Goal: Task Accomplishment & Management: Use online tool/utility

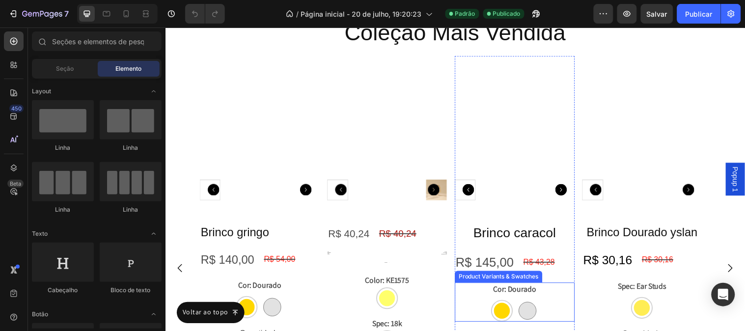
scroll to position [1422, 0]
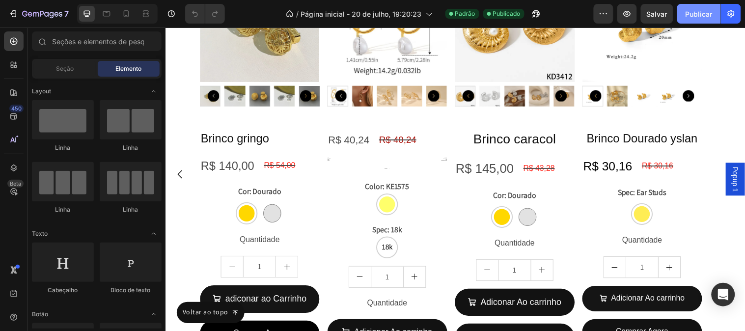
click at [690, 13] on font "Publicar" at bounding box center [698, 14] width 27 height 8
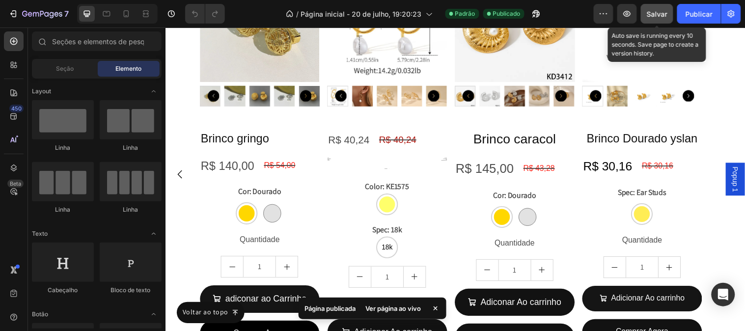
click at [660, 17] on font "Salvar" at bounding box center [657, 14] width 21 height 8
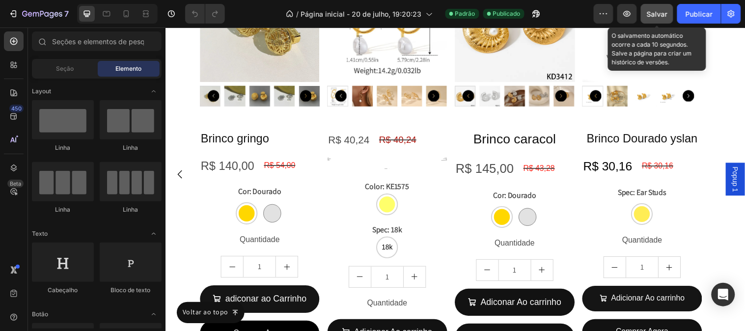
click at [649, 13] on font "Salvar" at bounding box center [657, 14] width 21 height 8
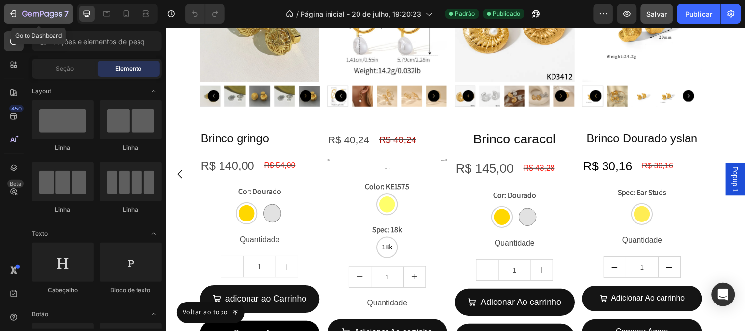
click at [8, 16] on icon "button" at bounding box center [13, 14] width 10 height 10
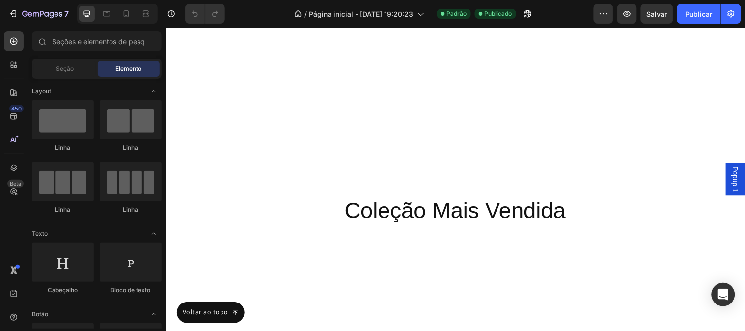
scroll to position [1495, 0]
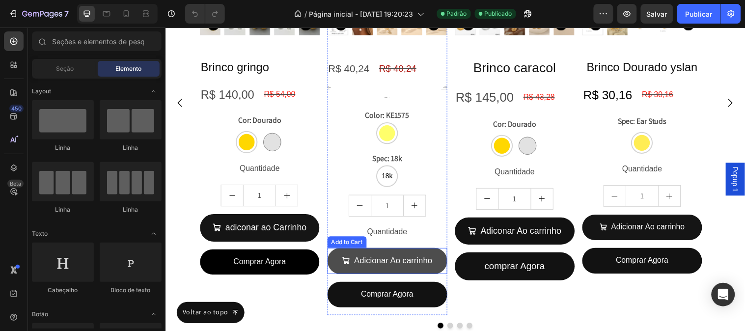
click at [439, 268] on button "Adicionar Ao carrinho" at bounding box center [391, 264] width 122 height 27
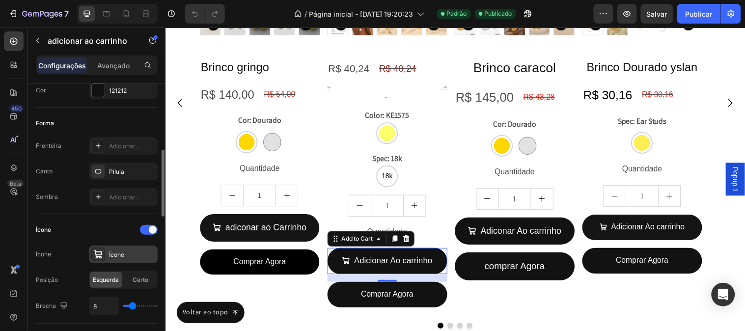
scroll to position [327, 0]
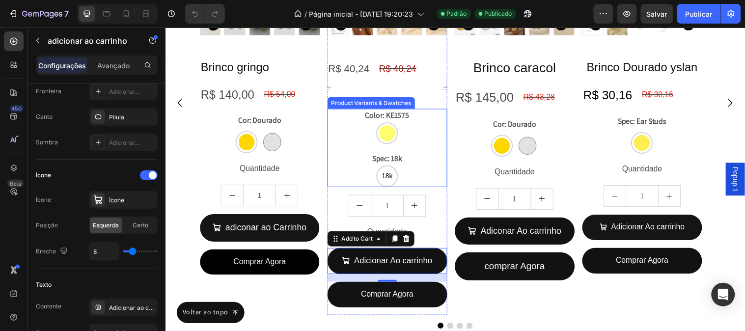
click at [394, 120] on legend "Color: KE1575" at bounding box center [390, 116] width 47 height 14
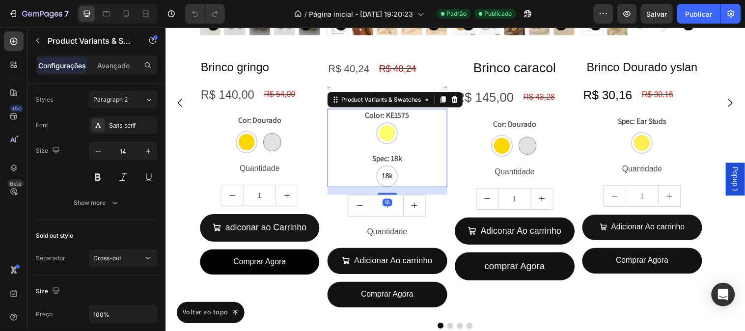
scroll to position [0, 0]
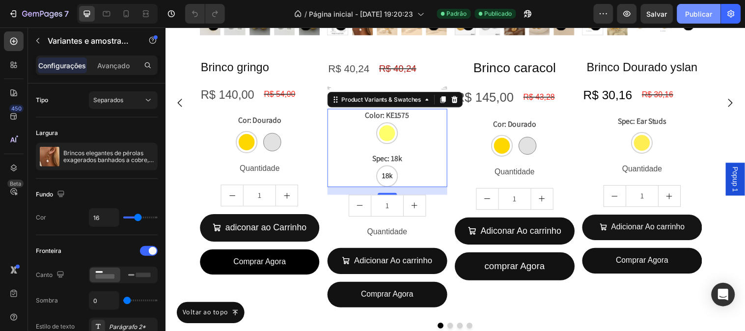
click at [713, 20] on button "Publicar" at bounding box center [699, 14] width 44 height 20
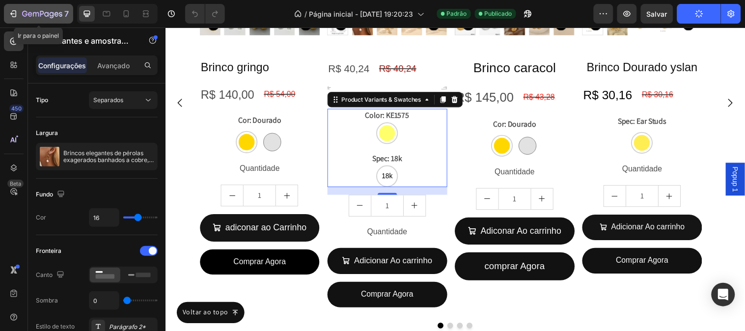
click at [25, 10] on icon "button" at bounding box center [42, 14] width 40 height 8
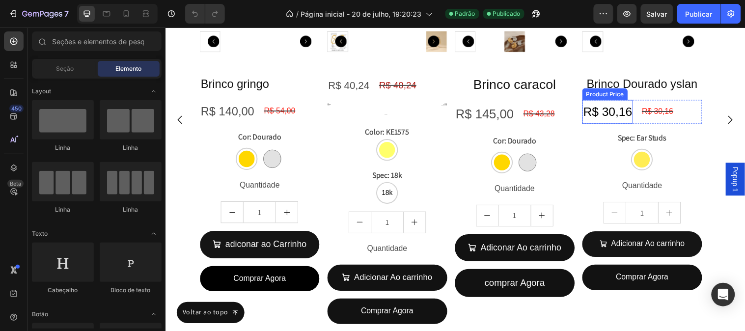
scroll to position [1255, 0]
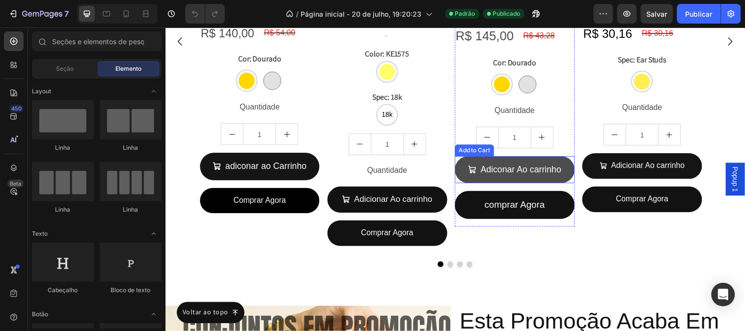
click at [481, 172] on icon "Adiconar Ao carrinho" at bounding box center [477, 171] width 9 height 9
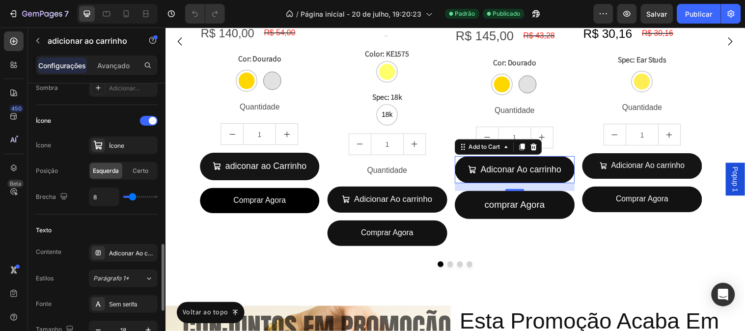
scroll to position [436, 0]
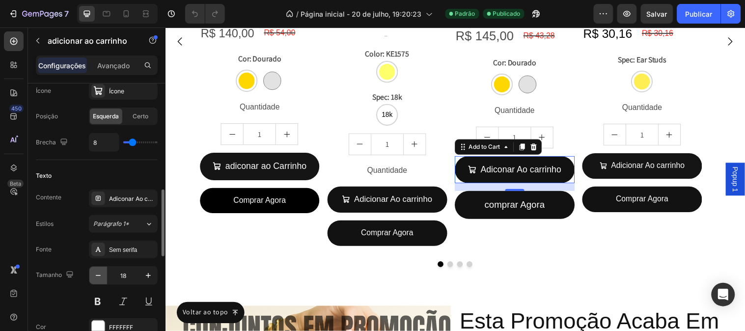
drag, startPoint x: 103, startPoint y: 276, endPoint x: 170, endPoint y: 184, distance: 113.9
click at [103, 276] on icon "button" at bounding box center [98, 275] width 10 height 10
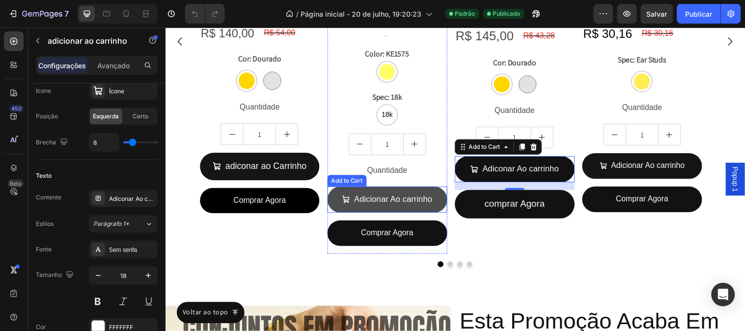
type input "17"
click at [340, 210] on button "Adicionar Ao carrinho" at bounding box center [391, 202] width 122 height 27
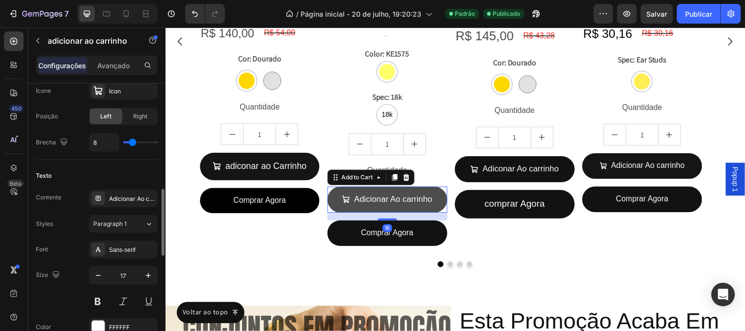
scroll to position [435, 0]
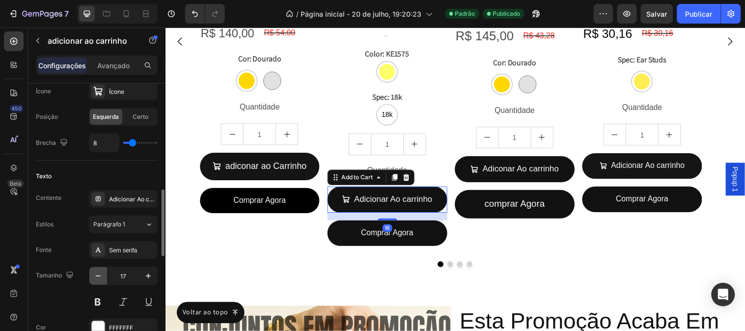
click at [104, 280] on button "button" at bounding box center [98, 276] width 18 height 18
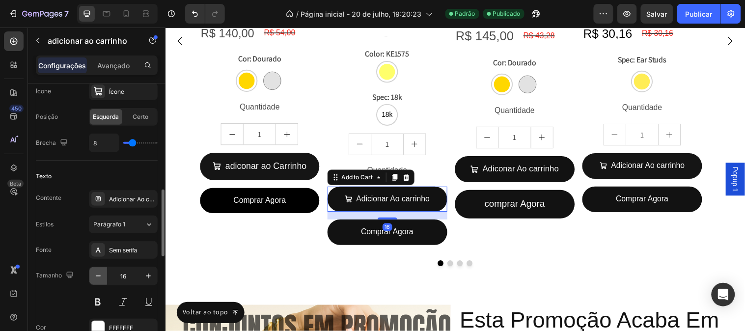
scroll to position [1255, 0]
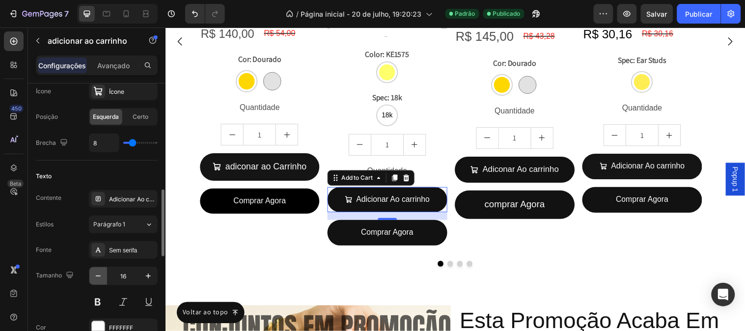
click at [105, 280] on button "button" at bounding box center [98, 276] width 18 height 18
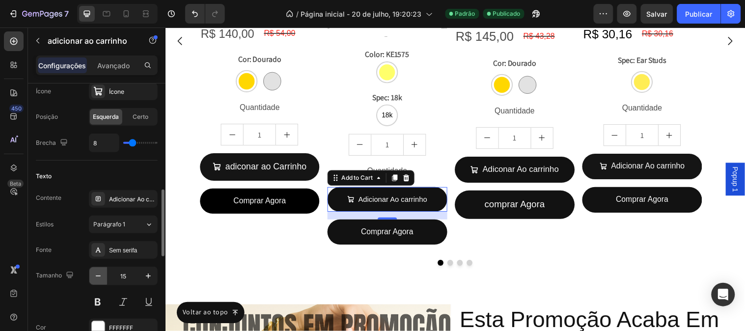
scroll to position [1254, 0]
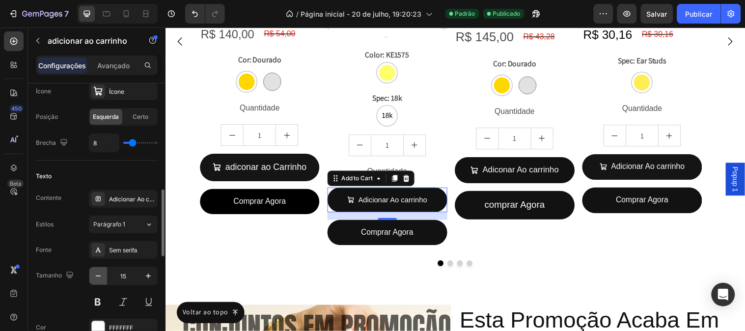
click at [105, 273] on button "button" at bounding box center [98, 276] width 18 height 18
type input "14"
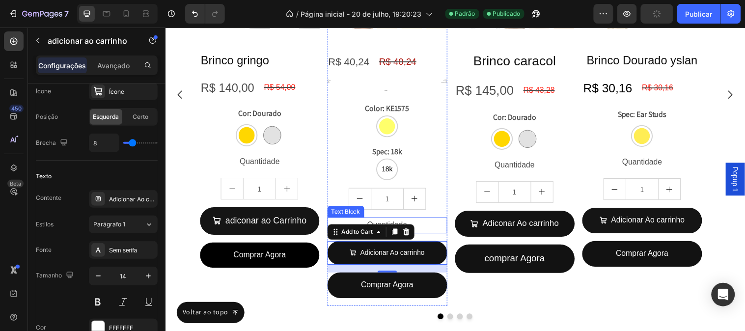
scroll to position [1199, 0]
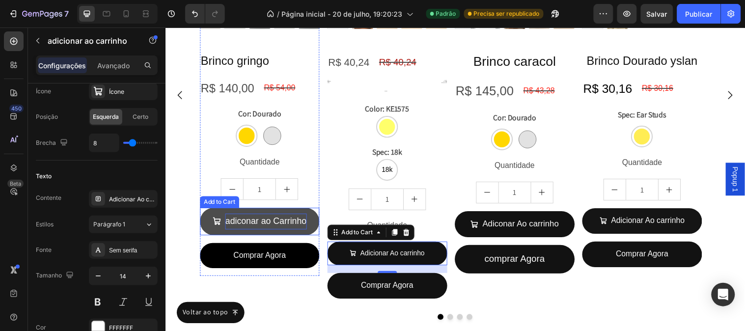
click at [302, 230] on div "adiconar ao Carrinho" at bounding box center [267, 224] width 82 height 16
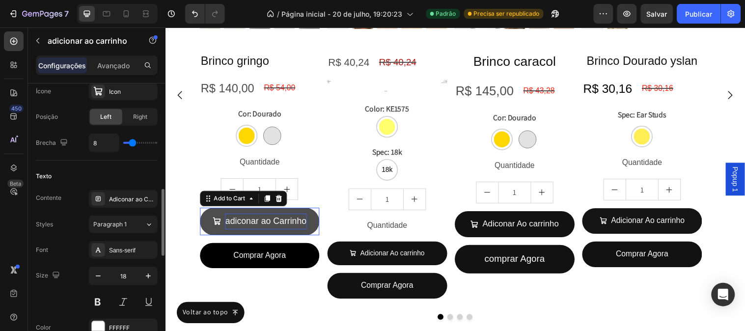
scroll to position [435, 0]
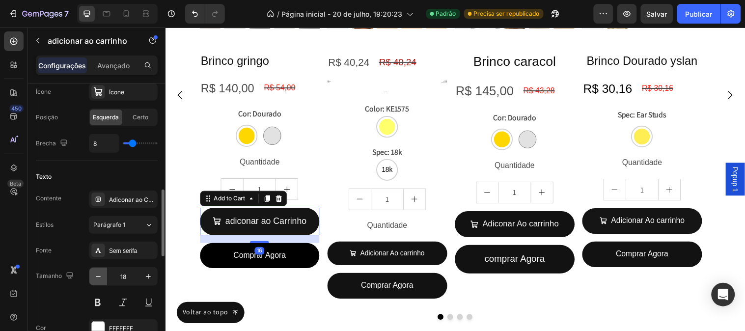
click at [99, 271] on icon "button" at bounding box center [98, 276] width 10 height 10
type input "17"
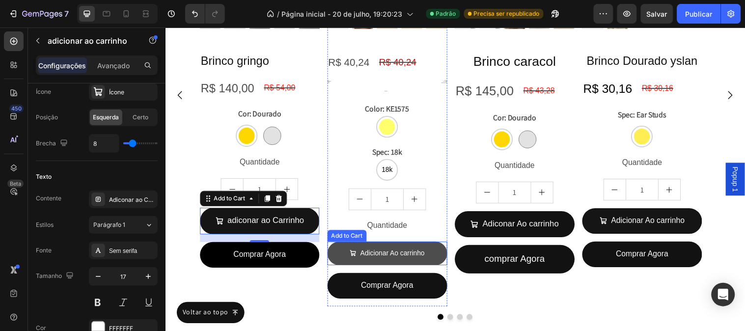
click at [351, 261] on button "Adicionar Ao carrinho" at bounding box center [391, 256] width 122 height 24
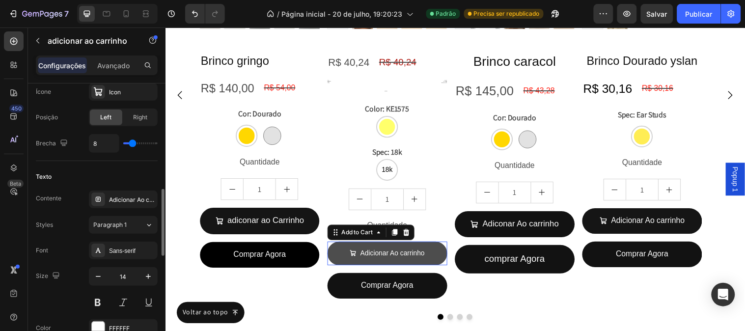
scroll to position [434, 0]
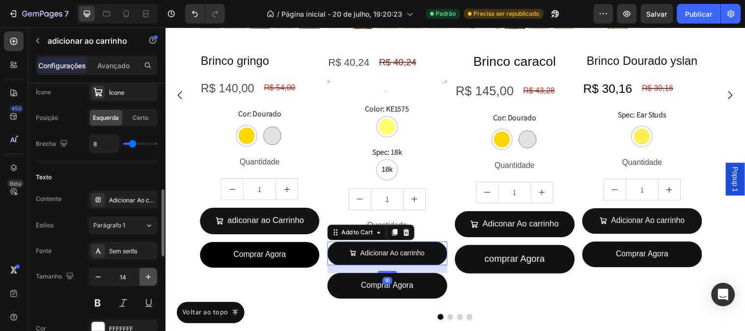
click at [154, 280] on button "button" at bounding box center [148, 277] width 18 height 18
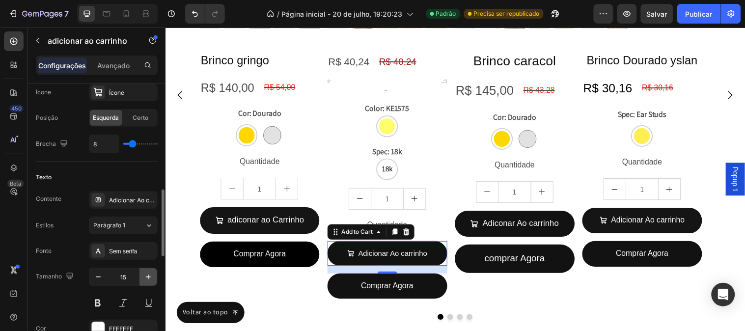
click at [154, 280] on button "button" at bounding box center [148, 277] width 18 height 18
type input "16"
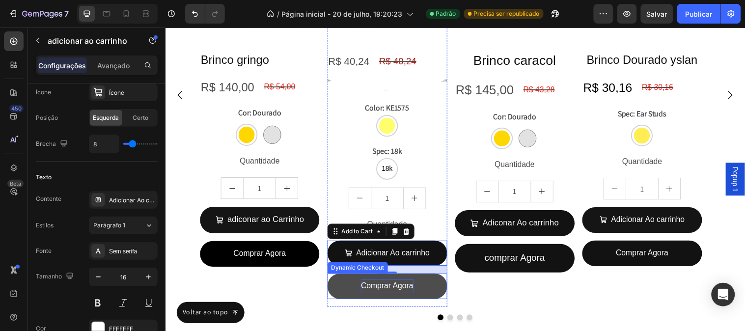
click at [377, 295] on p "Comprar Agora" at bounding box center [391, 290] width 54 height 14
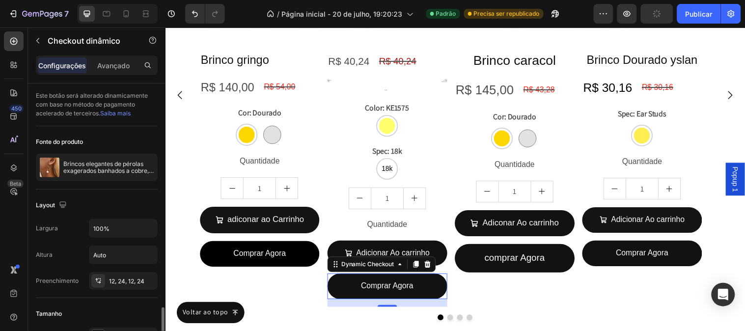
scroll to position [163, 0]
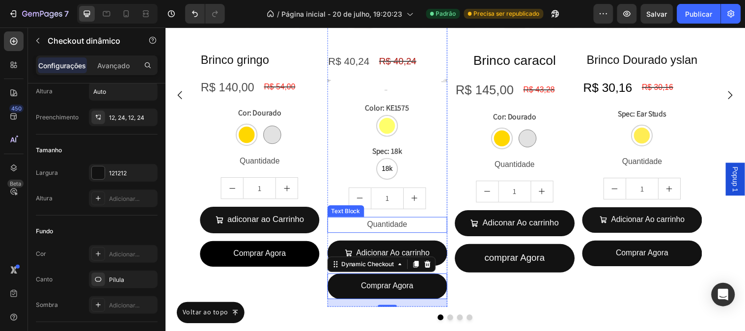
click at [441, 221] on p "Quantidade" at bounding box center [391, 227] width 120 height 14
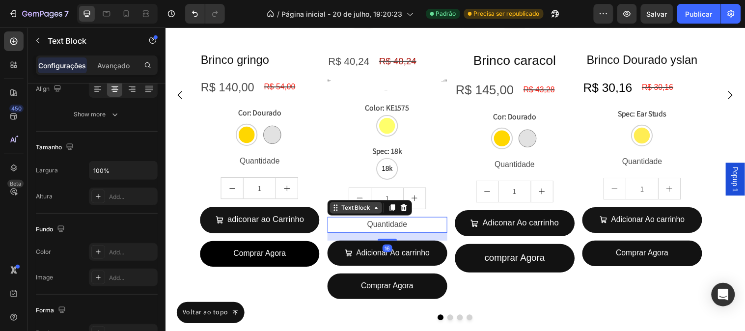
scroll to position [0, 0]
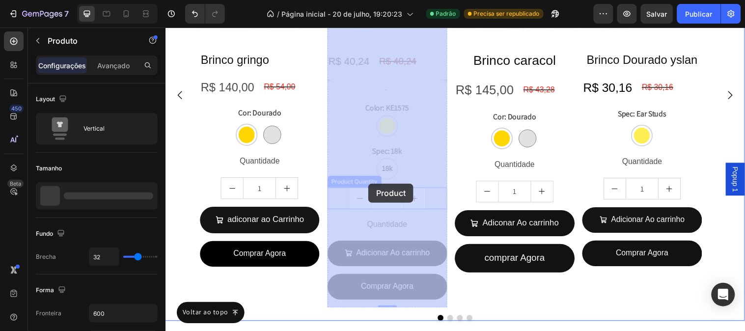
drag, startPoint x: 339, startPoint y: 218, endPoint x: 373, endPoint y: 185, distance: 47.6
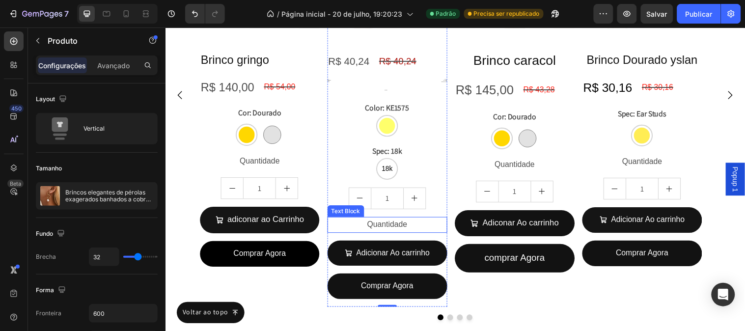
click at [379, 228] on p "Quantidade" at bounding box center [391, 227] width 120 height 14
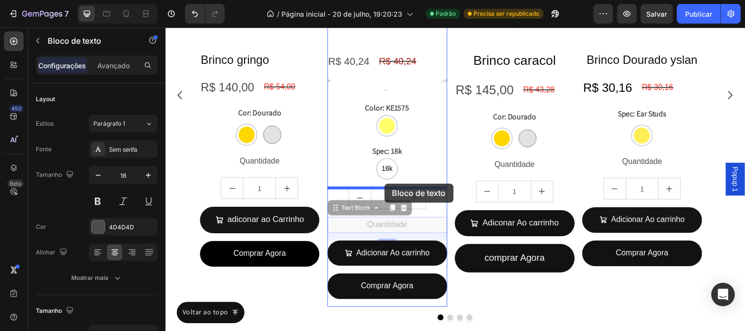
drag, startPoint x: 339, startPoint y: 216, endPoint x: 387, endPoint y: 186, distance: 56.7
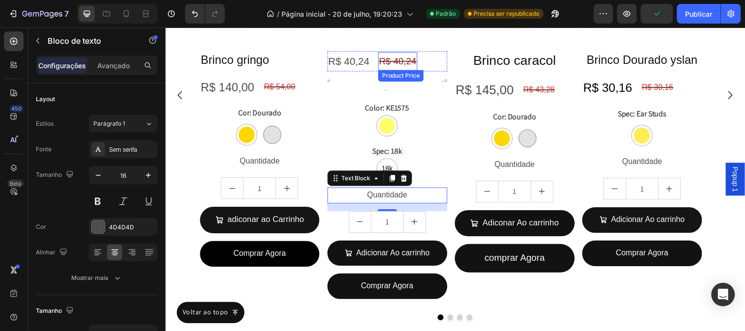
click at [388, 54] on div "R$ 40,24" at bounding box center [401, 61] width 40 height 19
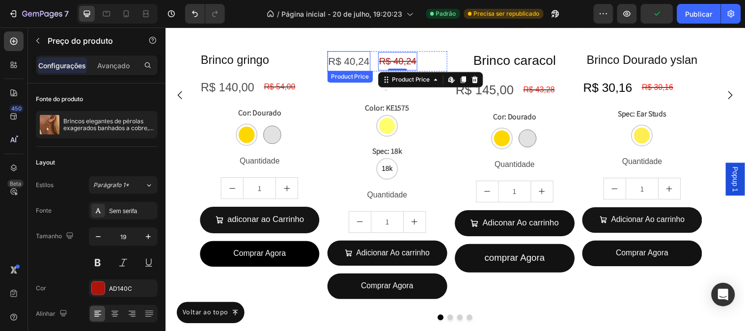
click at [372, 58] on div "R$ 40,24" at bounding box center [352, 61] width 44 height 21
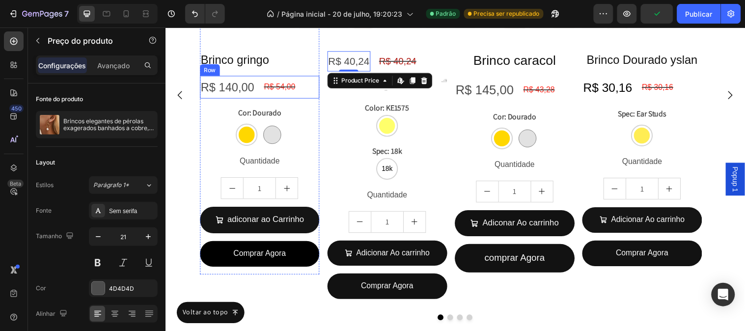
click at [259, 81] on div "R$ 140,00 Product Price Product Price R$ 54,00 Product Price Product Price Row" at bounding box center [261, 87] width 122 height 23
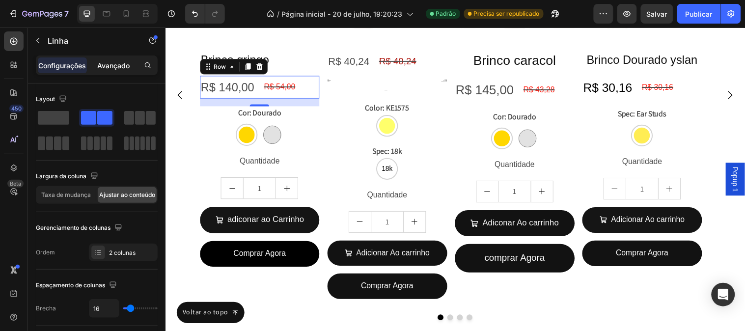
click at [96, 64] on div "Avançado" at bounding box center [113, 65] width 49 height 16
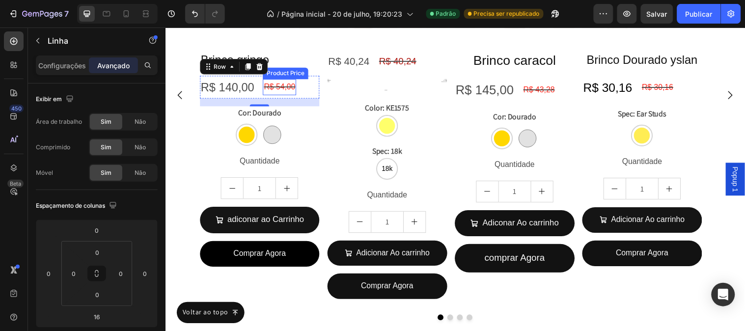
click at [265, 85] on div "R$ 54,00" at bounding box center [282, 88] width 34 height 16
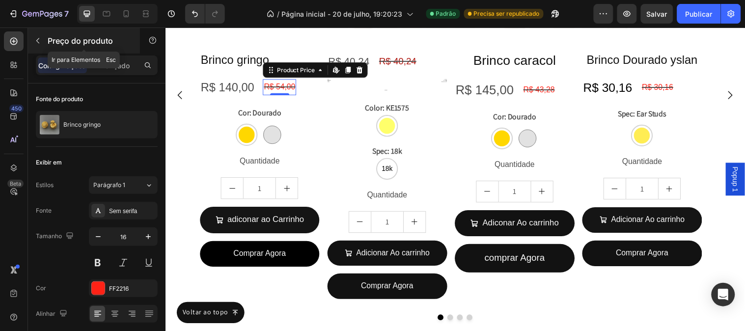
click at [39, 43] on icon "button" at bounding box center [38, 41] width 8 height 8
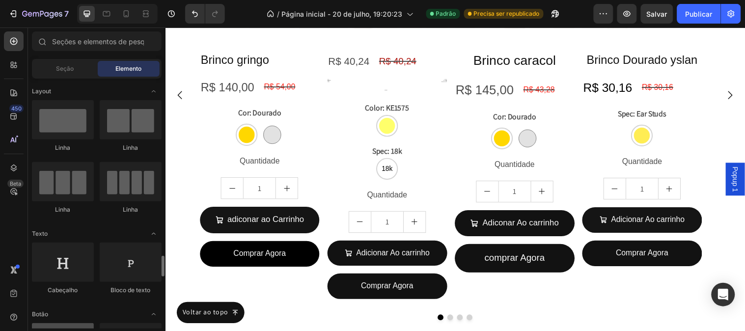
scroll to position [163, 0]
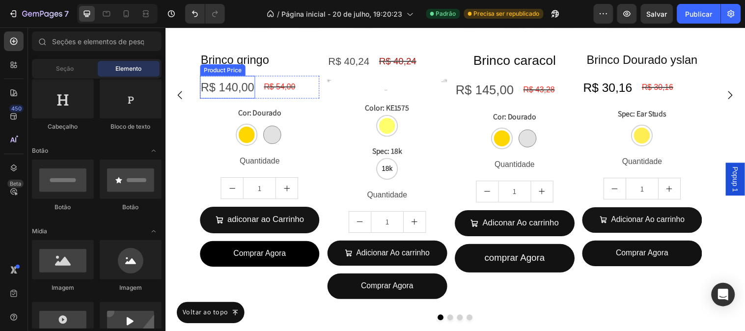
click at [227, 91] on div "R$ 140,00" at bounding box center [228, 87] width 56 height 23
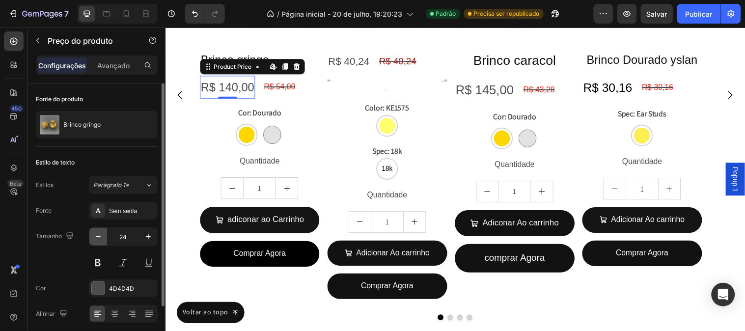
click at [100, 231] on button "button" at bounding box center [98, 237] width 18 height 18
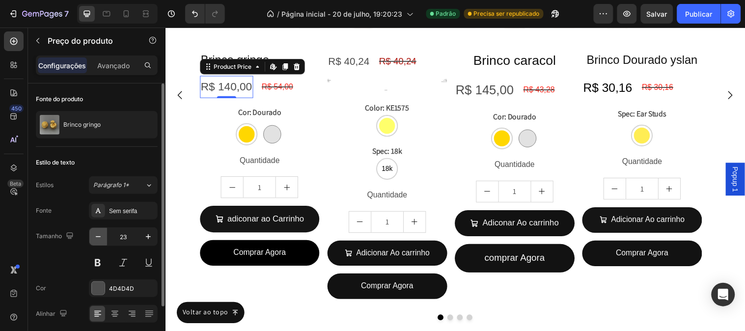
click at [100, 231] on button "button" at bounding box center [98, 237] width 18 height 18
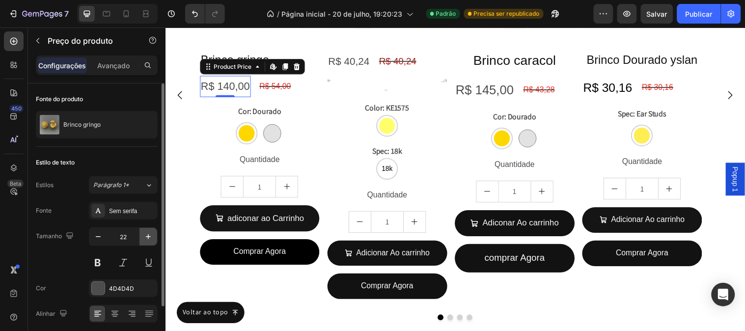
click at [155, 236] on button "button" at bounding box center [148, 237] width 18 height 18
click at [155, 235] on button "button" at bounding box center [148, 237] width 18 height 18
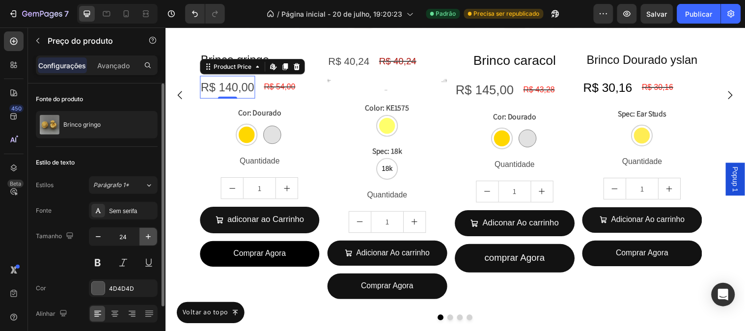
click at [155, 235] on button "button" at bounding box center [148, 237] width 18 height 18
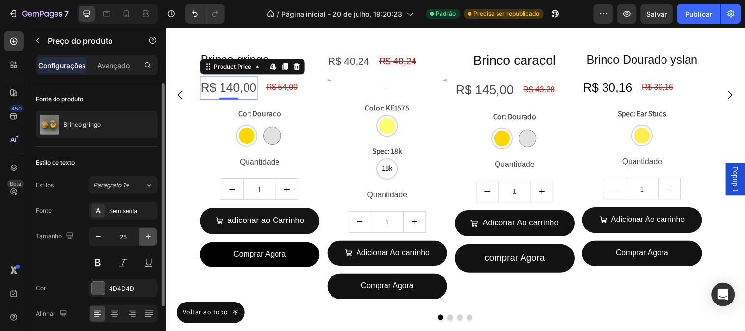
click at [155, 235] on button "button" at bounding box center [148, 237] width 18 height 18
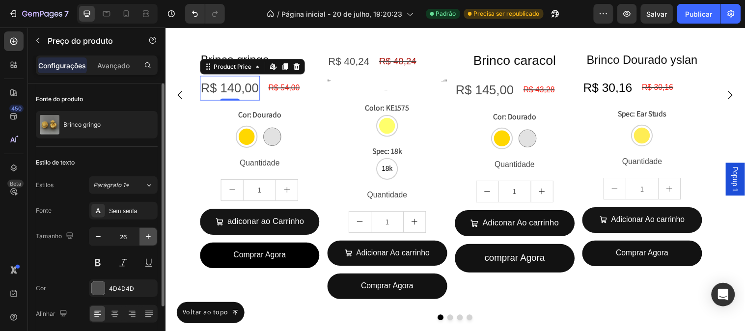
click at [155, 235] on button "button" at bounding box center [148, 237] width 18 height 18
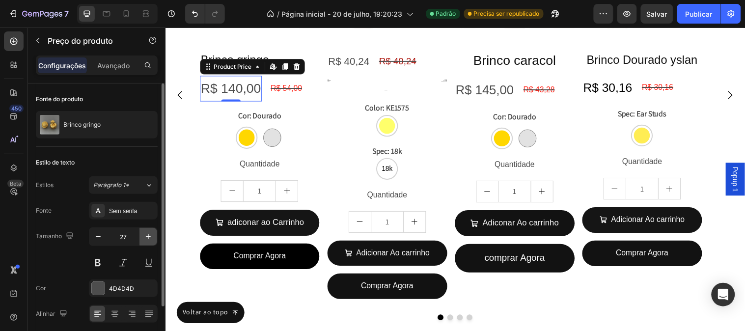
click at [155, 235] on button "button" at bounding box center [148, 237] width 18 height 18
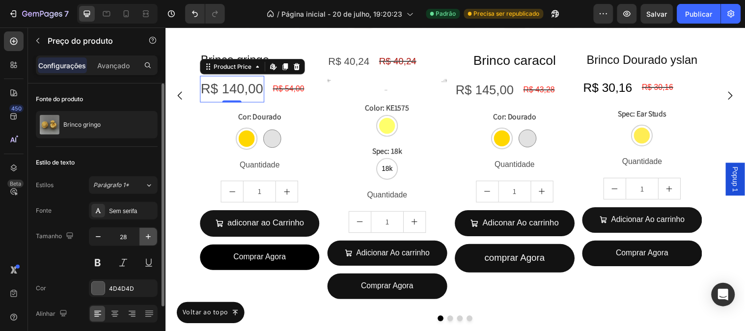
click at [155, 235] on button "button" at bounding box center [148, 237] width 18 height 18
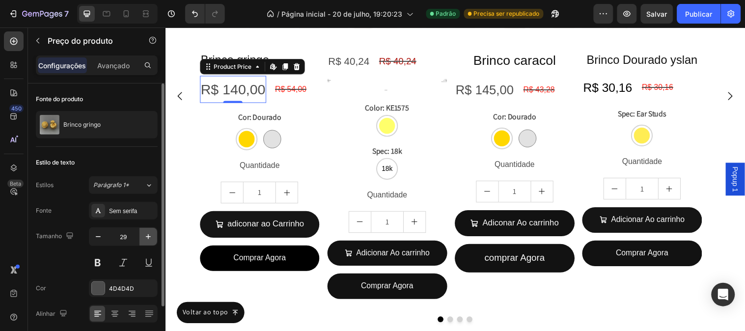
click at [155, 235] on button "button" at bounding box center [148, 237] width 18 height 18
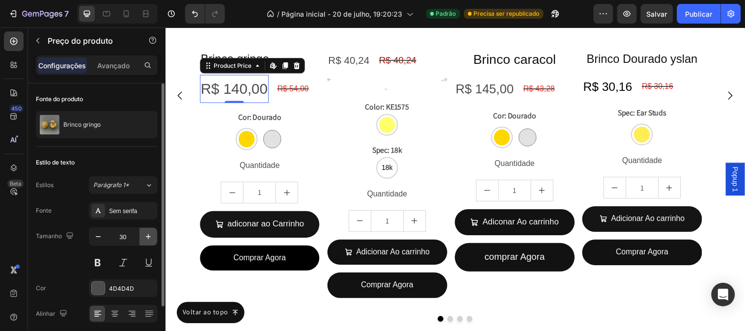
click at [155, 235] on button "button" at bounding box center [148, 237] width 18 height 18
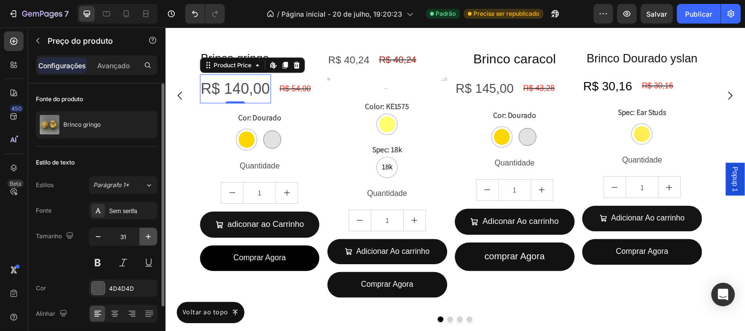
click at [155, 235] on button "button" at bounding box center [148, 237] width 18 height 18
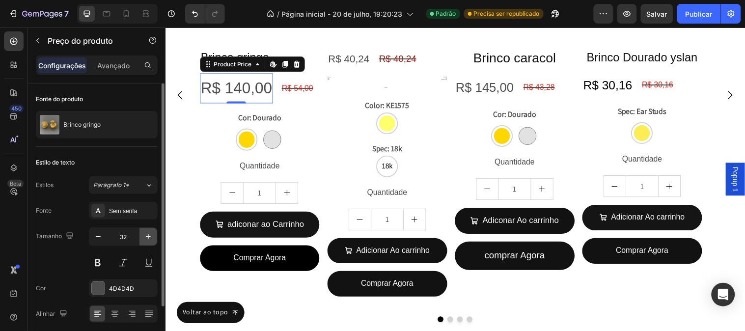
click at [155, 235] on button "button" at bounding box center [148, 237] width 18 height 18
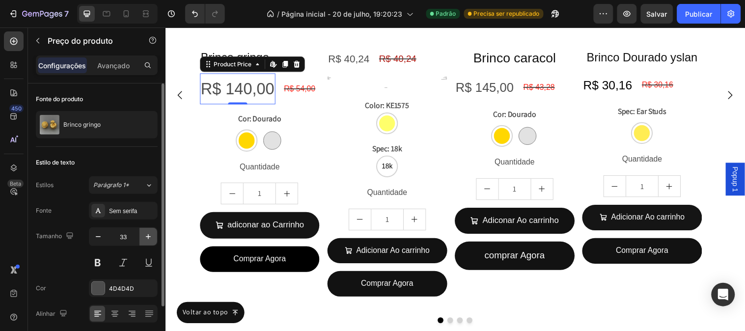
click at [155, 234] on button "button" at bounding box center [148, 237] width 18 height 18
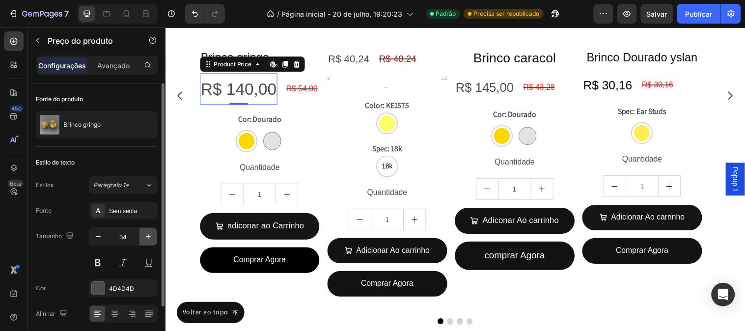
click at [155, 234] on button "button" at bounding box center [148, 237] width 18 height 18
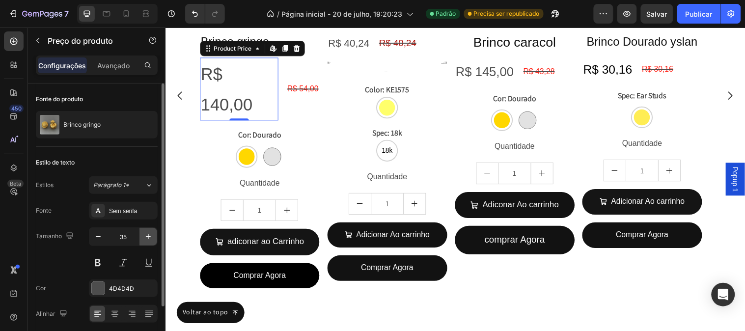
click at [155, 234] on button "button" at bounding box center [148, 237] width 18 height 18
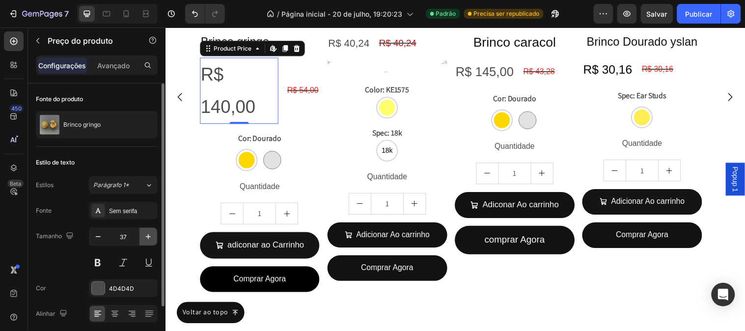
scroll to position [1221, 0]
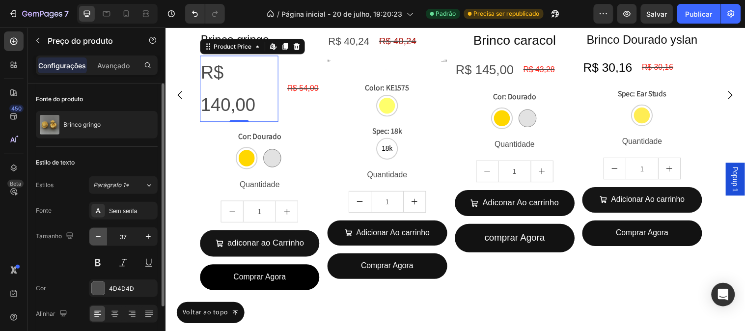
click at [101, 238] on icon "button" at bounding box center [98, 237] width 10 height 10
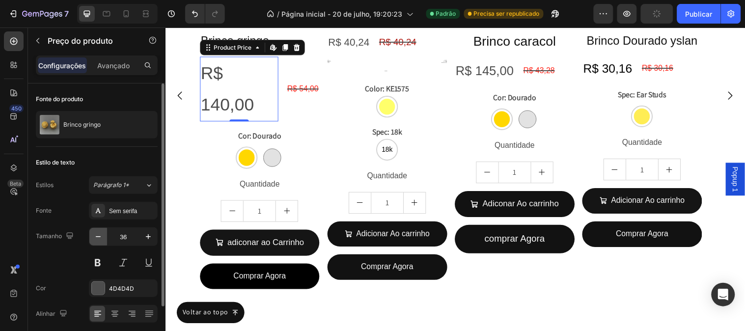
click at [101, 238] on icon "button" at bounding box center [98, 237] width 10 height 10
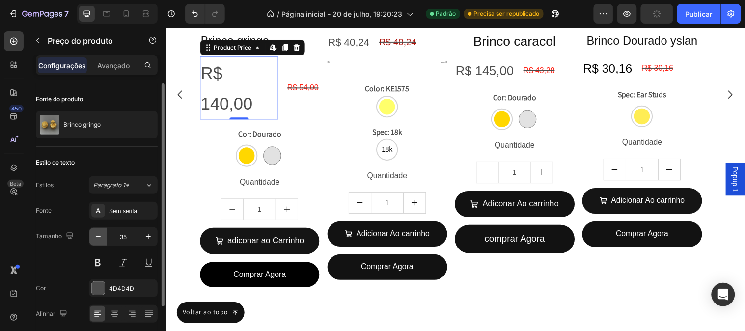
scroll to position [1219, 0]
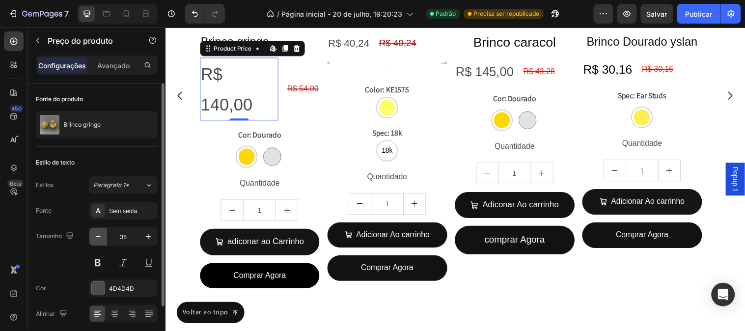
click at [102, 236] on icon "button" at bounding box center [98, 237] width 10 height 10
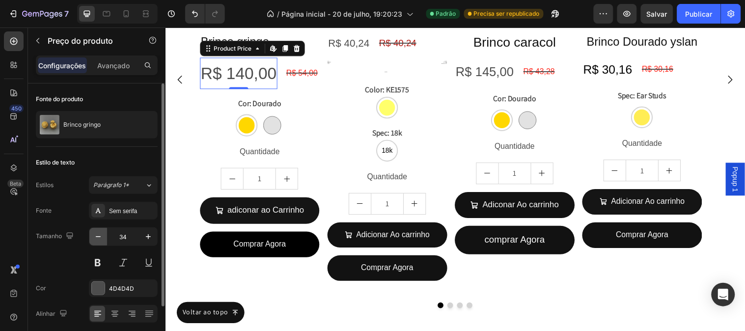
click at [102, 236] on icon "button" at bounding box center [98, 237] width 10 height 10
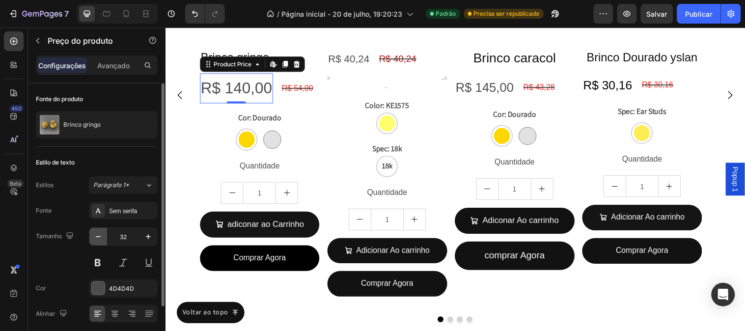
click at [102, 236] on icon "button" at bounding box center [98, 237] width 10 height 10
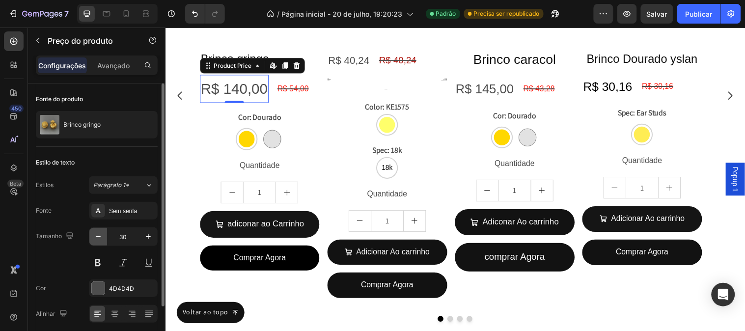
click at [102, 236] on icon "button" at bounding box center [98, 237] width 10 height 10
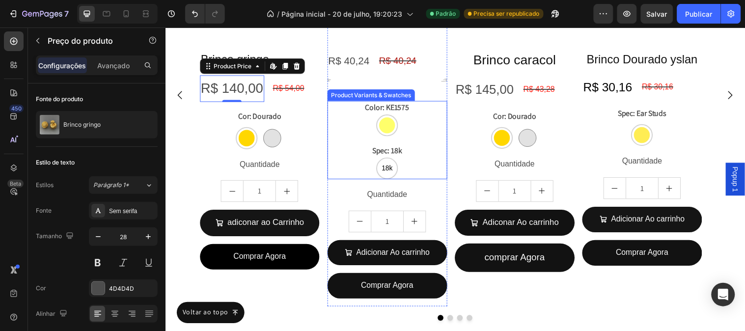
scroll to position [1200, 0]
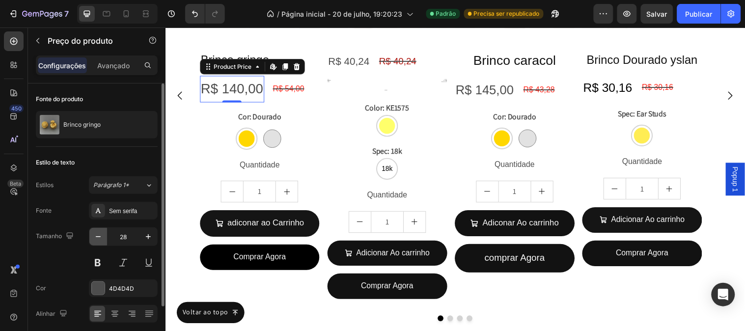
click at [104, 231] on button "button" at bounding box center [98, 237] width 18 height 18
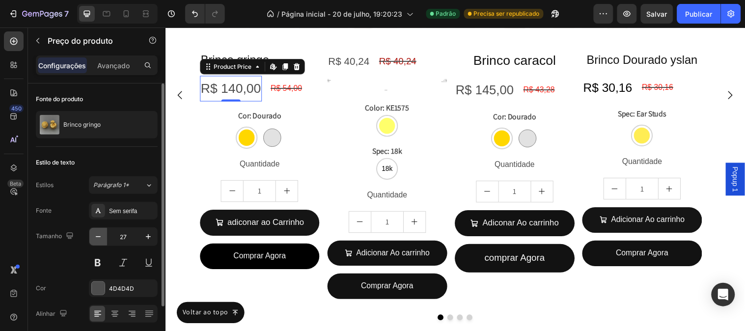
click at [104, 231] on button "button" at bounding box center [98, 237] width 18 height 18
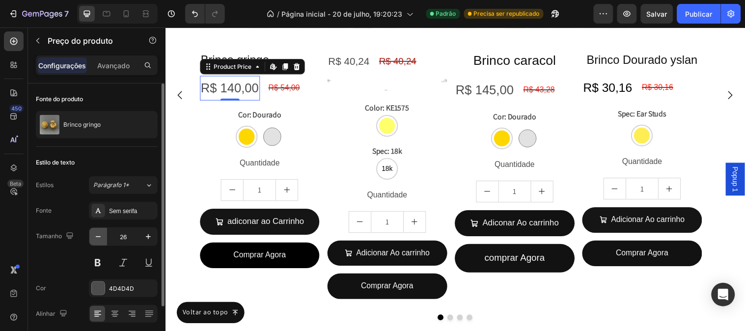
click at [104, 231] on button "button" at bounding box center [98, 237] width 18 height 18
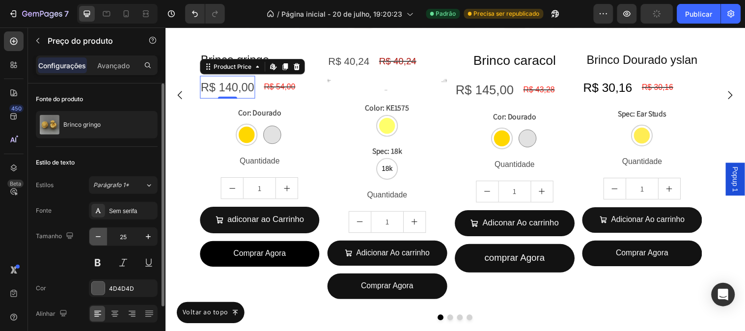
type input "24"
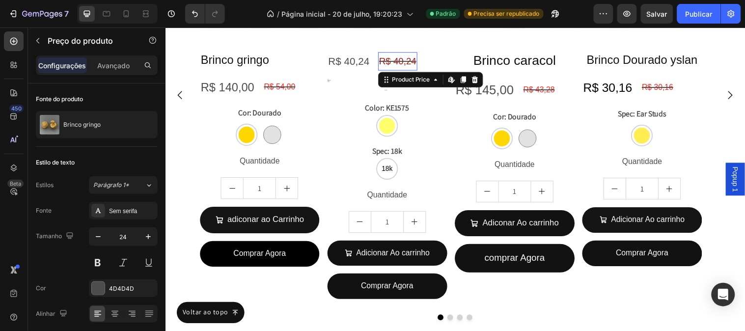
click at [388, 65] on div "R$ 40,24" at bounding box center [401, 61] width 40 height 19
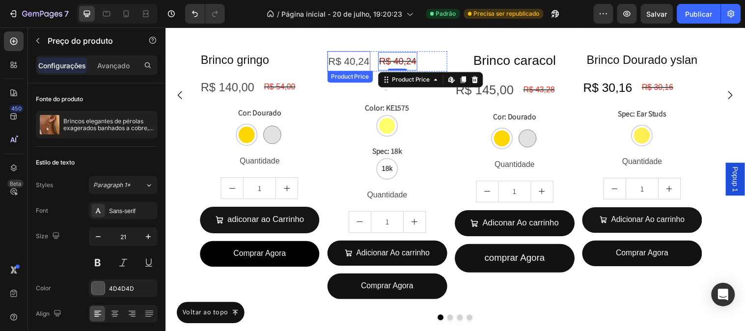
click at [368, 66] on div "R$ 40,24" at bounding box center [352, 61] width 44 height 21
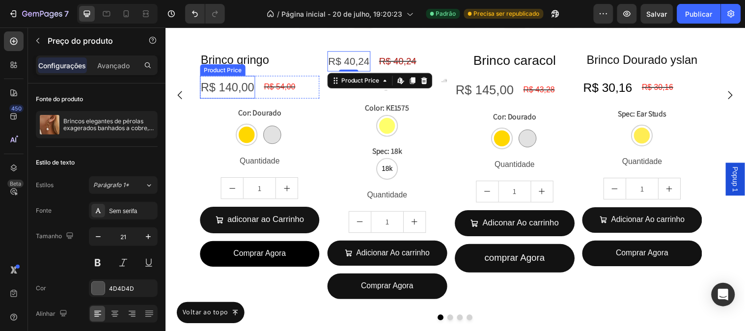
click at [242, 91] on div "R$ 140,00" at bounding box center [228, 87] width 56 height 23
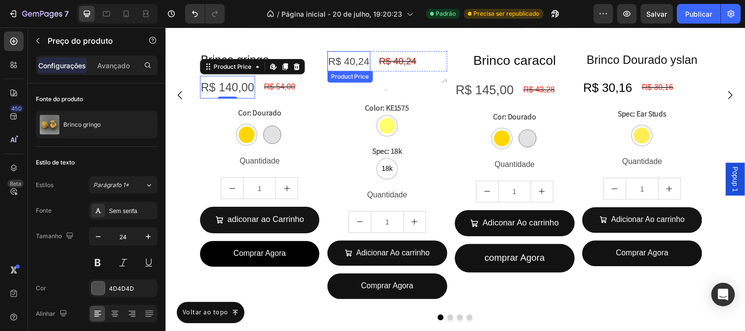
click at [354, 66] on div "R$ 40,24" at bounding box center [352, 61] width 44 height 21
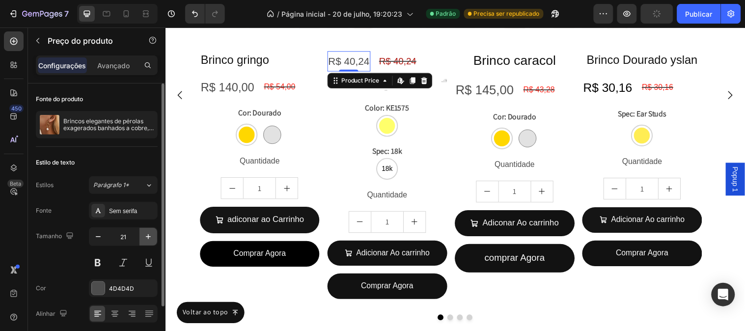
click at [148, 234] on icon "button" at bounding box center [148, 236] width 5 height 5
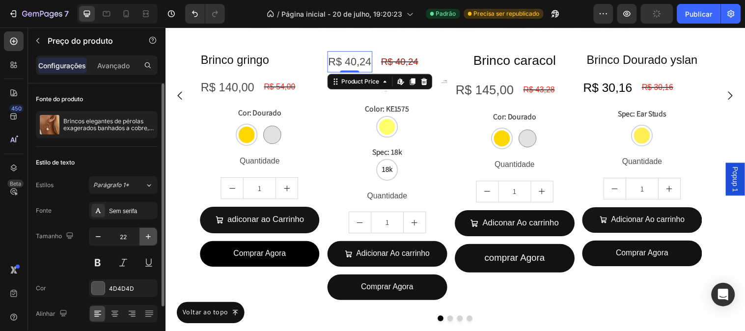
scroll to position [1201, 0]
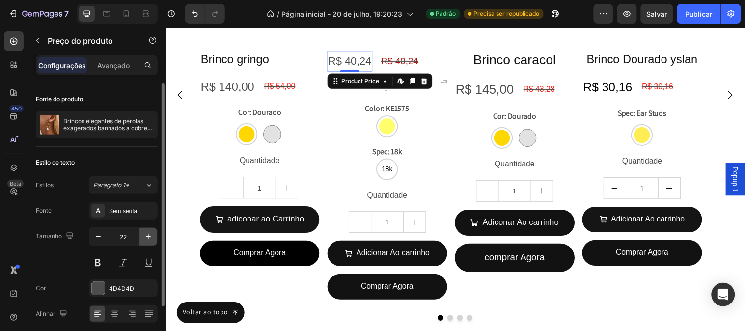
click at [148, 234] on icon "button" at bounding box center [148, 236] width 5 height 5
type input "23"
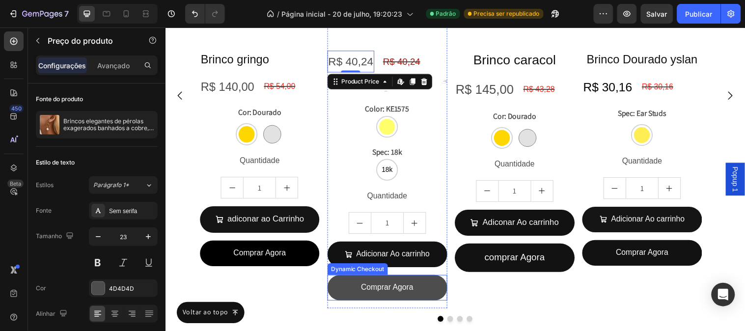
click at [442, 279] on button "Comprar Agora" at bounding box center [391, 291] width 122 height 26
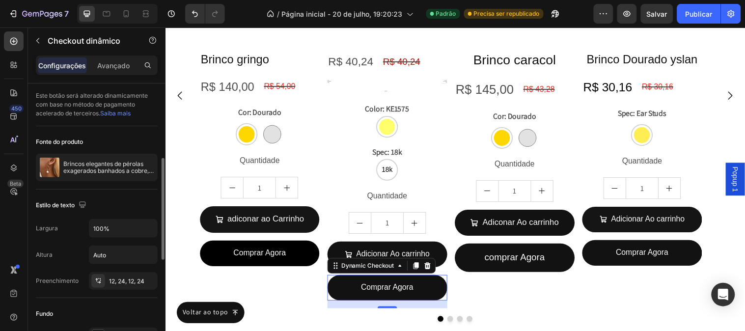
scroll to position [54, 0]
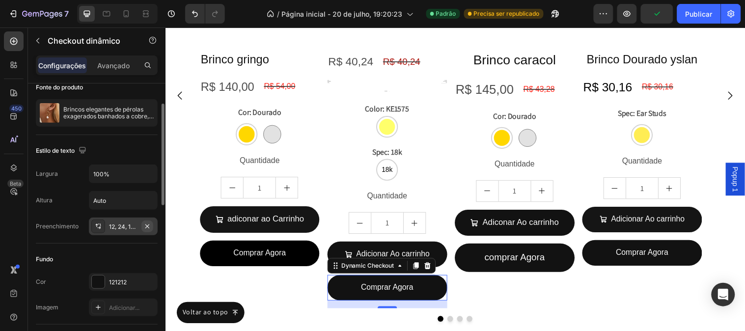
click at [149, 227] on icon "button" at bounding box center [147, 226] width 8 height 8
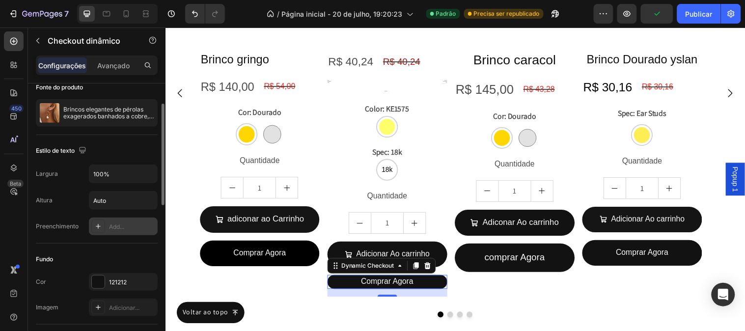
scroll to position [1199, 0]
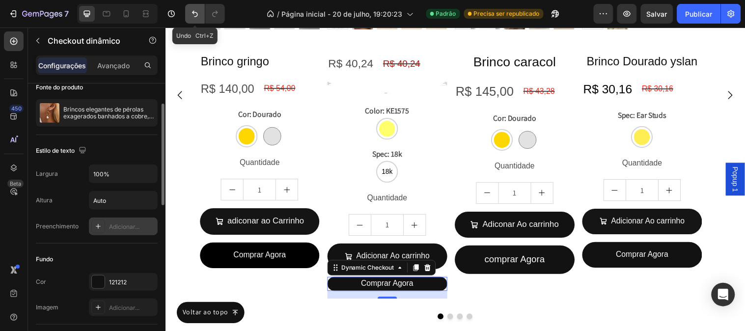
click at [195, 20] on button "Desfazer/Refazer" at bounding box center [195, 14] width 20 height 20
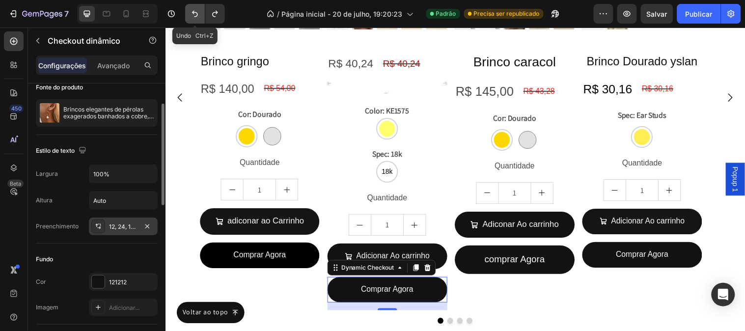
scroll to position [1201, 0]
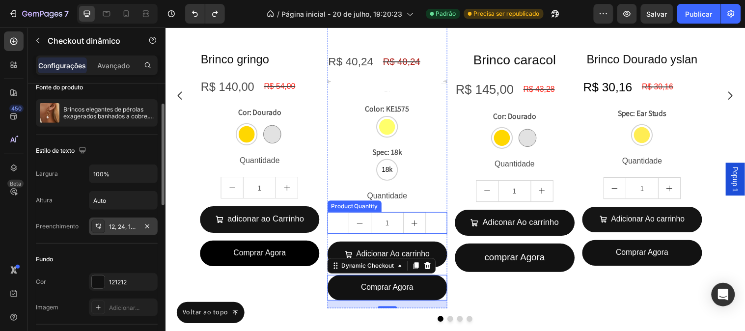
click at [442, 220] on div "1" at bounding box center [391, 226] width 122 height 22
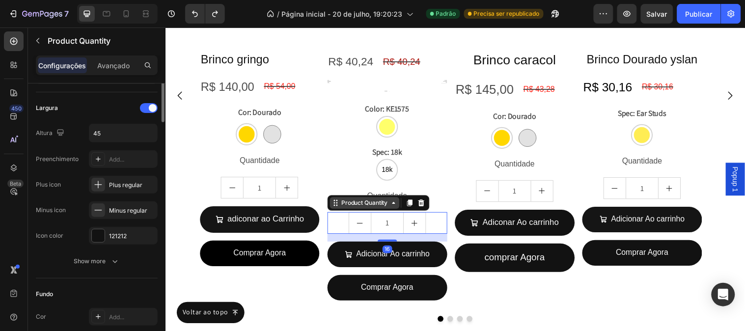
scroll to position [0, 0]
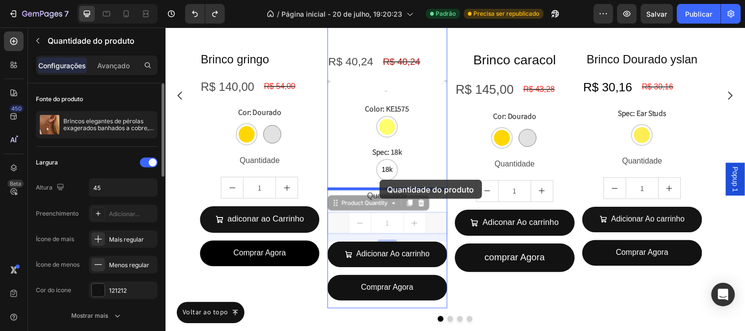
drag, startPoint x: 339, startPoint y: 207, endPoint x: 382, endPoint y: 182, distance: 49.9
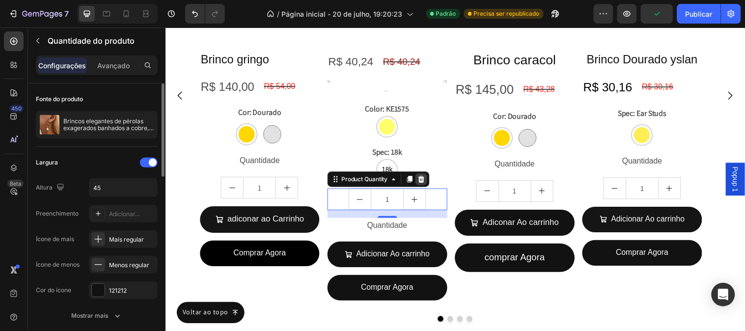
click at [426, 178] on icon at bounding box center [425, 181] width 6 height 7
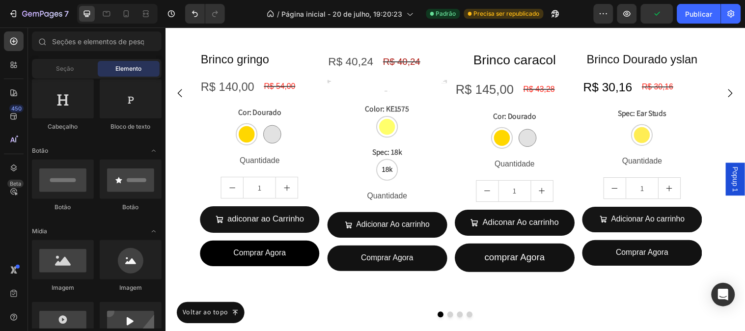
scroll to position [1199, 0]
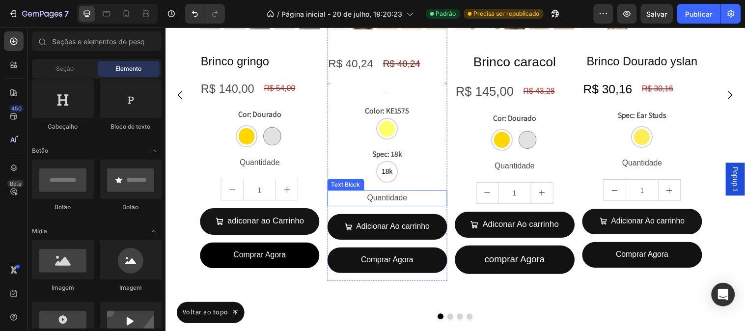
click at [396, 197] on p "Quantidade" at bounding box center [391, 200] width 120 height 14
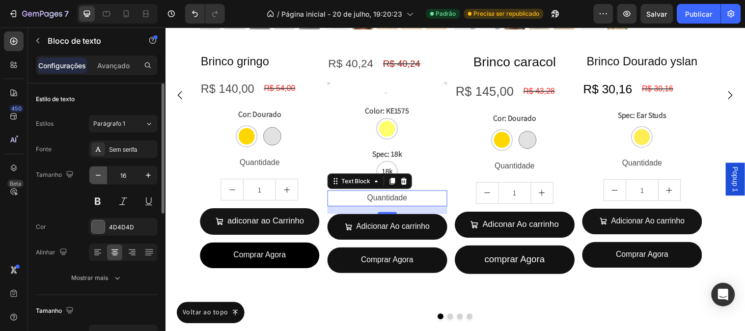
click at [101, 174] on icon "button" at bounding box center [98, 175] width 10 height 10
type input "15"
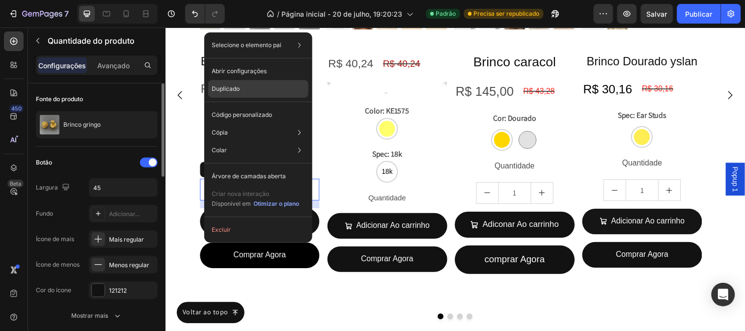
drag, startPoint x: 268, startPoint y: 93, endPoint x: 92, endPoint y: 151, distance: 185.5
click at [268, 106] on div "Duplicado" at bounding box center [258, 115] width 100 height 18
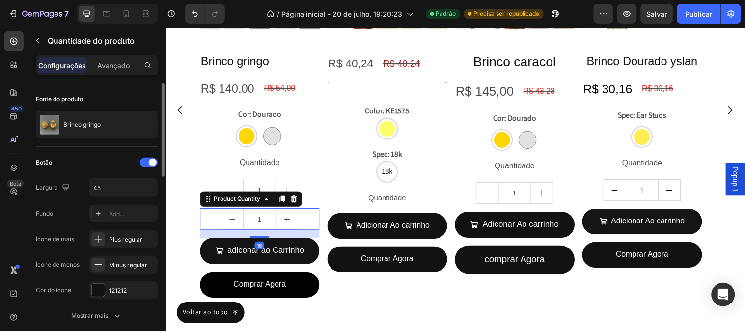
scroll to position [1214, 0]
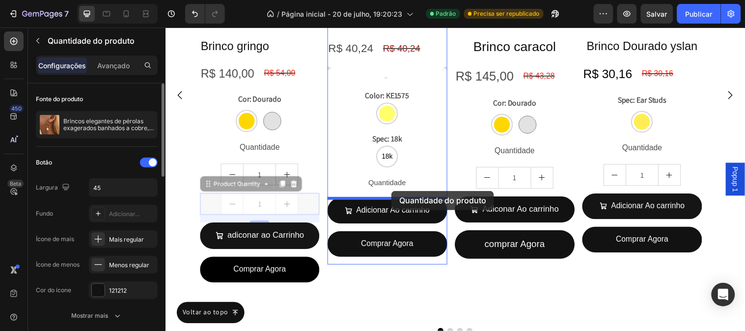
drag, startPoint x: 214, startPoint y: 189, endPoint x: 395, endPoint y: 193, distance: 181.2
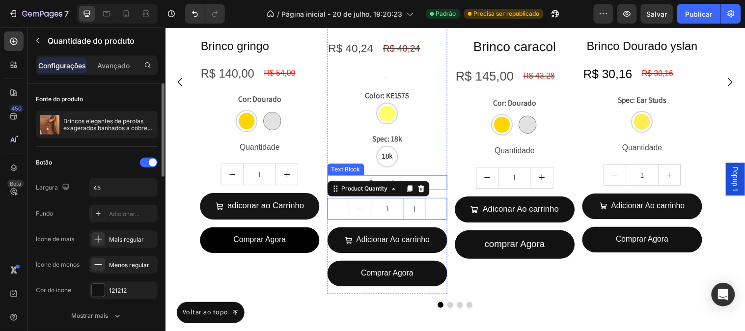
scroll to position [1201, 0]
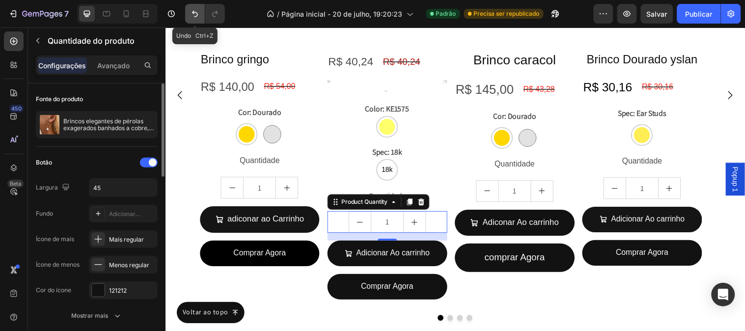
click at [194, 20] on button "Desfazer/Refazer" at bounding box center [195, 14] width 20 height 20
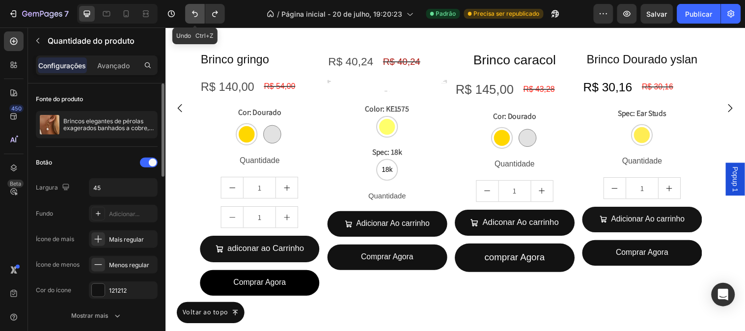
scroll to position [1214, 0]
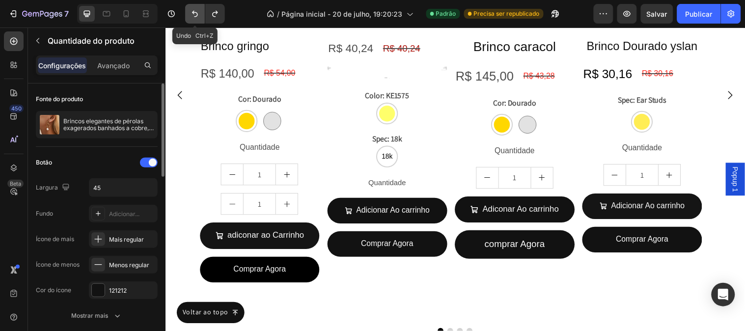
click at [199, 16] on icon "Desfazer/Refazer" at bounding box center [195, 14] width 10 height 10
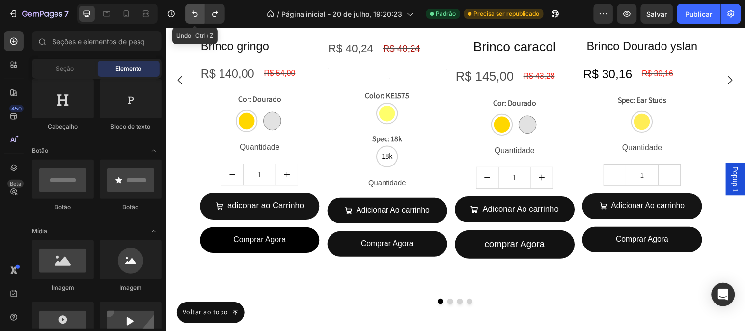
scroll to position [1199, 0]
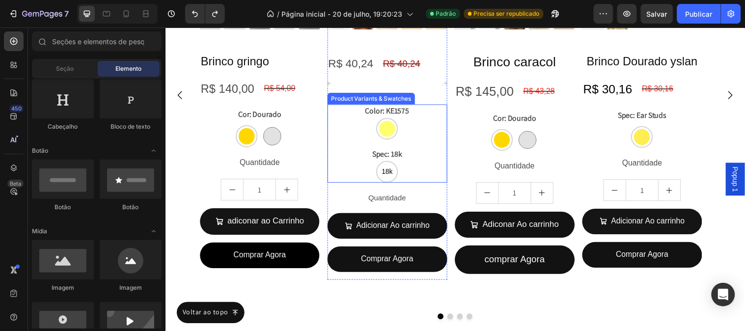
click at [371, 135] on div "KE1575 KE1575" at bounding box center [391, 130] width 122 height 22
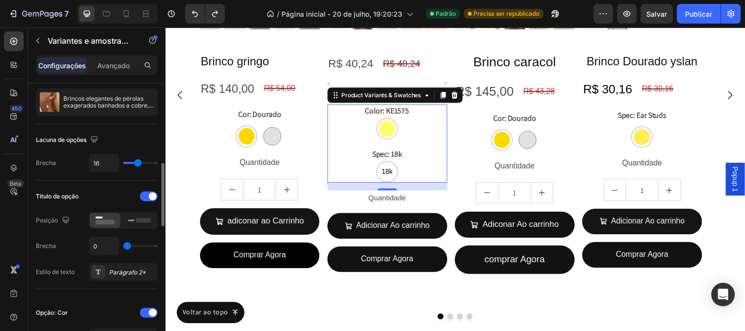
scroll to position [109, 0]
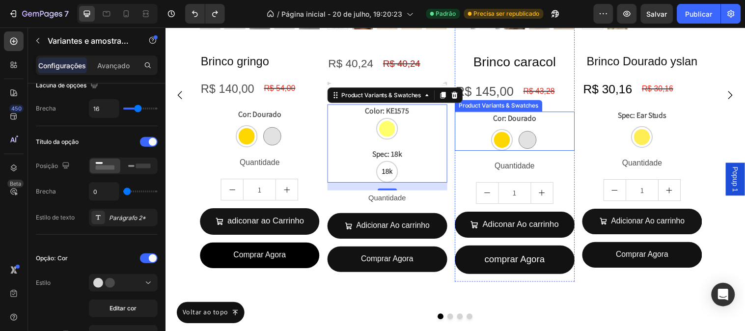
click at [563, 146] on div "Dourado Dourado Prata Prata" at bounding box center [520, 141] width 122 height 22
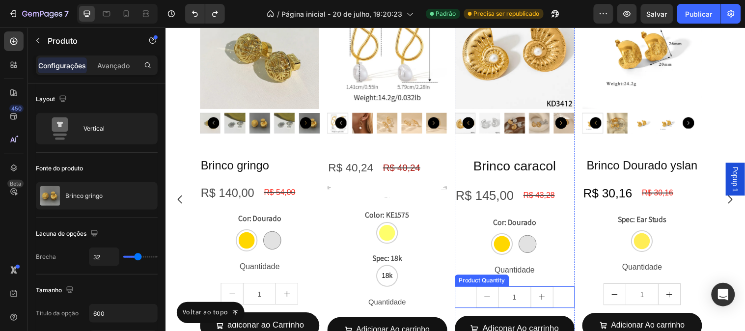
scroll to position [1090, 0]
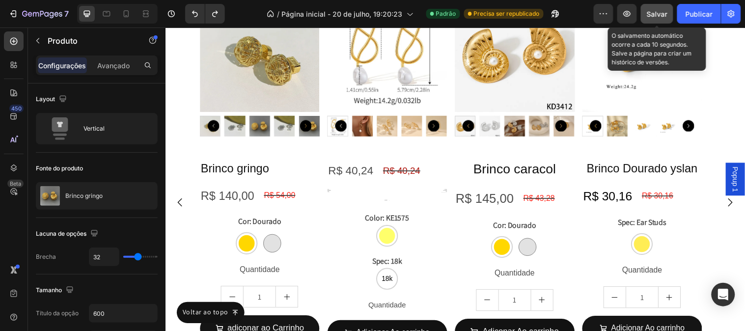
click at [661, 10] on font "Salvar" at bounding box center [657, 14] width 21 height 8
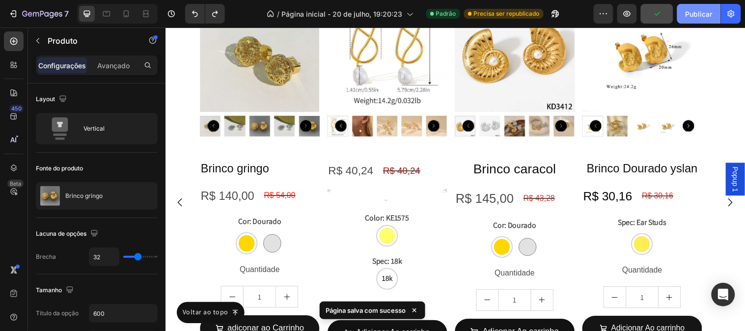
click at [685, 13] on font "Publicar" at bounding box center [698, 14] width 27 height 8
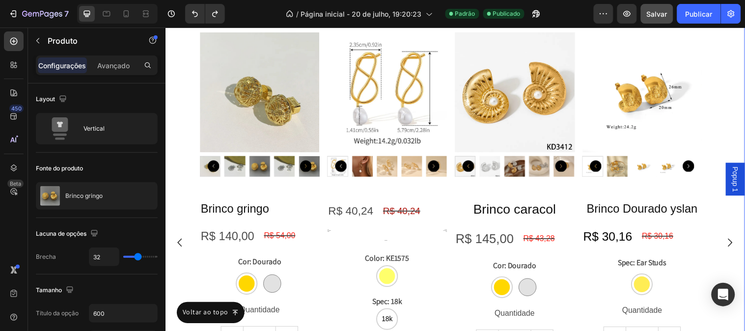
scroll to position [1363, 0]
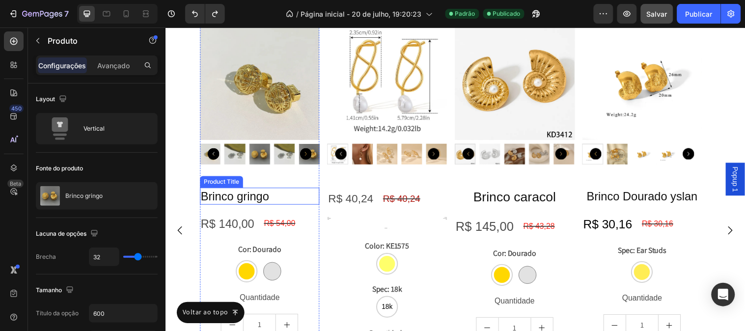
click at [244, 203] on h2 "Brinco gringo" at bounding box center [261, 198] width 122 height 17
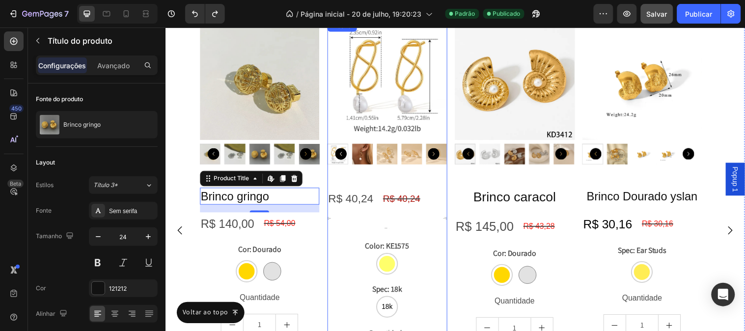
click at [433, 186] on div "Product Images R$ 40,24 Product Price Product Price R$ 40,24 Product Price Prod…" at bounding box center [391, 220] width 122 height 401
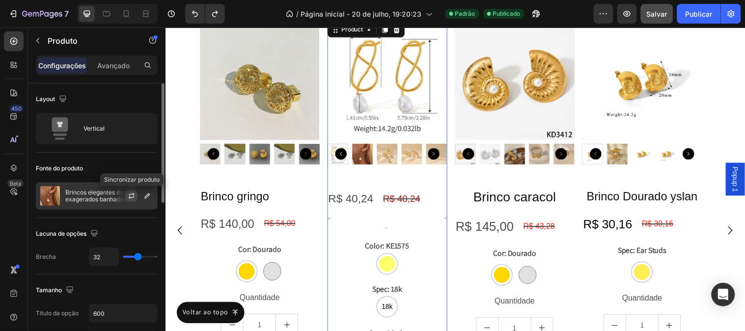
click at [133, 194] on icon "button" at bounding box center [132, 196] width 8 height 8
click at [151, 193] on icon "button" at bounding box center [147, 196] width 8 height 8
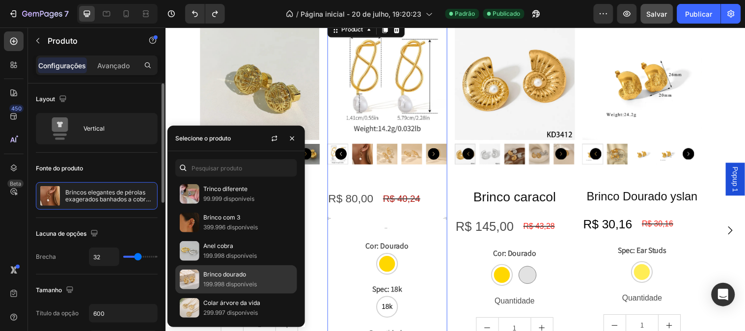
scroll to position [736, 0]
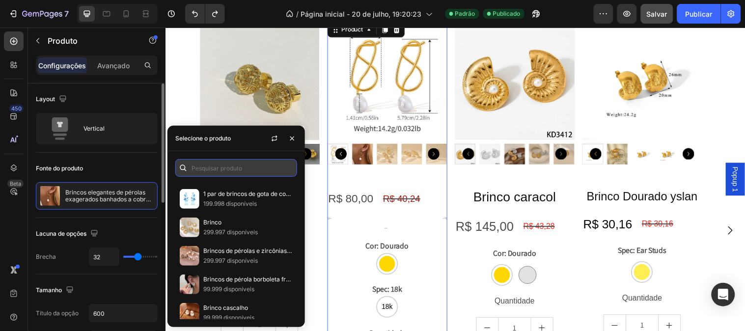
click at [217, 174] on input "text" at bounding box center [236, 168] width 122 height 18
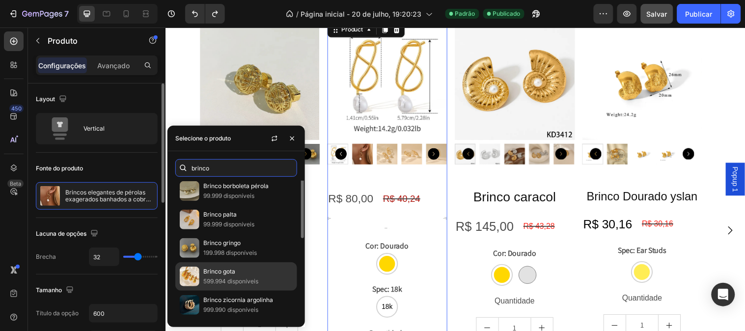
scroll to position [92, 0]
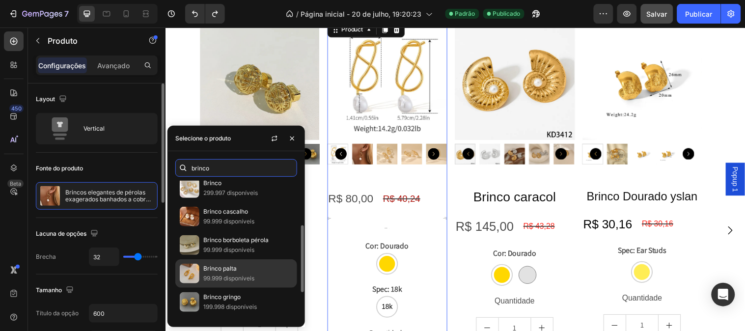
type input "brinco"
click at [237, 272] on p "Brinco palta" at bounding box center [247, 269] width 89 height 10
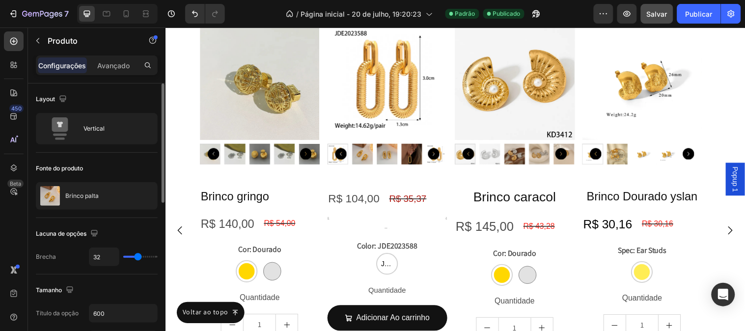
click at [131, 168] on div "Fonte do produto" at bounding box center [97, 169] width 122 height 16
click at [100, 60] on p "Avançado" at bounding box center [113, 65] width 32 height 10
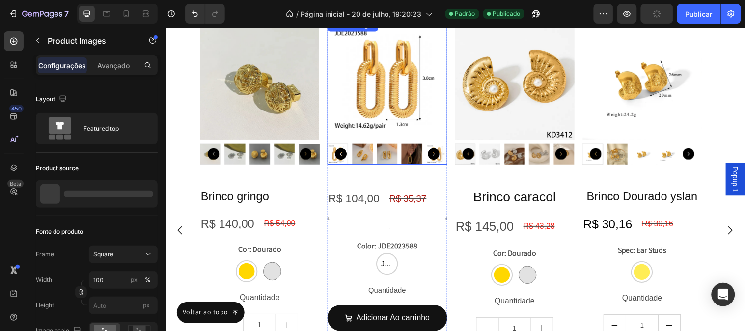
click at [403, 141] on div at bounding box center [391, 93] width 122 height 147
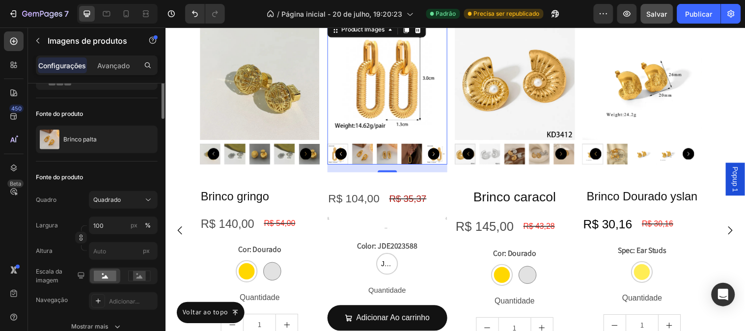
scroll to position [0, 0]
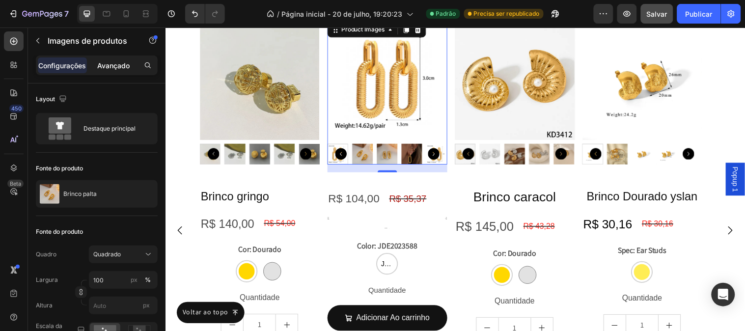
click at [126, 71] on div "Avançado" at bounding box center [113, 65] width 49 height 16
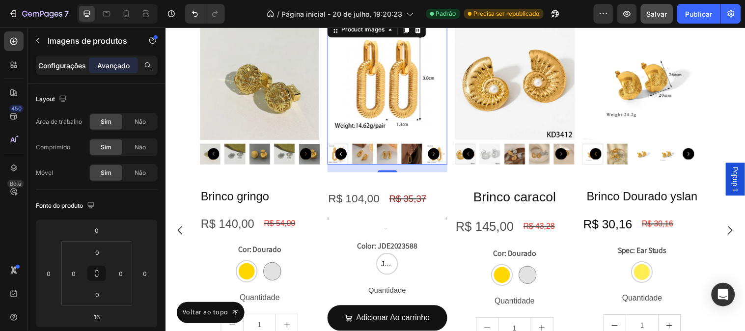
drag, startPoint x: 84, startPoint y: 64, endPoint x: 74, endPoint y: 65, distance: 10.8
click at [82, 64] on font "Configurações" at bounding box center [63, 65] width 48 height 8
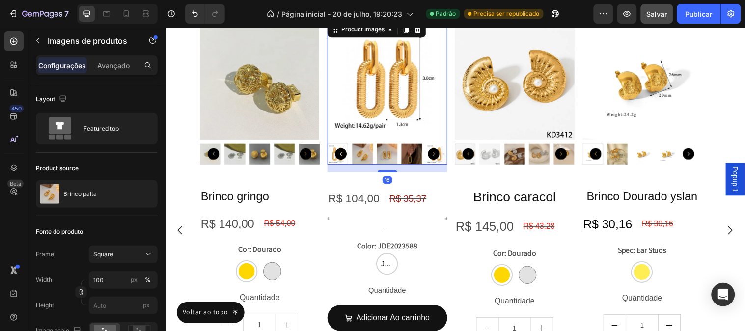
click at [74, 65] on font "Configurações" at bounding box center [63, 65] width 48 height 8
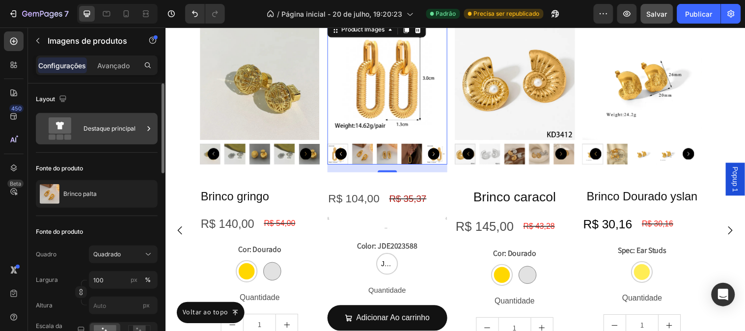
click at [142, 135] on div "Destaque principal" at bounding box center [113, 128] width 60 height 23
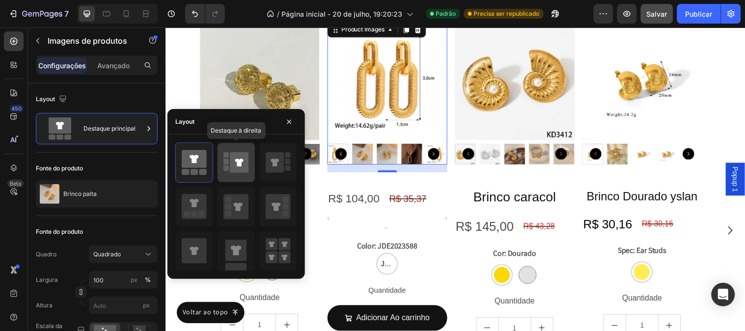
click at [242, 158] on icon at bounding box center [239, 162] width 19 height 21
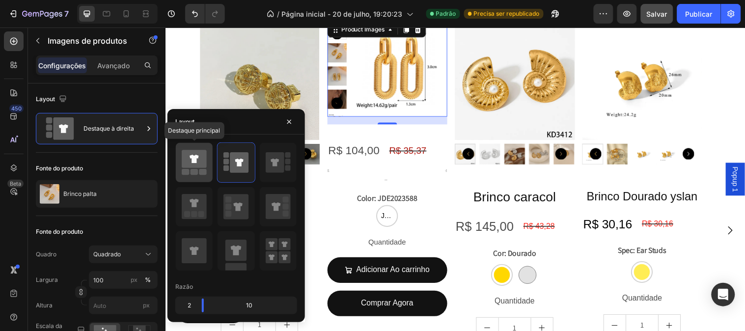
click at [198, 177] on div at bounding box center [194, 162] width 37 height 39
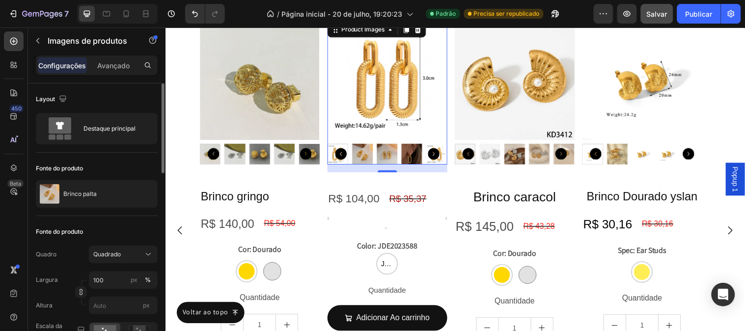
click at [143, 177] on div "Fonte do produto Brinco palta" at bounding box center [97, 184] width 122 height 63
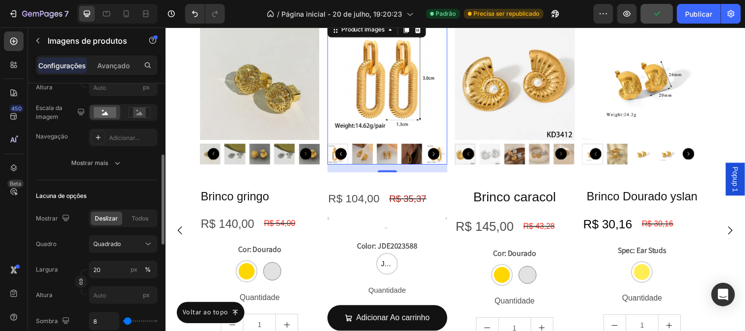
scroll to position [272, 0]
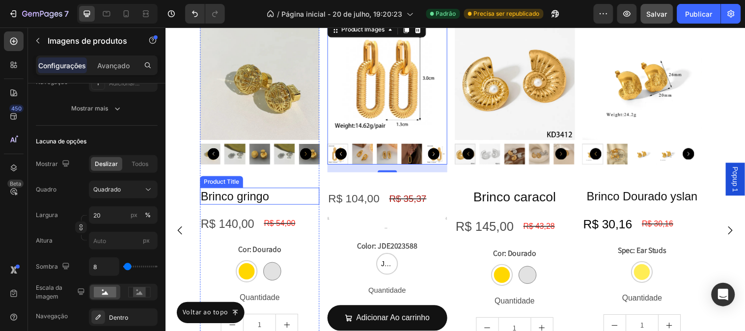
click at [277, 203] on h2 "Brinco gringo" at bounding box center [261, 198] width 122 height 17
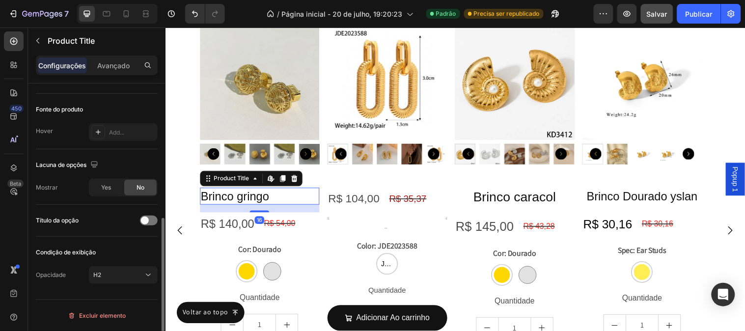
scroll to position [0, 0]
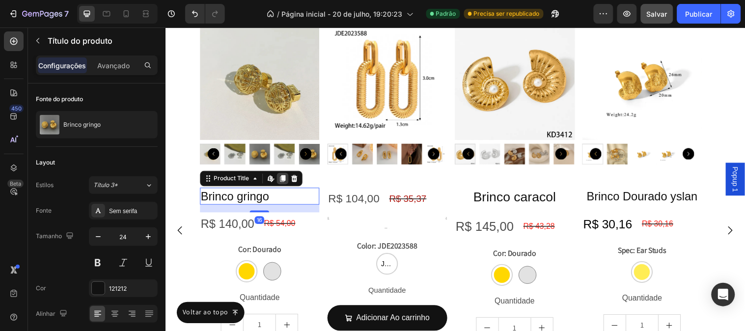
click at [280, 184] on icon at bounding box center [284, 181] width 8 height 8
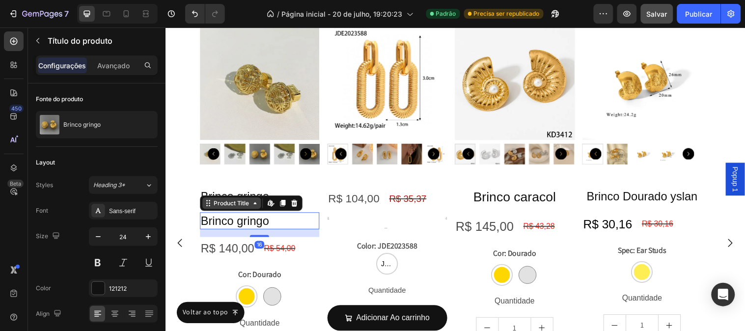
scroll to position [1376, 0]
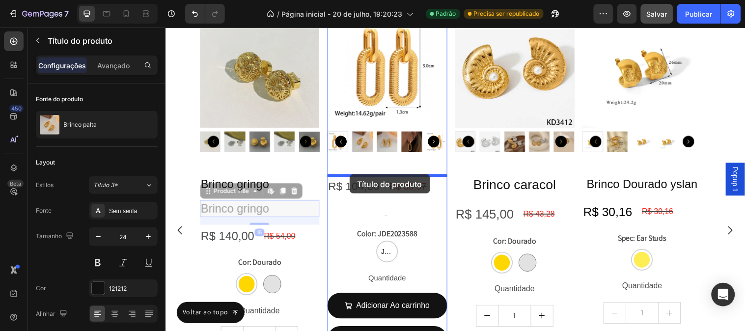
drag, startPoint x: 212, startPoint y: 195, endPoint x: 352, endPoint y: 176, distance: 141.1
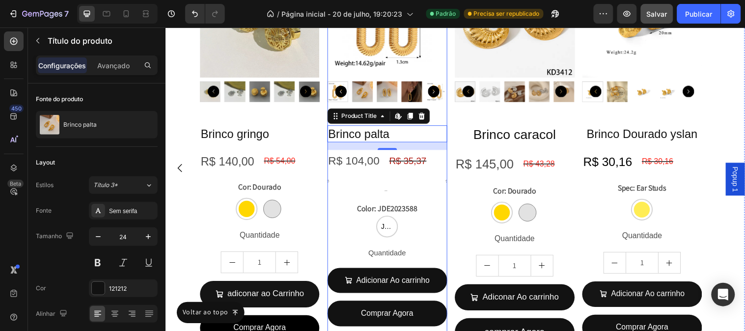
scroll to position [1418, 0]
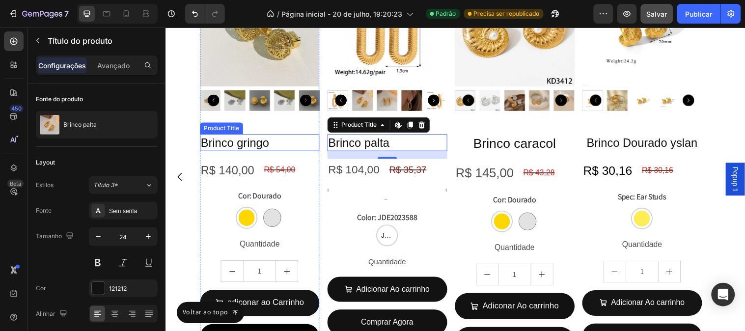
click at [258, 141] on h2 "Brinco gringo" at bounding box center [261, 143] width 122 height 17
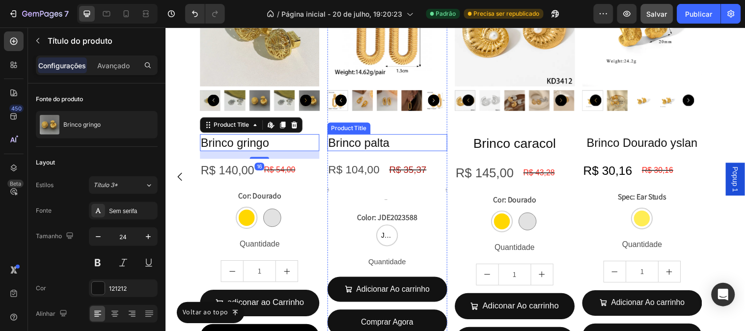
click at [360, 147] on h2 "Brinco palta" at bounding box center [391, 143] width 122 height 17
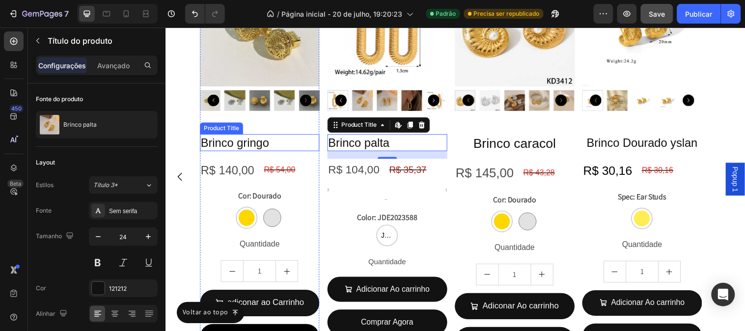
scroll to position [1473, 0]
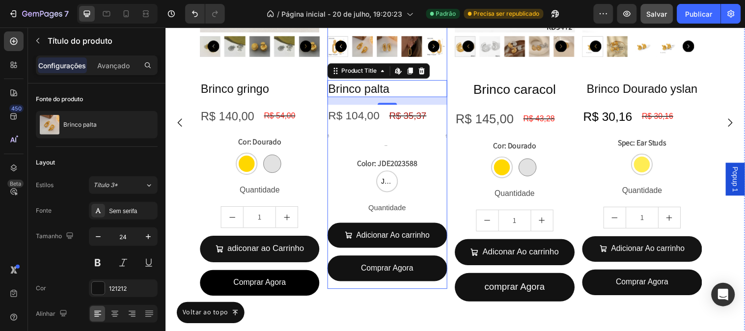
click at [447, 288] on div "Brinco palta Product Title Edit content in Shopify 16 R$ 104,00 Product Price P…" at bounding box center [391, 187] width 122 height 212
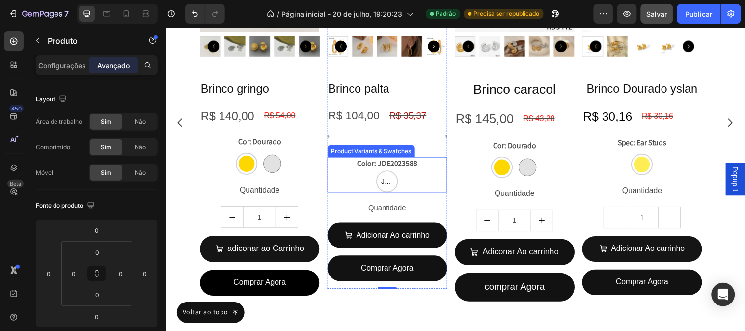
click at [408, 186] on div "JDE2023588 JDE2023588 JDE2023588" at bounding box center [391, 183] width 122 height 22
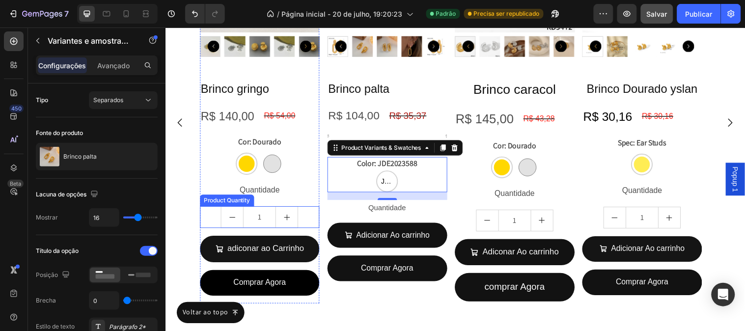
click at [216, 214] on div "1" at bounding box center [261, 220] width 122 height 22
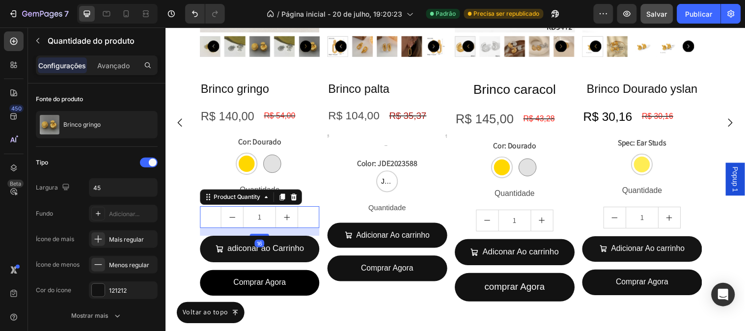
click at [285, 202] on icon at bounding box center [283, 199] width 5 height 7
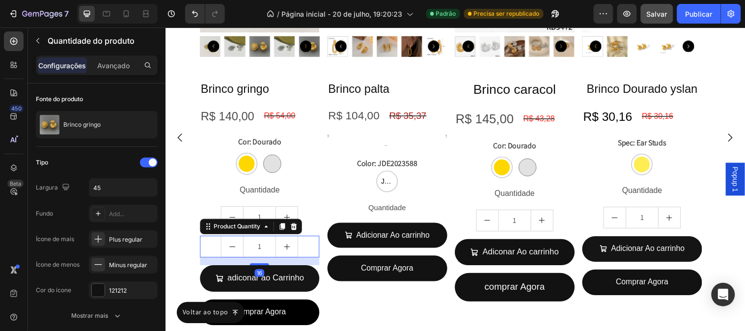
scroll to position [1487, 0]
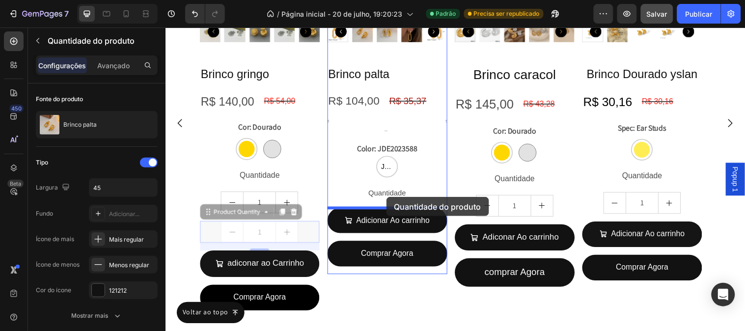
drag, startPoint x: 207, startPoint y: 219, endPoint x: 389, endPoint y: 199, distance: 183.7
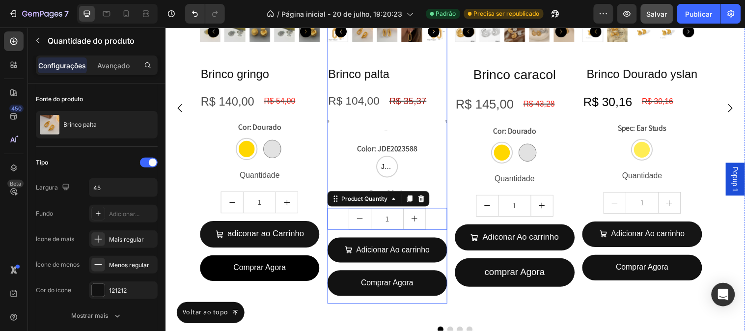
scroll to position [1473, 0]
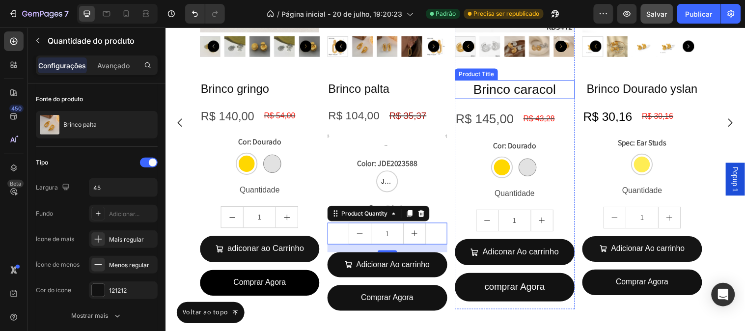
click at [507, 95] on h2 "Brinco caracol" at bounding box center [520, 90] width 122 height 19
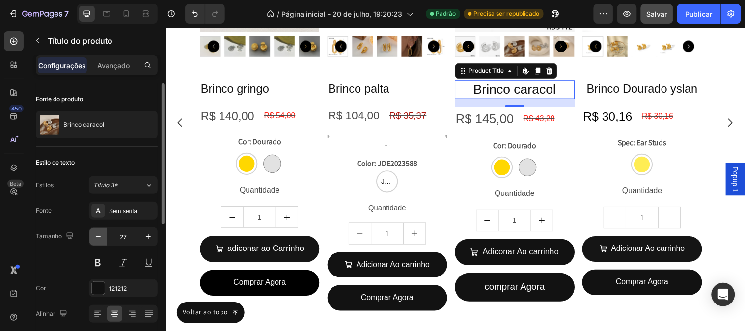
click at [92, 236] on button "button" at bounding box center [98, 237] width 18 height 18
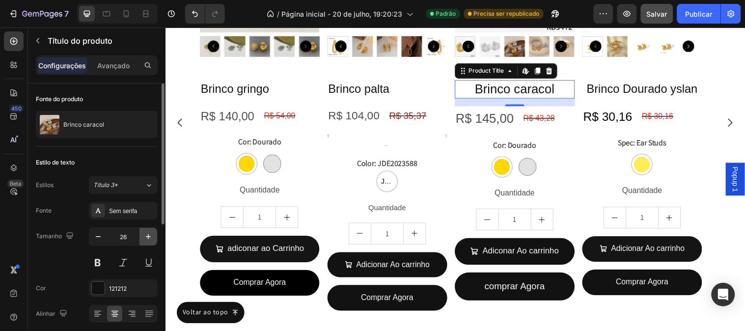
click at [143, 237] on icon "button" at bounding box center [148, 237] width 10 height 10
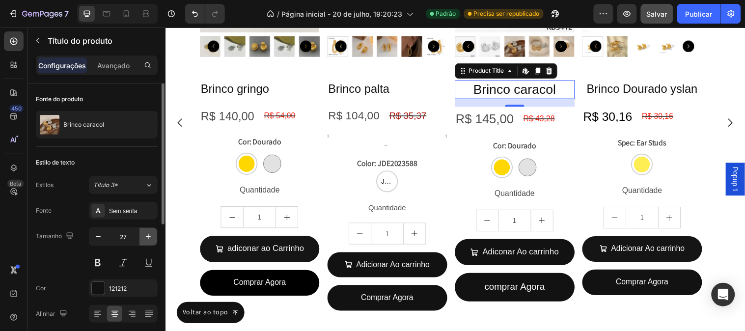
click at [143, 237] on icon "button" at bounding box center [148, 237] width 10 height 10
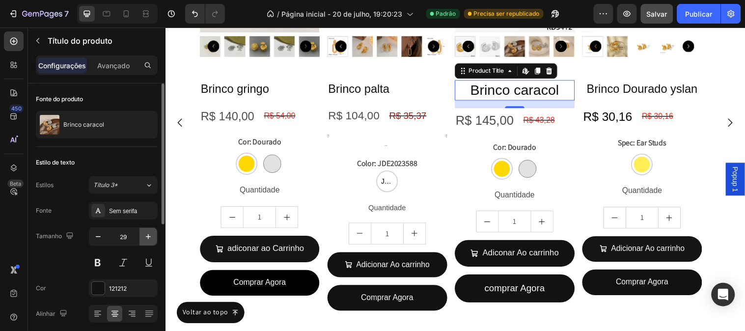
click at [143, 237] on icon "button" at bounding box center [148, 237] width 10 height 10
type input "30"
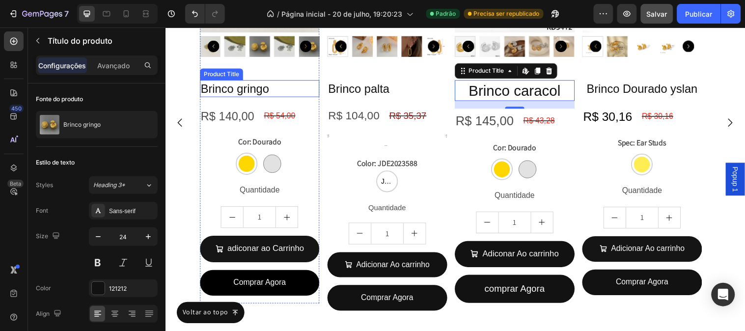
click at [265, 95] on h2 "Brinco gringo" at bounding box center [261, 89] width 122 height 17
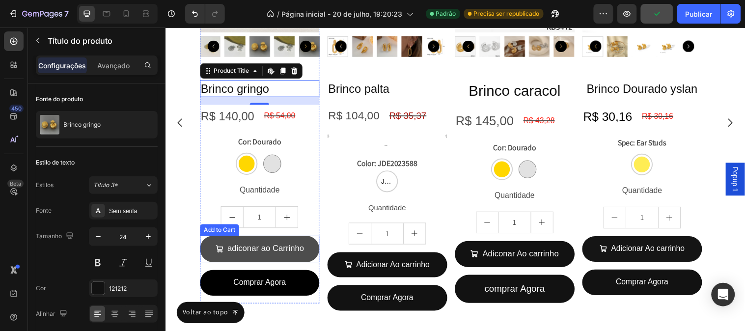
click at [211, 256] on button "adiconar ao Carrinho" at bounding box center [261, 252] width 122 height 27
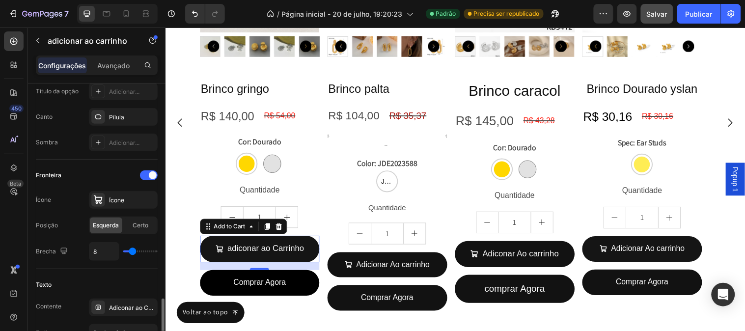
scroll to position [436, 0]
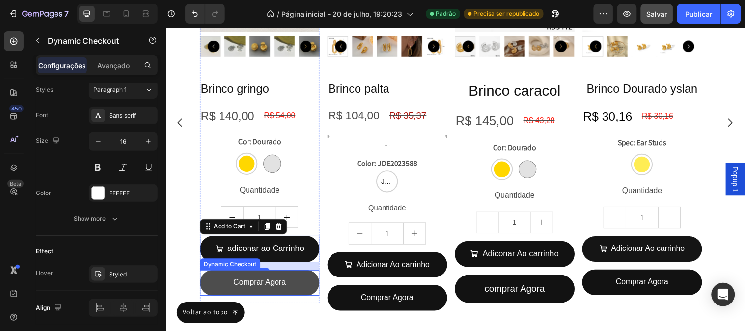
click at [220, 292] on button "Comprar Agora" at bounding box center [261, 286] width 122 height 26
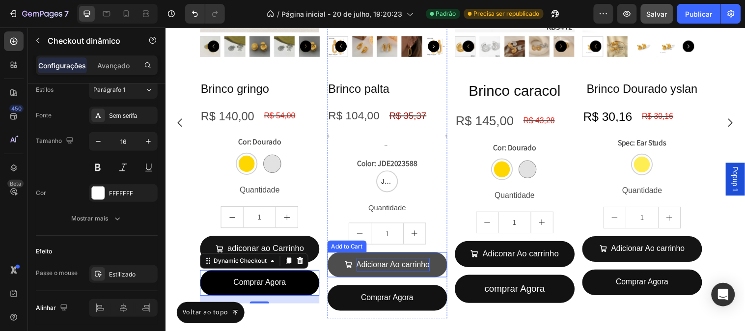
click at [365, 271] on div "Adicionar Ao carrinho" at bounding box center [396, 268] width 75 height 14
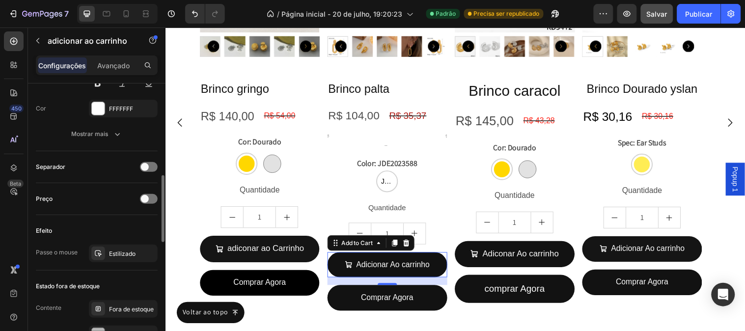
scroll to position [600, 0]
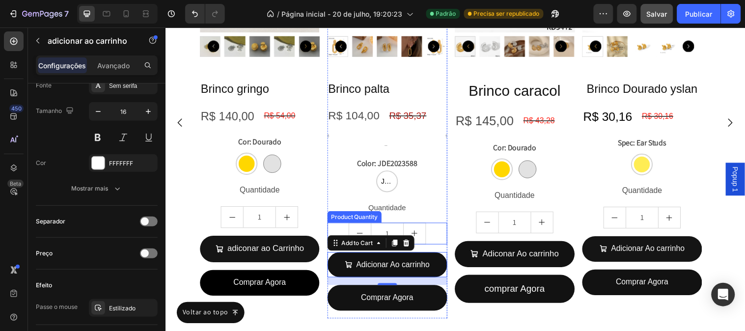
click at [443, 233] on div "1" at bounding box center [391, 236] width 122 height 22
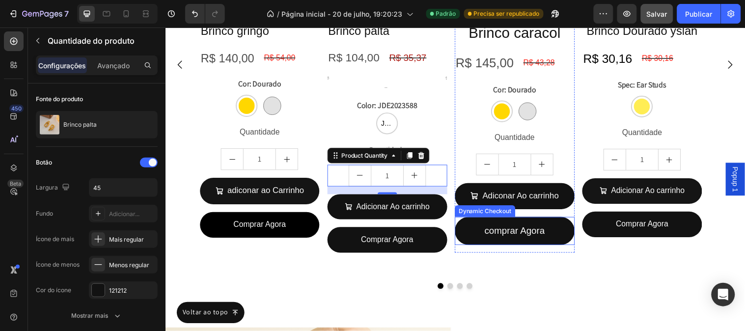
scroll to position [1582, 0]
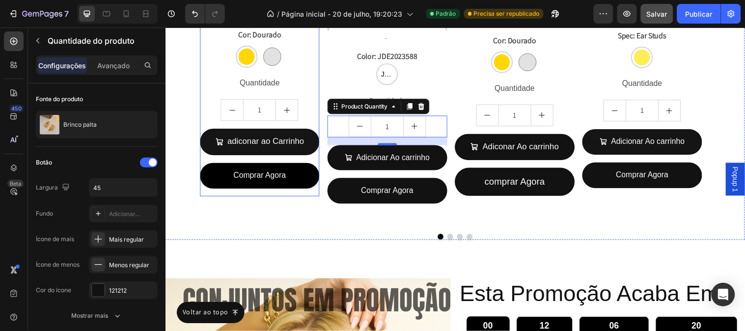
click at [314, 190] on div "Brinco gringo Product Title R$ 140,00 Product Price Product Price R$ 54,00 Prod…" at bounding box center [261, 85] width 122 height 227
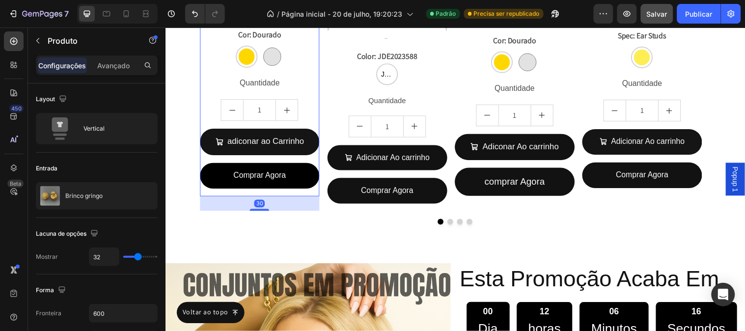
scroll to position [1574, 0]
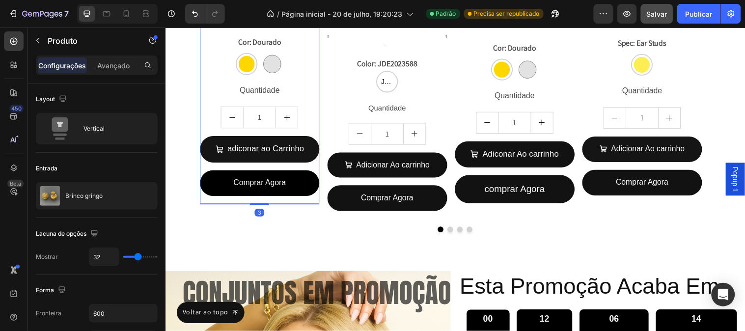
drag, startPoint x: 261, startPoint y: 227, endPoint x: 271, endPoint y: 198, distance: 30.7
click at [271, 198] on div "Product Images Brinco gringo Product Title R$ 140,00 Product Price Product Pric…" at bounding box center [261, 7] width 122 height 397
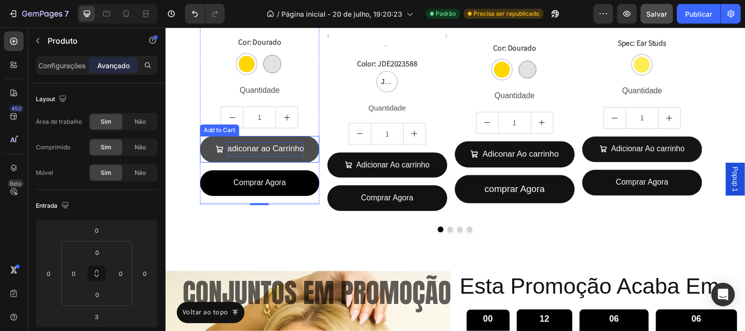
click at [279, 152] on div "adiconar ao Carrinho" at bounding box center [267, 150] width 78 height 15
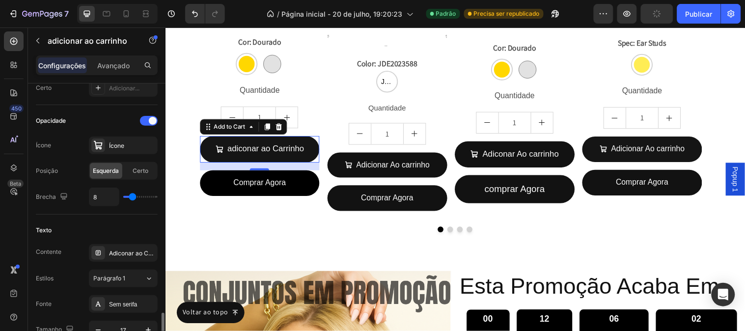
scroll to position [491, 0]
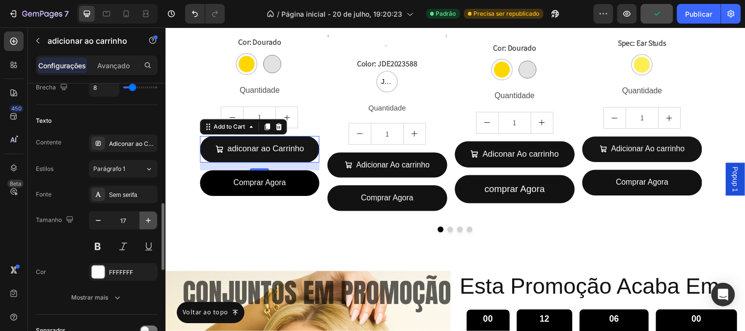
click at [146, 221] on icon "button" at bounding box center [148, 221] width 10 height 10
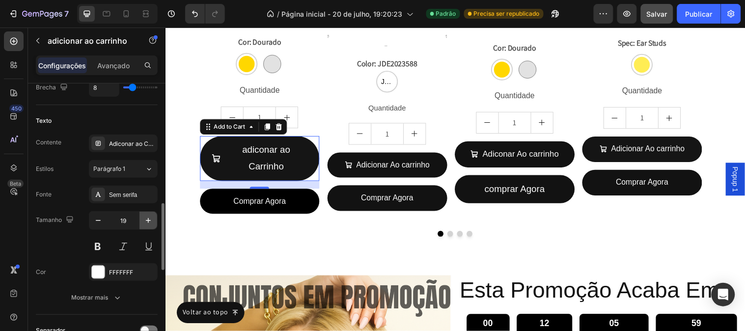
scroll to position [1576, 0]
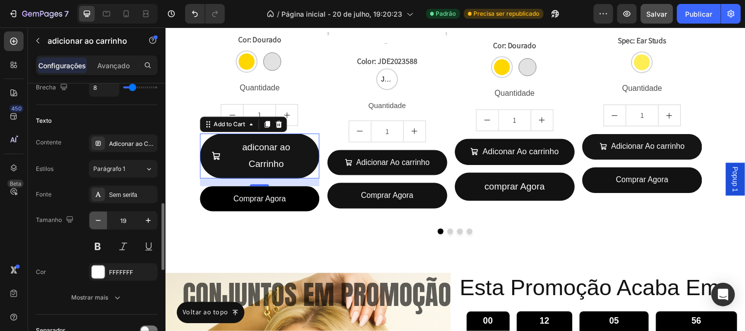
click at [91, 221] on button "button" at bounding box center [98, 221] width 18 height 18
type input "18"
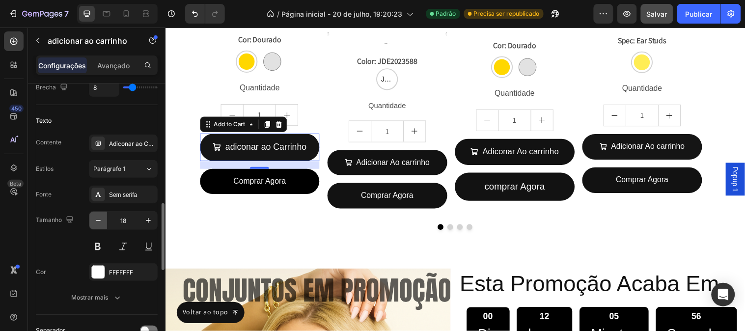
scroll to position [1574, 0]
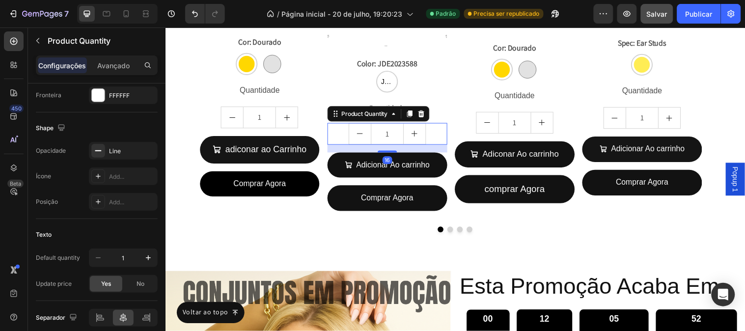
click at [431, 131] on div "1" at bounding box center [391, 135] width 122 height 22
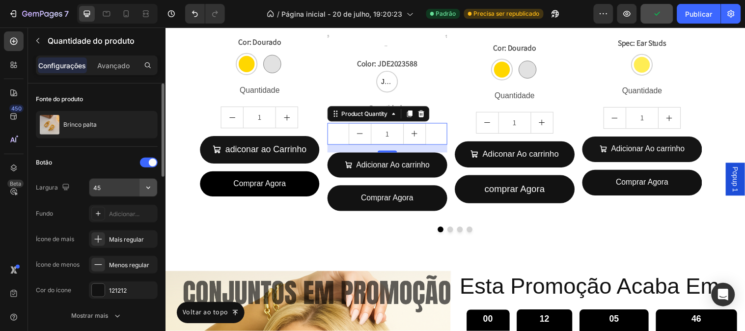
click at [148, 188] on icon "button" at bounding box center [148, 188] width 10 height 10
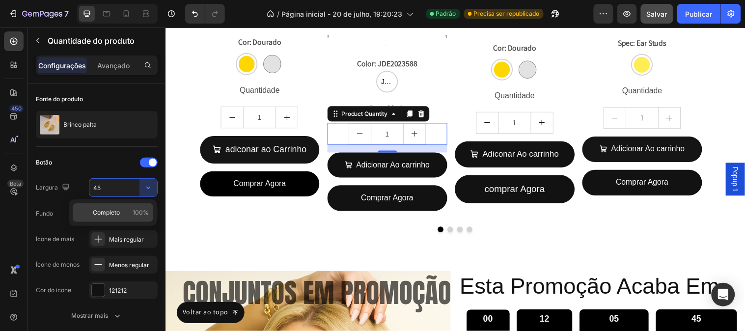
click at [126, 207] on div "Completo 100%" at bounding box center [113, 212] width 81 height 19
type input "100%"
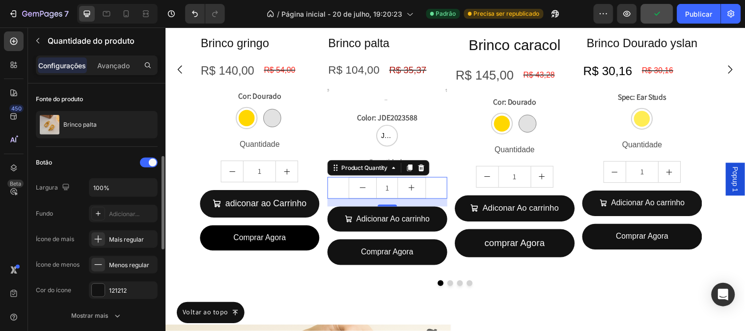
scroll to position [272, 0]
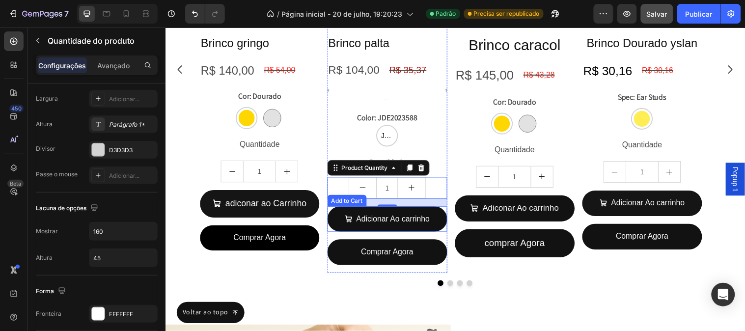
click at [449, 232] on div "Adicionar Ao carrinho Add to Cart" at bounding box center [391, 222] width 122 height 26
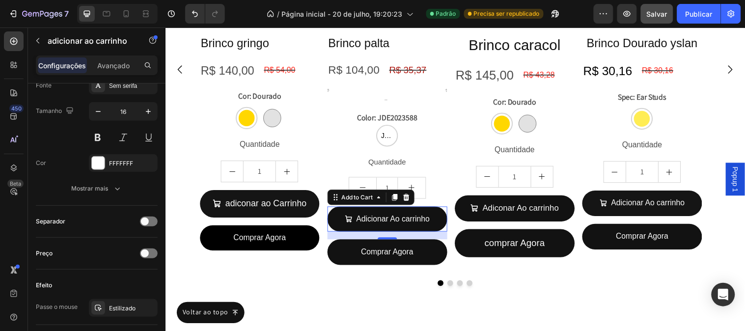
scroll to position [1410, 0]
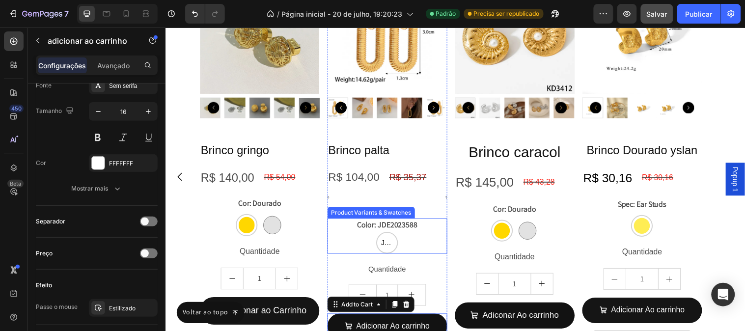
click at [418, 238] on div "JDE2023588 JDE2023588 JDE2023588" at bounding box center [391, 246] width 122 height 22
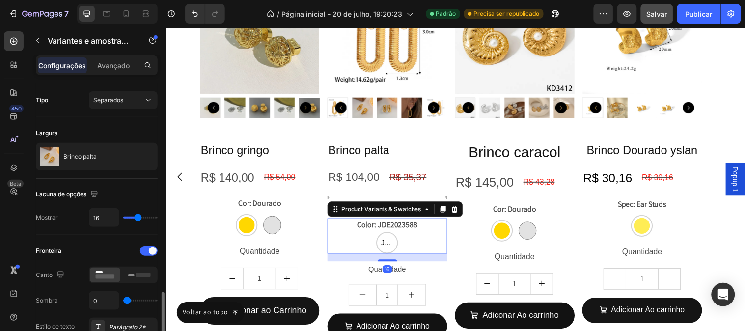
scroll to position [163, 0]
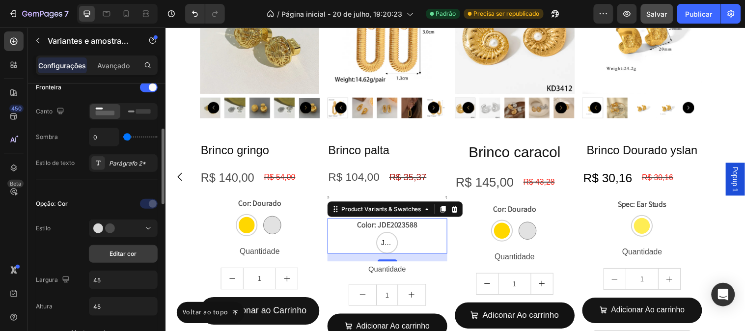
click at [127, 249] on span "Editar cor" at bounding box center [123, 253] width 27 height 9
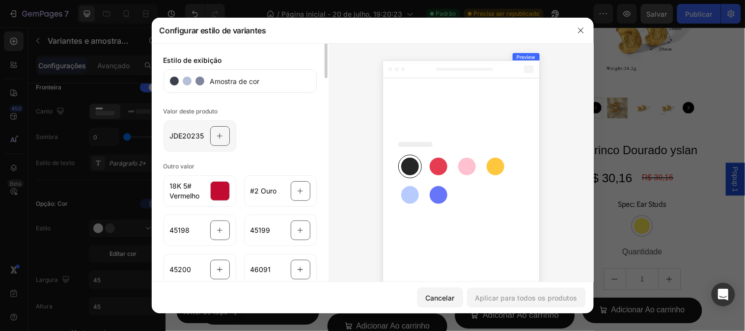
click at [222, 139] on div at bounding box center [220, 136] width 20 height 20
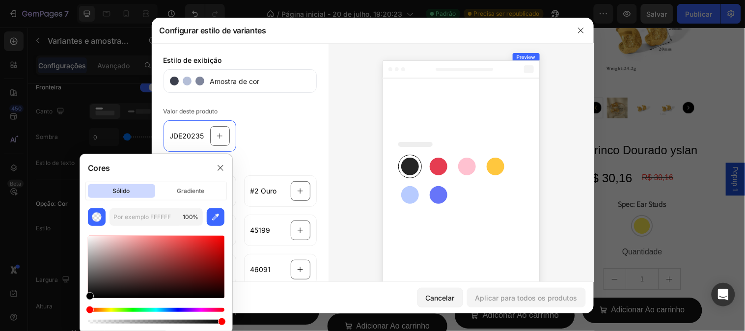
click at [112, 312] on div at bounding box center [156, 316] width 136 height 16
click at [110, 310] on div "Matiz" at bounding box center [156, 310] width 136 height 4
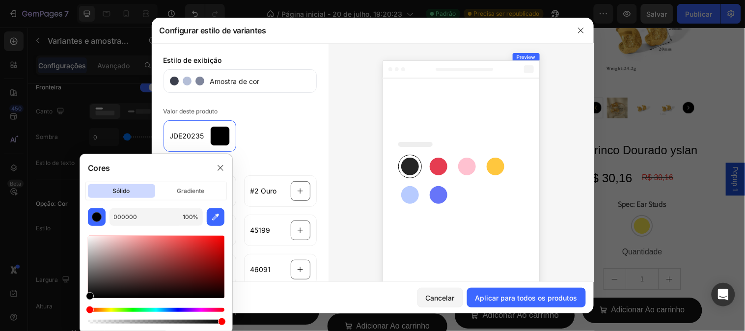
click at [116, 310] on div "Matiz" at bounding box center [156, 310] width 136 height 4
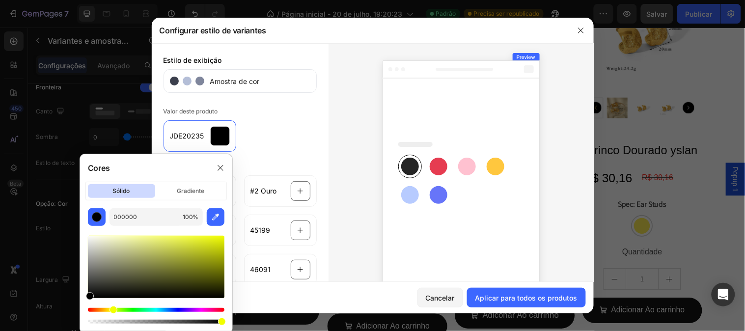
drag, startPoint x: 97, startPoint y: 309, endPoint x: 112, endPoint y: 309, distance: 14.7
click at [112, 309] on div "Matiz" at bounding box center [156, 310] width 136 height 4
type input "F3FF1E"
drag, startPoint x: 208, startPoint y: 263, endPoint x: 208, endPoint y: 231, distance: 31.4
click at [208, 231] on div at bounding box center [156, 276] width 136 height 100
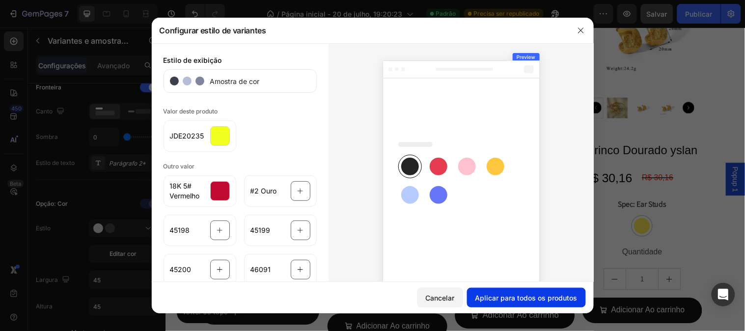
click at [566, 293] on font "Aplicar para todos os produtos" at bounding box center [526, 298] width 102 height 10
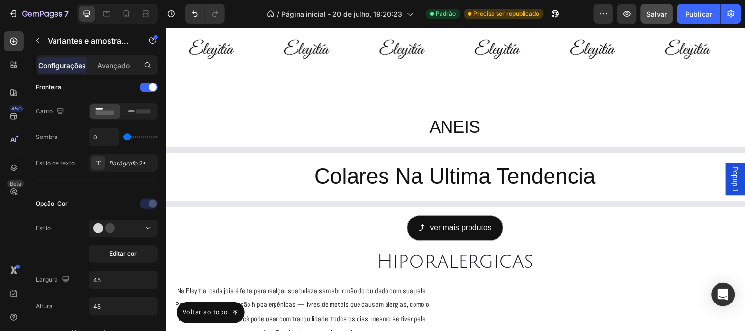
scroll to position [2283, 0]
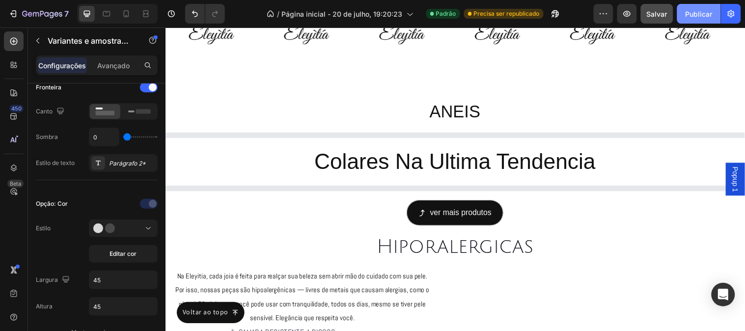
click at [688, 6] on button "Publicar" at bounding box center [699, 14] width 44 height 20
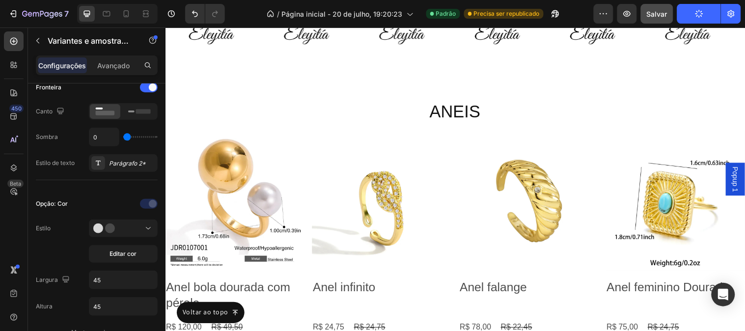
click at [663, 15] on font "Salvar" at bounding box center [657, 14] width 21 height 8
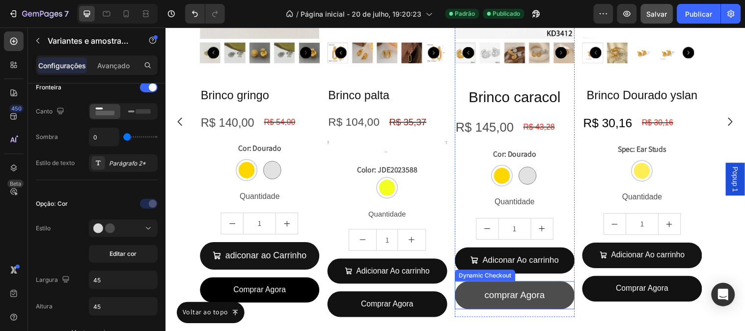
scroll to position [1465, 0]
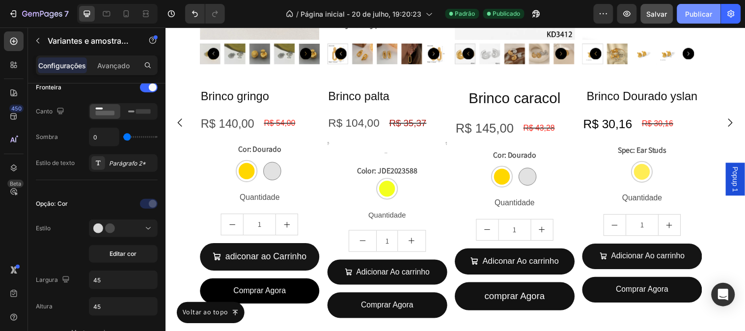
click at [705, 9] on font "Publicar" at bounding box center [698, 14] width 27 height 10
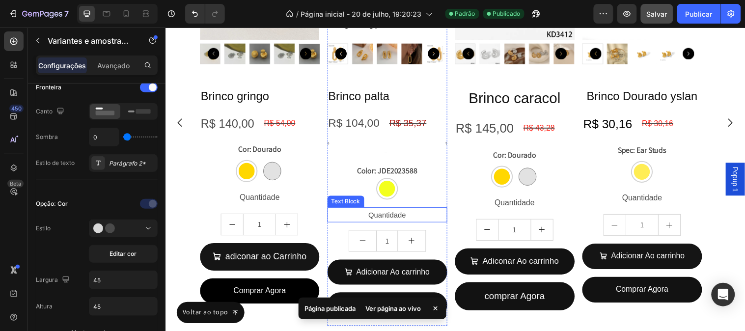
click at [423, 212] on p "Quantidade" at bounding box center [391, 217] width 120 height 13
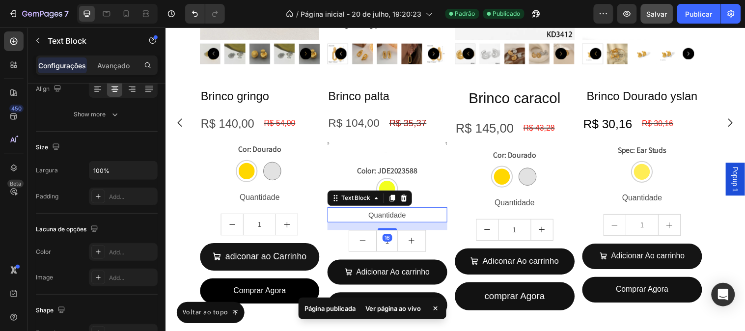
scroll to position [0, 0]
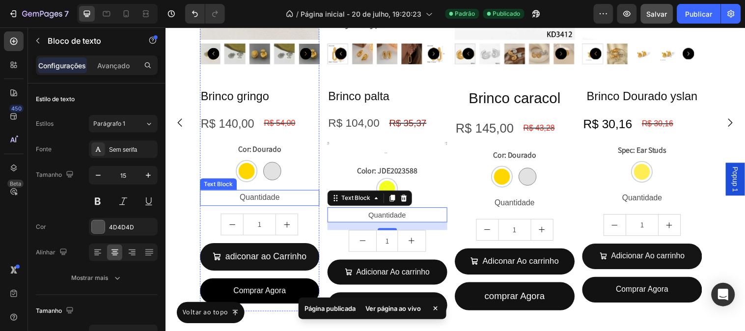
click at [249, 194] on p "Quantidade" at bounding box center [261, 200] width 120 height 14
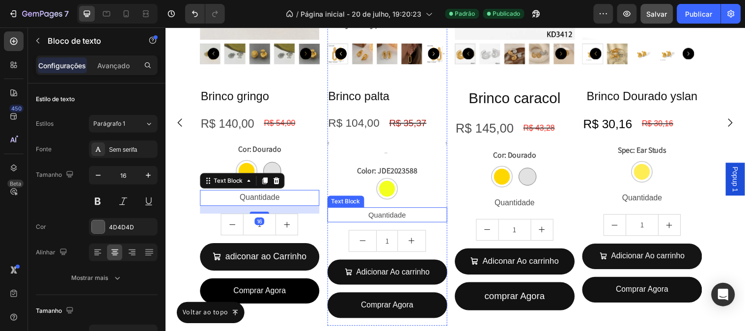
click at [367, 218] on p "Quantidade" at bounding box center [391, 217] width 120 height 13
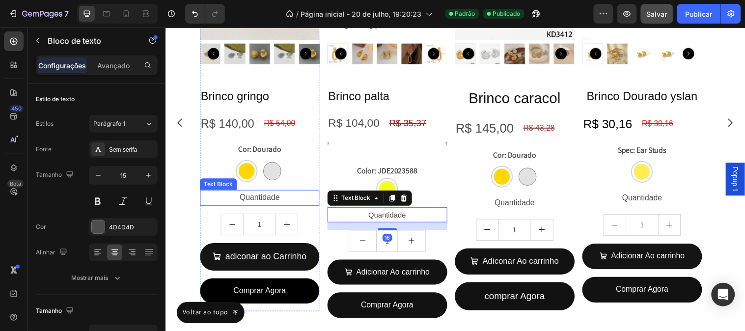
click at [241, 203] on p "Quantidade" at bounding box center [261, 200] width 120 height 14
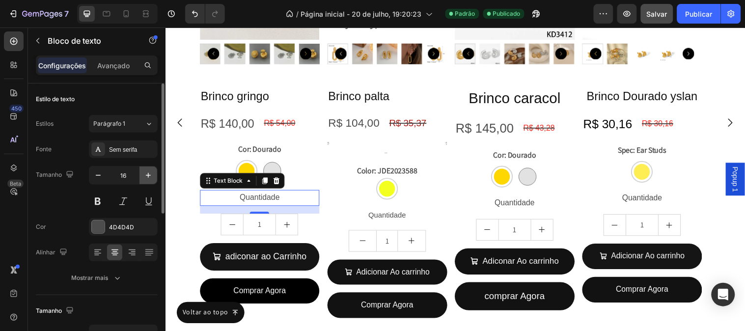
click at [155, 174] on button "button" at bounding box center [148, 175] width 18 height 18
click at [154, 175] on button "button" at bounding box center [148, 175] width 18 height 18
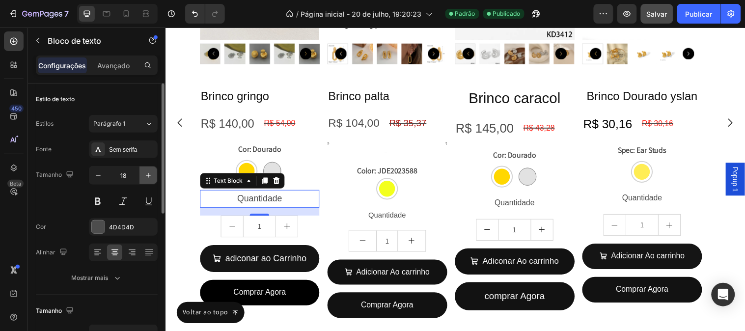
click at [154, 175] on button "button" at bounding box center [148, 175] width 18 height 18
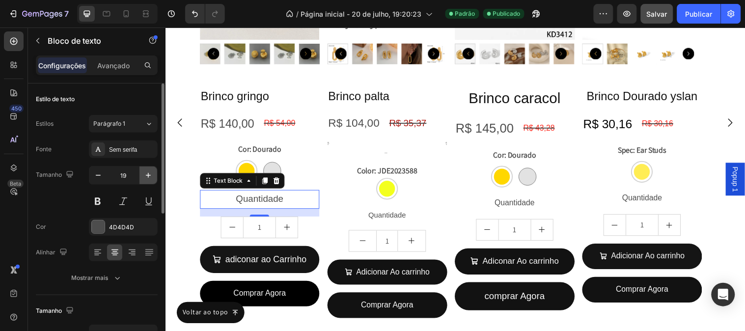
click at [154, 175] on button "button" at bounding box center [148, 175] width 18 height 18
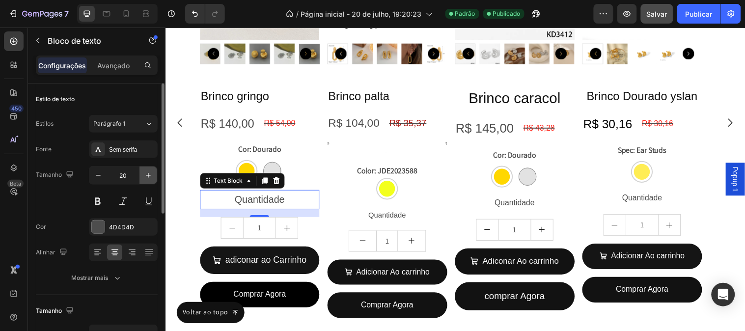
click at [154, 175] on button "button" at bounding box center [148, 175] width 18 height 18
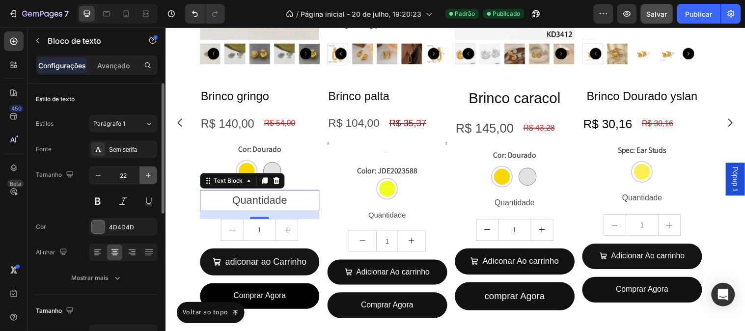
click at [154, 175] on button "button" at bounding box center [148, 175] width 18 height 18
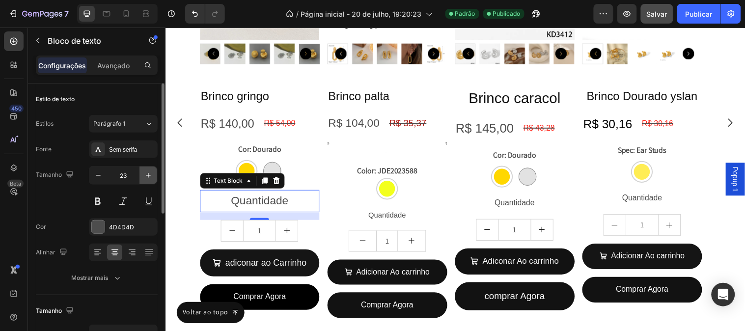
click at [154, 175] on button "button" at bounding box center [148, 175] width 18 height 18
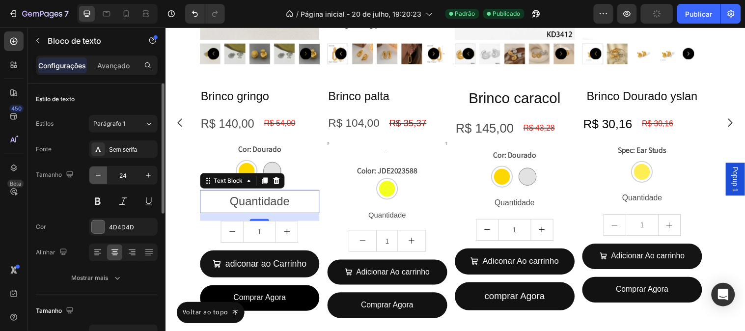
click at [104, 178] on button "button" at bounding box center [98, 175] width 18 height 18
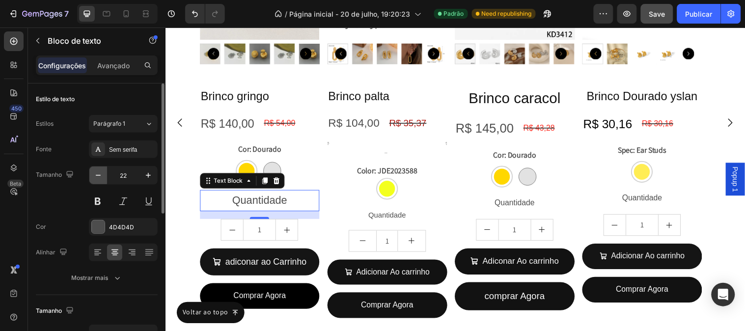
click at [104, 178] on button "button" at bounding box center [98, 175] width 18 height 18
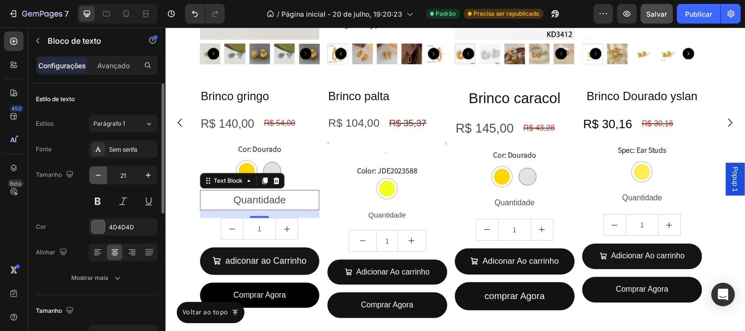
click at [104, 178] on button "button" at bounding box center [98, 175] width 18 height 18
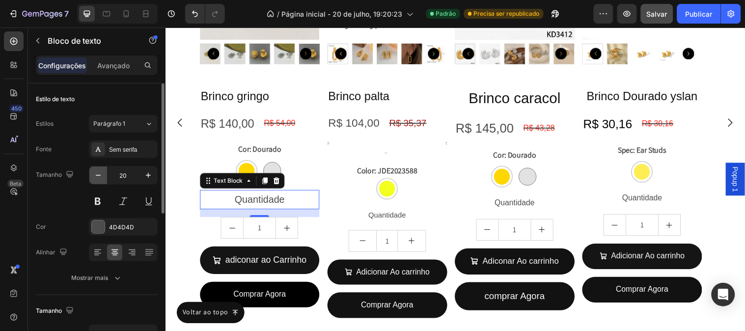
click at [104, 178] on button "button" at bounding box center [98, 175] width 18 height 18
type input "19"
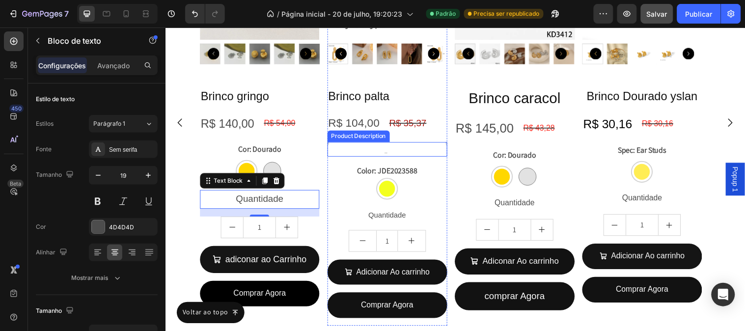
click at [364, 152] on div "Pattern: Oval Design: Plating Quantity: 1 Pair Color: Gold Occasion: Daily Mate…" at bounding box center [391, 150] width 122 height 15
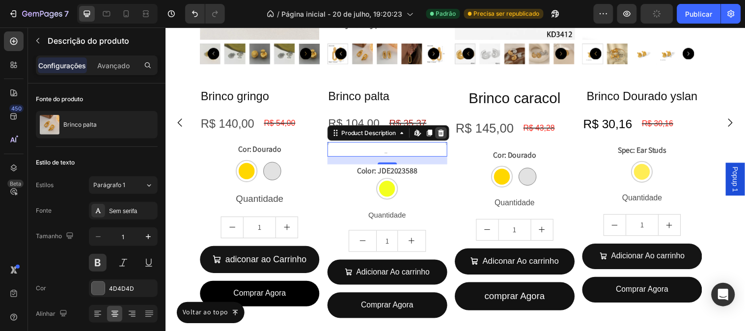
click at [447, 133] on icon at bounding box center [445, 134] width 6 height 7
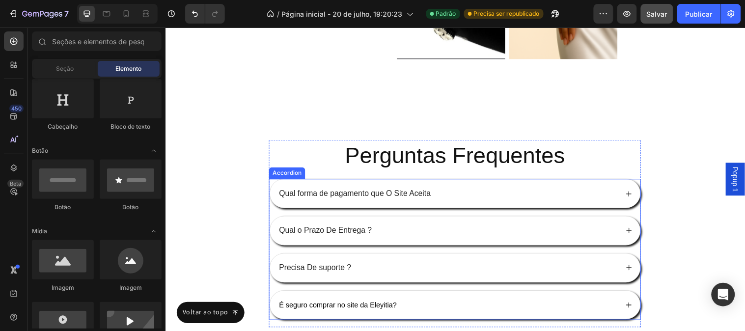
scroll to position [5512, 0]
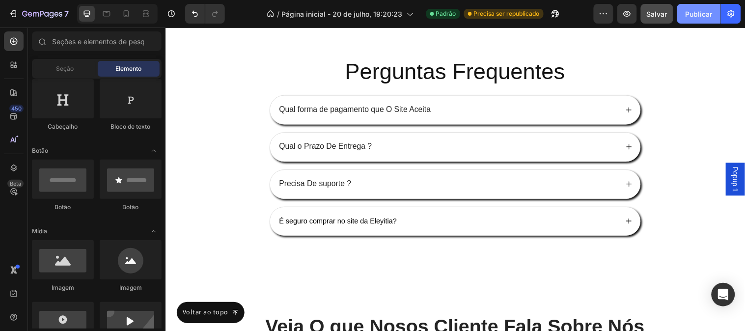
click at [704, 7] on button "Publicar" at bounding box center [699, 14] width 44 height 20
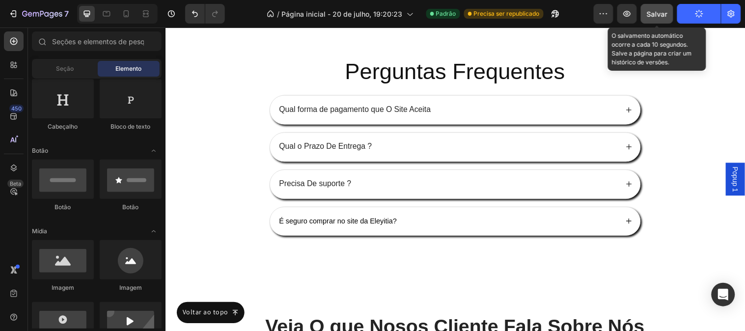
click at [653, 13] on font "Salvar" at bounding box center [657, 14] width 21 height 8
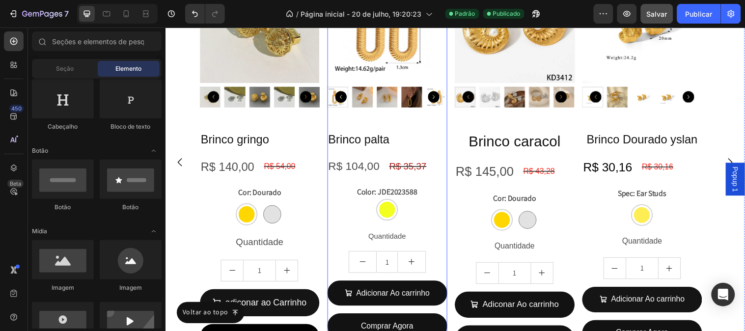
scroll to position [1312, 0]
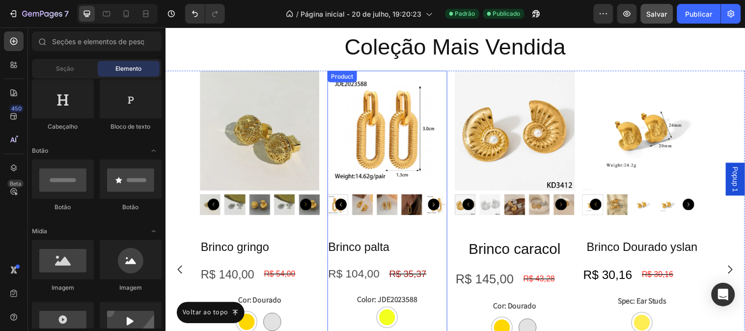
click at [388, 123] on img at bounding box center [391, 132] width 122 height 122
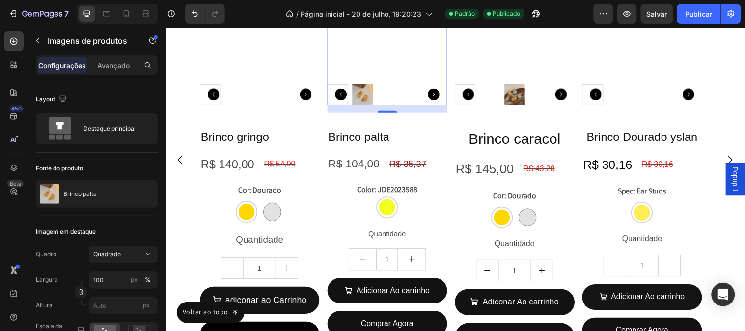
scroll to position [1476, 0]
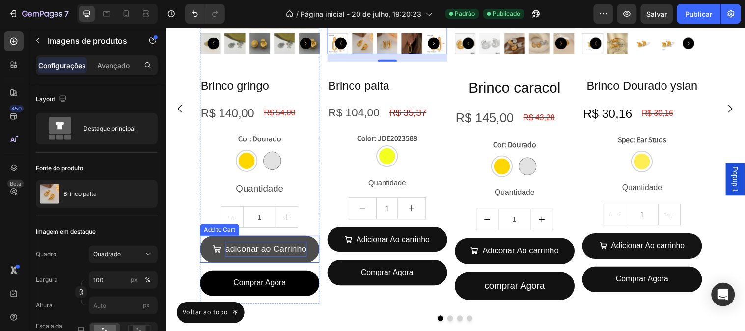
click at [270, 258] on div "adiconar ao Carrinho" at bounding box center [267, 252] width 82 height 16
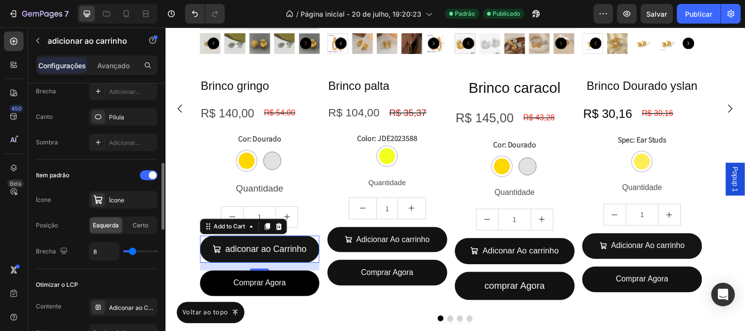
scroll to position [436, 0]
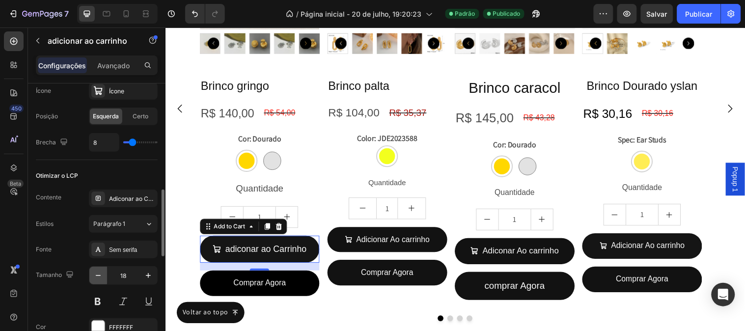
click at [90, 278] on button "button" at bounding box center [98, 276] width 18 height 18
type input "17"
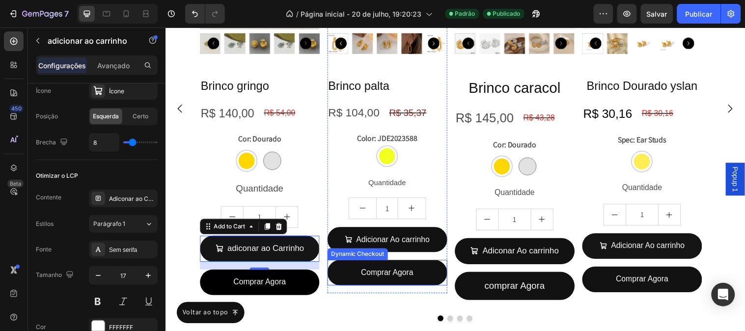
click at [439, 289] on div "Comprar Agora" at bounding box center [391, 276] width 122 height 26
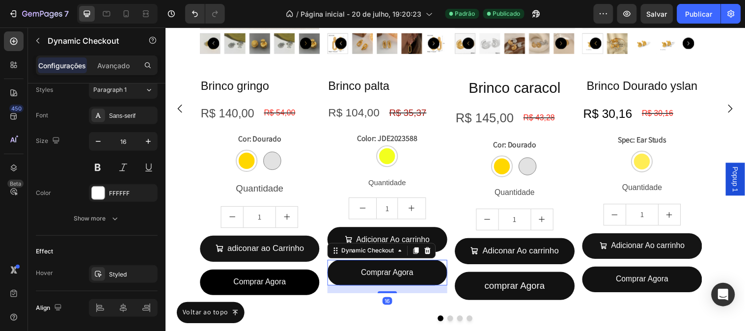
scroll to position [0, 0]
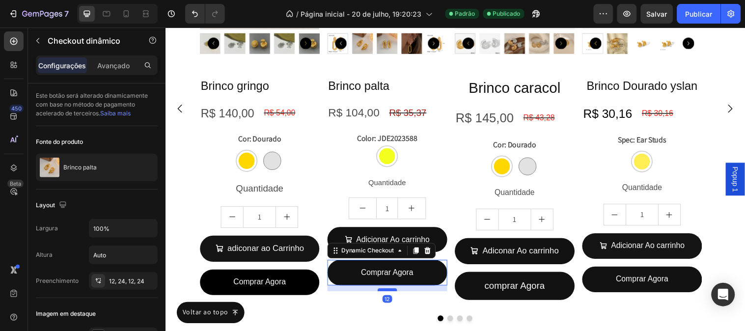
click at [396, 295] on div "Product Images Brinco palta Product Title R$ 104,00 Product Price Product Price…" at bounding box center [391, 109] width 122 height 404
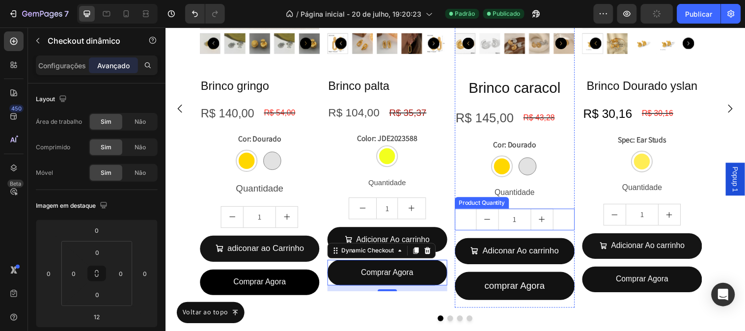
scroll to position [1585, 0]
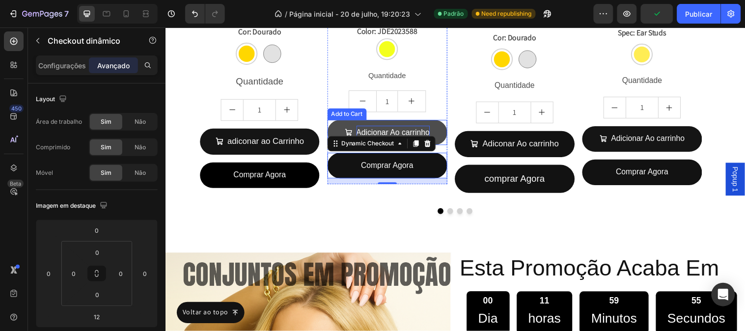
click at [365, 129] on div "Adicionar Ao carrinho" at bounding box center [396, 134] width 75 height 14
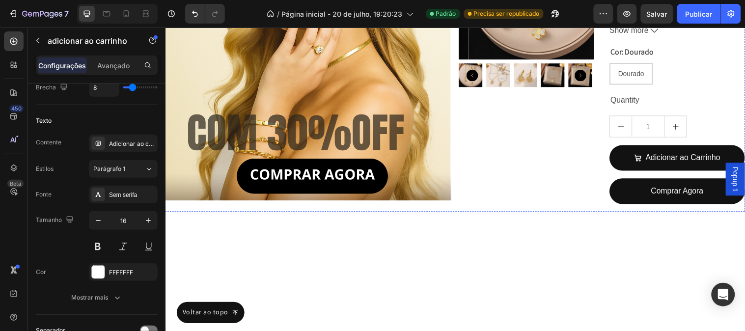
scroll to position [1724, 0]
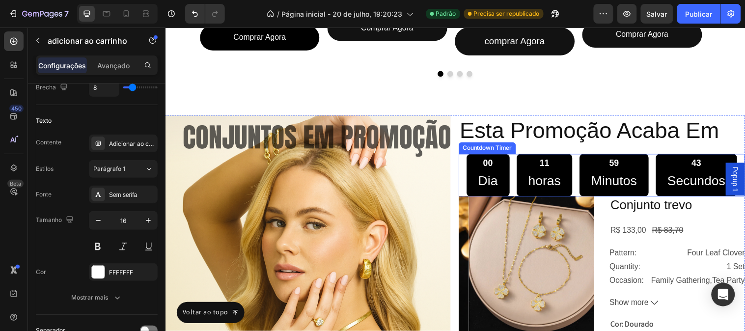
click at [486, 177] on p "Dia" at bounding box center [493, 183] width 20 height 24
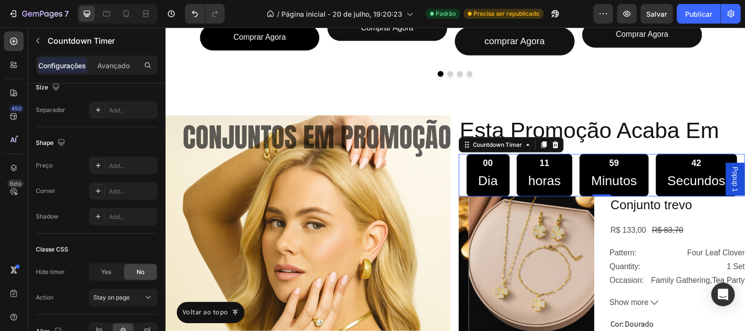
scroll to position [0, 0]
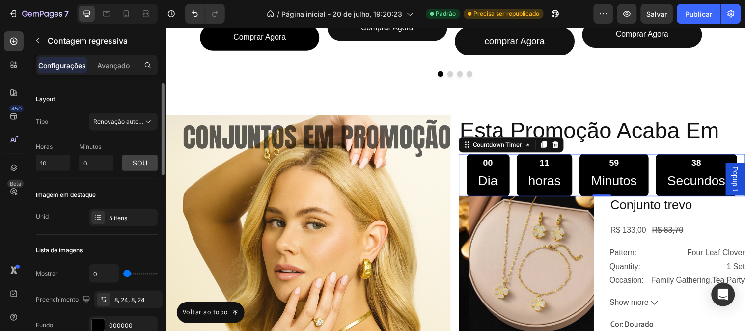
type input "59"
type input "120"
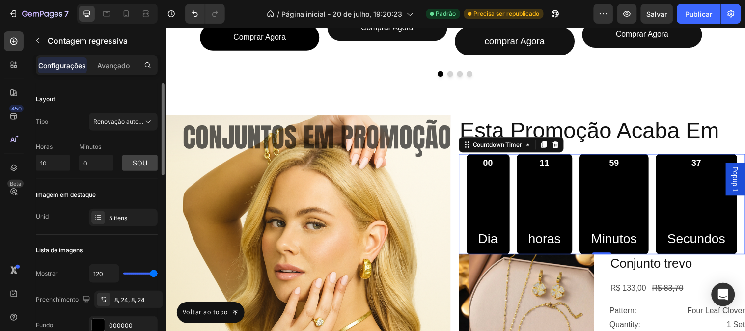
type input "34"
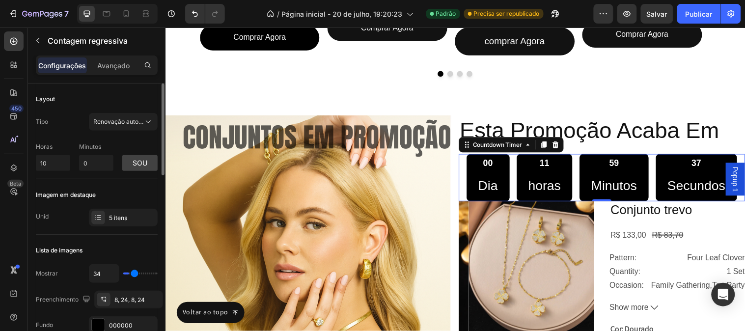
type input "10"
type input "5"
type input "2"
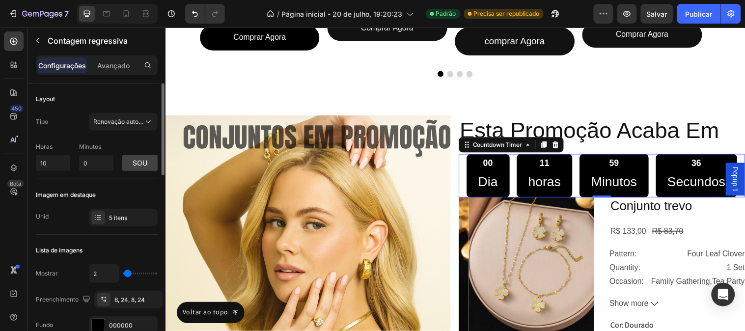
drag, startPoint x: 175, startPoint y: 273, endPoint x: 128, endPoint y: 272, distance: 47.6
type input "2"
click at [128, 272] on input "range" at bounding box center [140, 273] width 34 height 2
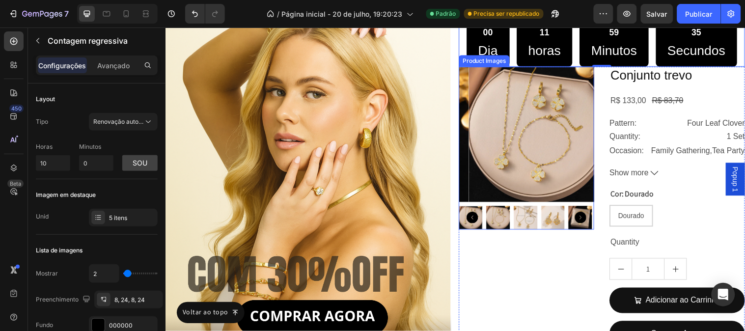
scroll to position [1887, 0]
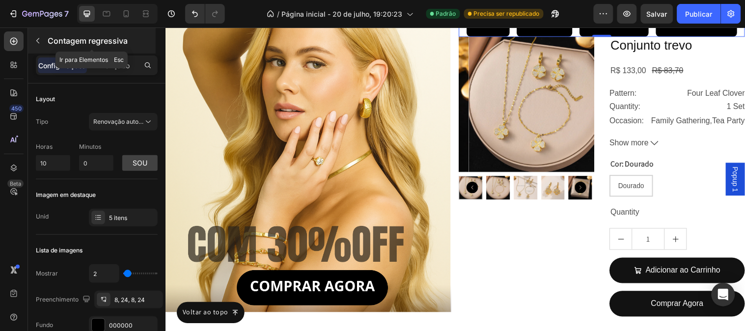
click at [32, 48] on button "button" at bounding box center [38, 41] width 16 height 16
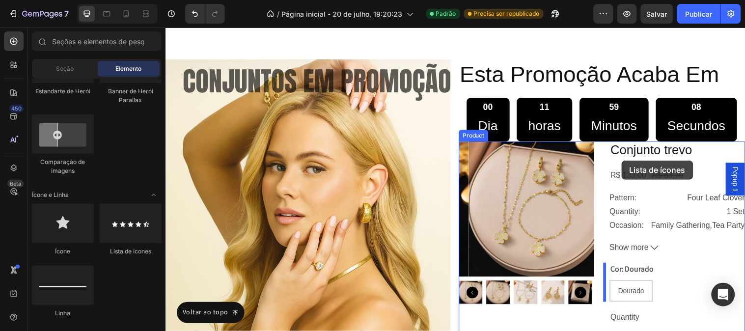
scroll to position [1699, 0]
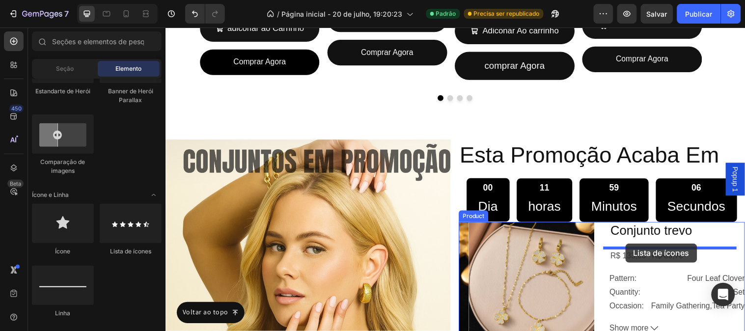
drag, startPoint x: 271, startPoint y: 253, endPoint x: 632, endPoint y: 246, distance: 360.9
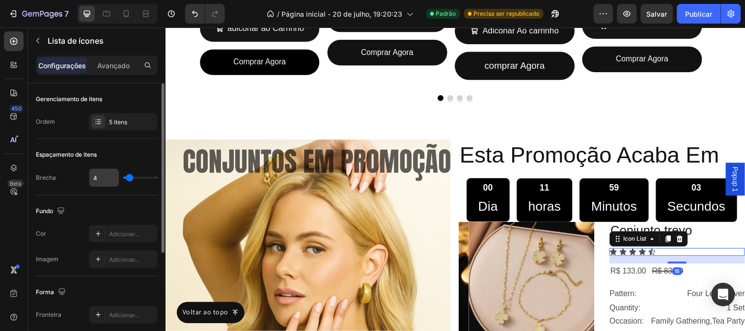
scroll to position [54, 0]
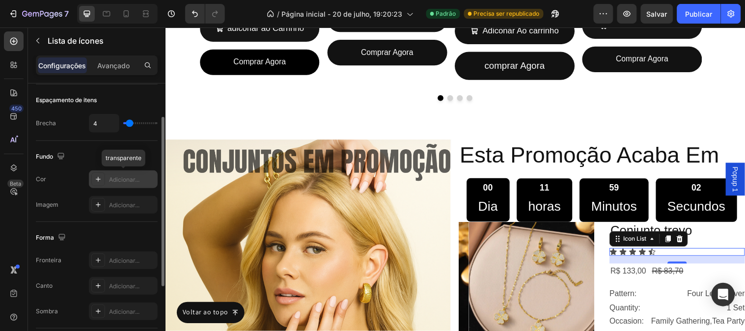
click at [118, 179] on font "Adicionar..." at bounding box center [124, 179] width 30 height 7
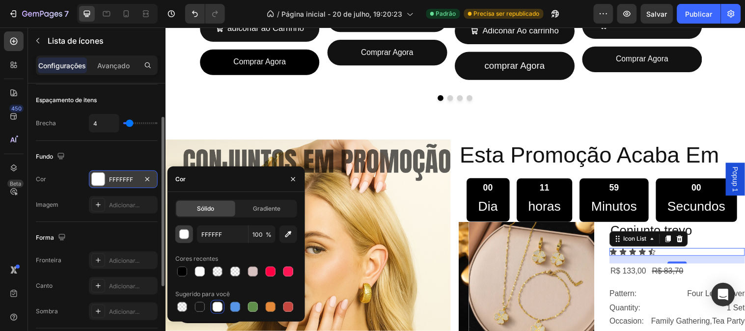
click at [190, 239] on button "button" at bounding box center [184, 234] width 18 height 18
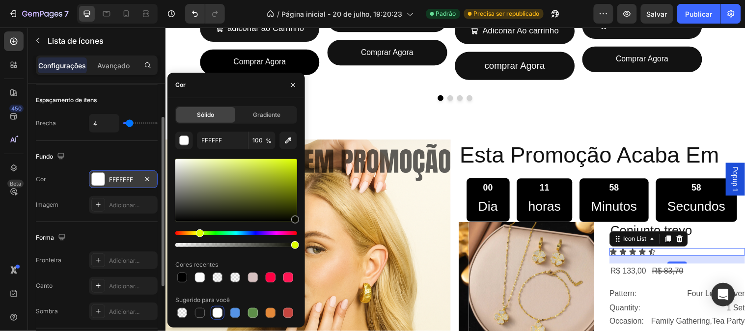
click at [198, 234] on div "Hue" at bounding box center [236, 233] width 122 height 4
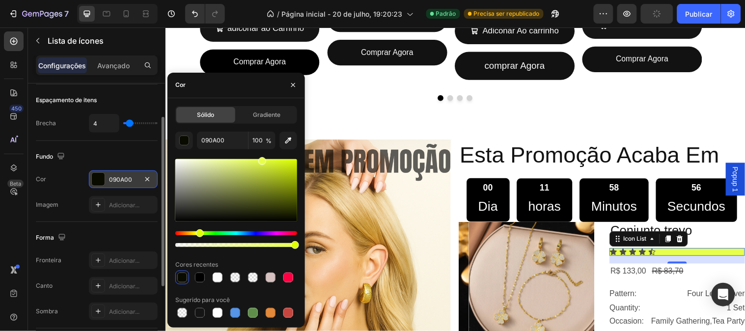
drag, startPoint x: 261, startPoint y: 178, endPoint x: 261, endPoint y: 157, distance: 20.6
click at [261, 159] on div at bounding box center [236, 190] width 122 height 62
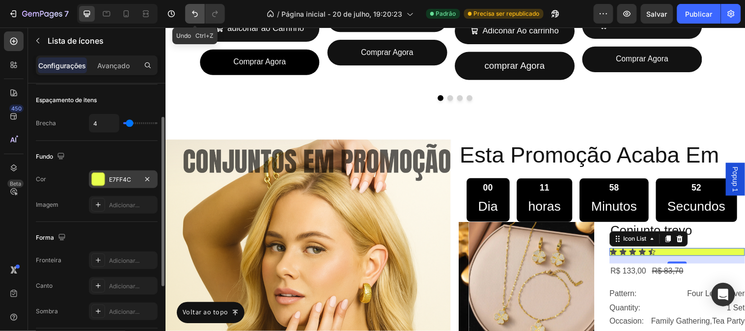
click at [196, 10] on icon "Desfazer/Refazer" at bounding box center [195, 14] width 10 height 10
click at [196, 9] on icon "Desfazer/Refazer" at bounding box center [195, 14] width 10 height 10
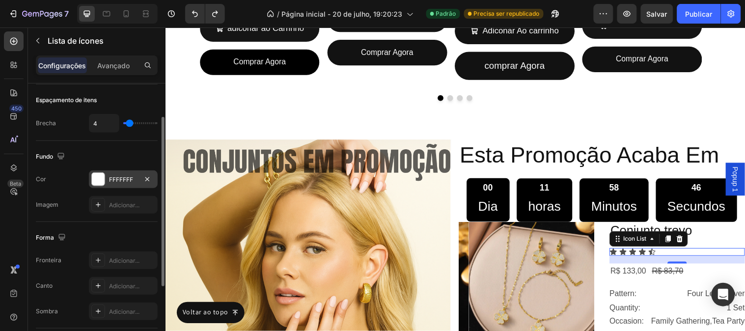
click at [92, 183] on div at bounding box center [98, 179] width 13 height 13
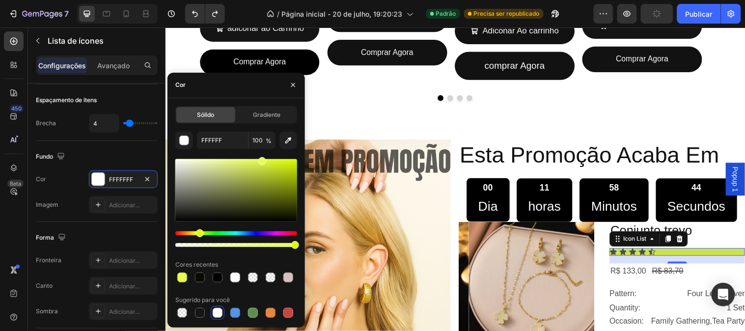
drag, startPoint x: 254, startPoint y: 167, endPoint x: 254, endPoint y: 150, distance: 17.2
click at [254, 154] on div "FFFFFF 100 % Cores recentes Sugerido para você" at bounding box center [236, 226] width 122 height 188
click at [254, 150] on div "FFFFFF 100 % Cores recentes Sugerido para você" at bounding box center [236, 226] width 122 height 188
type input "E9FF5B"
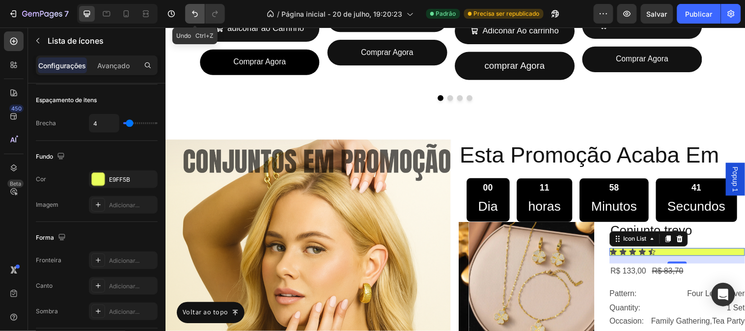
click at [202, 14] on button "Desfazer/Refazer" at bounding box center [195, 14] width 20 height 20
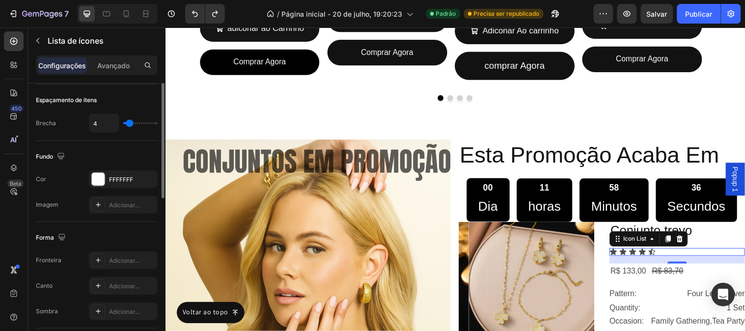
scroll to position [0, 0]
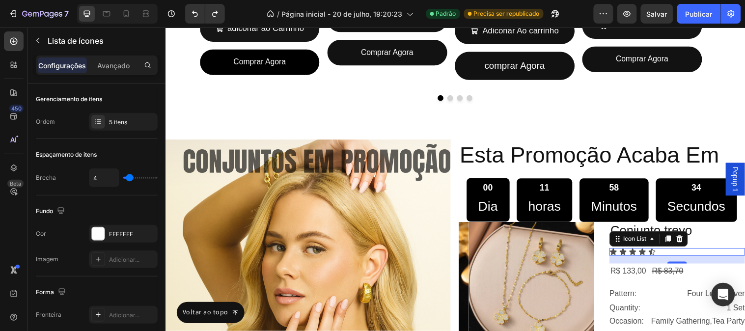
click at [57, 65] on font "Configurações" at bounding box center [63, 65] width 48 height 8
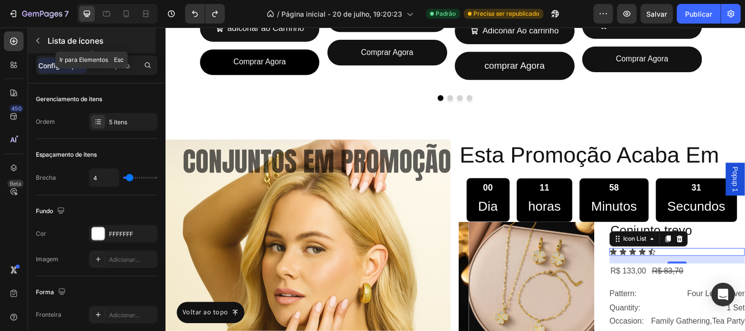
click at [42, 37] on button "button" at bounding box center [38, 41] width 16 height 16
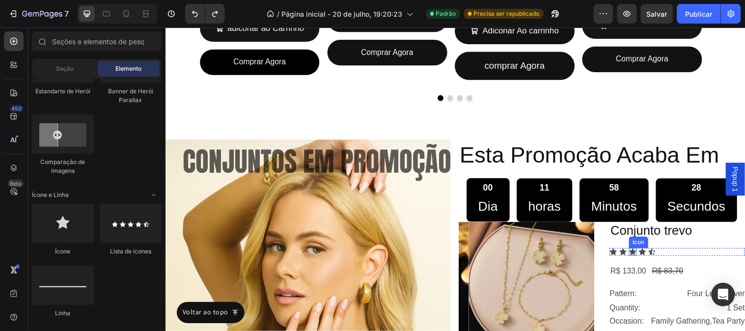
click at [637, 254] on icon at bounding box center [640, 254] width 7 height 6
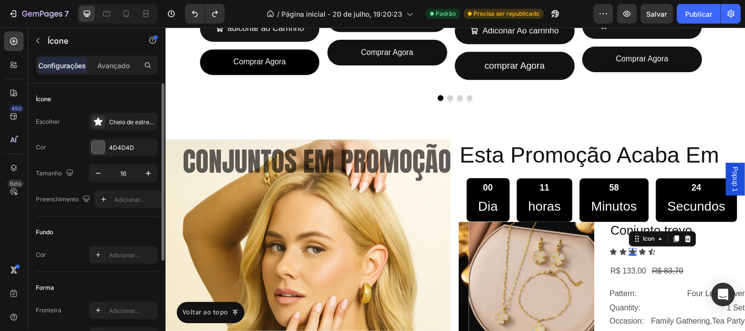
click at [103, 156] on div "Escolher Cheio de estrelas Cor 4D4D4D Tamanho 16 Preenchimento Adicionar..." at bounding box center [97, 160] width 122 height 95
click at [101, 152] on div at bounding box center [98, 147] width 13 height 13
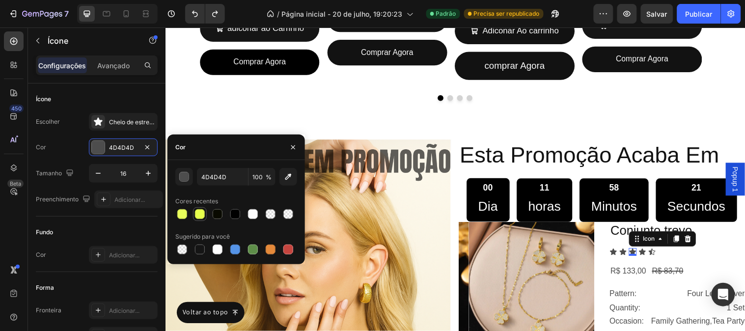
click at [195, 221] on div at bounding box center [200, 214] width 14 height 14
type input "E7FF4C"
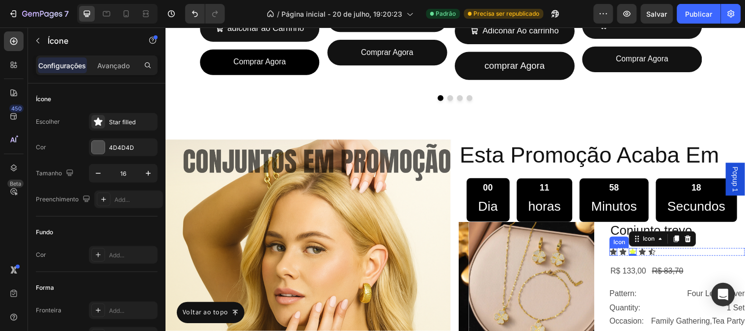
click at [617, 252] on icon at bounding box center [620, 254] width 7 height 6
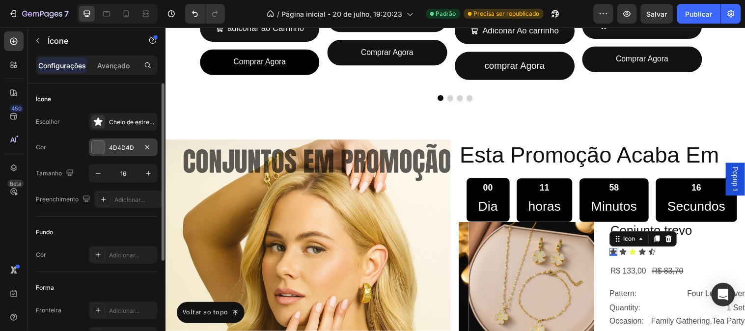
click at [92, 150] on div at bounding box center [98, 147] width 13 height 13
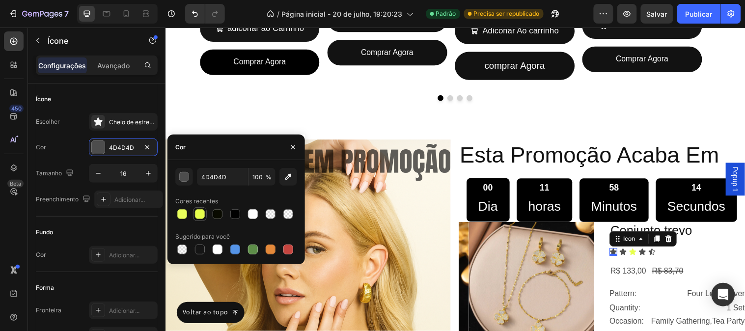
click at [195, 212] on div at bounding box center [200, 214] width 10 height 10
type input "E7FF4C"
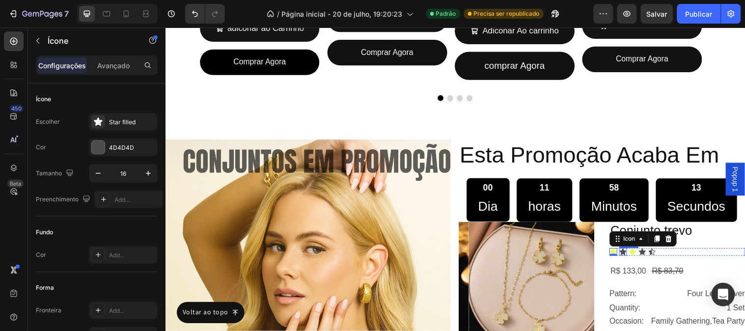
click at [627, 254] on icon at bounding box center [630, 254] width 7 height 6
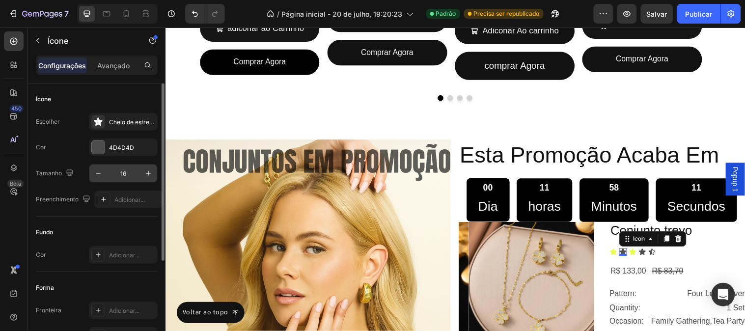
click at [121, 147] on font "4D4D4D" at bounding box center [121, 147] width 25 height 7
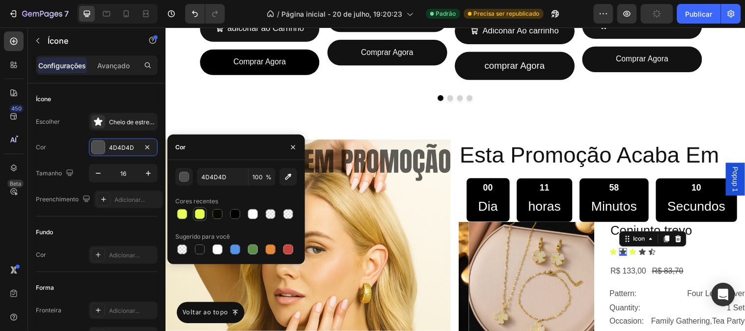
click at [195, 214] on div at bounding box center [200, 214] width 10 height 10
type input "E7FF4C"
click at [647, 257] on icon at bounding box center [650, 254] width 7 height 6
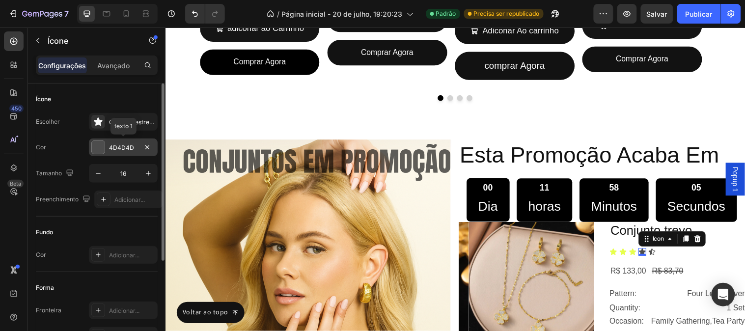
click at [110, 148] on font "4D4D4D" at bounding box center [121, 147] width 25 height 7
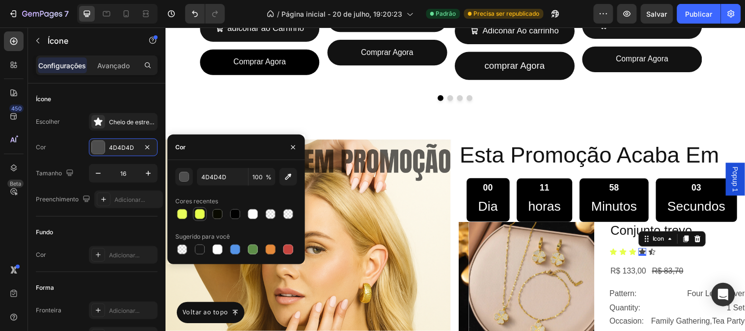
click at [198, 213] on div at bounding box center [200, 214] width 10 height 10
type input "E7FF4C"
click at [656, 253] on icon at bounding box center [660, 255] width 8 height 8
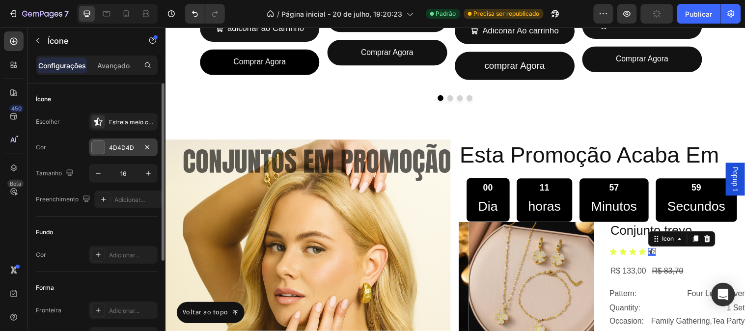
click at [126, 145] on font "4D4D4D" at bounding box center [121, 147] width 25 height 7
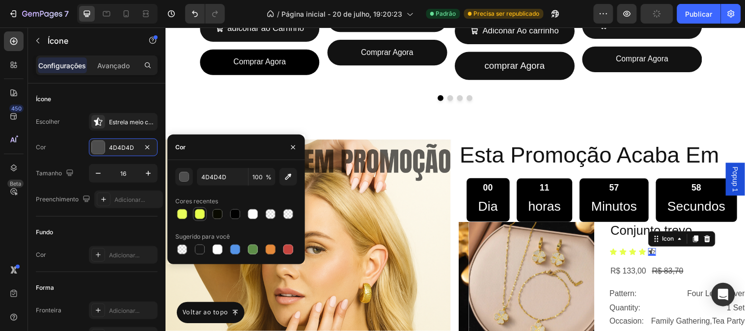
click at [197, 210] on div at bounding box center [200, 214] width 10 height 10
type input "E7FF4C"
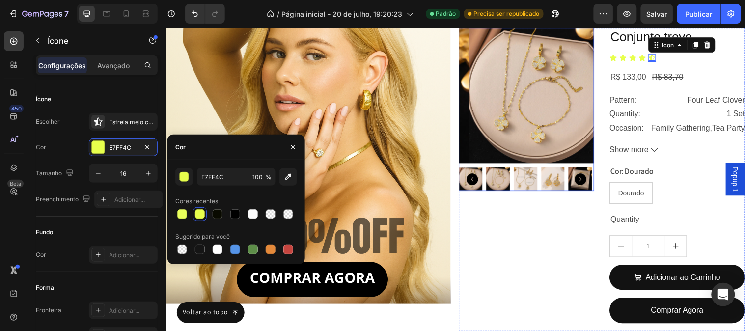
scroll to position [1674, 0]
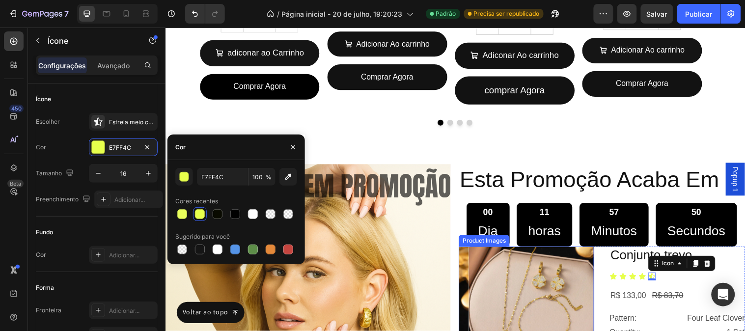
click at [549, 267] on img at bounding box center [542, 317] width 137 height 137
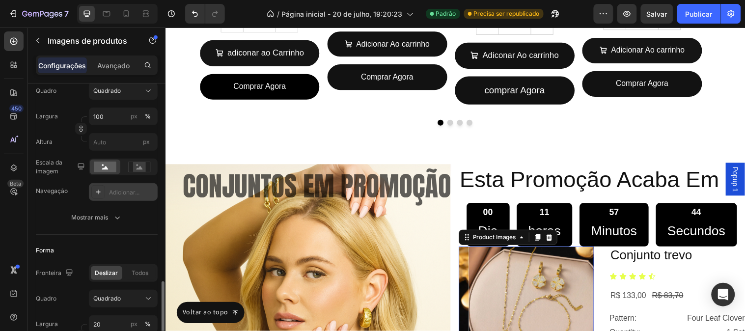
scroll to position [272, 0]
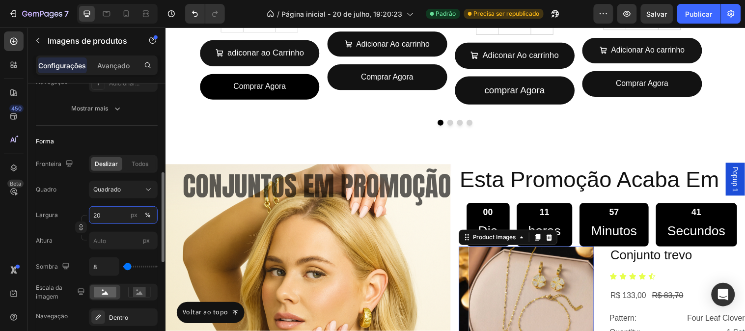
click at [113, 212] on input "20" at bounding box center [123, 215] width 69 height 18
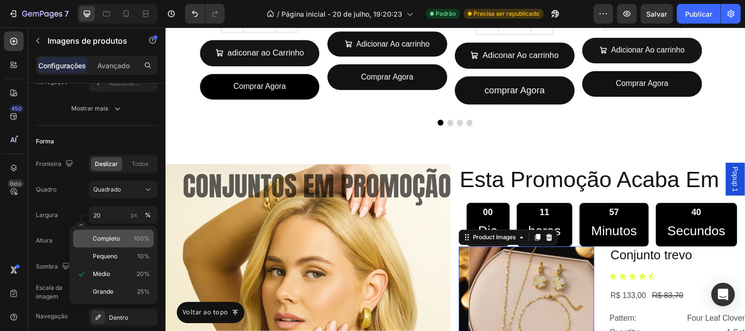
click at [108, 231] on div "Completo 100%" at bounding box center [113, 239] width 81 height 18
type input "100"
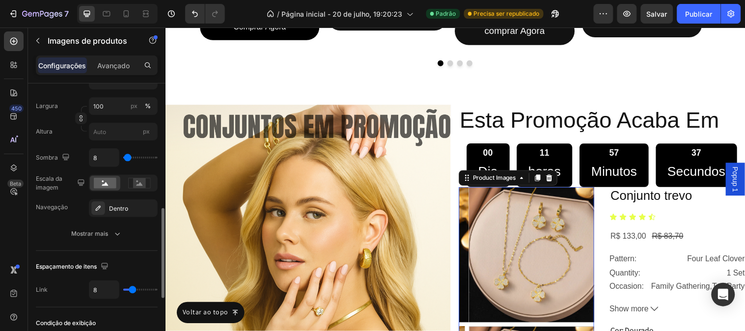
scroll to position [1783, 0]
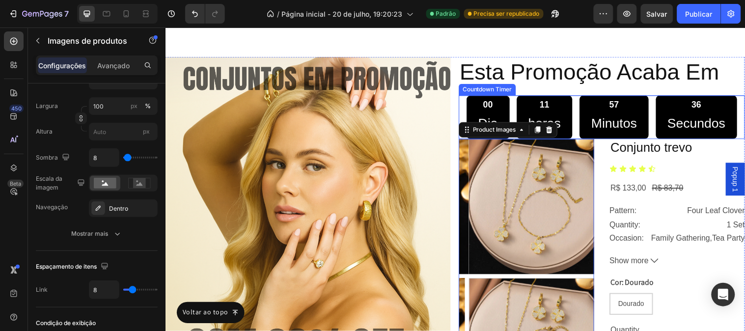
click at [515, 120] on div "00 Dia 11 horas 57 Minutos 36 Secundos" at bounding box center [608, 118] width 275 height 44
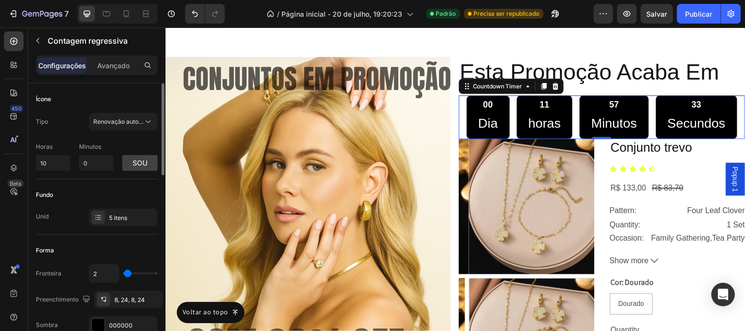
scroll to position [109, 0]
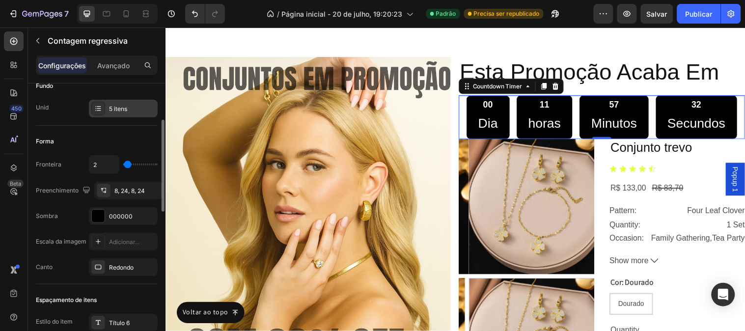
click at [119, 106] on font "5 itens" at bounding box center [118, 108] width 18 height 7
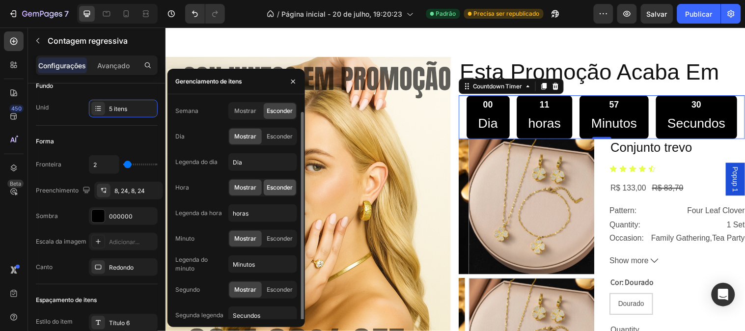
scroll to position [5, 0]
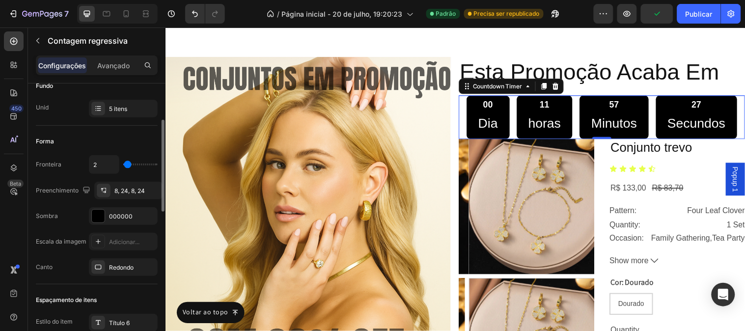
click at [143, 165] on div "2" at bounding box center [123, 164] width 69 height 19
type input "120"
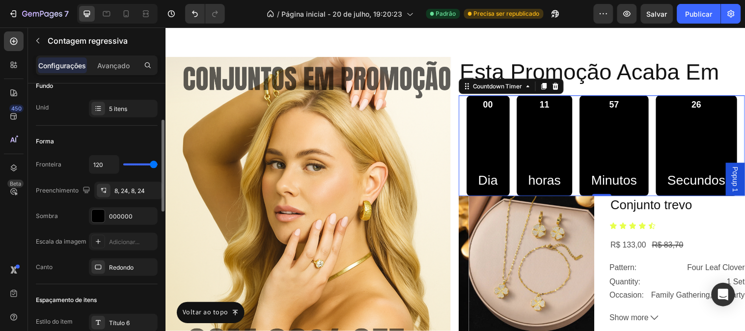
type input "59"
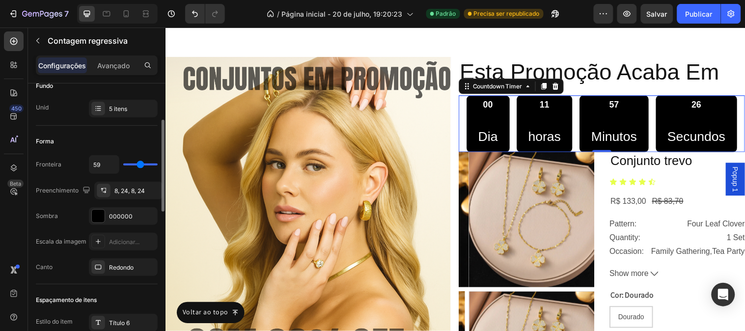
type input "29"
type input "12"
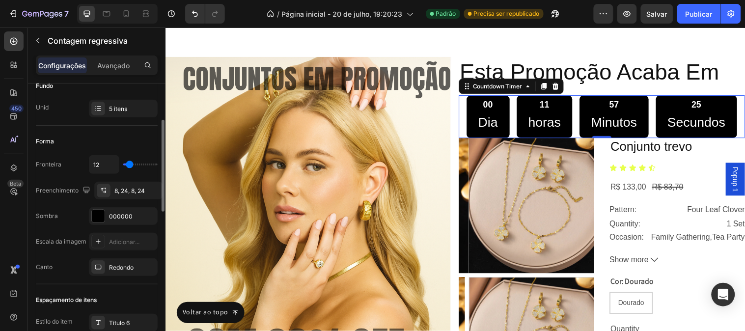
type input "0"
drag, startPoint x: 130, startPoint y: 165, endPoint x: 116, endPoint y: 175, distance: 16.5
type input "0"
click at [123, 165] on input "range" at bounding box center [140, 164] width 34 height 2
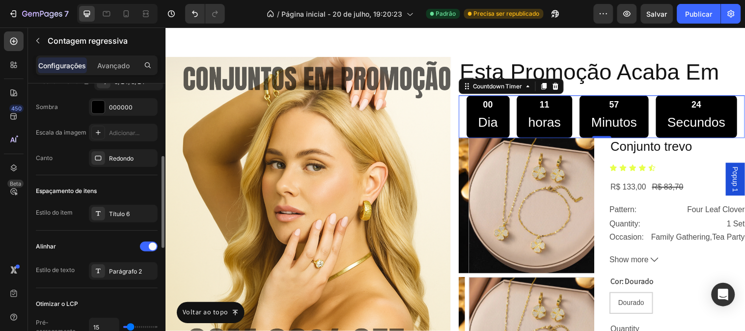
scroll to position [327, 0]
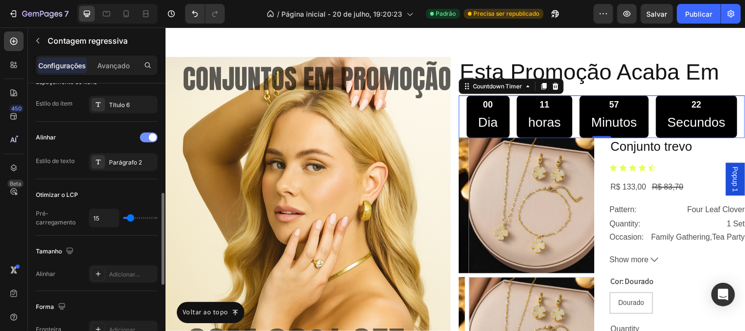
click at [141, 140] on div at bounding box center [149, 138] width 18 height 10
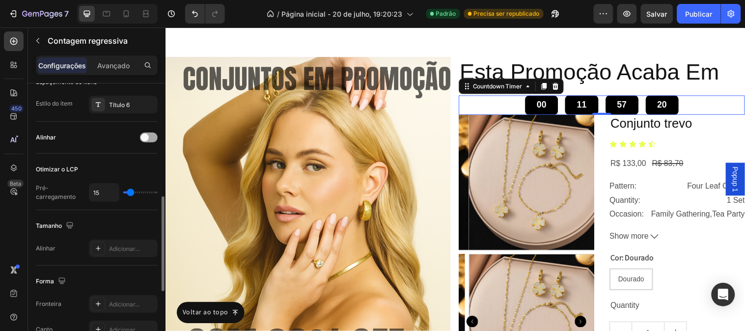
click at [154, 136] on div at bounding box center [149, 138] width 18 height 10
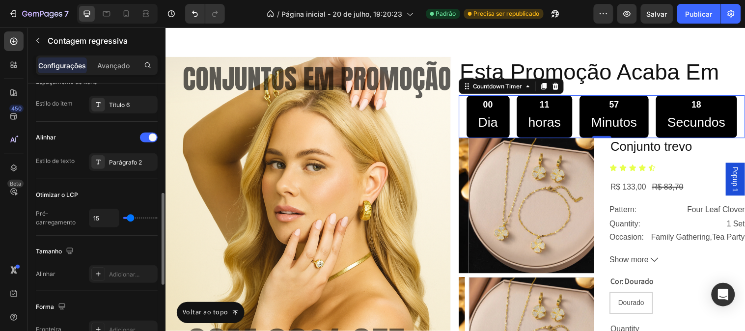
scroll to position [436, 0]
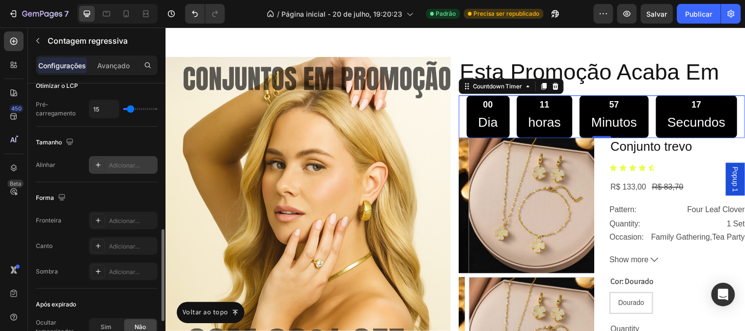
click at [135, 163] on font "Adicionar..." at bounding box center [124, 165] width 30 height 7
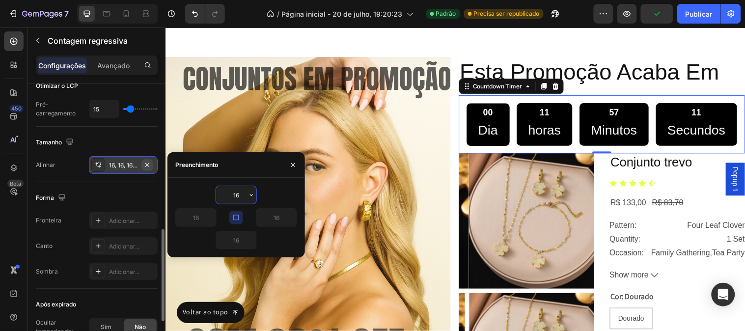
click at [147, 163] on icon "button" at bounding box center [147, 165] width 8 height 8
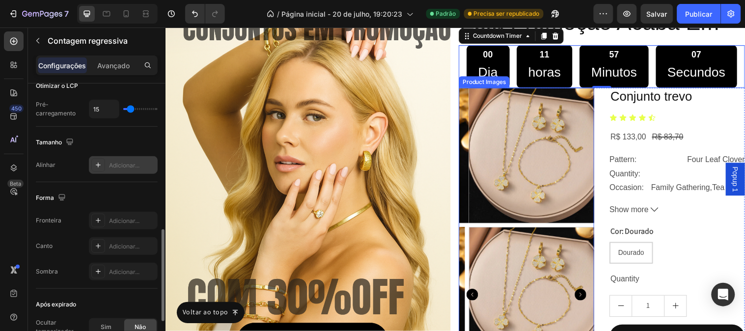
scroll to position [1704, 0]
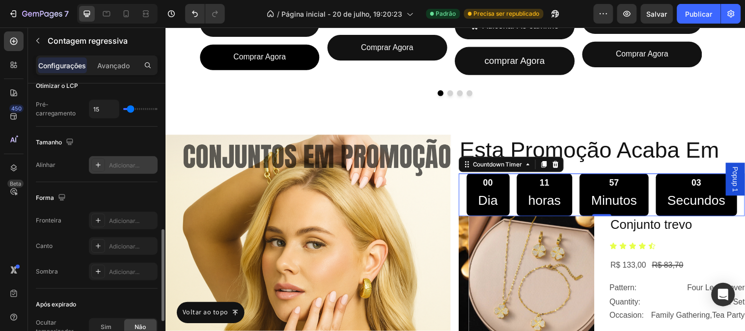
click at [117, 164] on font "Adicionar..." at bounding box center [124, 165] width 30 height 7
type input "16"
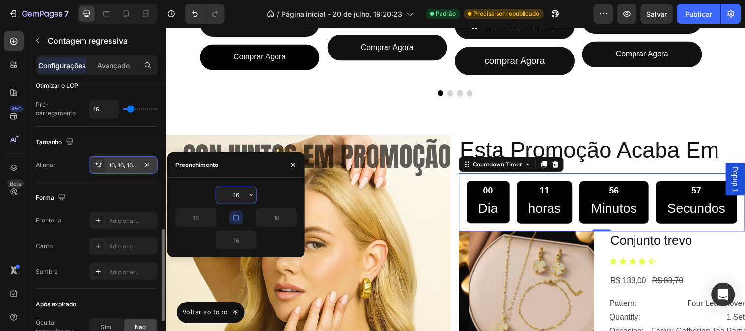
scroll to position [1759, 0]
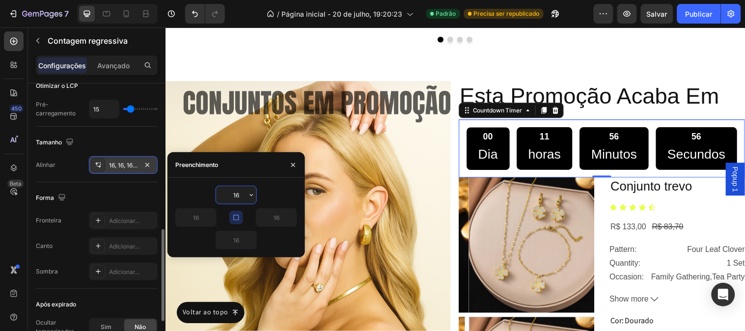
click at [664, 172] on div "56 Secundos" at bounding box center [705, 150] width 82 height 43
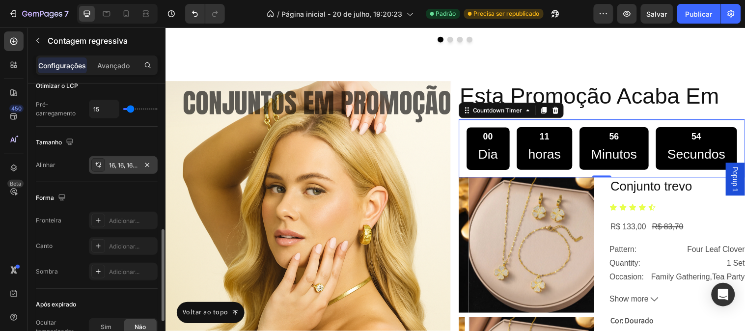
click at [675, 168] on p "Secundos" at bounding box center [704, 156] width 59 height 24
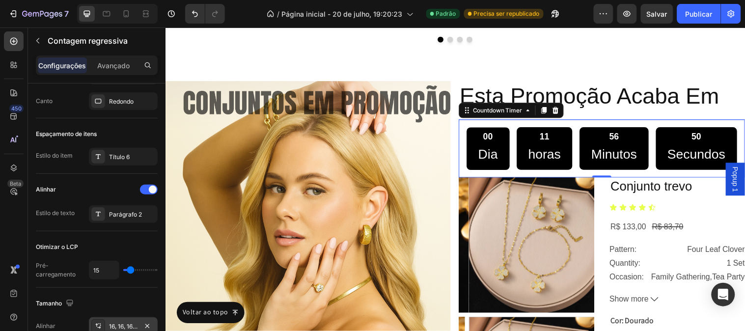
scroll to position [2, 0]
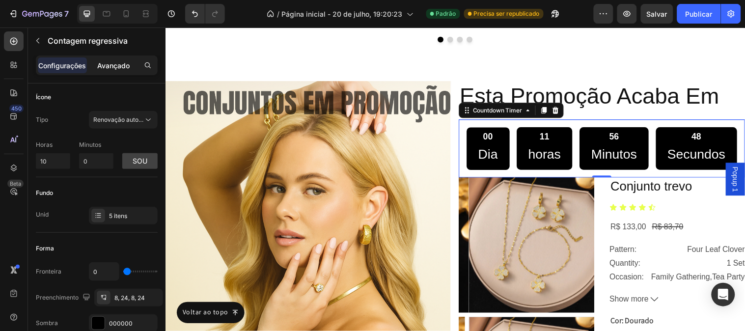
click at [102, 69] on font "Avançado" at bounding box center [113, 65] width 32 height 8
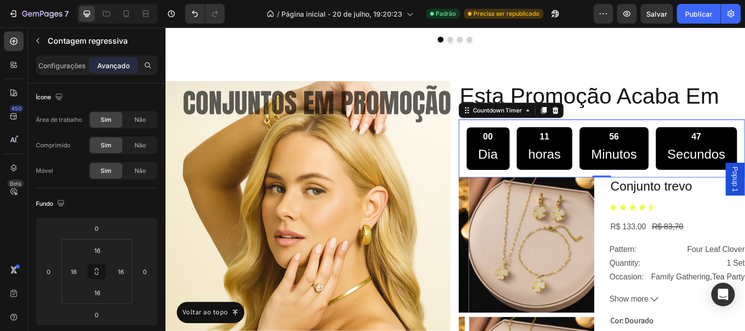
click at [503, 156] on p "Dia" at bounding box center [493, 156] width 20 height 24
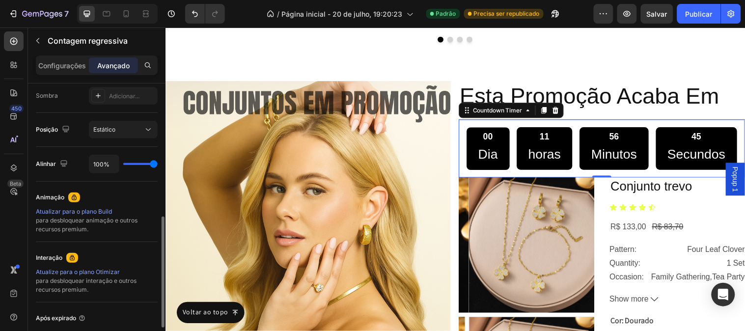
scroll to position [406, 0]
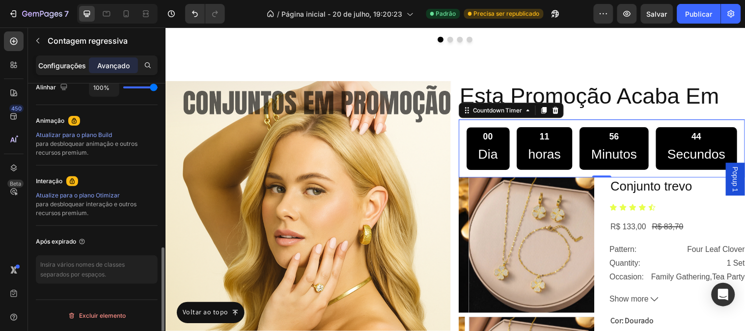
click at [66, 71] on div "Configurações" at bounding box center [62, 65] width 49 height 16
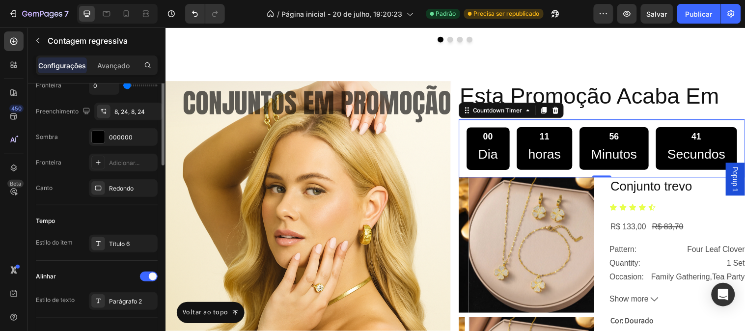
scroll to position [134, 0]
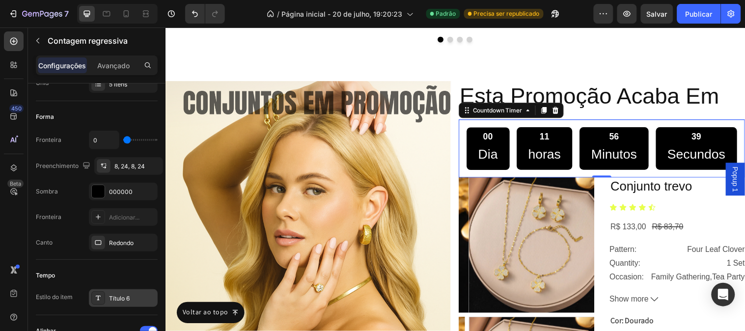
click at [135, 297] on div "Título 6" at bounding box center [132, 298] width 46 height 9
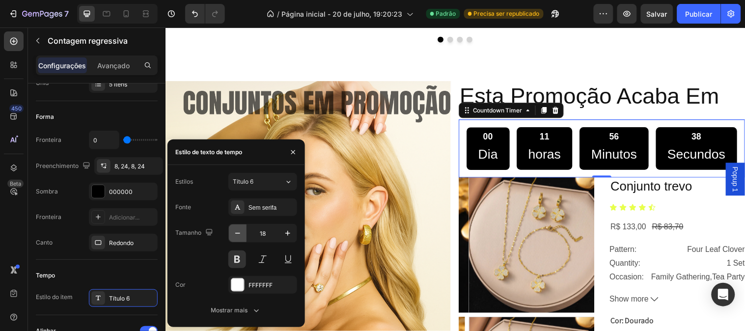
click at [240, 240] on button "button" at bounding box center [238, 233] width 18 height 18
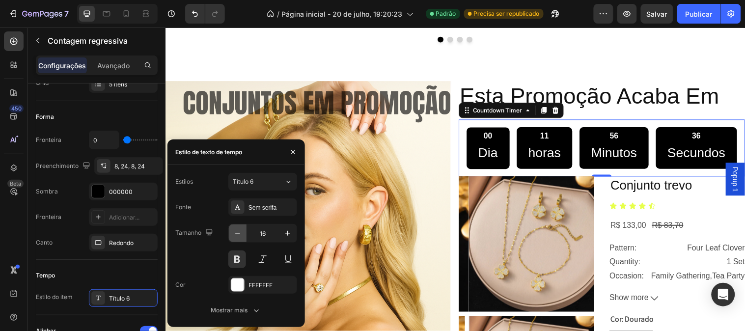
click at [240, 240] on button "button" at bounding box center [238, 233] width 18 height 18
type input "15"
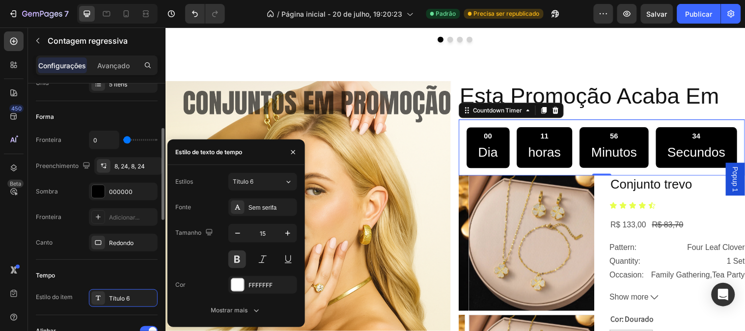
click at [133, 113] on div "Forma" at bounding box center [97, 117] width 122 height 16
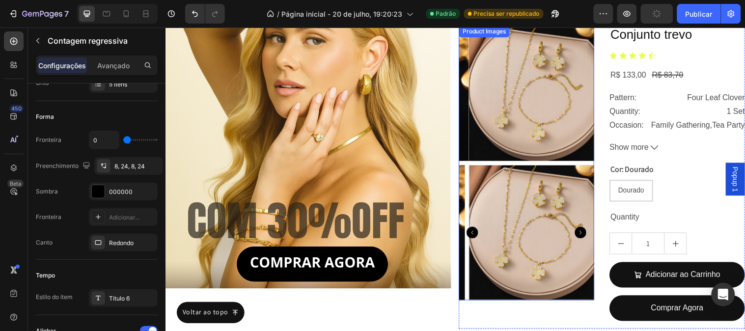
scroll to position [2031, 0]
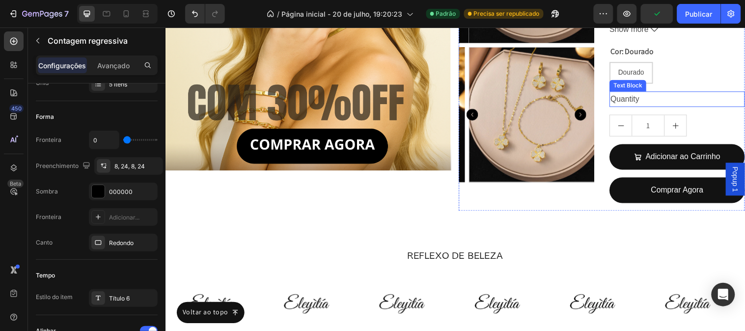
click at [637, 108] on div "Quantity" at bounding box center [685, 100] width 137 height 16
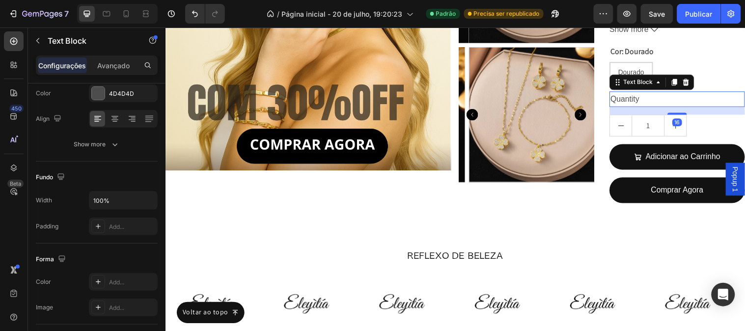
scroll to position [0, 0]
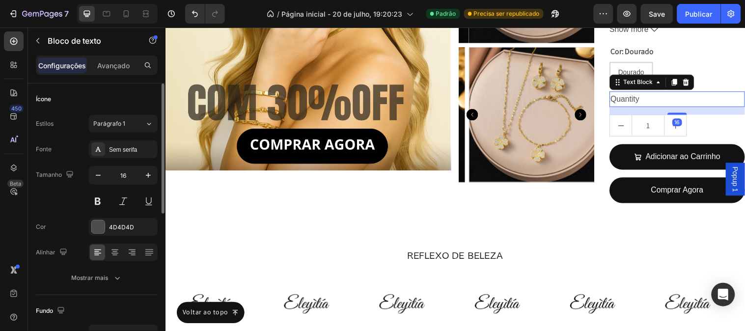
click at [637, 108] on div "Quantity" at bounding box center [685, 100] width 137 height 16
click at [637, 107] on p "Quantity" at bounding box center [685, 100] width 135 height 14
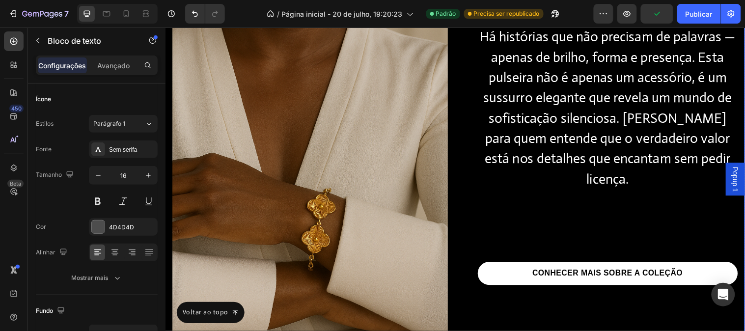
scroll to position [4366, 0]
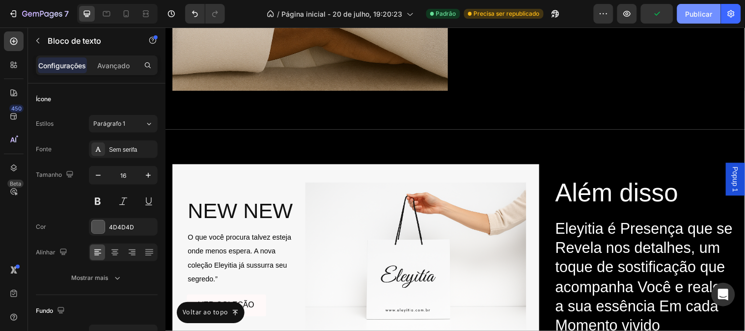
click at [702, 9] on font "Publicar" at bounding box center [698, 14] width 27 height 10
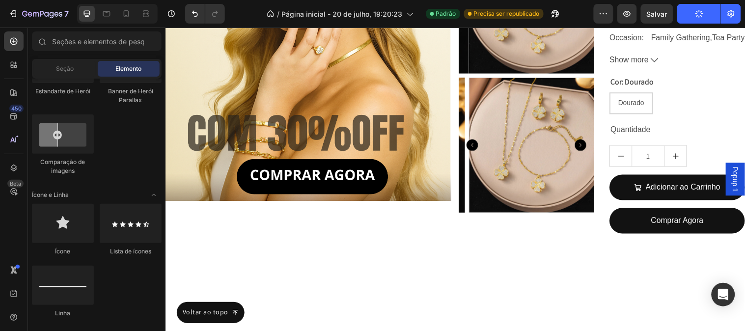
scroll to position [1938, 0]
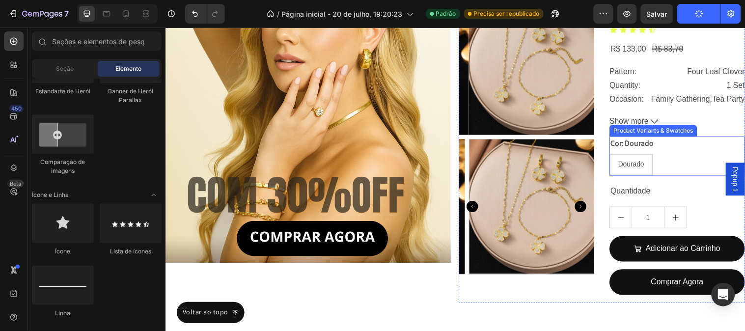
click at [656, 178] on div "Cor: Dourado Dourado Dourado Dourado" at bounding box center [685, 158] width 137 height 40
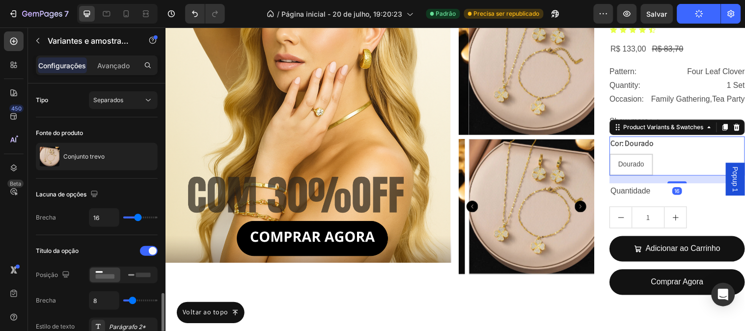
scroll to position [163, 0]
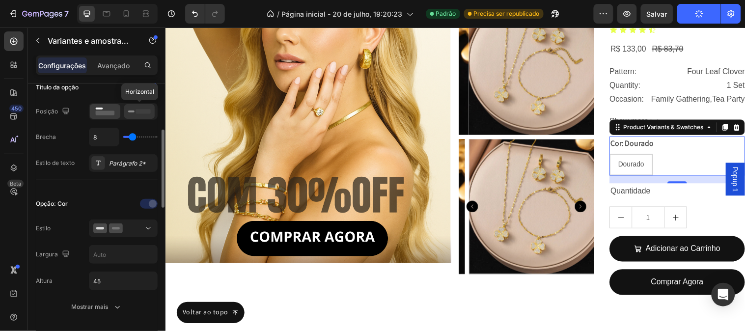
click at [125, 116] on div at bounding box center [139, 111] width 30 height 15
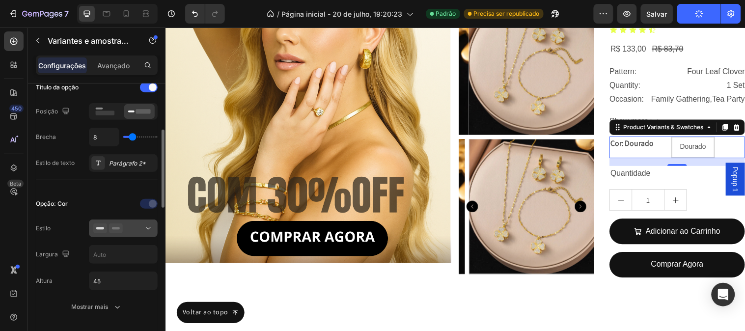
click at [120, 229] on icon at bounding box center [116, 228] width 14 height 10
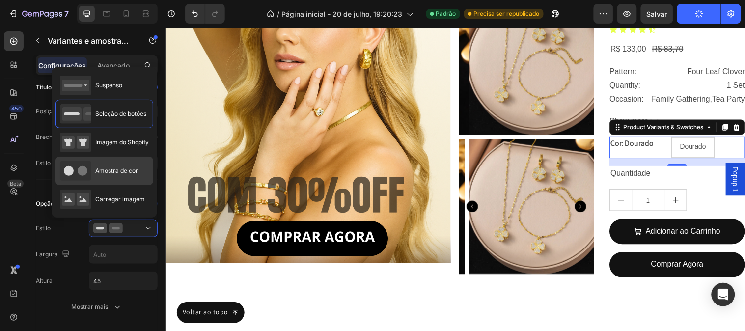
click at [124, 170] on font "Amostra de cor" at bounding box center [116, 170] width 43 height 7
type input "45"
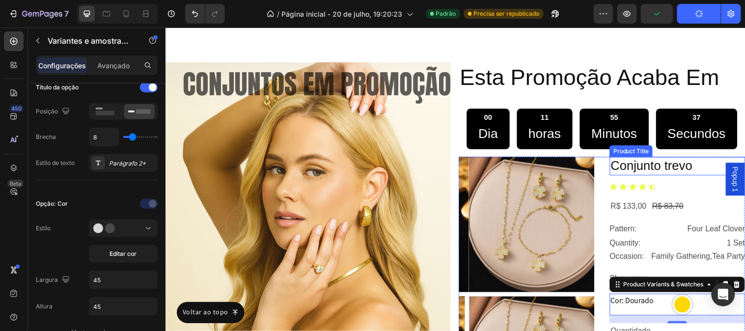
scroll to position [1883, 0]
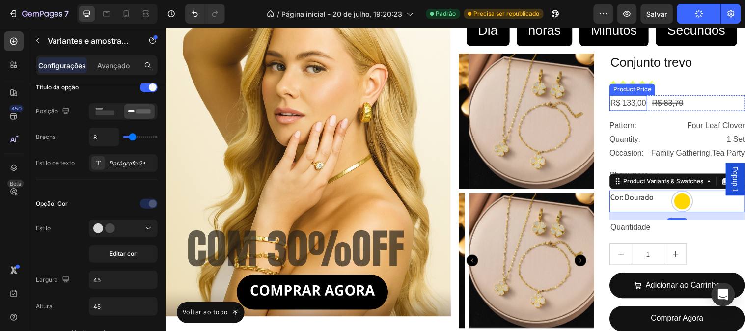
click at [641, 112] on div "R$ 133,00" at bounding box center [636, 104] width 38 height 16
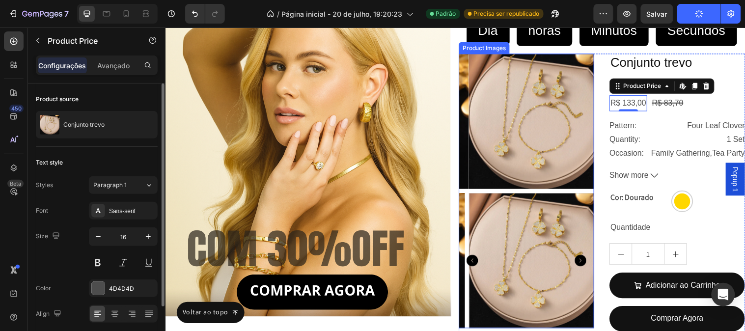
scroll to position [0, 0]
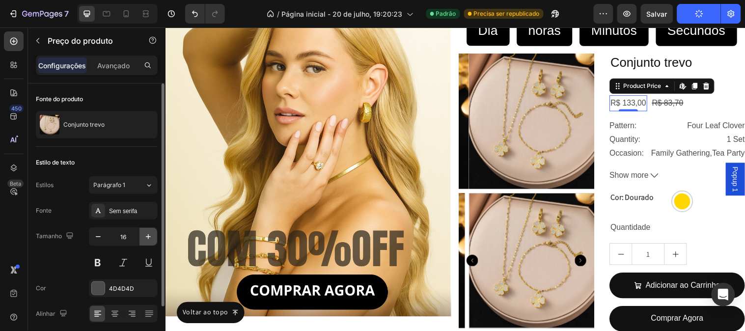
click at [145, 243] on button "button" at bounding box center [148, 237] width 18 height 18
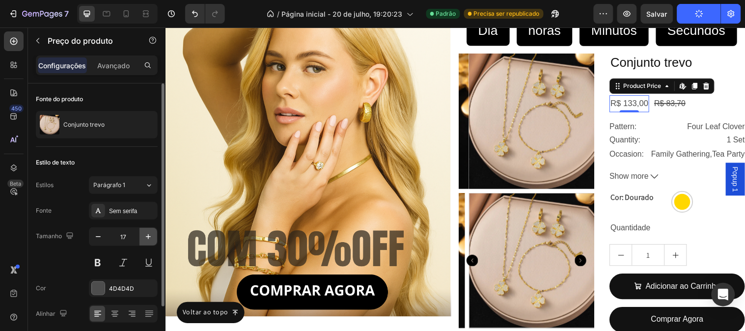
click at [145, 243] on button "button" at bounding box center [148, 237] width 18 height 18
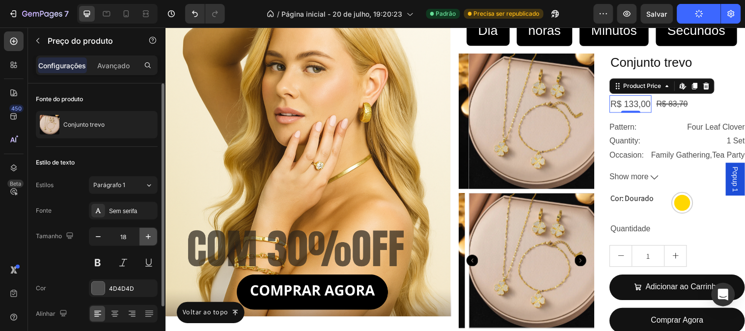
click at [145, 243] on button "button" at bounding box center [148, 237] width 18 height 18
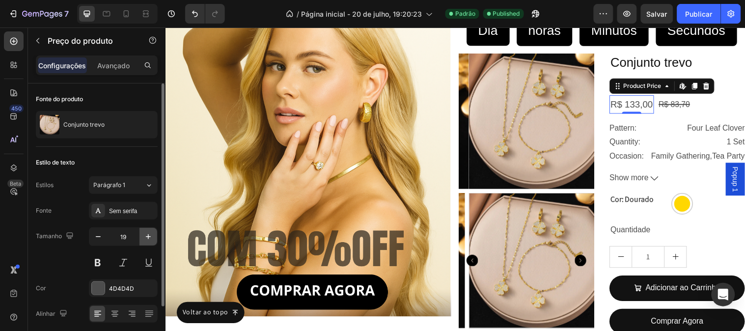
click at [145, 243] on button "button" at bounding box center [148, 237] width 18 height 18
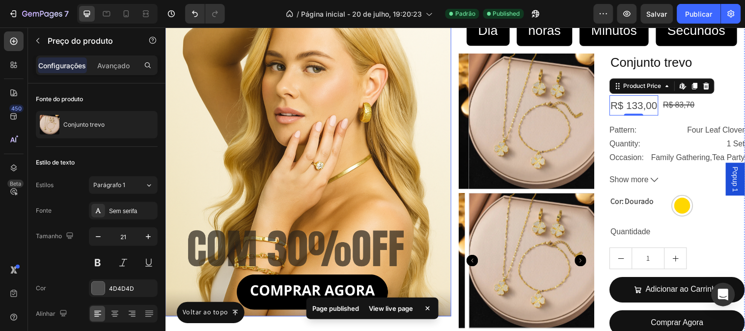
type input "22"
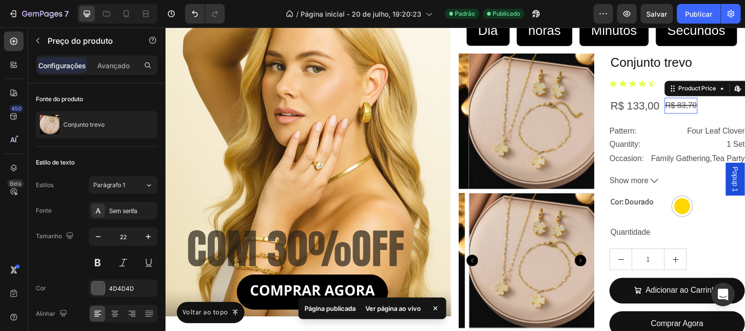
click at [692, 114] on div "R$ 83,70" at bounding box center [690, 106] width 34 height 16
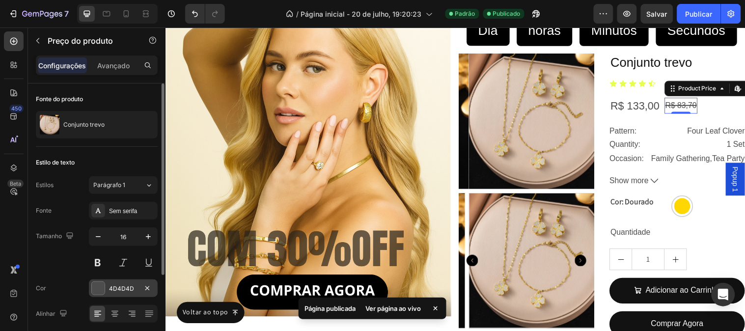
click at [114, 286] on font "4D4D4D" at bounding box center [121, 288] width 25 height 7
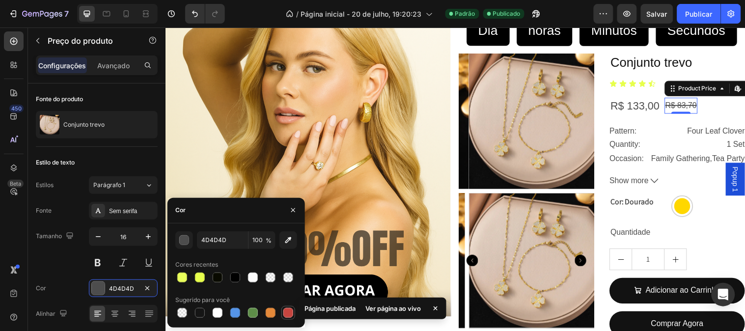
click at [284, 310] on div at bounding box center [288, 313] width 10 height 10
type input "C5453F"
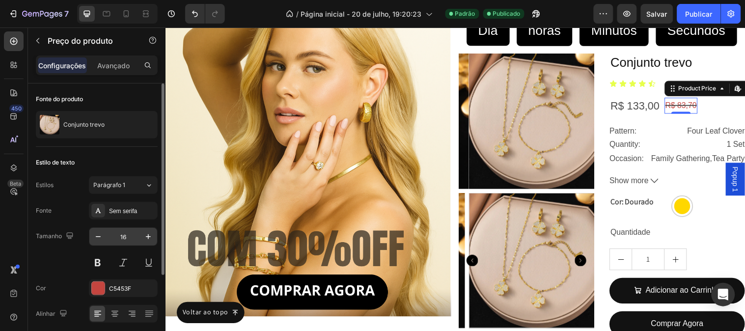
drag, startPoint x: 59, startPoint y: 255, endPoint x: 116, endPoint y: 236, distance: 60.7
click at [60, 255] on div "Tamanho 16" at bounding box center [97, 249] width 122 height 44
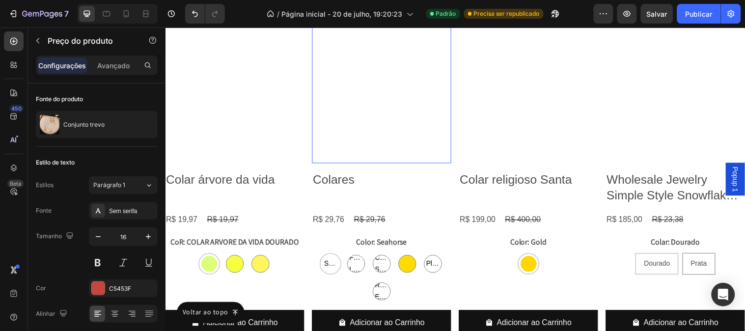
scroll to position [3004, 0]
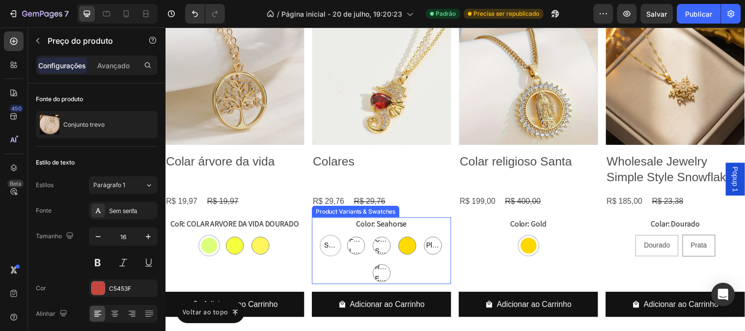
click at [306, 260] on div "Seahorse Seahorse Seahorse Four Leaves Four Leaves Four Leaves Clover Shape Clo…" at bounding box center [235, 249] width 141 height 22
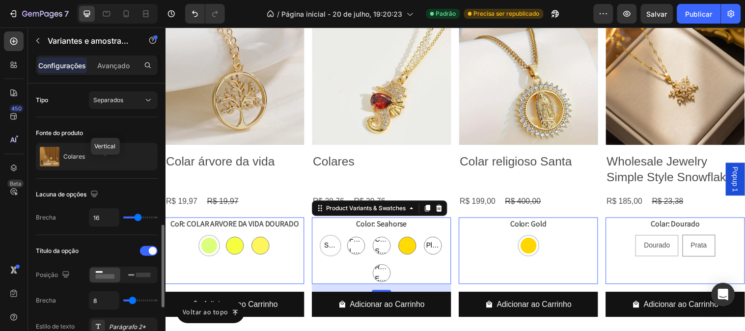
scroll to position [109, 0]
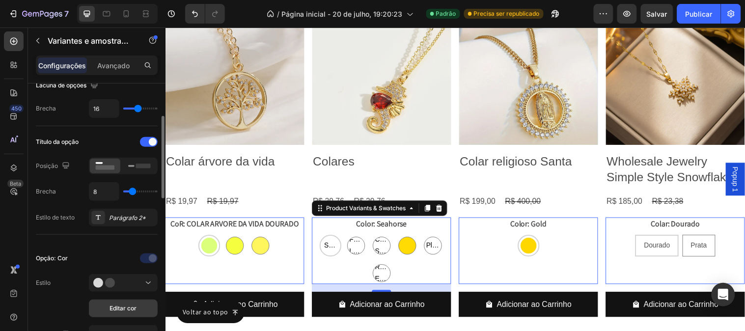
click at [125, 308] on font "Editar cor" at bounding box center [123, 307] width 27 height 7
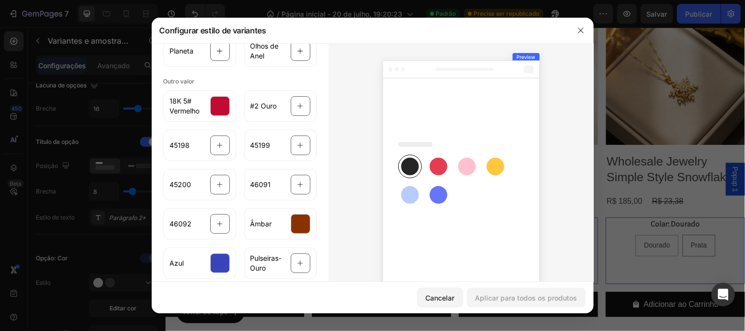
scroll to position [0, 0]
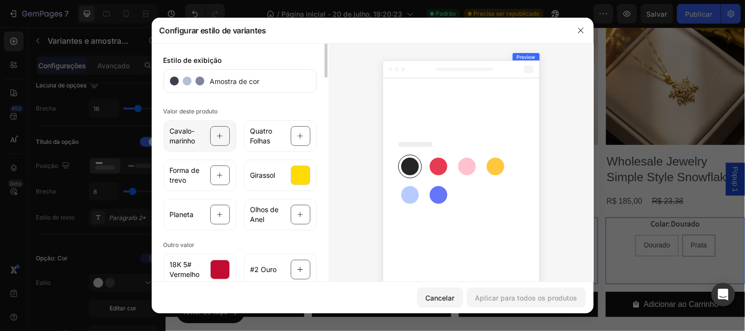
click at [216, 141] on icon at bounding box center [219, 136] width 6 height 19
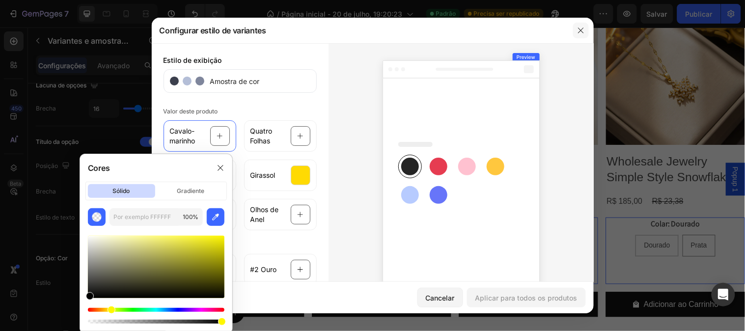
click at [580, 37] on button "button" at bounding box center [581, 31] width 16 height 16
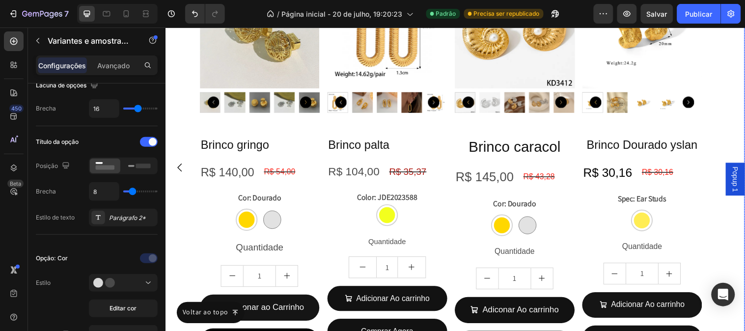
scroll to position [1452, 0]
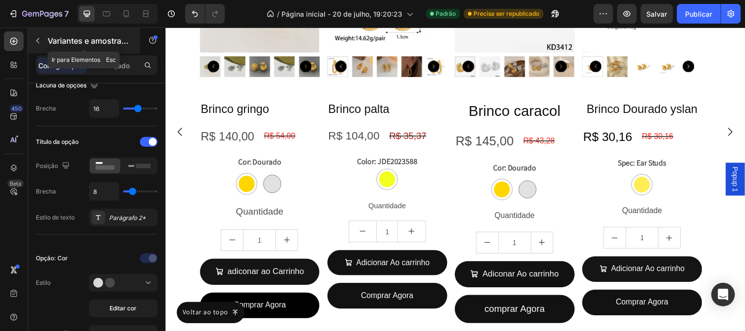
click at [38, 40] on icon "button" at bounding box center [38, 41] width 8 height 8
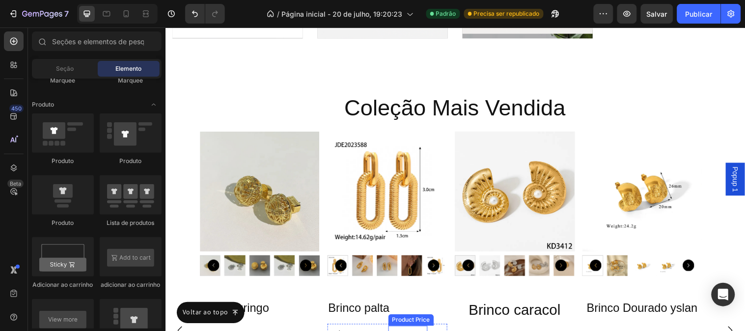
scroll to position [1234, 0]
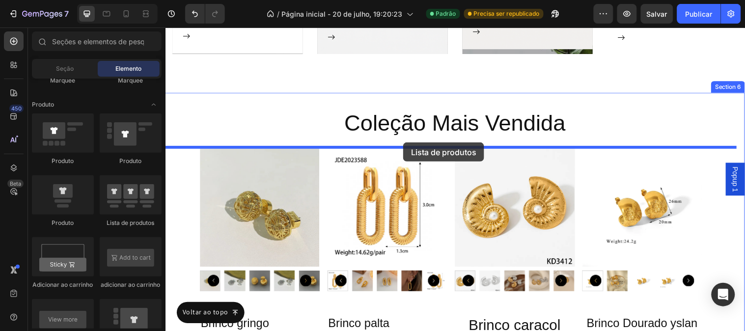
drag, startPoint x: 365, startPoint y: 133, endPoint x: 406, endPoint y: 144, distance: 42.8
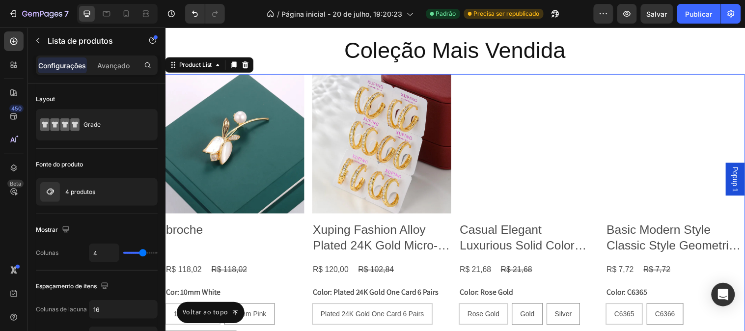
scroll to position [1289, 0]
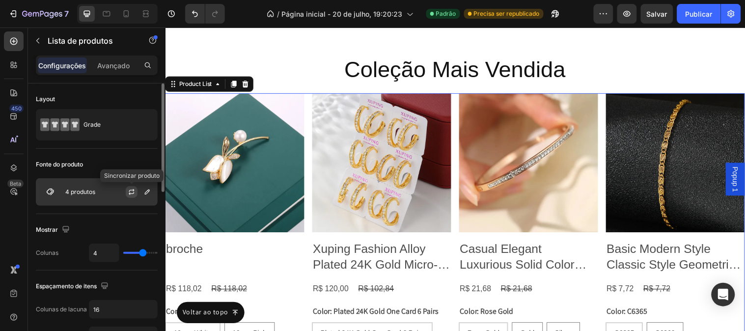
click at [135, 194] on icon "button" at bounding box center [132, 192] width 8 height 8
click at [148, 197] on button "button" at bounding box center [147, 192] width 12 height 12
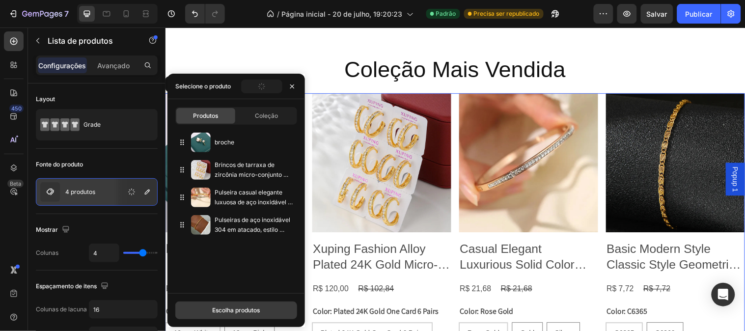
click at [229, 314] on font "Escolha produtos" at bounding box center [236, 310] width 48 height 9
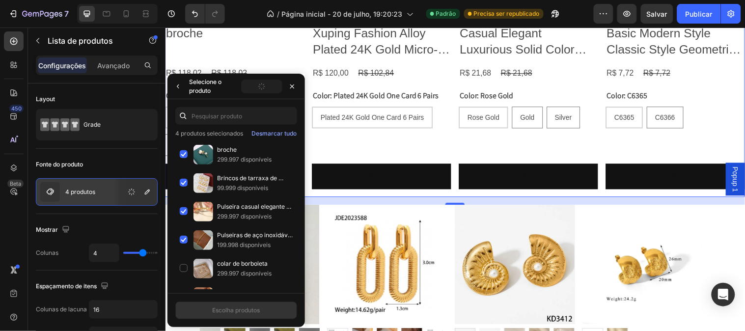
scroll to position [1616, 0]
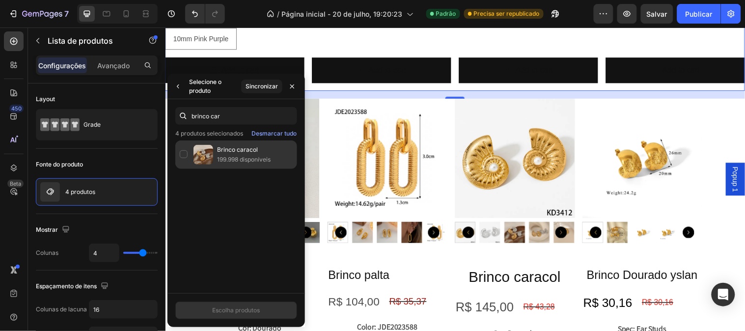
type input "brinco car"
click at [218, 149] on font "Brinco caracol" at bounding box center [237, 149] width 41 height 7
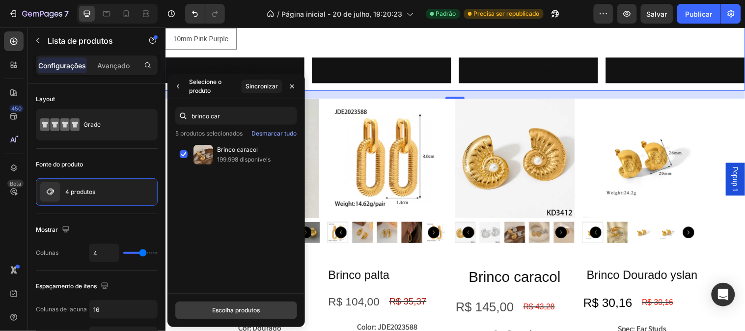
click at [245, 306] on font "Escolha produtos" at bounding box center [236, 309] width 48 height 7
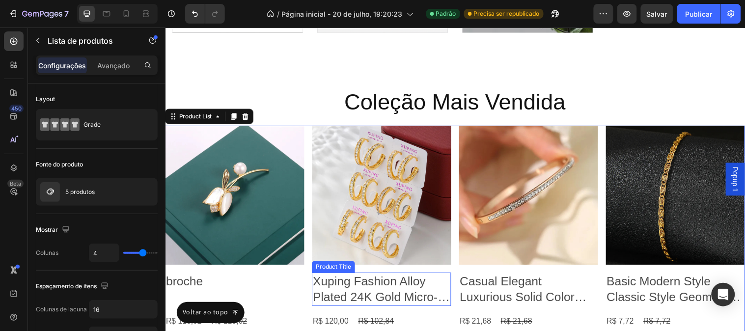
scroll to position [1180, 0]
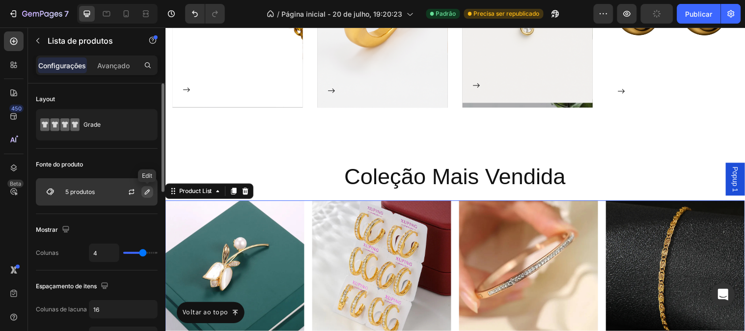
click at [146, 194] on icon "button" at bounding box center [147, 191] width 5 height 5
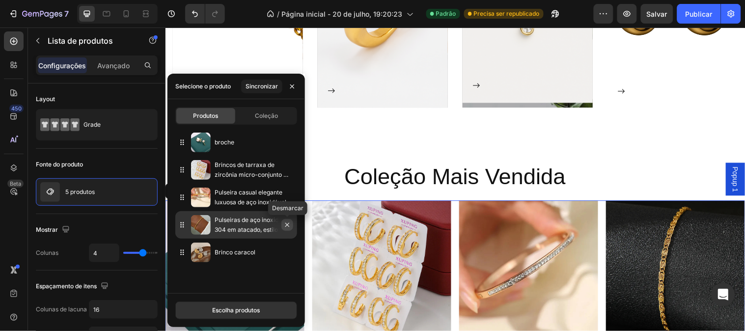
click at [288, 220] on button "button" at bounding box center [287, 225] width 12 height 12
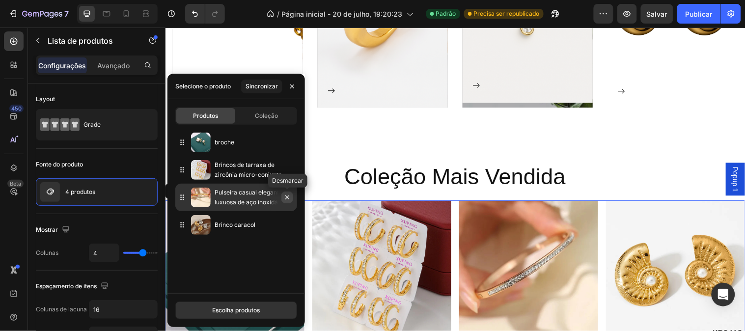
click at [286, 198] on icon "button" at bounding box center [287, 197] width 8 height 8
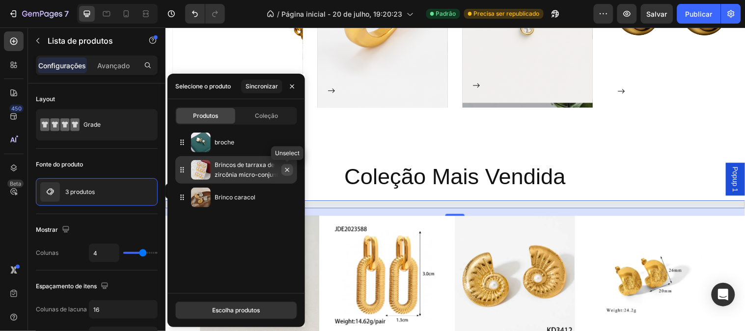
click at [286, 172] on icon "button" at bounding box center [287, 170] width 8 height 8
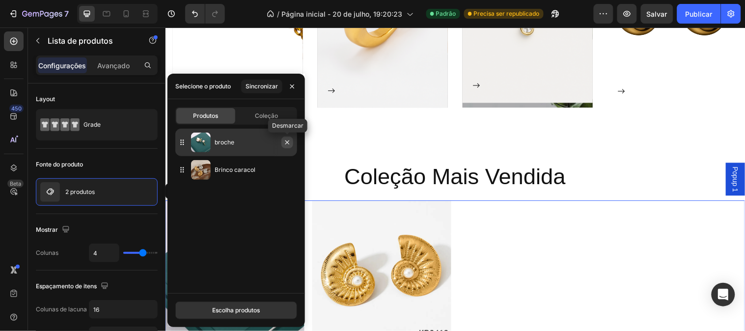
click at [287, 144] on icon "button" at bounding box center [287, 142] width 8 height 8
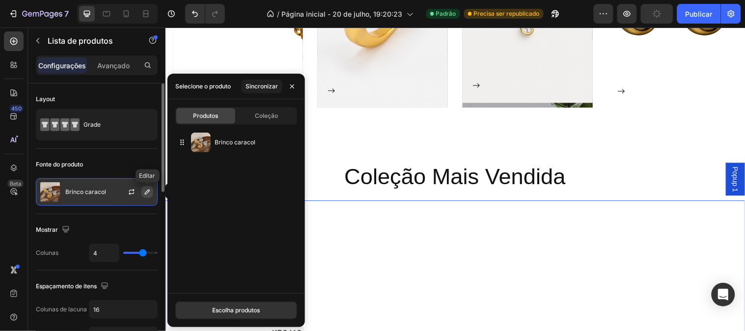
click at [151, 187] on button "button" at bounding box center [147, 192] width 12 height 12
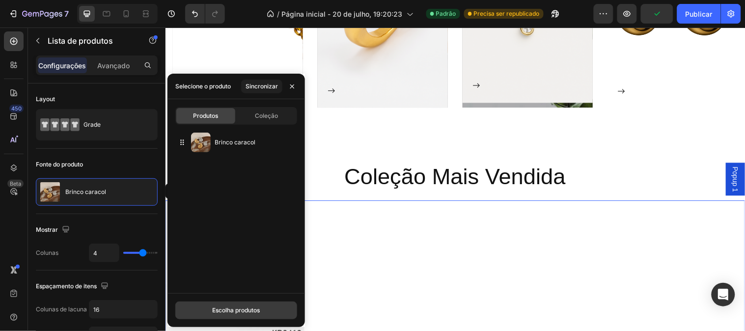
click at [226, 310] on font "Escolha produtos" at bounding box center [236, 309] width 48 height 7
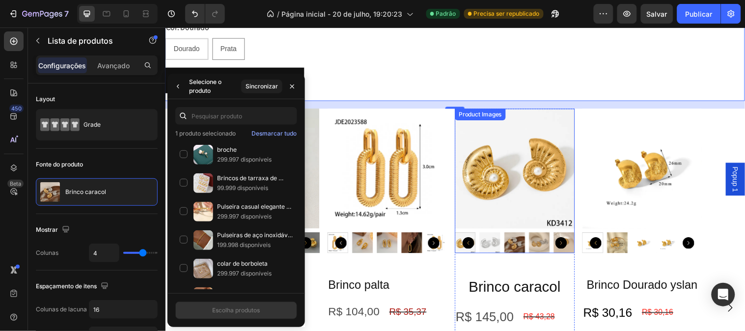
scroll to position [1670, 0]
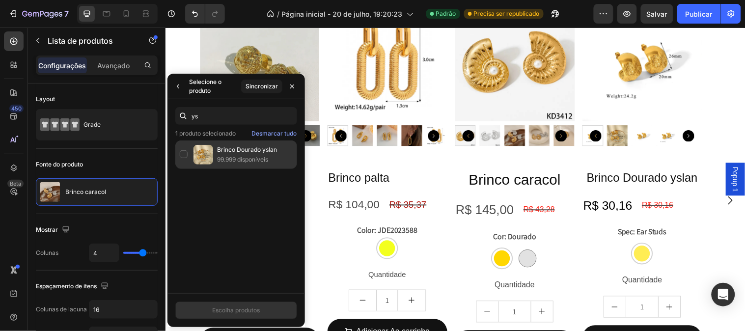
type input "ys"
click at [256, 155] on p "99.999 disponíveis" at bounding box center [255, 160] width 76 height 10
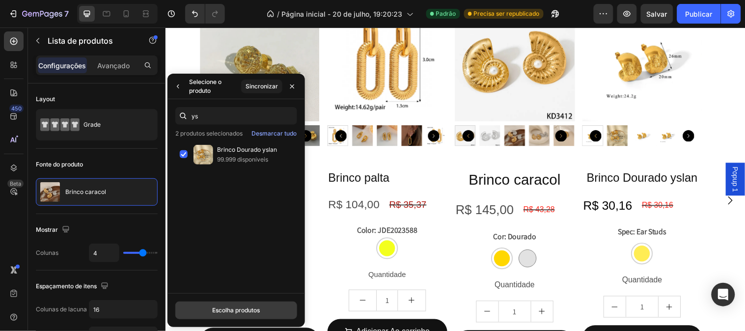
click at [234, 316] on button "Escolha produtos" at bounding box center [236, 310] width 122 height 18
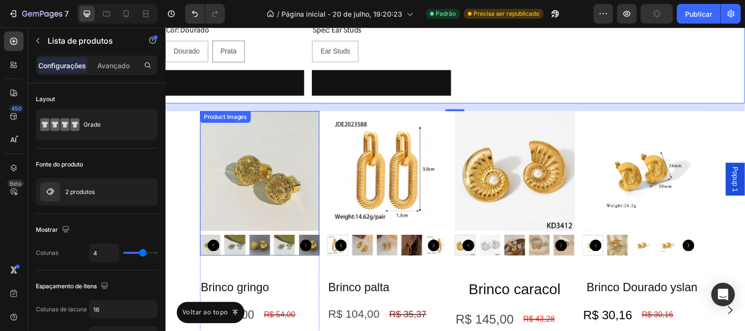
scroll to position [1562, 0]
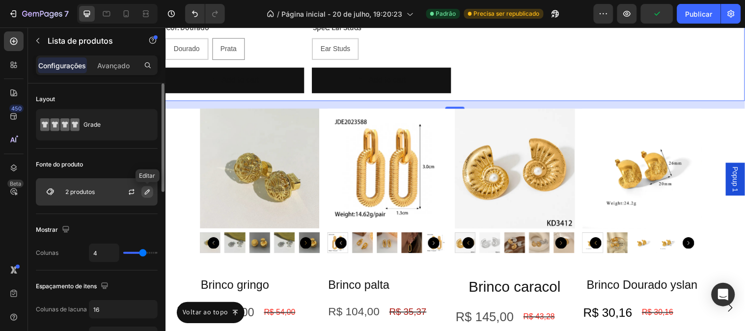
click at [143, 195] on icon "button" at bounding box center [147, 192] width 8 height 8
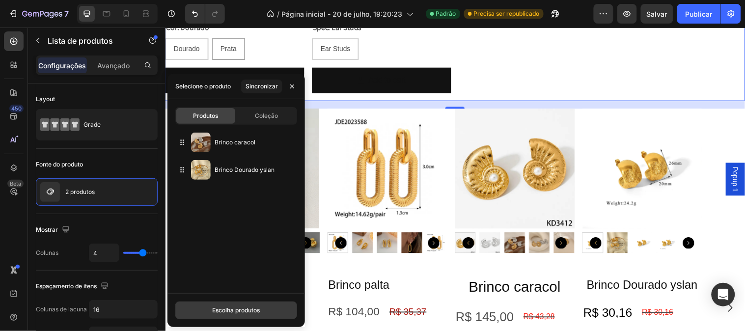
click at [201, 302] on button "Escolha produtos" at bounding box center [236, 310] width 122 height 18
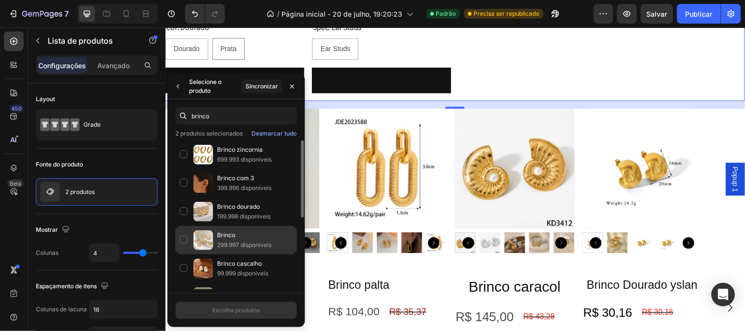
scroll to position [109, 0]
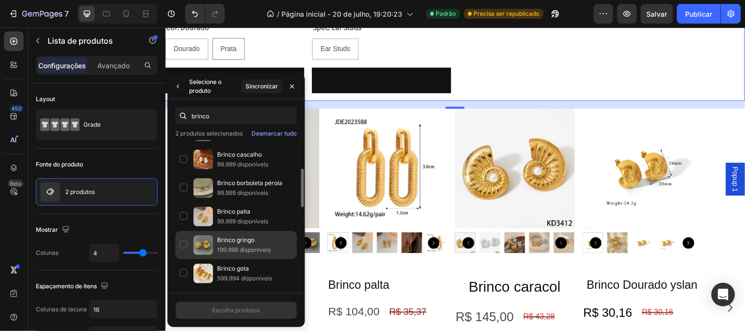
type input "brinco"
click at [226, 238] on font "Brinco gringo" at bounding box center [235, 239] width 37 height 7
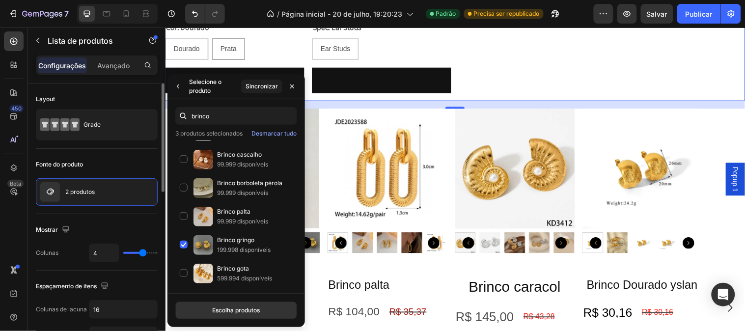
click at [141, 224] on div "Mostrar" at bounding box center [97, 230] width 122 height 16
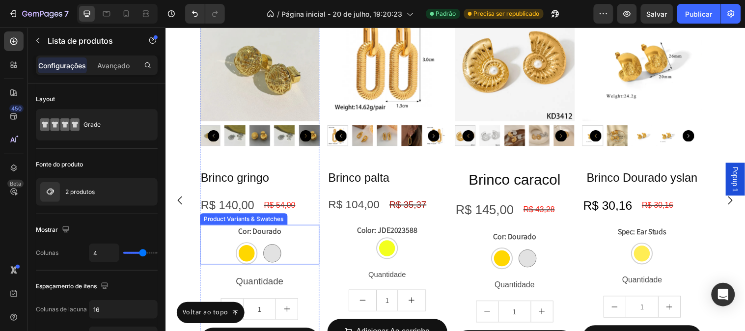
scroll to position [1562, 0]
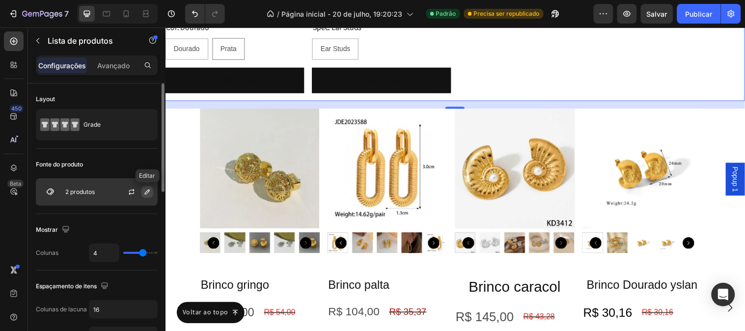
click at [148, 195] on icon "button" at bounding box center [147, 192] width 8 height 8
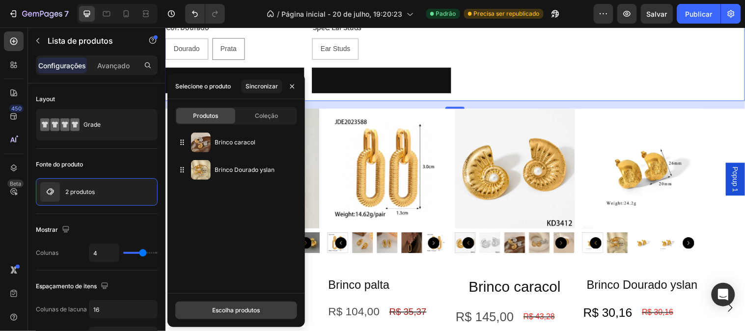
click at [248, 315] on font "Escolha produtos" at bounding box center [236, 310] width 48 height 9
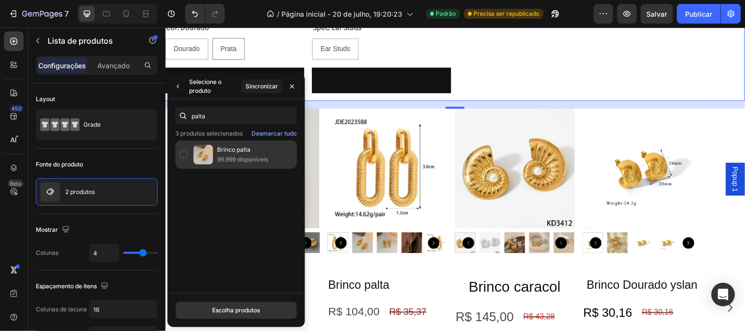
type input "palta"
click at [249, 158] on font "99.999 disponíveis" at bounding box center [242, 159] width 51 height 7
drag, startPoint x: 261, startPoint y: 303, endPoint x: 97, endPoint y: 276, distance: 166.2
click at [261, 303] on button "Escolha produtos" at bounding box center [236, 310] width 122 height 18
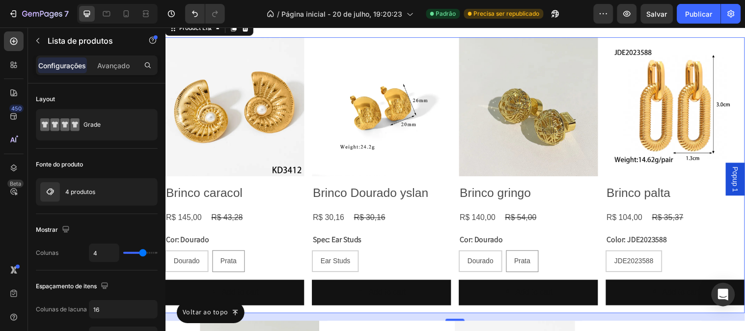
scroll to position [1343, 0]
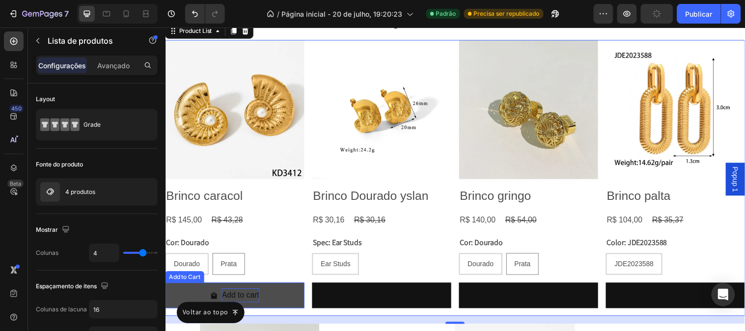
click at [244, 293] on div "Add to cart" at bounding box center [241, 299] width 38 height 14
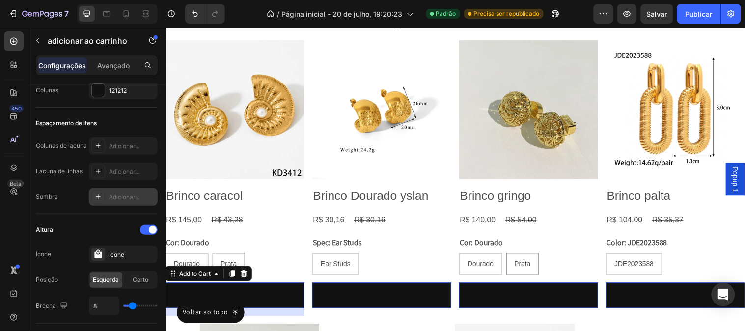
scroll to position [491, 0]
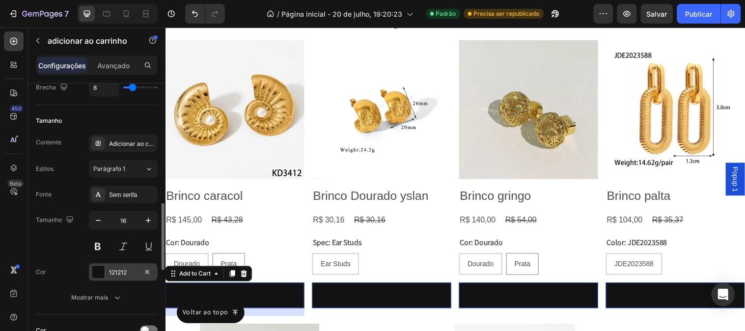
click at [105, 271] on div at bounding box center [98, 272] width 14 height 14
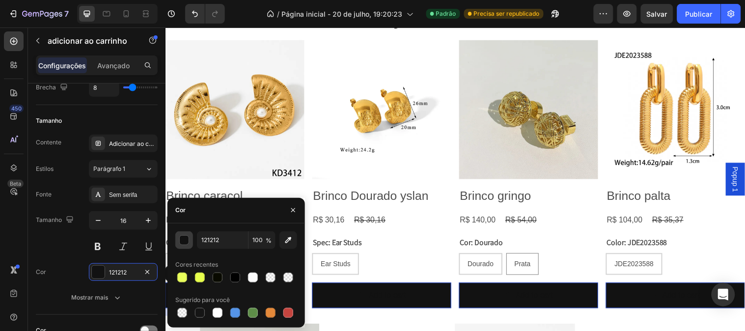
click at [181, 237] on div "button" at bounding box center [185, 241] width 10 height 10
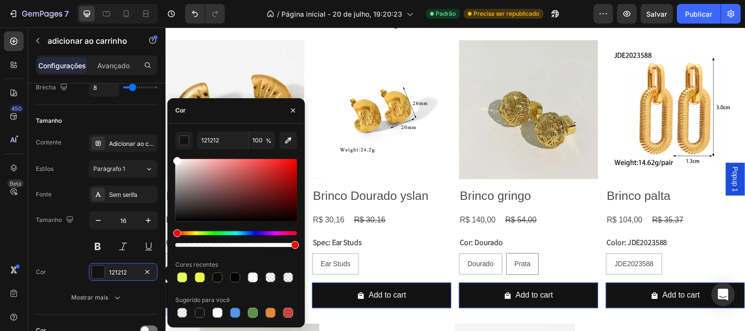
drag, startPoint x: 184, startPoint y: 165, endPoint x: 175, endPoint y: 154, distance: 14.3
click at [175, 154] on div "121212 100 % Cores recentes Sugerido para você" at bounding box center [236, 226] width 122 height 188
click at [66, 244] on div "Tamanho 16" at bounding box center [97, 233] width 122 height 44
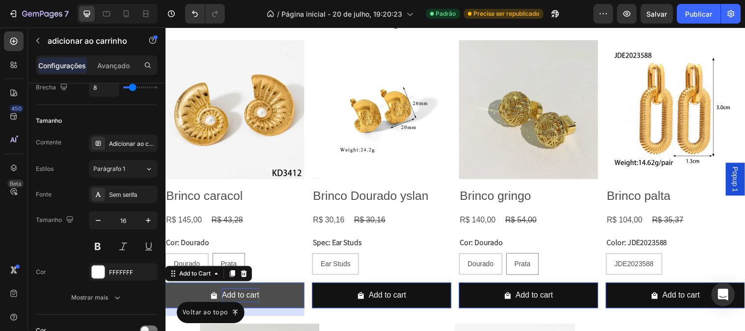
click at [247, 292] on div "Add to cart" at bounding box center [241, 299] width 38 height 14
click at [248, 292] on p "Add to cart" at bounding box center [241, 299] width 38 height 14
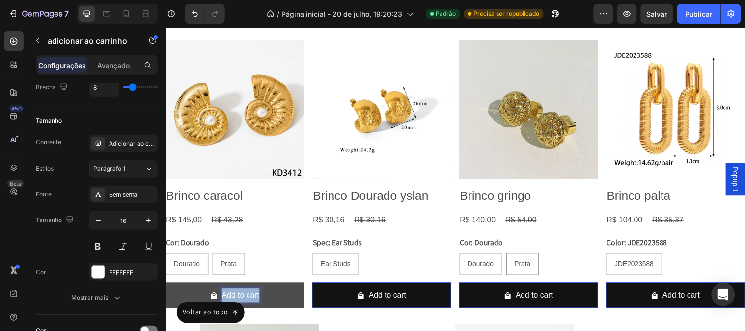
click at [249, 292] on p "Add to cart" at bounding box center [241, 299] width 38 height 14
click at [165, 286] on button "adicionar" at bounding box center [235, 299] width 141 height 26
click at [165, 286] on button "adicionar ao" at bounding box center [235, 299] width 141 height 26
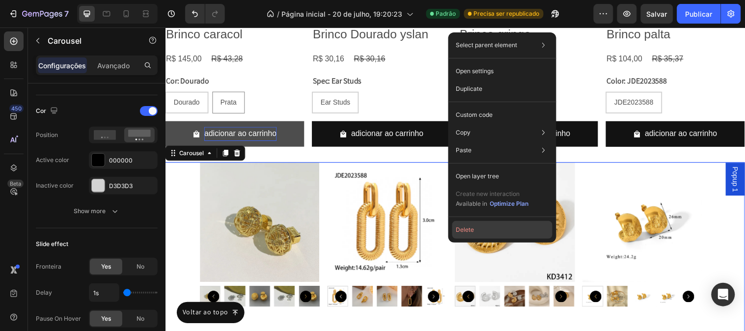
scroll to position [0, 0]
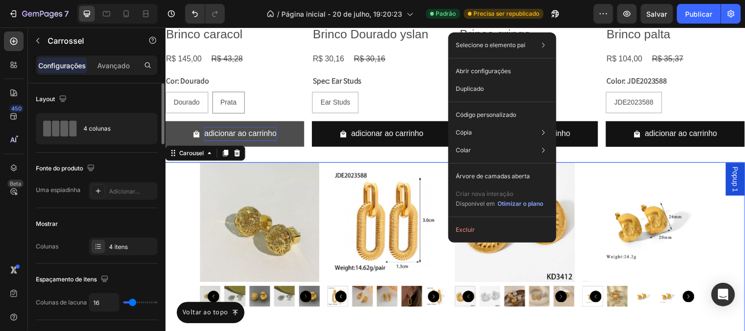
click at [125, 163] on div "Fonte do produto" at bounding box center [97, 169] width 122 height 16
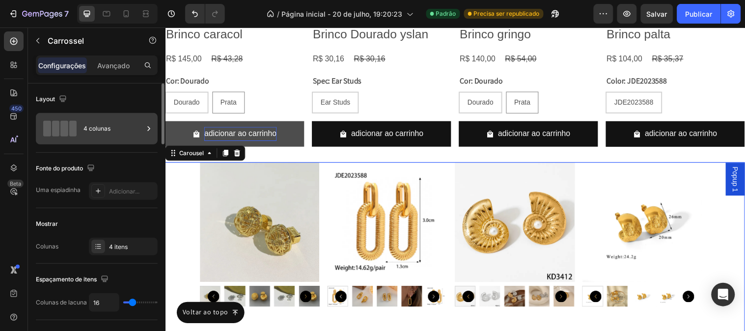
click at [149, 135] on div at bounding box center [149, 128] width 10 height 31
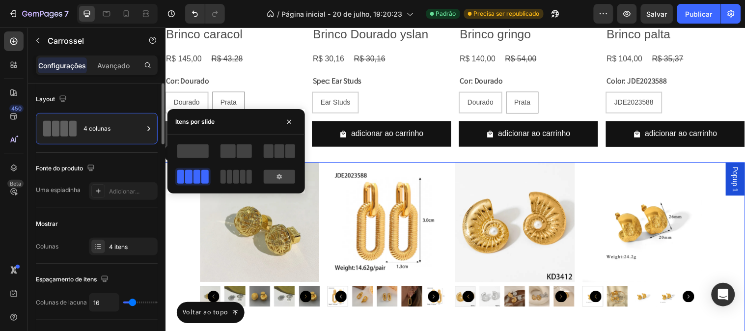
click at [141, 163] on div "Fonte do produto" at bounding box center [97, 169] width 122 height 16
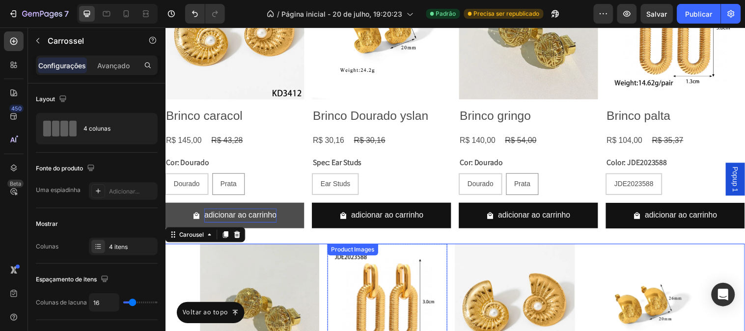
scroll to position [1398, 0]
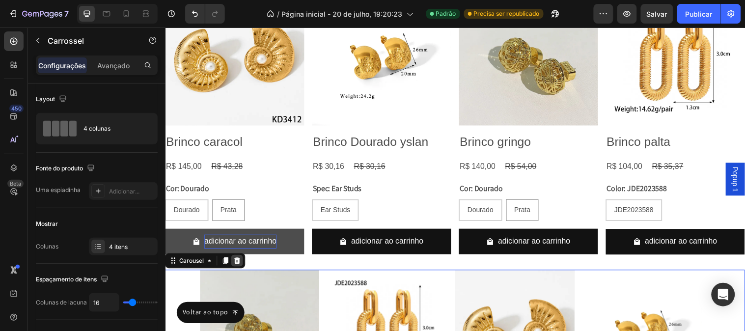
click at [237, 263] on icon at bounding box center [238, 264] width 8 height 8
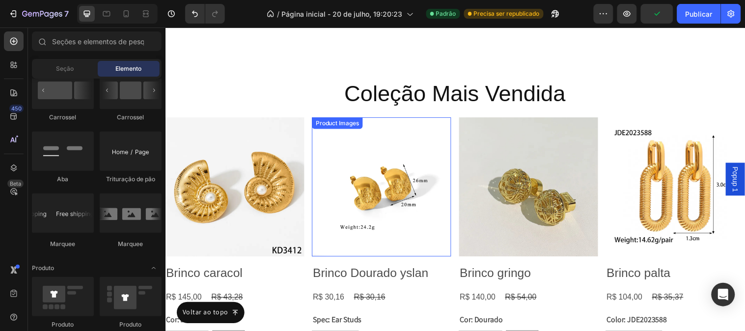
scroll to position [1234, 0]
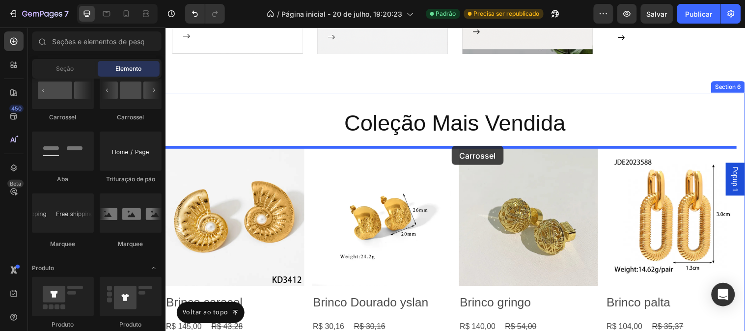
drag, startPoint x: 299, startPoint y: 139, endPoint x: 456, endPoint y: 147, distance: 156.8
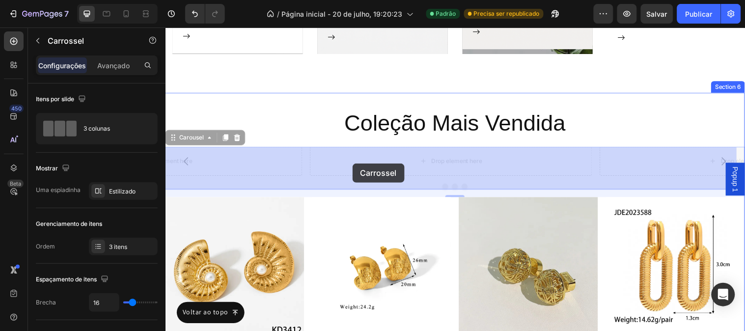
drag, startPoint x: 307, startPoint y: 190, endPoint x: 355, endPoint y: 165, distance: 54.5
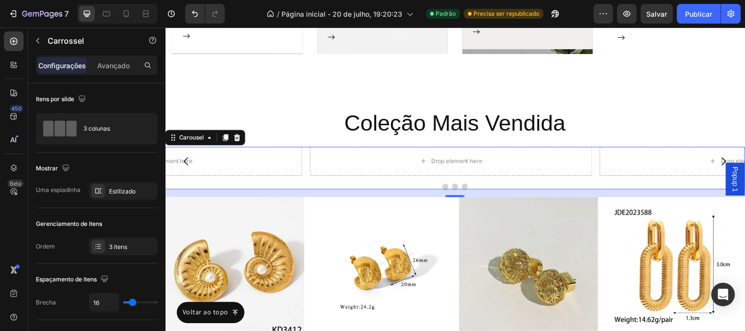
drag, startPoint x: 282, startPoint y: 193, endPoint x: 374, endPoint y: 188, distance: 92.4
click at [374, 188] on div "Drop element here Drop element here Drop element here Carousel 16" at bounding box center [459, 169] width 589 height 43
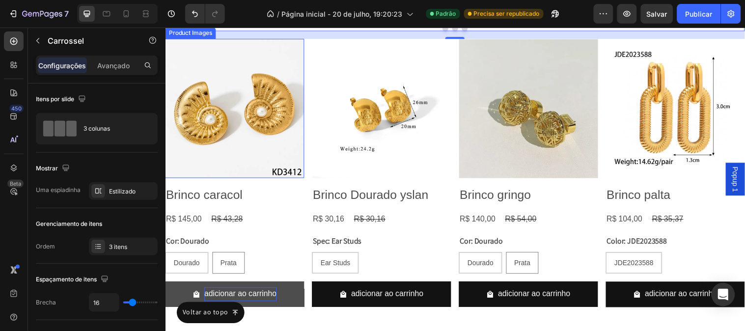
scroll to position [1289, 0]
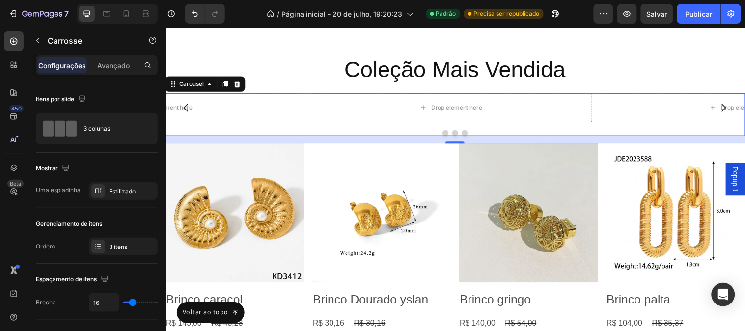
click at [310, 138] on div "16" at bounding box center [459, 141] width 589 height 8
drag, startPoint x: 308, startPoint y: 138, endPoint x: 381, endPoint y: 108, distance: 79.2
click at [381, 108] on div "Drop element here Drop element here Drop element here Carousel 16" at bounding box center [459, 115] width 589 height 43
drag, startPoint x: 241, startPoint y: 138, endPoint x: 333, endPoint y: 110, distance: 96.0
click at [333, 110] on div "Drop element here Drop element here Drop element here Carousel 16" at bounding box center [459, 115] width 589 height 43
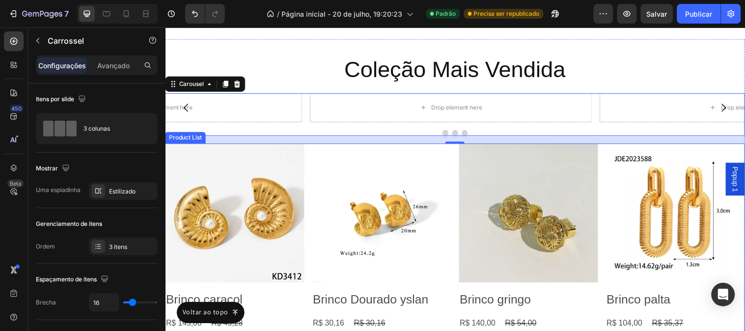
click at [306, 159] on div "Product Images Brinco caracol Product Title R$ 145,00 Product Price Product Pri…" at bounding box center [459, 285] width 589 height 280
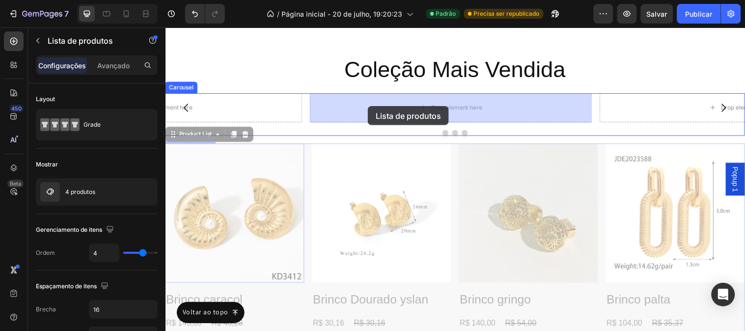
drag, startPoint x: 177, startPoint y: 141, endPoint x: 371, endPoint y: 107, distance: 196.4
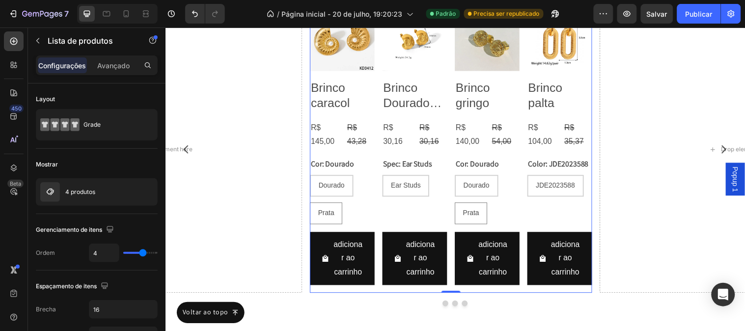
scroll to position [1343, 0]
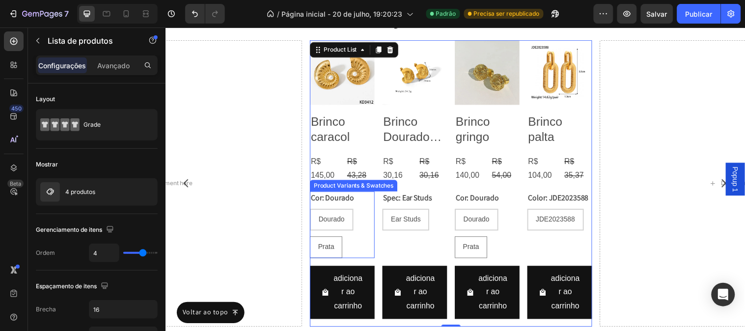
click at [372, 242] on div "Dourado Dourado Dourado Prata Prata Prata" at bounding box center [345, 236] width 66 height 50
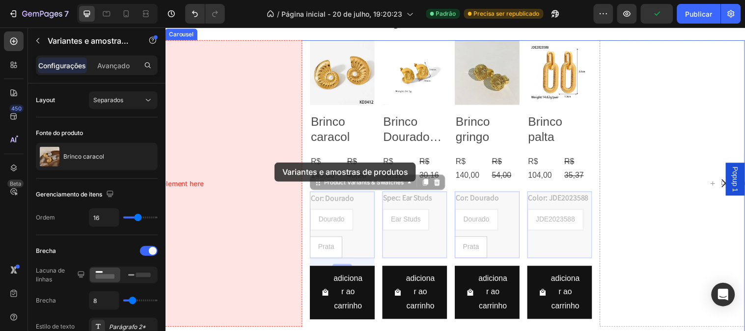
drag, startPoint x: 319, startPoint y: 187, endPoint x: 276, endPoint y: 164, distance: 48.5
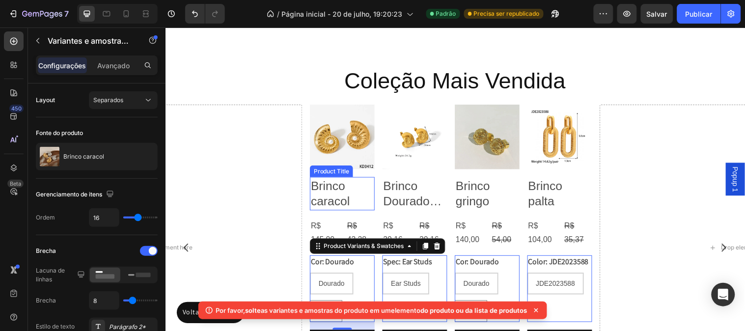
scroll to position [1234, 0]
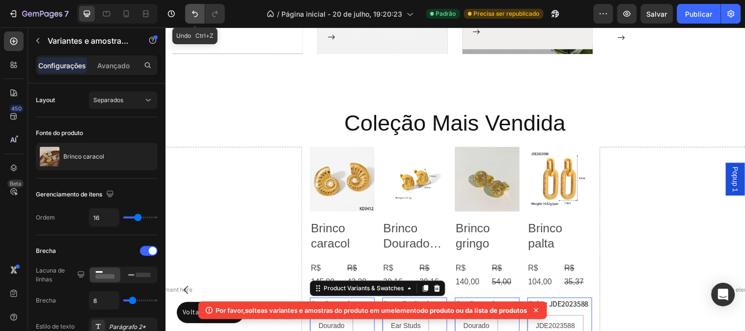
click at [198, 19] on button "Desfazer/Refazer" at bounding box center [195, 14] width 20 height 20
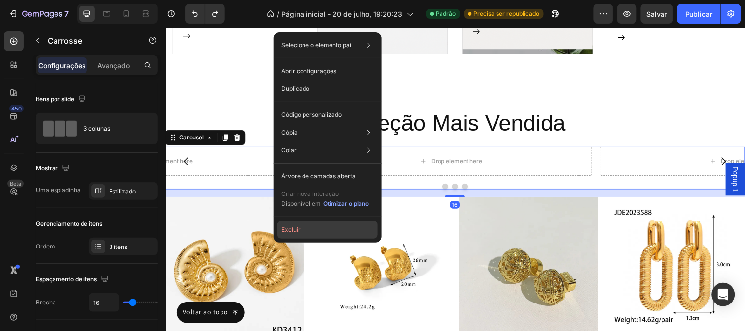
click at [301, 229] on button "Excluir" at bounding box center [327, 230] width 100 height 18
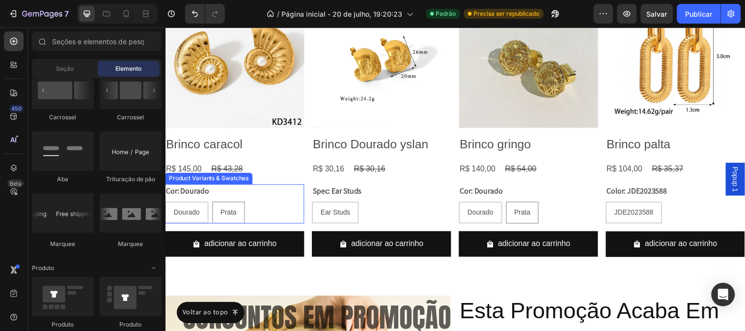
scroll to position [1398, 0]
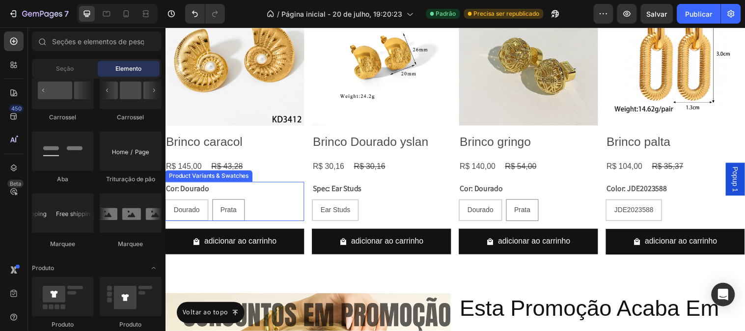
click at [294, 202] on div "Dourado Dourado Dourado Prata Prata Prata" at bounding box center [235, 213] width 141 height 22
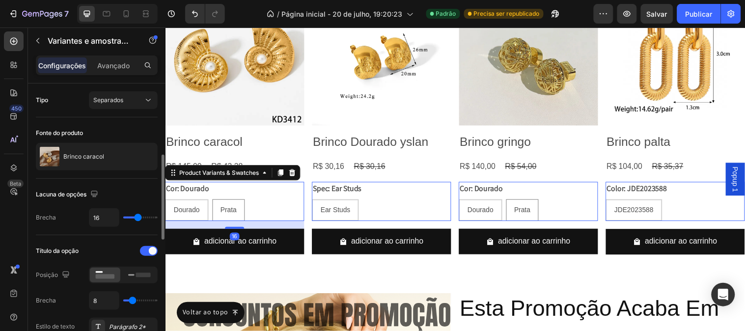
scroll to position [163, 0]
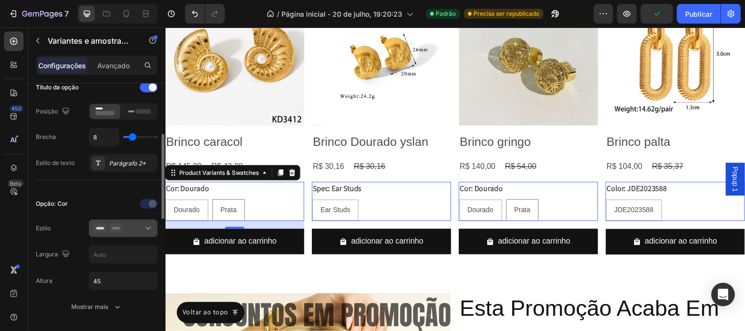
click at [117, 231] on icon at bounding box center [116, 228] width 14 height 10
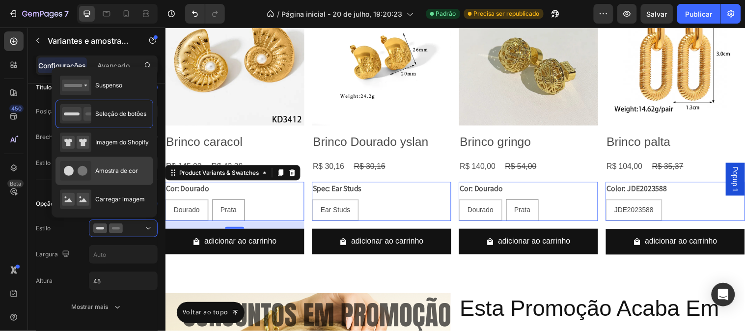
click at [118, 178] on div "Amostra de cor" at bounding box center [99, 171] width 78 height 20
type input "45"
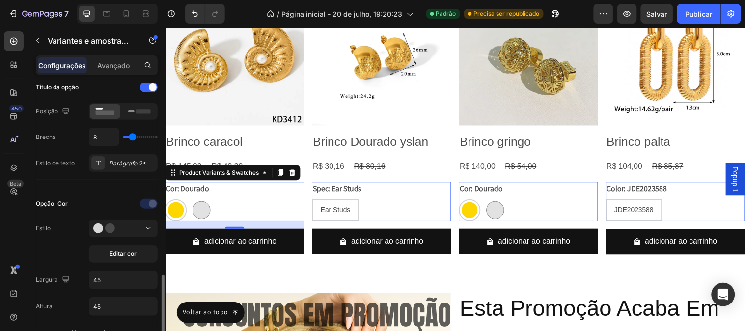
scroll to position [272, 0]
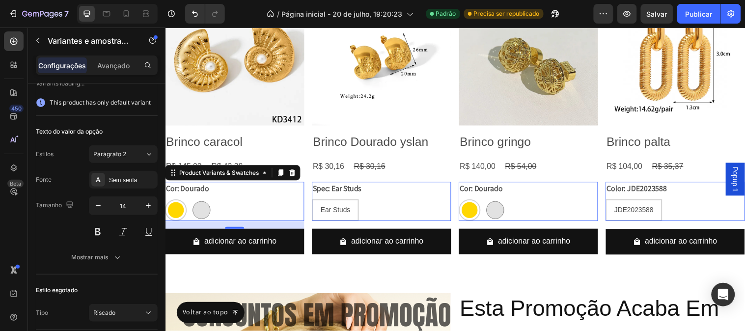
click at [306, 208] on div "Ear Studs Ear Studs Ear Studs" at bounding box center [235, 213] width 141 height 22
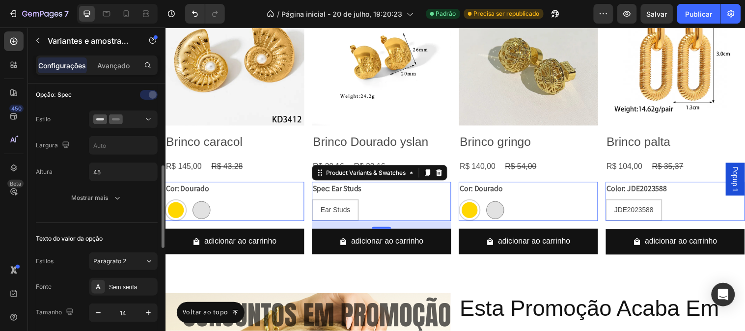
click at [128, 130] on div "Opção: Spec Estilo Largura Altura 45 Mostrar mais" at bounding box center [97, 147] width 122 height 120
click at [134, 124] on button at bounding box center [123, 119] width 69 height 18
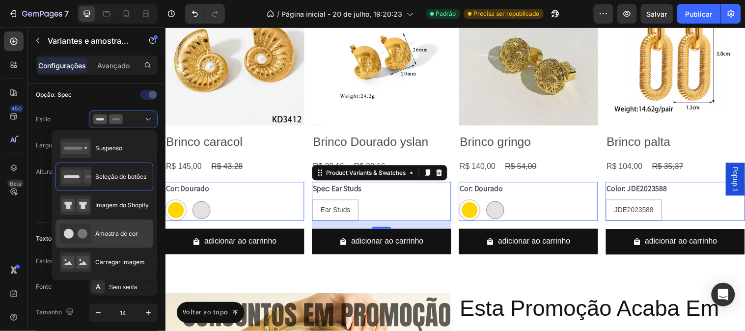
click at [129, 227] on div "Amostra de cor" at bounding box center [99, 234] width 78 height 20
type input "45"
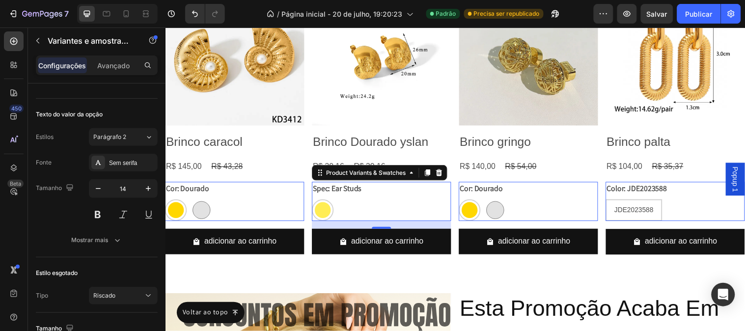
scroll to position [640, 0]
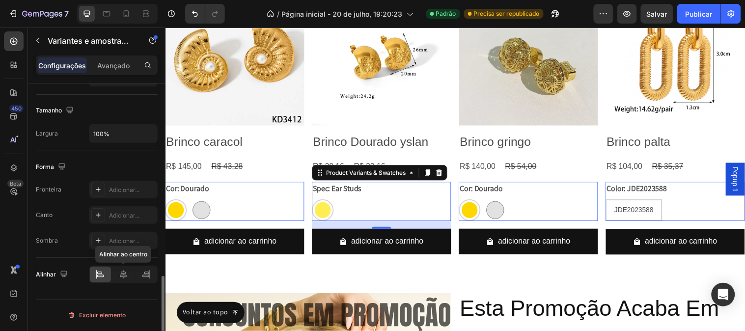
click at [121, 267] on div at bounding box center [123, 275] width 21 height 16
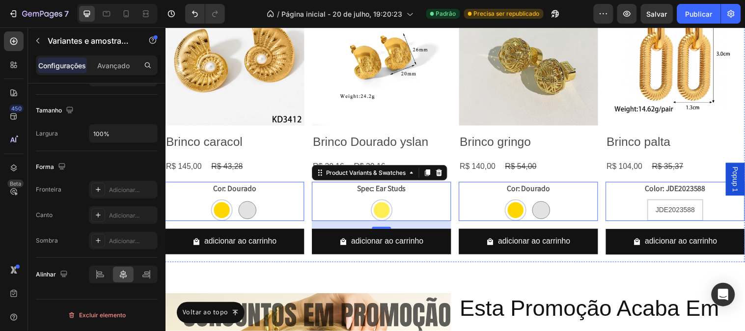
scroll to position [1180, 0]
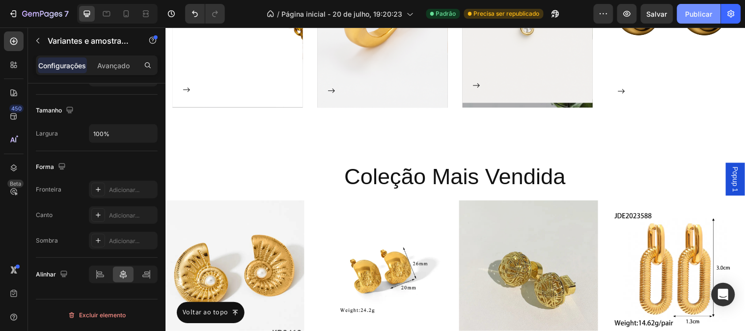
click at [712, 14] on font "Publicar" at bounding box center [698, 14] width 27 height 8
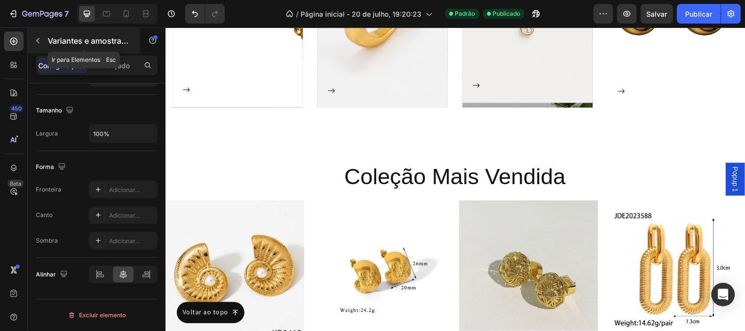
click at [36, 37] on icon "button" at bounding box center [38, 41] width 8 height 8
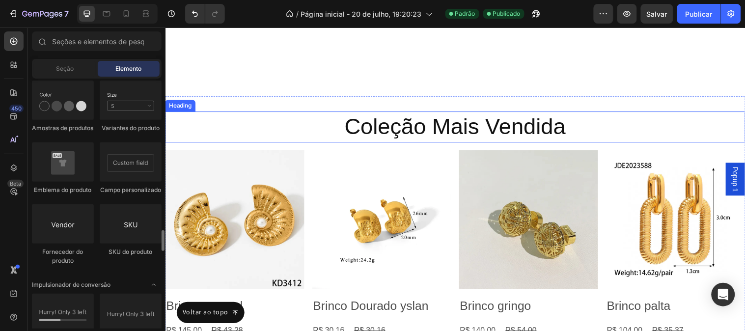
scroll to position [1452, 0]
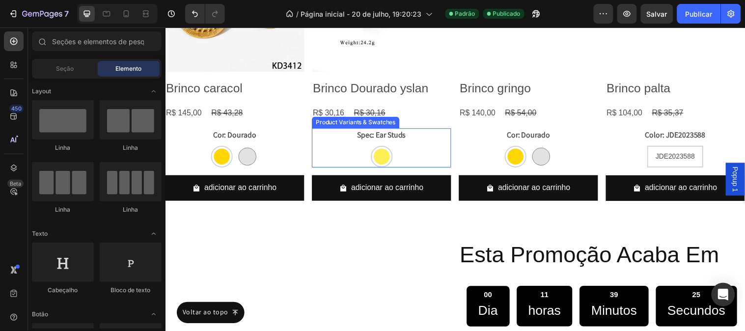
scroll to position [1800, 0]
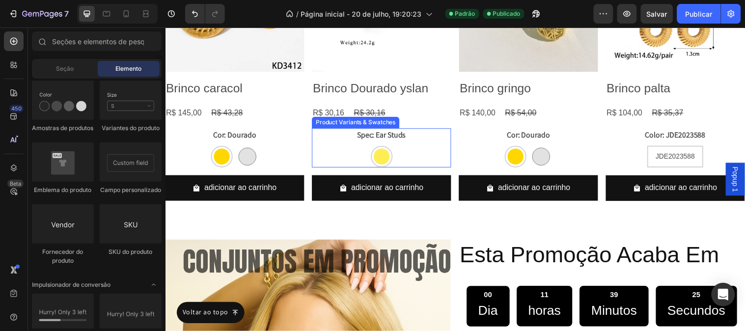
click at [306, 152] on div "Ear Studs Ear Studs" at bounding box center [235, 158] width 141 height 22
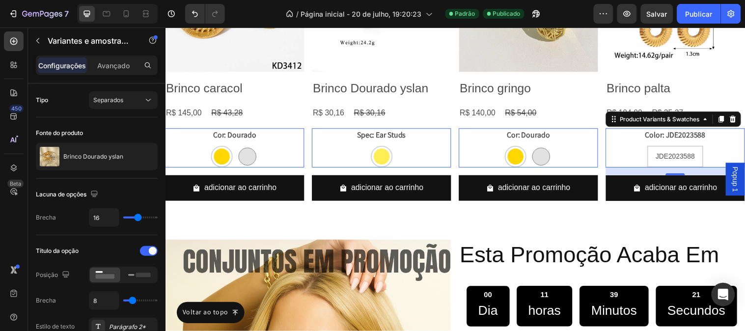
click at [306, 142] on div "Color: JDE2023588 JDE2023588 JDE2023588 JDE2023588" at bounding box center [235, 150] width 141 height 40
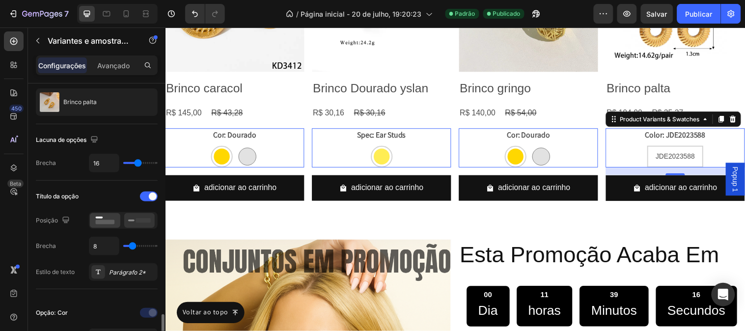
scroll to position [272, 0]
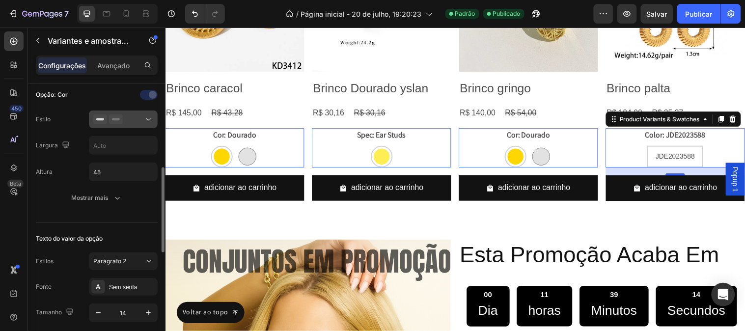
click at [128, 120] on div at bounding box center [123, 119] width 60 height 10
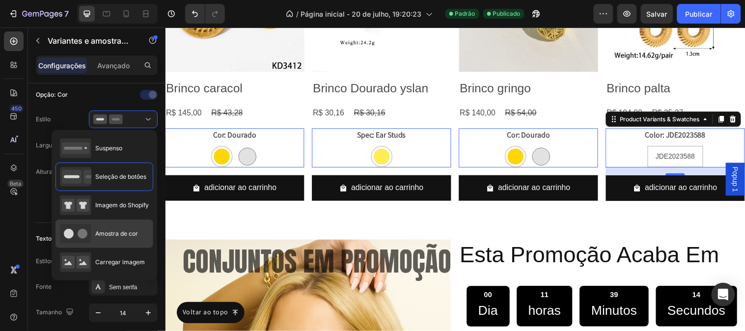
click at [102, 242] on div "Amostra de cor" at bounding box center [99, 234] width 78 height 20
type input "45"
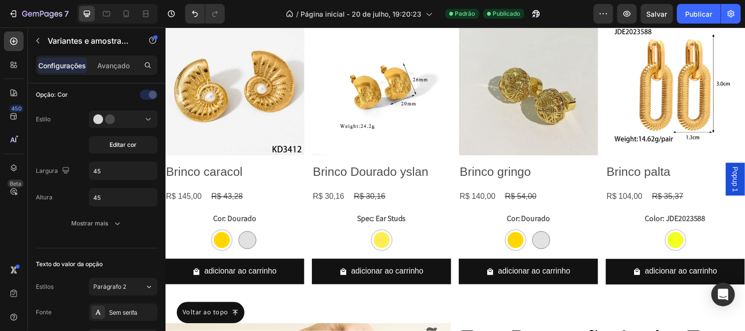
scroll to position [1640, 0]
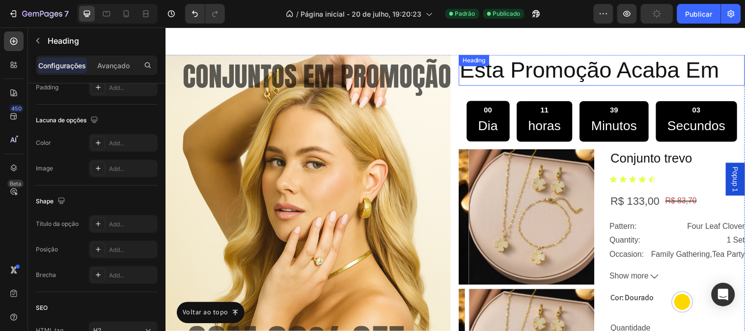
click at [497, 77] on h2 "Esta Promoção Acaba Em" at bounding box center [608, 69] width 291 height 31
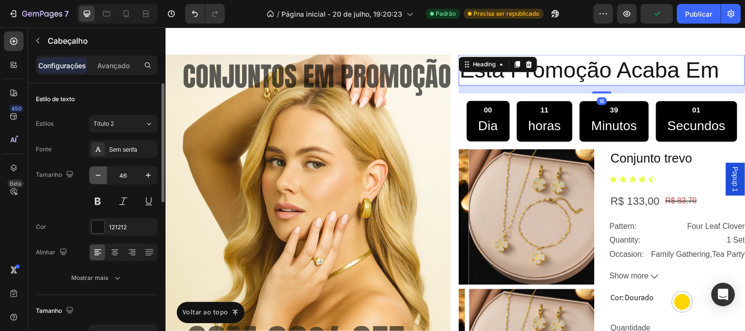
click at [101, 180] on icon "button" at bounding box center [98, 175] width 10 height 10
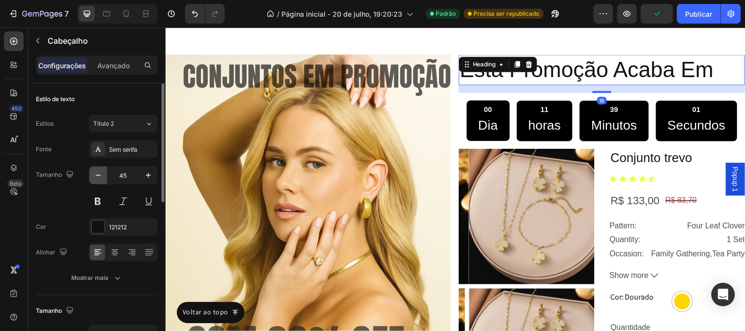
click at [101, 180] on icon "button" at bounding box center [98, 175] width 10 height 10
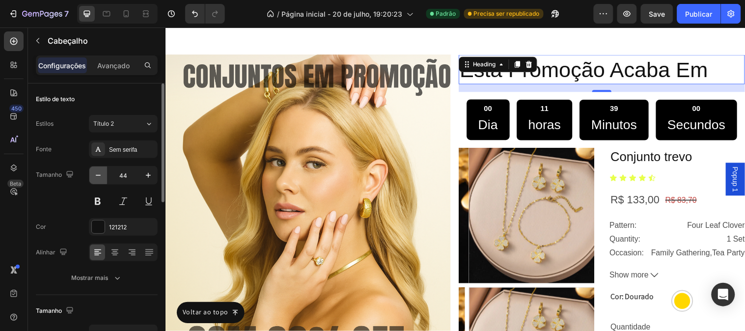
click at [101, 180] on icon "button" at bounding box center [98, 175] width 10 height 10
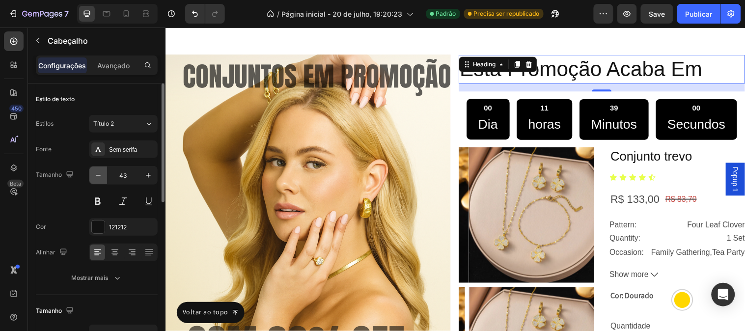
click at [101, 180] on icon "button" at bounding box center [98, 175] width 10 height 10
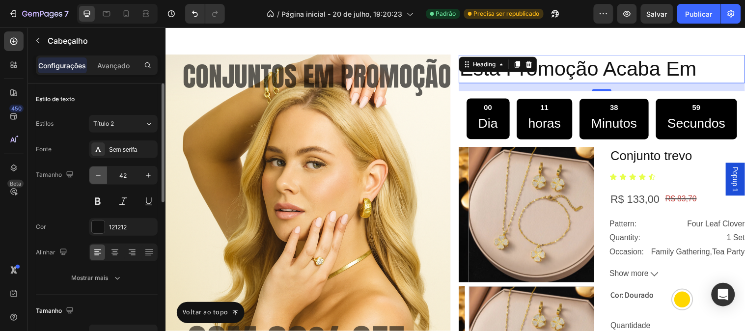
click at [101, 180] on icon "button" at bounding box center [98, 175] width 10 height 10
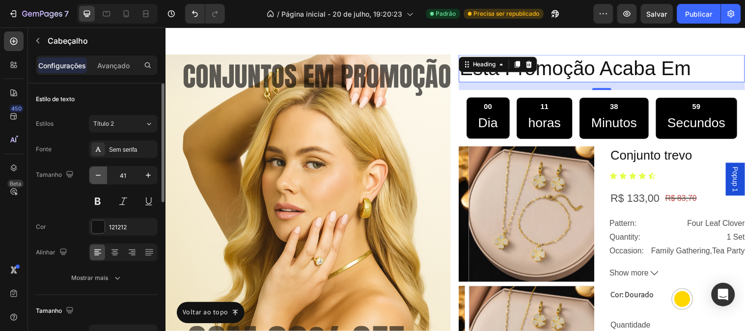
type input "40"
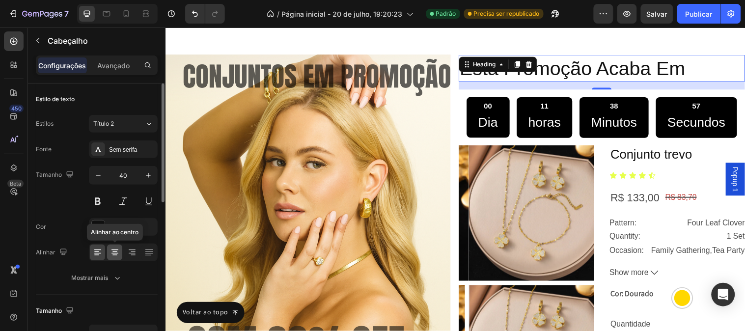
click at [120, 251] on div at bounding box center [114, 252] width 15 height 16
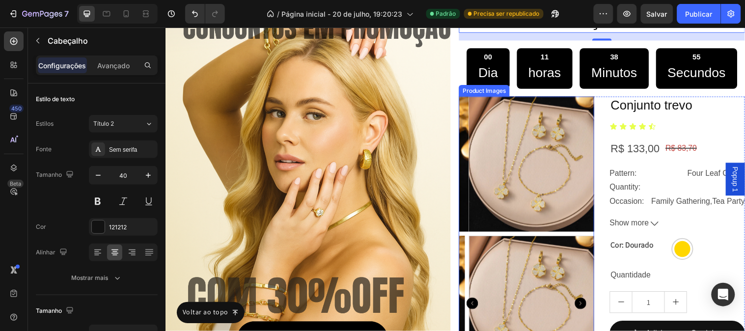
scroll to position [1695, 0]
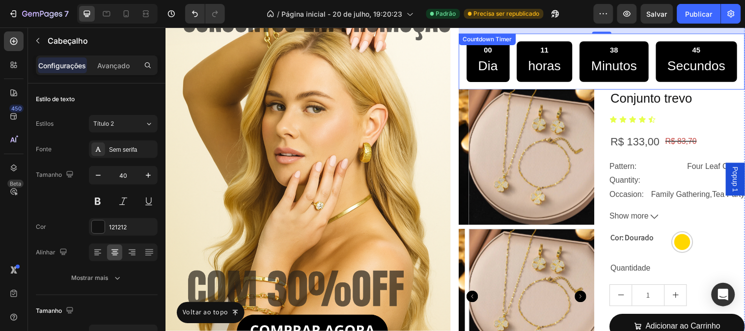
click at [675, 79] on p "Secundos" at bounding box center [704, 66] width 59 height 24
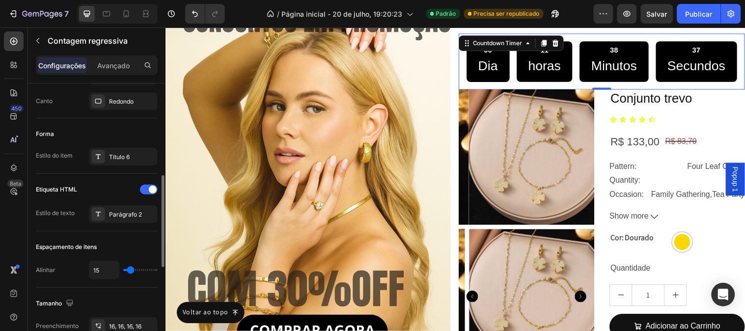
scroll to position [56, 0]
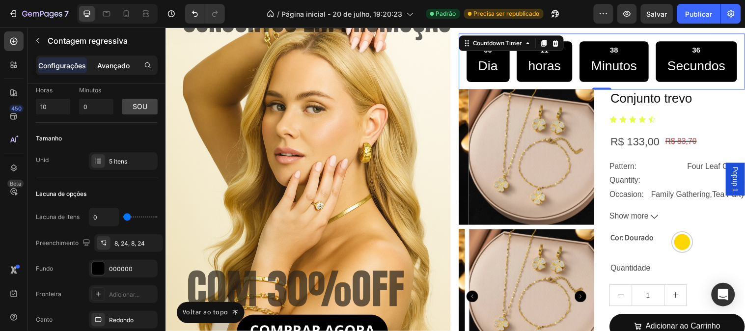
click at [121, 71] on div "Avançado" at bounding box center [113, 65] width 49 height 16
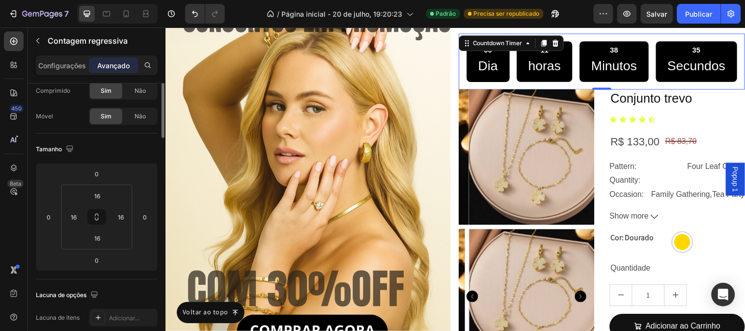
scroll to position [0, 0]
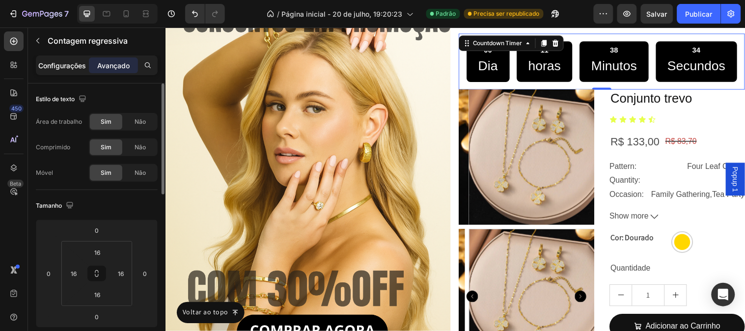
click at [71, 73] on div "Configurações" at bounding box center [62, 65] width 49 height 16
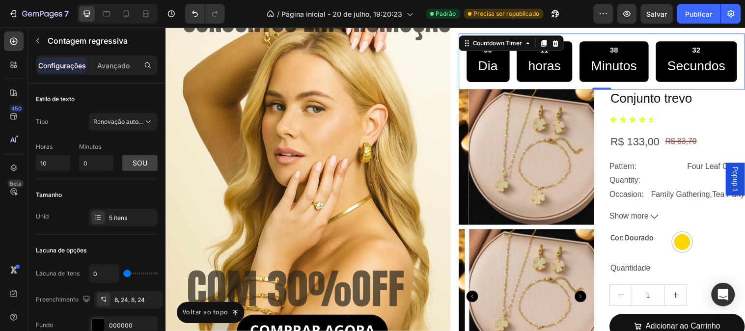
scroll to position [218, 0]
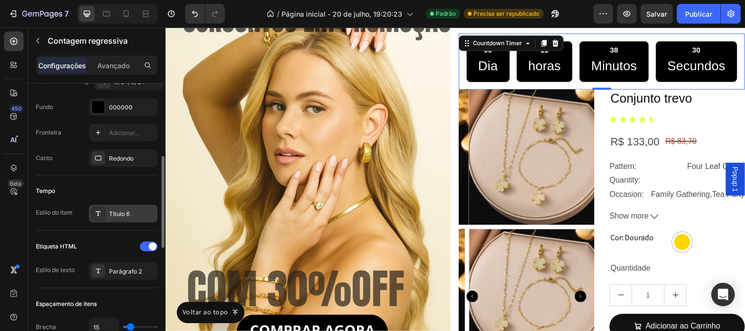
click at [130, 214] on font "Título 6" at bounding box center [119, 213] width 21 height 7
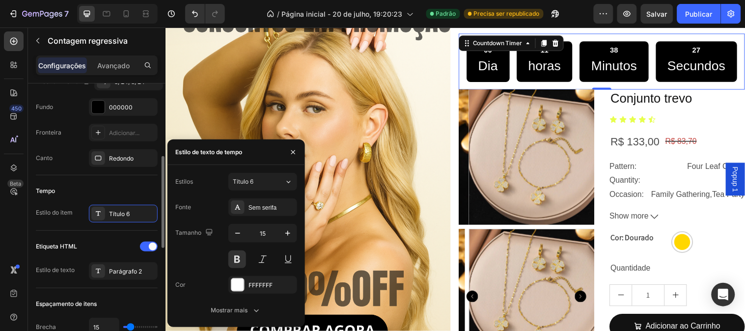
click at [116, 251] on div "Etiqueta HTML" at bounding box center [97, 247] width 122 height 16
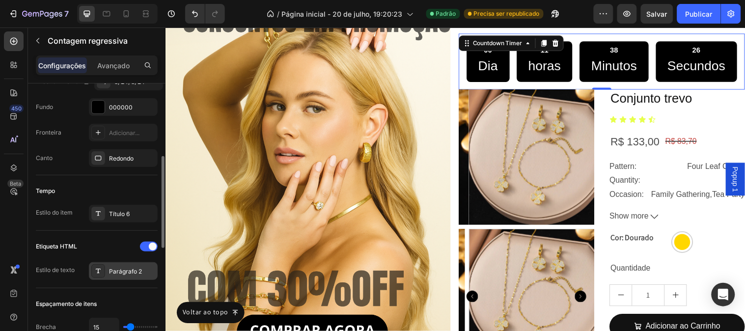
click at [124, 269] on font "Parágrafo 2" at bounding box center [125, 271] width 33 height 7
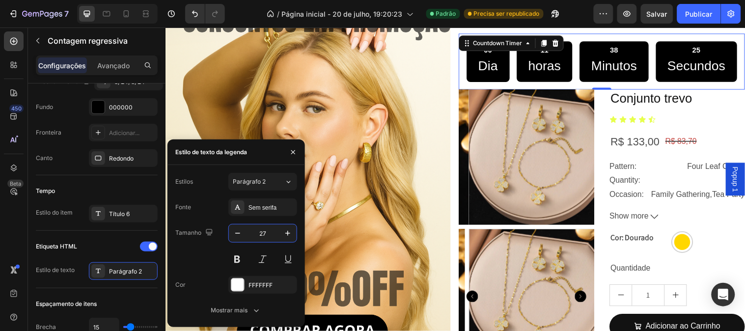
click at [248, 238] on input "27" at bounding box center [262, 233] width 32 height 18
click at [237, 234] on icon "button" at bounding box center [238, 233] width 10 height 10
type input "26"
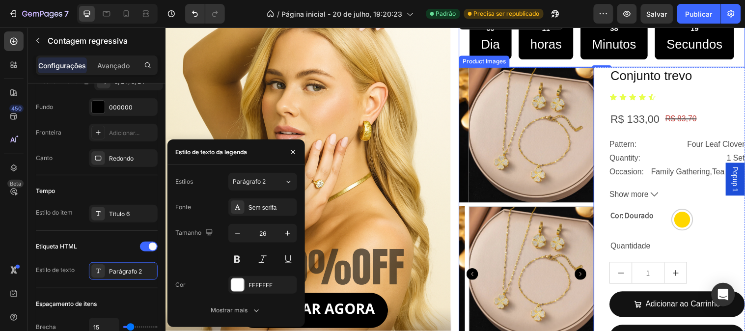
scroll to position [1531, 0]
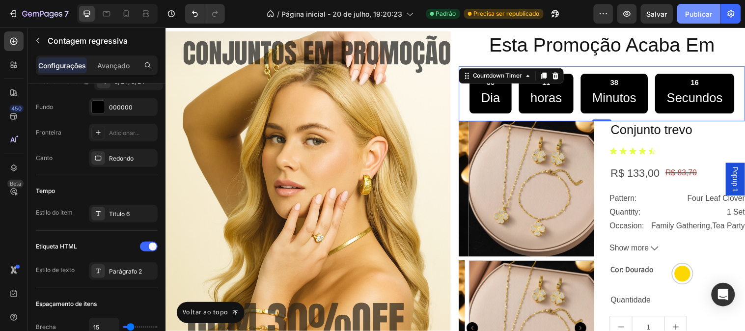
click at [699, 10] on font "Publicar" at bounding box center [698, 14] width 27 height 8
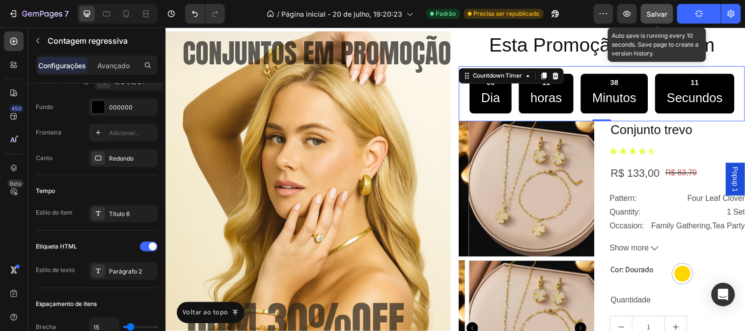
click at [665, 15] on font "Salvar" at bounding box center [657, 14] width 21 height 8
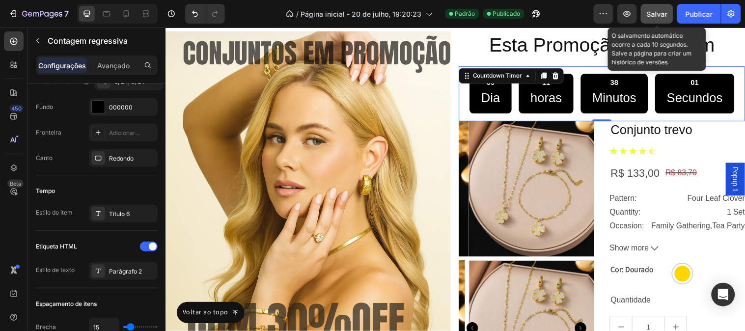
click at [657, 22] on button "Salvar" at bounding box center [657, 14] width 32 height 20
click at [658, 4] on button "Salvar" at bounding box center [657, 14] width 32 height 20
click at [668, 6] on button "Salvar" at bounding box center [657, 14] width 32 height 20
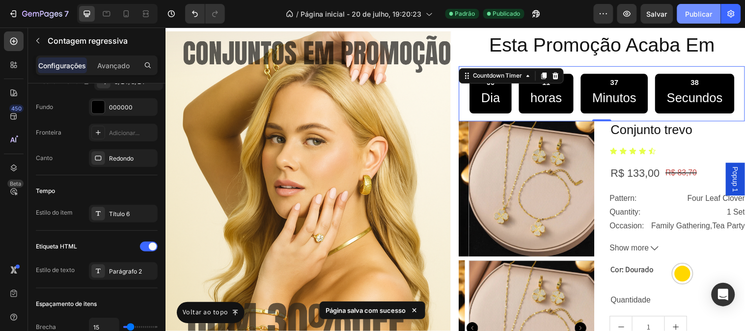
click at [691, 7] on button "Publicar" at bounding box center [699, 14] width 44 height 20
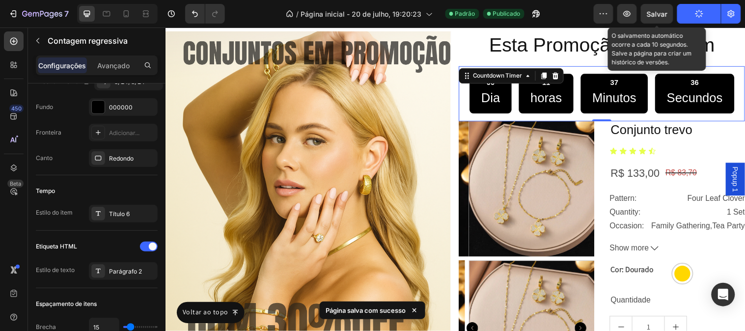
click at [654, 13] on font "Salvar" at bounding box center [657, 14] width 21 height 8
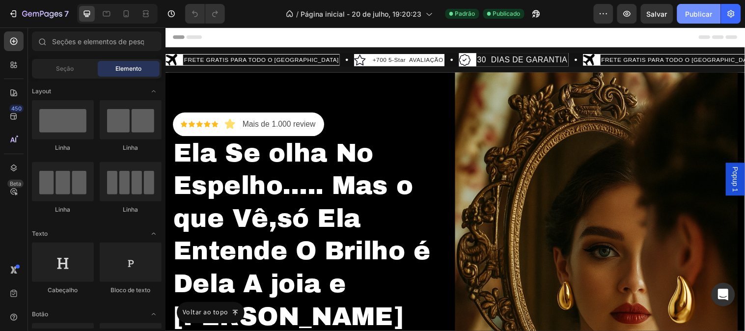
click at [703, 16] on font "Publicar" at bounding box center [698, 14] width 27 height 8
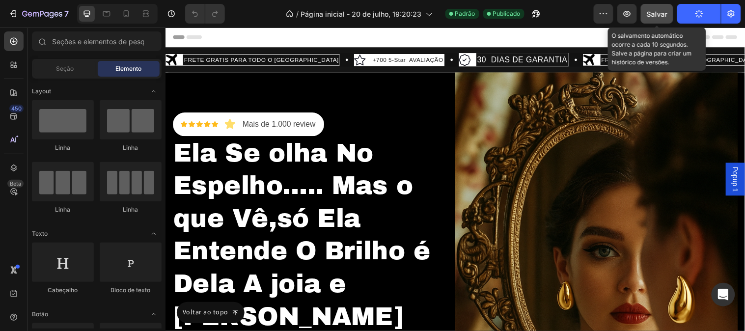
click at [670, 15] on button "Salvar" at bounding box center [657, 14] width 32 height 20
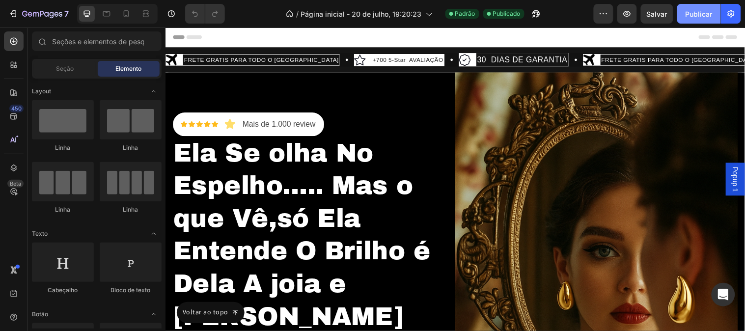
click at [698, 10] on font "Publicar" at bounding box center [698, 14] width 27 height 8
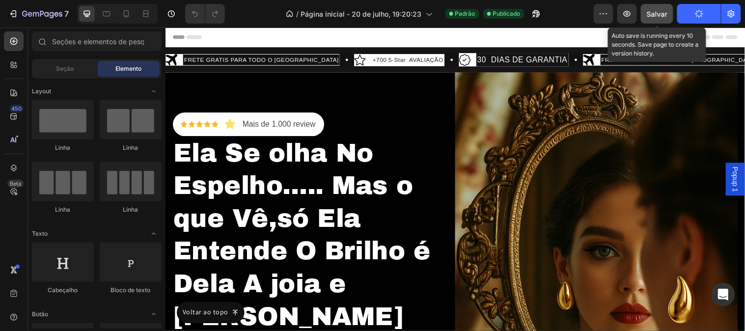
click at [664, 16] on font "Salvar" at bounding box center [657, 14] width 21 height 8
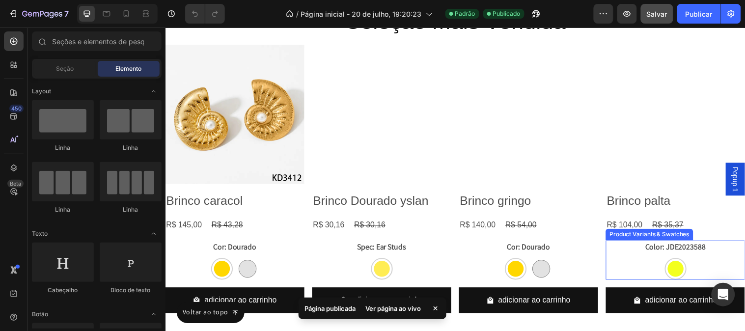
scroll to position [1200, 0]
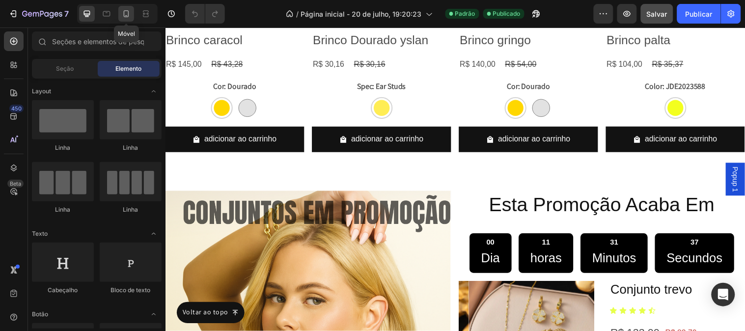
click at [129, 15] on icon at bounding box center [126, 14] width 10 height 10
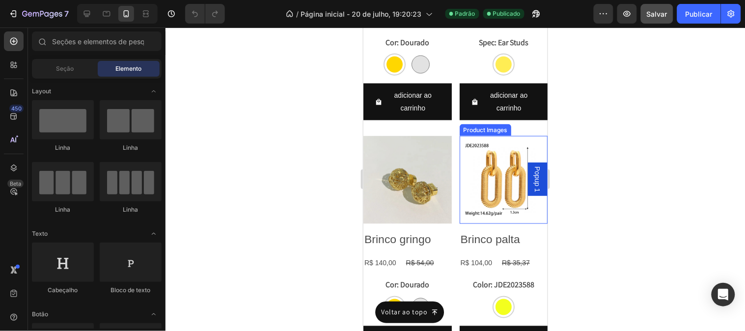
scroll to position [1171, 0]
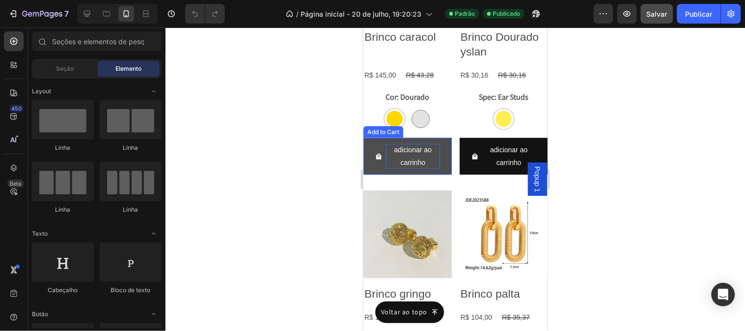
click at [403, 153] on div "adicionar ao carrinho" at bounding box center [412, 155] width 54 height 25
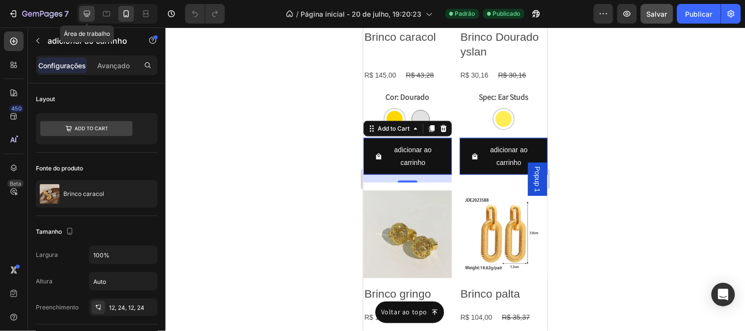
click at [94, 20] on div at bounding box center [87, 14] width 16 height 16
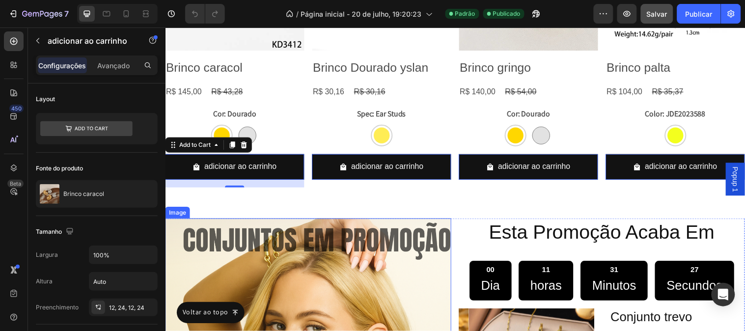
scroll to position [1264, 0]
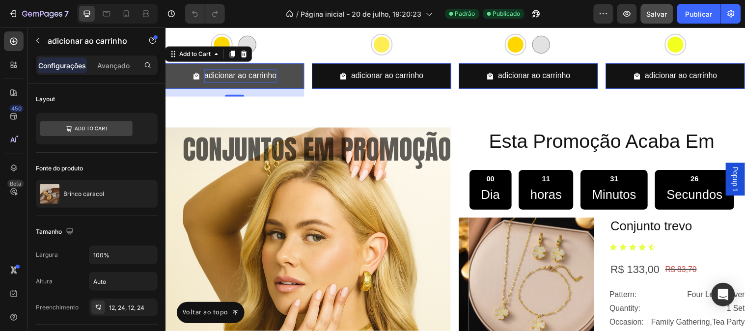
click at [221, 76] on div "adicionar ao carrinho" at bounding box center [241, 76] width 73 height 14
click at [221, 76] on p "adicionar ao carrinho" at bounding box center [241, 76] width 73 height 14
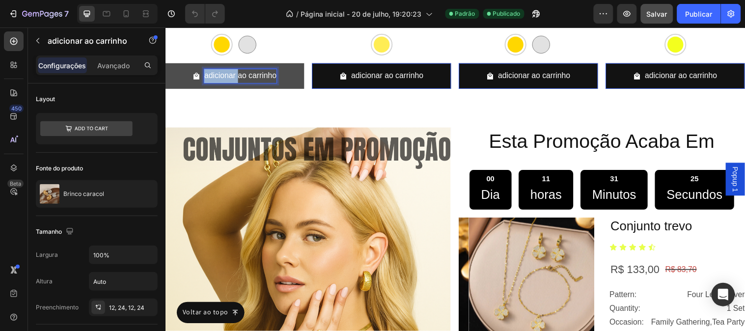
click at [209, 74] on p "adicionar ao carrinho" at bounding box center [241, 76] width 73 height 14
click at [688, 13] on font "Publicar" at bounding box center [698, 14] width 27 height 8
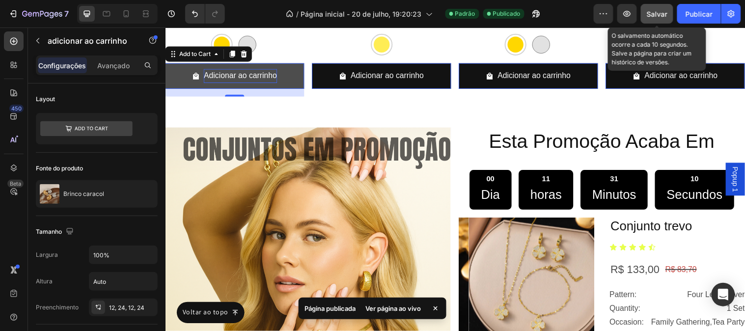
click at [647, 10] on font "Salvar" at bounding box center [657, 14] width 21 height 8
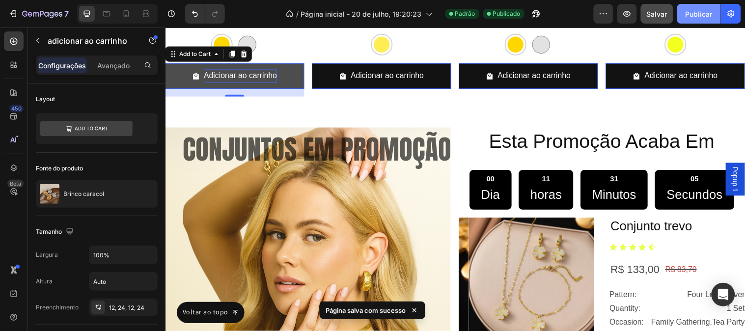
click at [703, 19] on button "Publicar" at bounding box center [699, 14] width 44 height 20
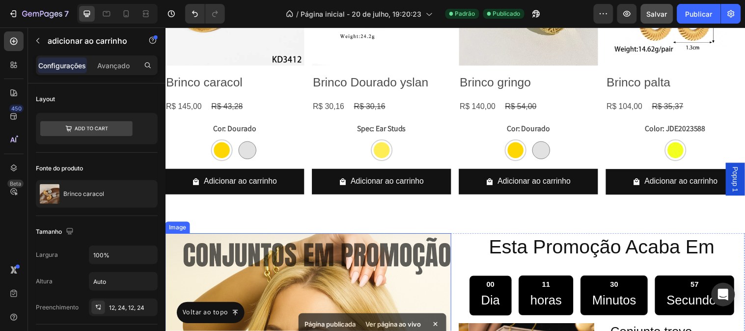
scroll to position [1046, 0]
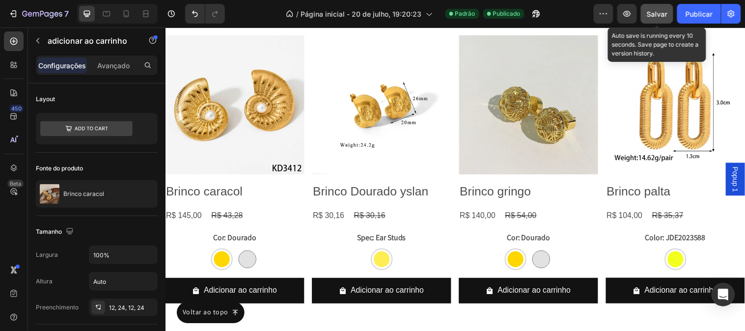
click at [663, 11] on font "Salvar" at bounding box center [657, 14] width 21 height 8
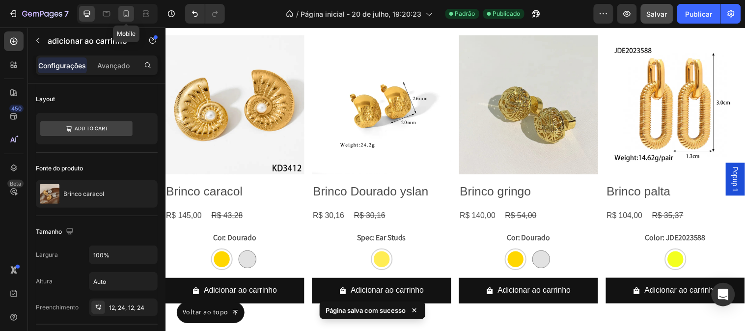
click at [127, 20] on div at bounding box center [126, 14] width 16 height 16
type input "14"
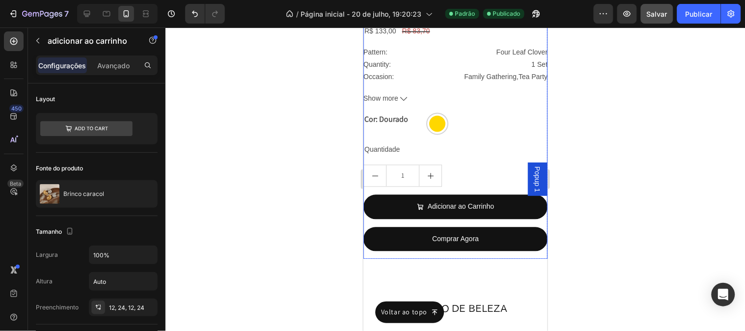
scroll to position [2286, 0]
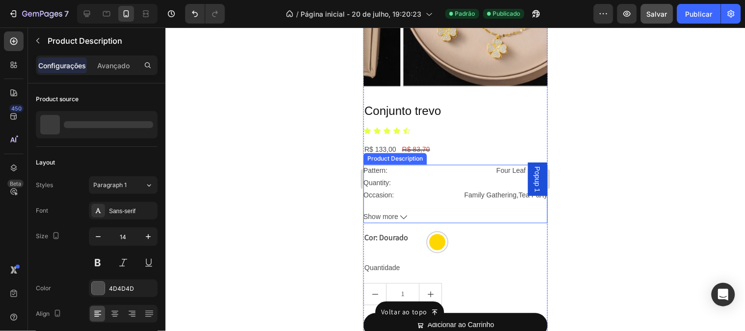
click at [472, 164] on div "Pattern: Four Leaf Clover" at bounding box center [455, 170] width 184 height 12
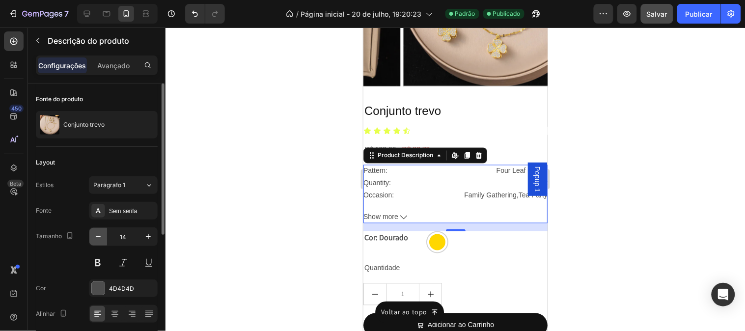
click at [95, 242] on button "button" at bounding box center [98, 237] width 18 height 18
click at [116, 315] on icon at bounding box center [115, 314] width 10 height 10
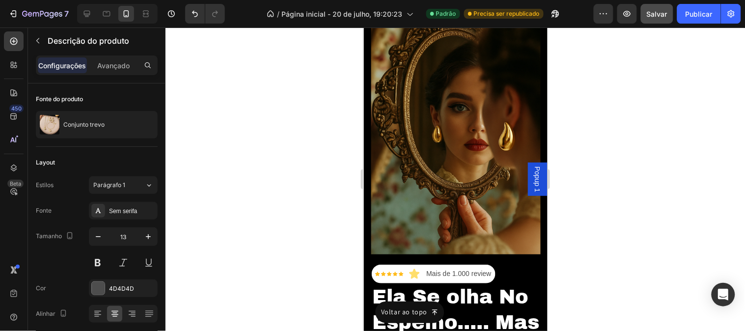
scroll to position [0, 0]
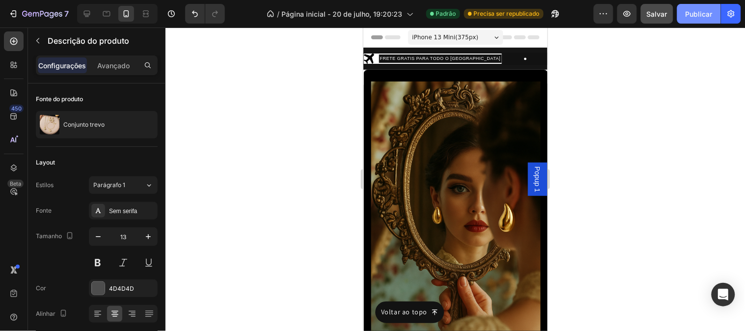
click at [693, 16] on font "Publicar" at bounding box center [698, 14] width 27 height 8
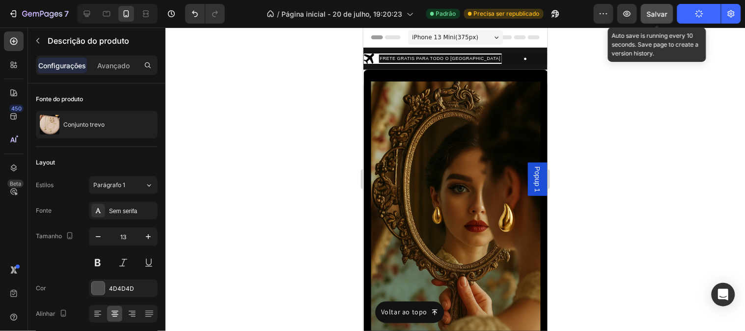
click at [648, 16] on font "Salvar" at bounding box center [657, 14] width 21 height 8
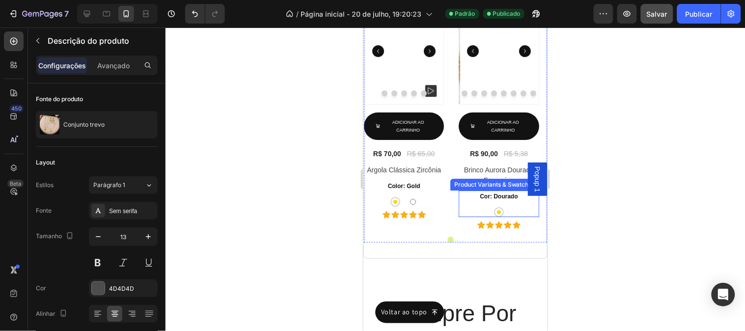
scroll to position [818, 0]
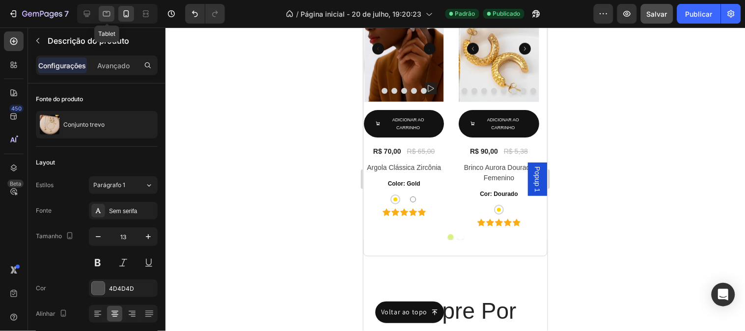
click at [103, 18] on icon at bounding box center [107, 14] width 10 height 10
type input "16"
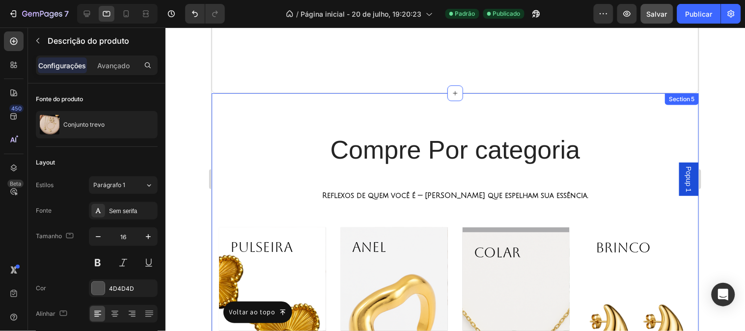
scroll to position [1319, 0]
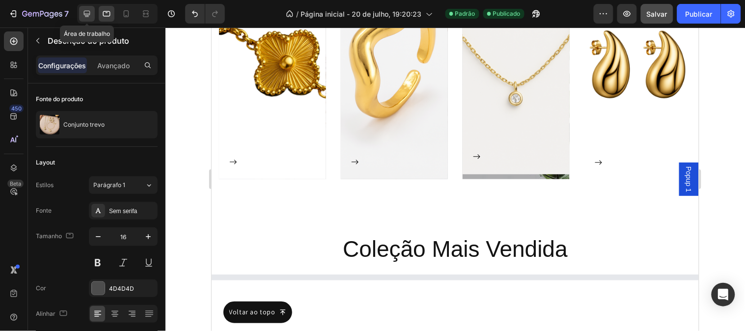
click at [91, 18] on icon at bounding box center [87, 14] width 10 height 10
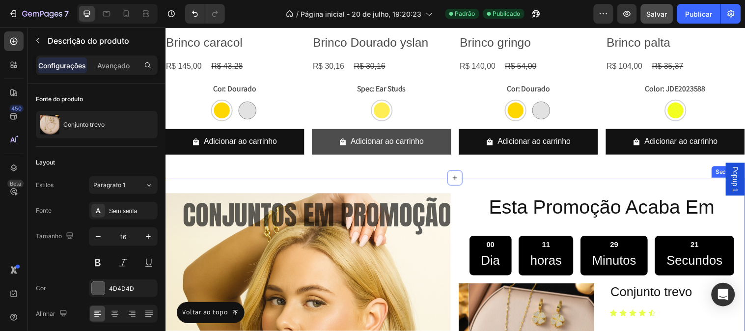
scroll to position [1653, 0]
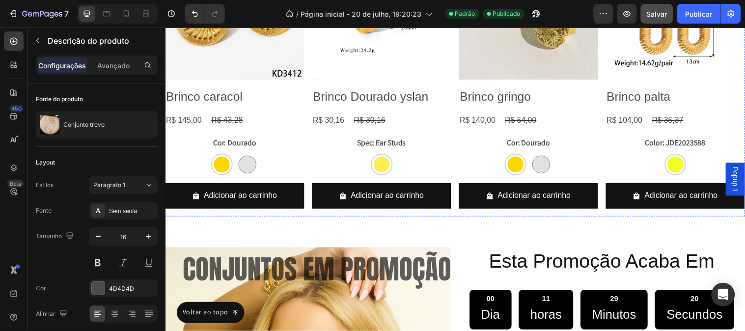
click at [306, 215] on div "Adicionar ao carrinho Add to Cart" at bounding box center [235, 202] width 141 height 34
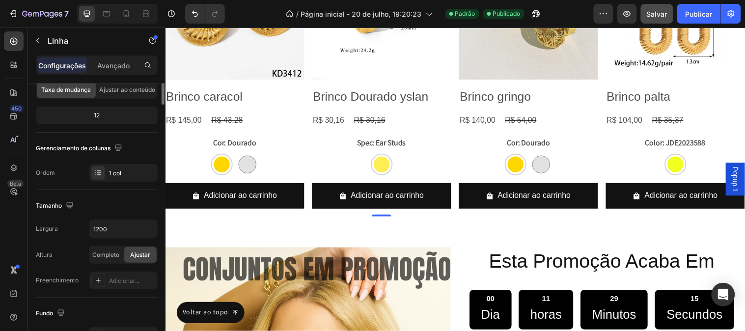
scroll to position [0, 0]
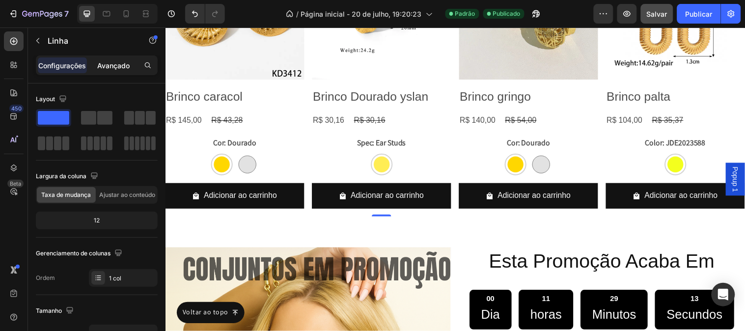
click at [110, 65] on font "Avançado" at bounding box center [113, 65] width 32 height 8
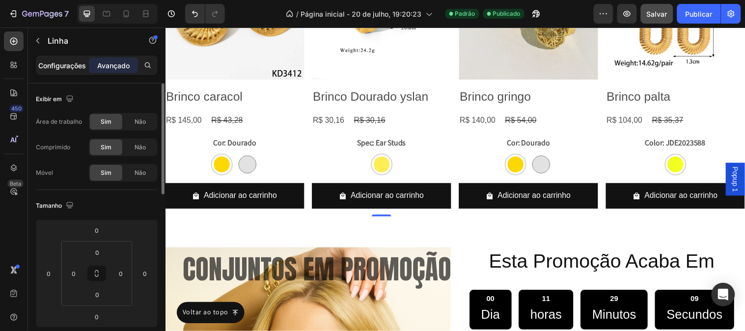
click at [53, 65] on font "Configurações" at bounding box center [63, 65] width 48 height 8
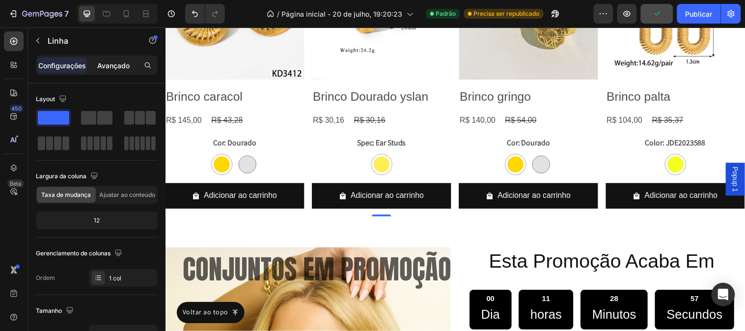
click at [118, 65] on font "Avançado" at bounding box center [113, 65] width 32 height 8
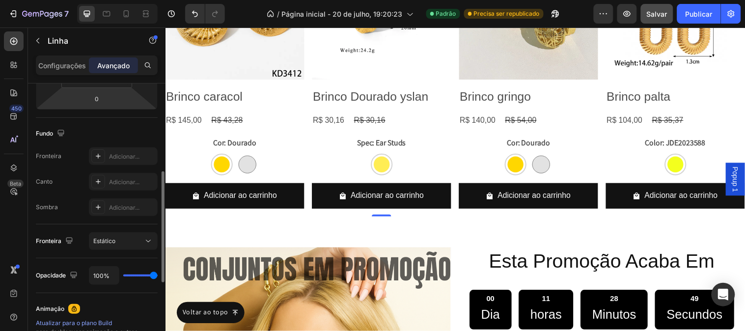
scroll to position [54, 0]
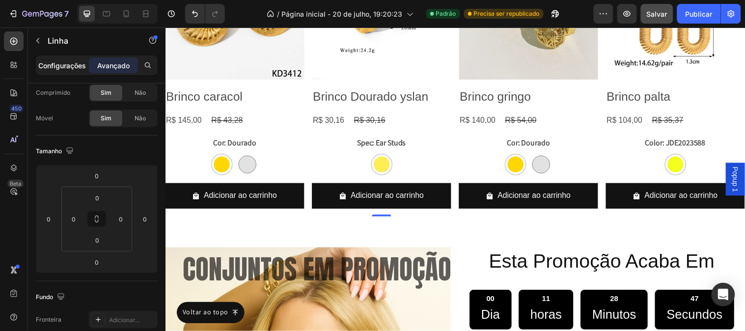
click at [62, 72] on div "Configurações" at bounding box center [62, 65] width 49 height 16
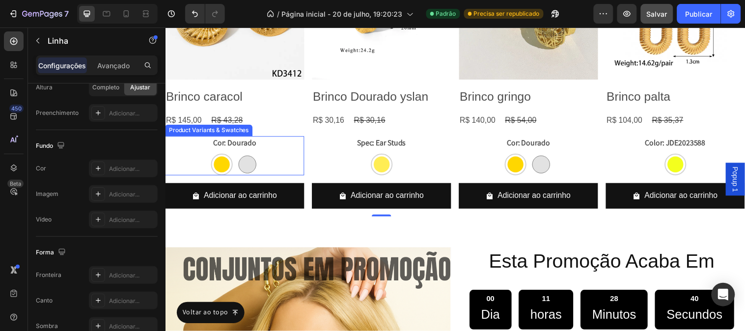
scroll to position [1544, 0]
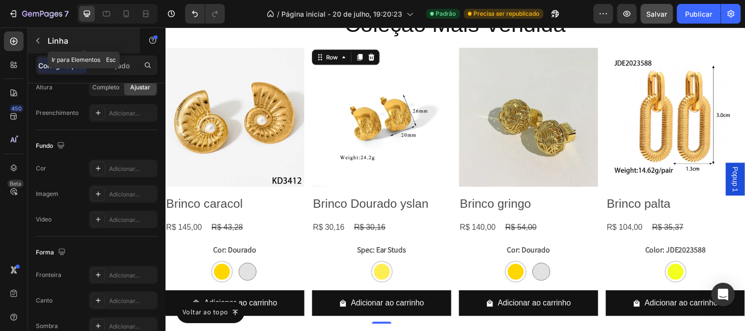
click at [38, 46] on button "button" at bounding box center [38, 41] width 16 height 16
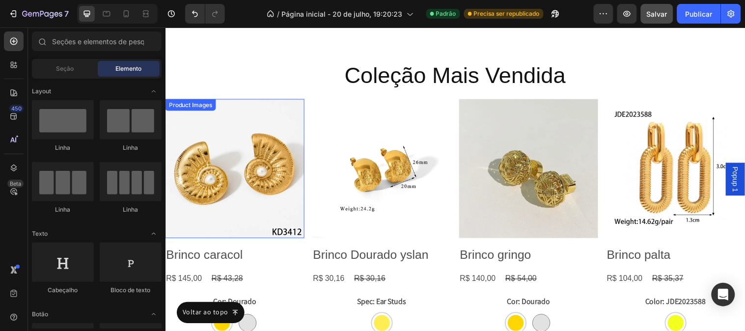
scroll to position [1435, 0]
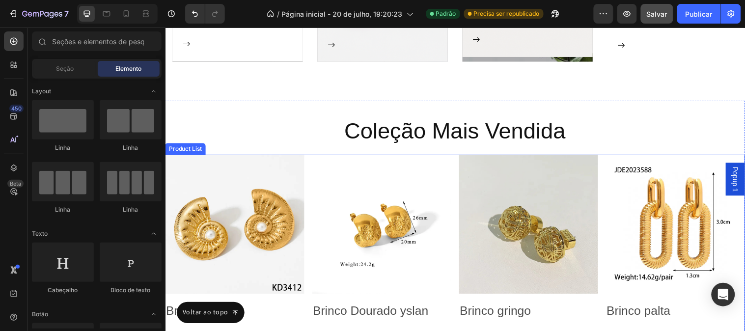
click at [310, 162] on div "Product Images Brinco caracol Product Title R$ 145,00 Product Price Product Pri…" at bounding box center [459, 296] width 589 height 280
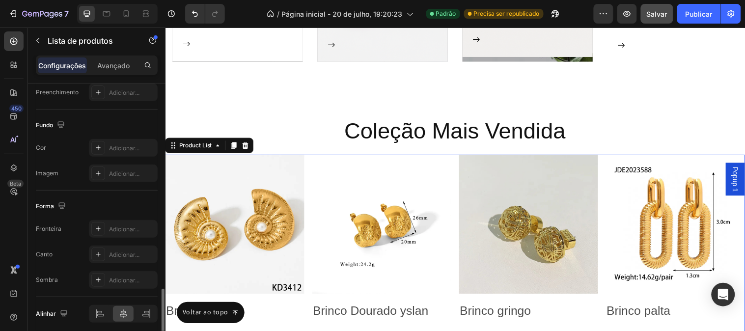
scroll to position [420, 0]
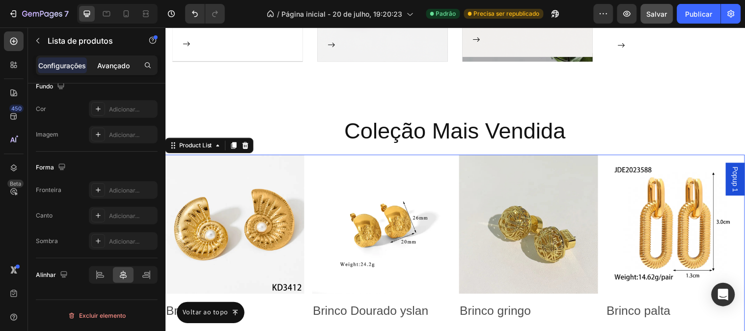
click at [103, 64] on font "Avançado" at bounding box center [113, 65] width 32 height 8
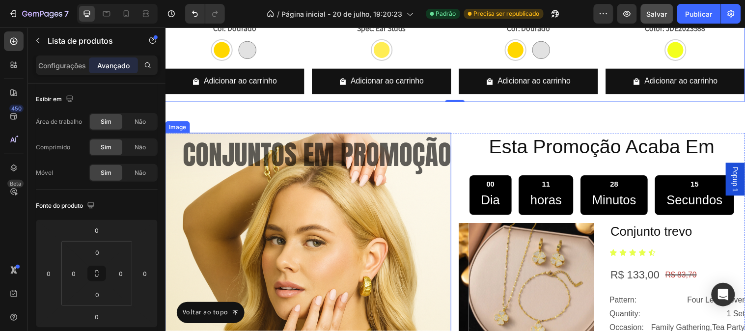
scroll to position [1817, 0]
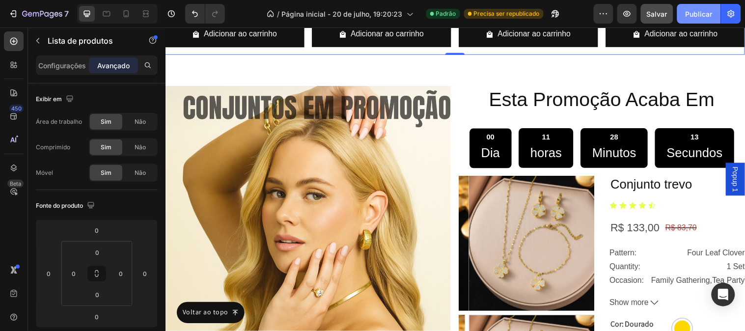
click at [704, 10] on font "Publicar" at bounding box center [698, 14] width 27 height 8
click at [614, 17] on div "Visualização Publicar" at bounding box center [666, 14] width 147 height 20
click at [605, 14] on icon "button" at bounding box center [603, 14] width 10 height 10
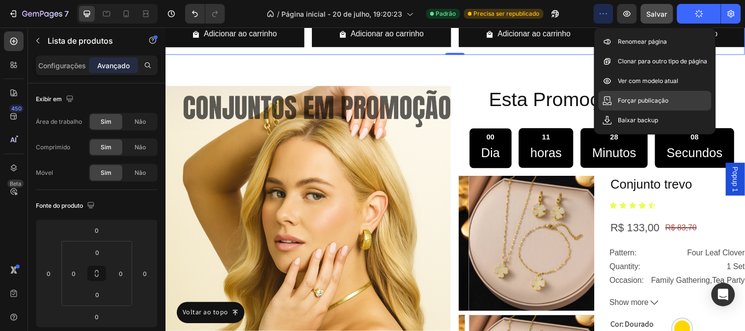
drag, startPoint x: 631, startPoint y: 92, endPoint x: 474, endPoint y: 66, distance: 159.2
click at [632, 110] on div "Forçar publicação" at bounding box center [654, 120] width 113 height 20
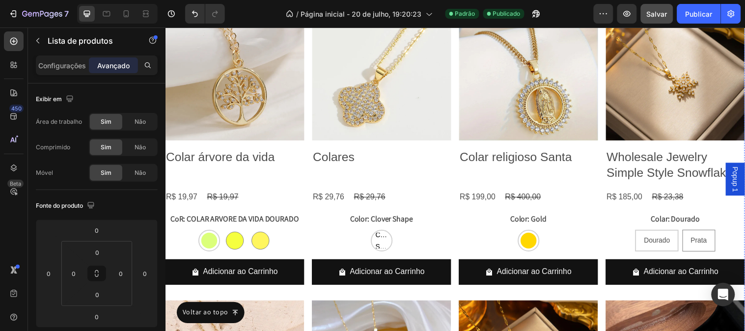
scroll to position [2963, 0]
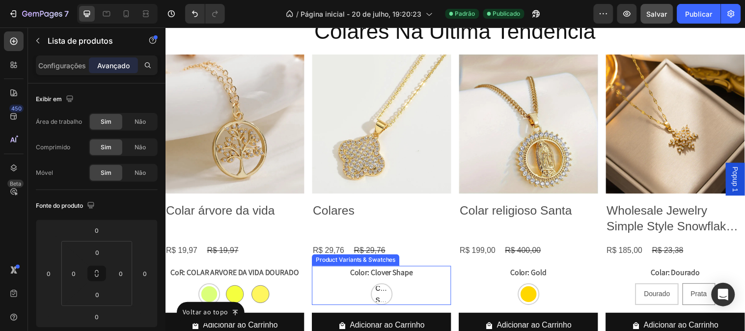
click at [306, 287] on div "Clover Shape Clover Shape Clover Shape" at bounding box center [235, 298] width 141 height 22
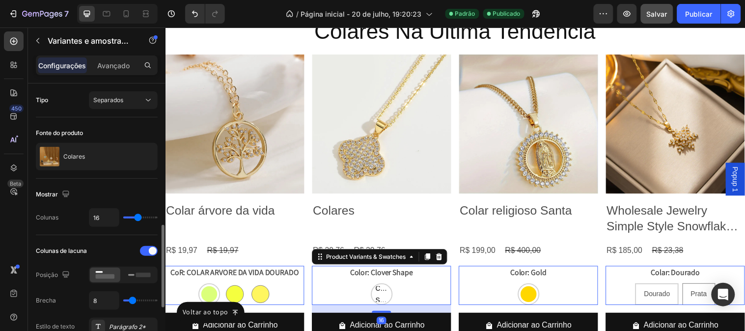
scroll to position [109, 0]
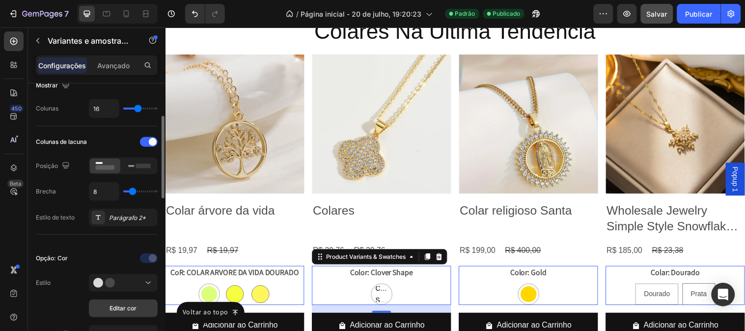
click at [115, 301] on button "Editar cor" at bounding box center [123, 308] width 69 height 18
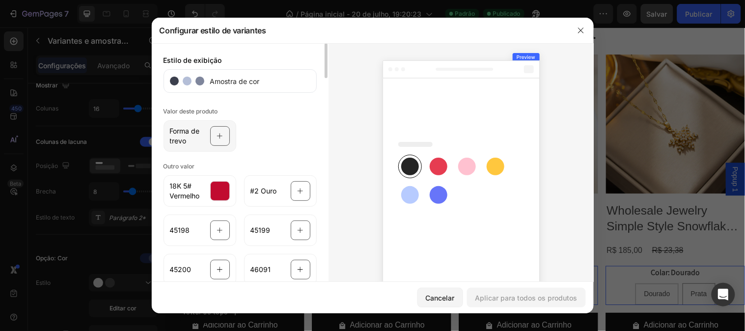
click at [216, 142] on icon at bounding box center [219, 136] width 6 height 19
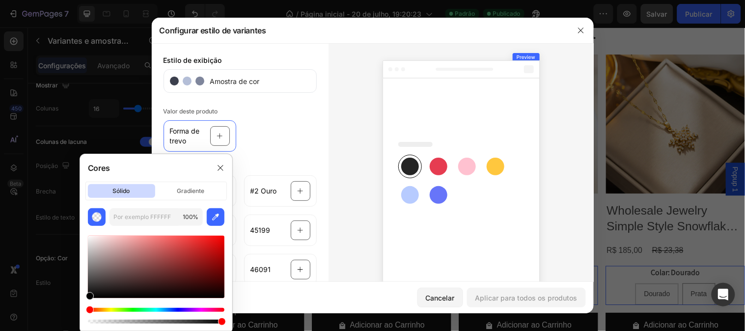
click at [113, 308] on div "Matiz" at bounding box center [156, 310] width 136 height 4
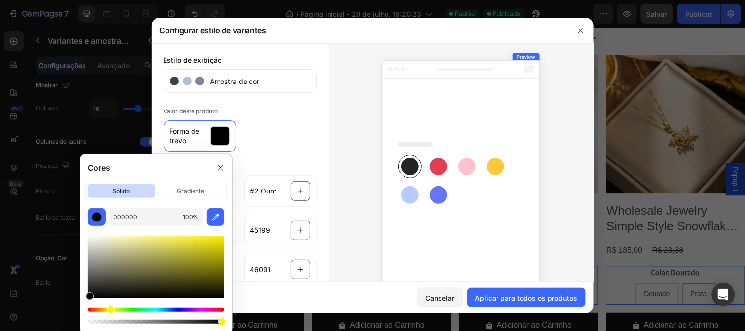
click at [109, 311] on div "Matiz" at bounding box center [156, 310] width 136 height 4
drag, startPoint x: 149, startPoint y: 238, endPoint x: 154, endPoint y: 222, distance: 16.5
click at [154, 222] on div "000000 100 %" at bounding box center [156, 266] width 152 height 117
drag, startPoint x: 199, startPoint y: 247, endPoint x: 195, endPoint y: 235, distance: 12.9
click at [195, 236] on div at bounding box center [156, 267] width 136 height 62
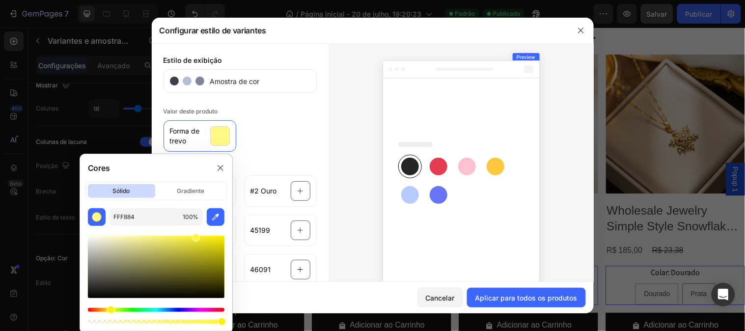
type input "FFF538"
click at [506, 303] on button "Aplicar para todos os produtos" at bounding box center [526, 298] width 119 height 20
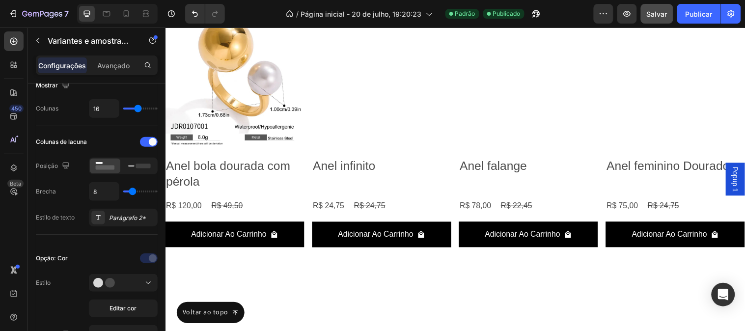
scroll to position [2690, 0]
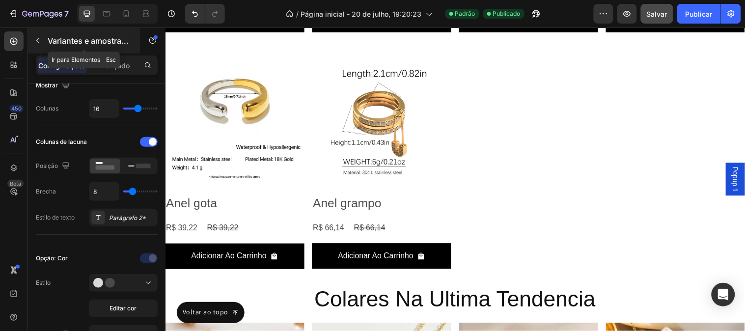
click at [35, 35] on button "button" at bounding box center [38, 41] width 16 height 16
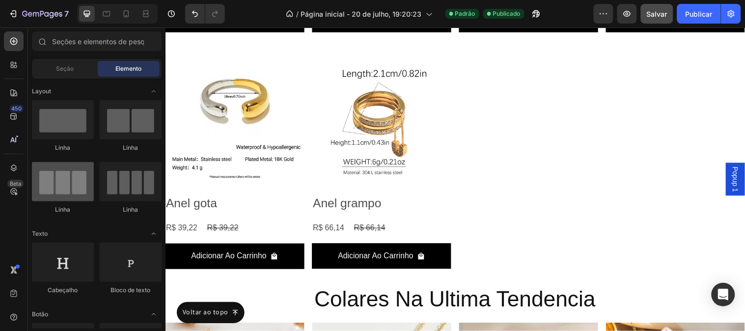
scroll to position [218, 0]
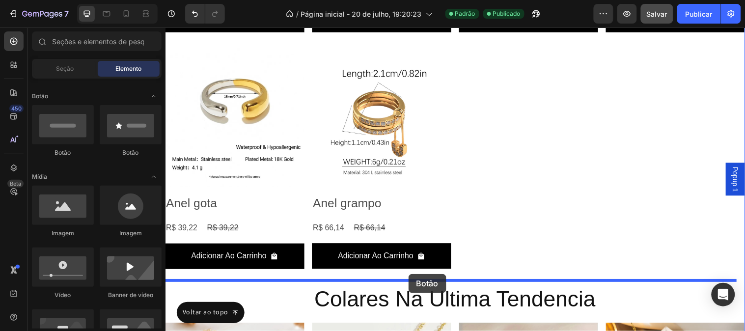
drag, startPoint x: 285, startPoint y: 160, endPoint x: 412, endPoint y: 277, distance: 172.6
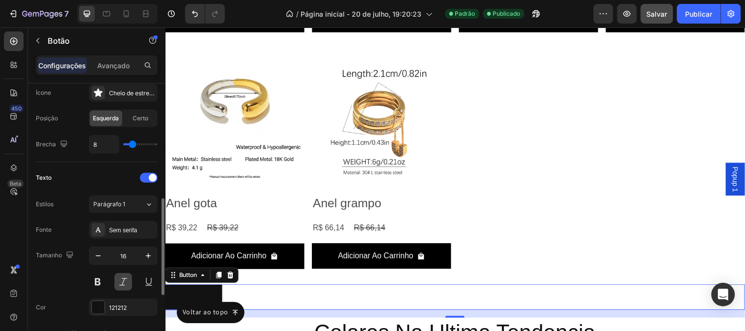
scroll to position [381, 0]
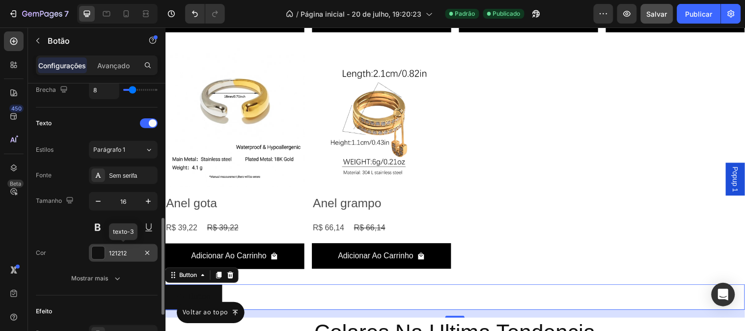
click at [112, 253] on font "121212" at bounding box center [118, 252] width 18 height 7
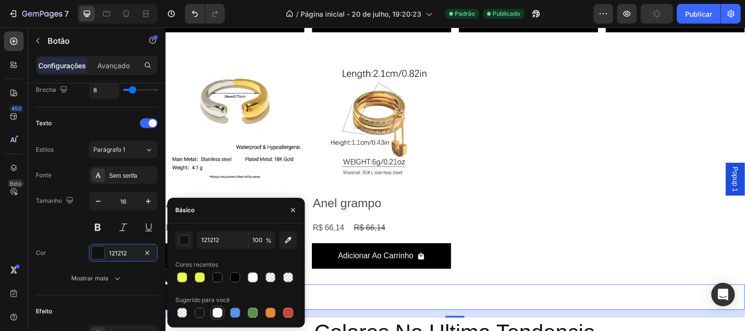
click at [220, 314] on div at bounding box center [218, 313] width 10 height 10
type input "FFFFFF"
click at [57, 244] on div "Cor FFFFFF" at bounding box center [97, 253] width 122 height 18
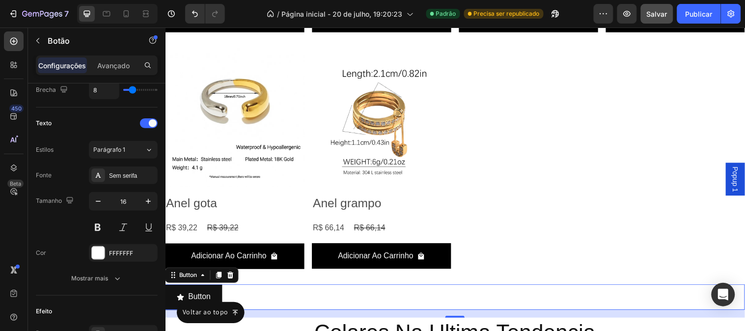
scroll to position [507, 0]
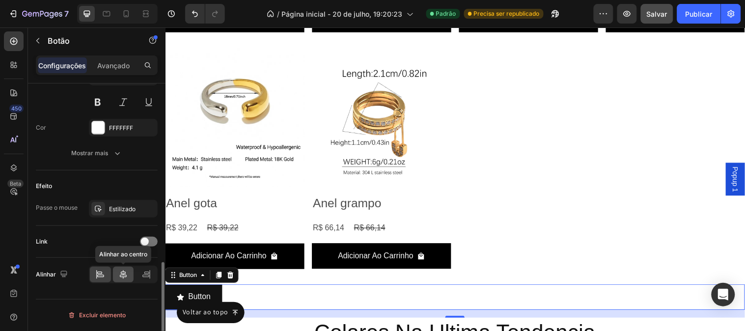
click at [127, 277] on icon at bounding box center [123, 274] width 10 height 10
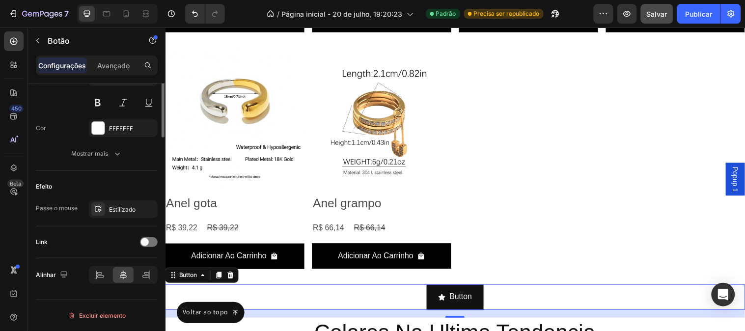
scroll to position [343, 0]
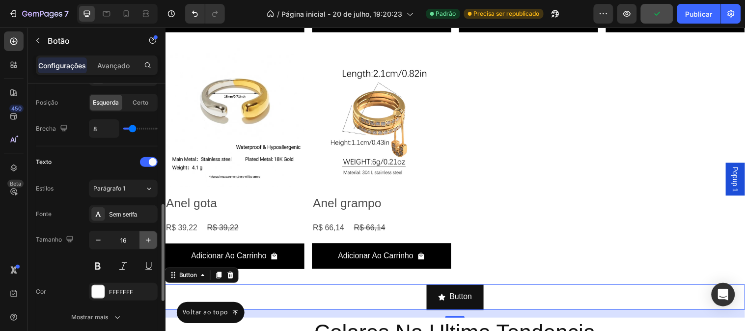
click at [144, 236] on icon "button" at bounding box center [148, 240] width 10 height 10
type input "19"
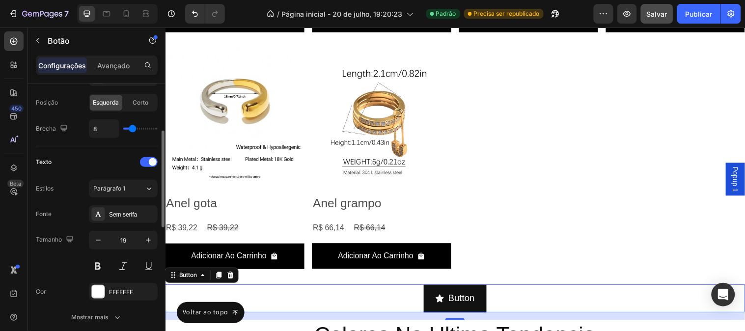
scroll to position [234, 0]
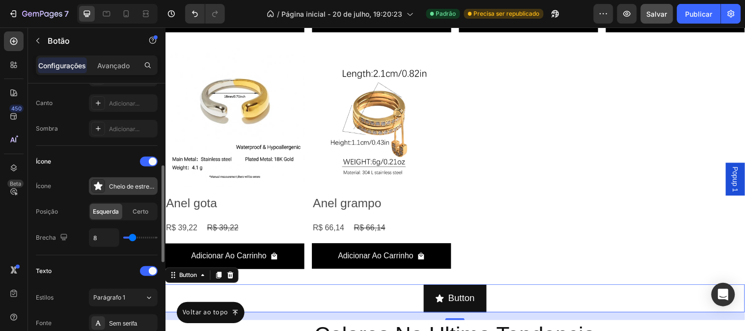
click at [106, 185] on div "Cheio de estrelas" at bounding box center [123, 186] width 69 height 18
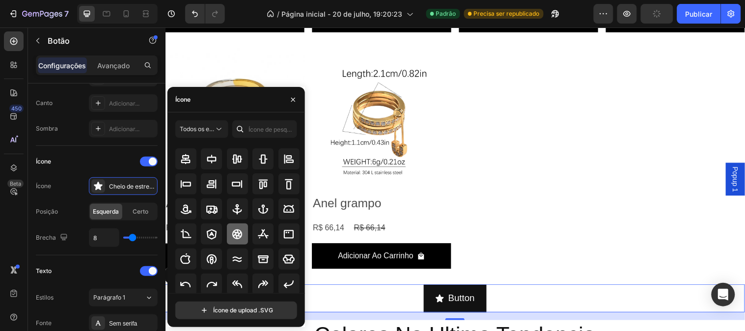
scroll to position [106, 0]
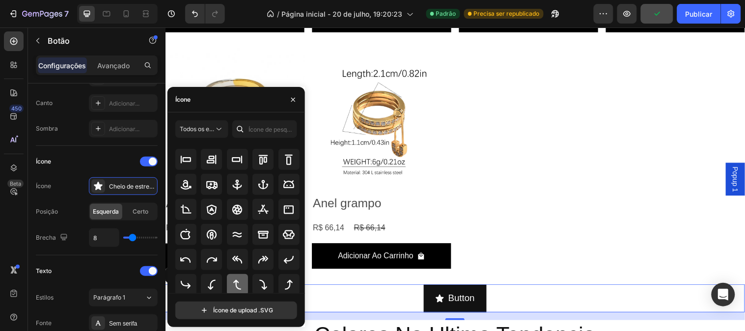
click at [243, 282] on div at bounding box center [237, 284] width 21 height 21
click at [115, 268] on div "Texto" at bounding box center [97, 271] width 122 height 16
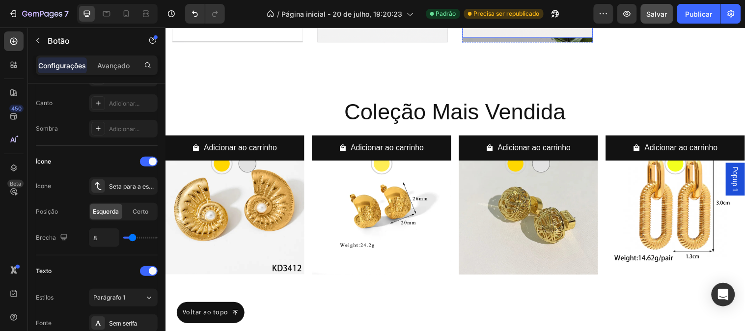
scroll to position [878, 0]
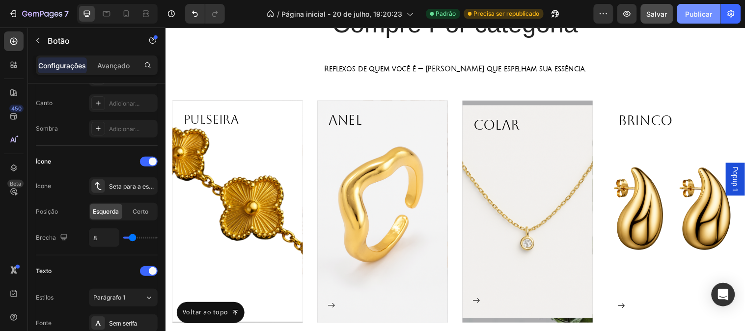
click at [702, 17] on font "Publicar" at bounding box center [698, 14] width 27 height 8
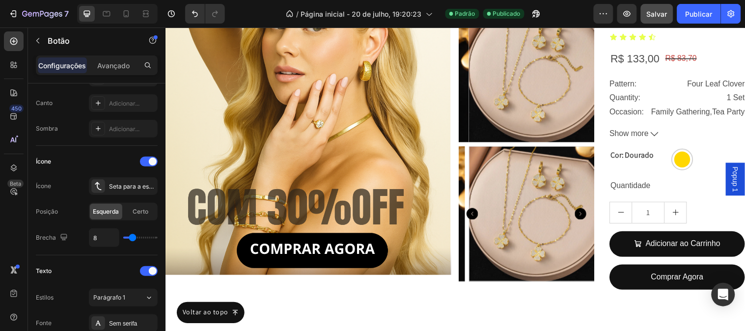
scroll to position [1314, 0]
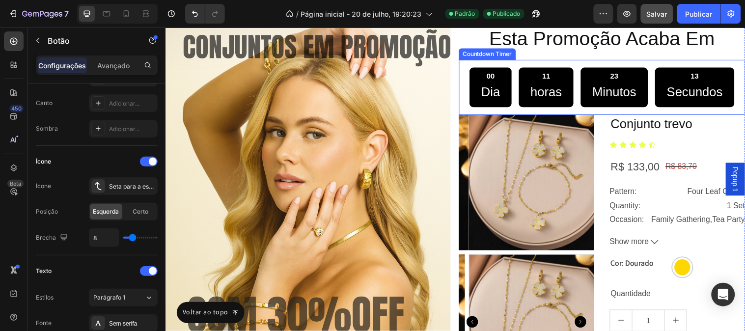
click at [516, 90] on div "00 Dia 11 horas 23 Minutos 13 Secundos" at bounding box center [608, 88] width 269 height 40
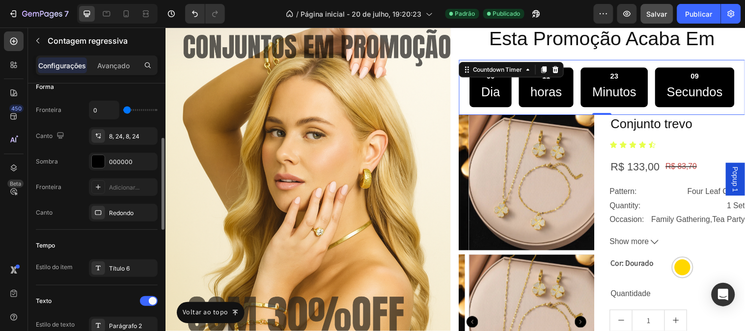
scroll to position [218, 0]
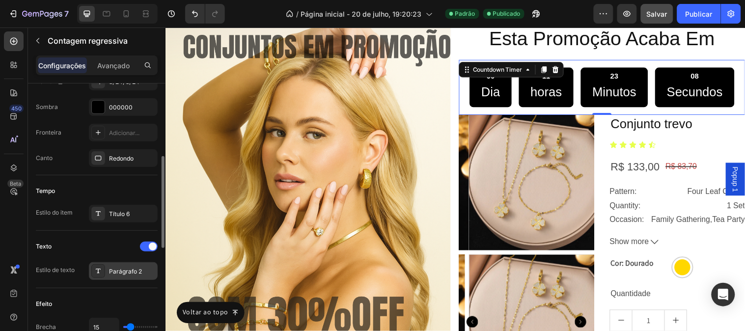
click at [119, 273] on font "Parágrafo 2" at bounding box center [125, 271] width 33 height 7
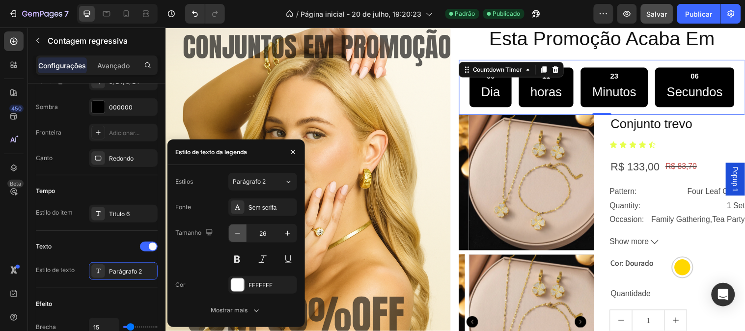
click at [234, 228] on icon "button" at bounding box center [238, 233] width 10 height 10
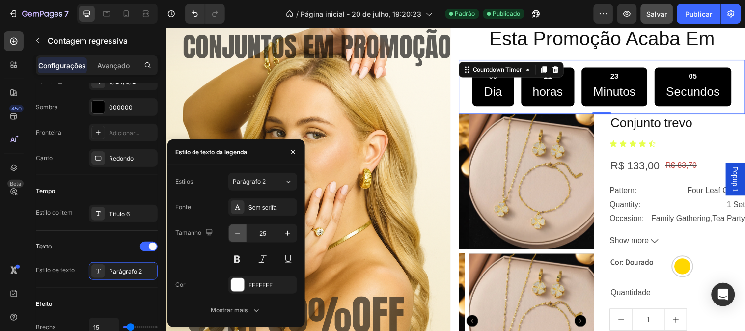
click at [234, 228] on icon "button" at bounding box center [238, 233] width 10 height 10
type input "24"
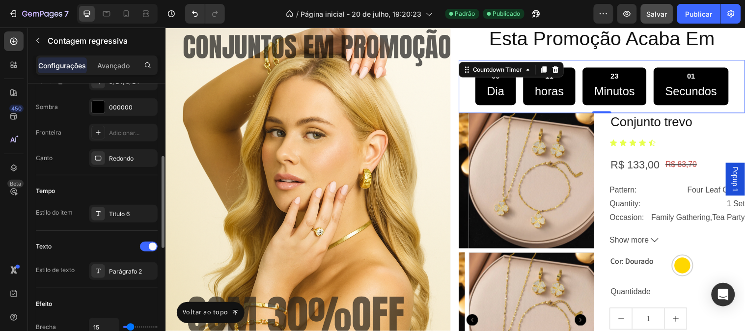
click at [118, 187] on div "Tempo" at bounding box center [97, 191] width 122 height 16
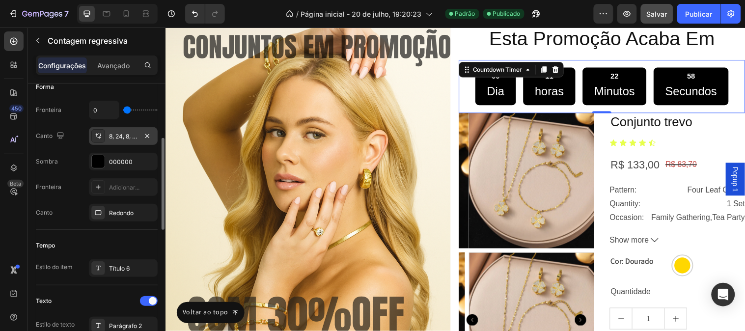
click at [118, 135] on font "8, 24, 8, 24" at bounding box center [124, 136] width 30 height 7
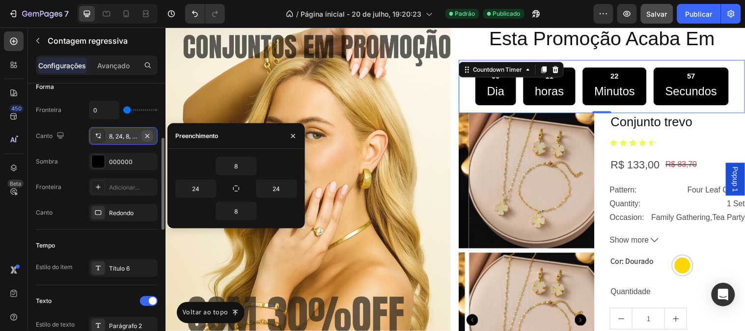
click at [143, 135] on icon "button" at bounding box center [147, 136] width 8 height 8
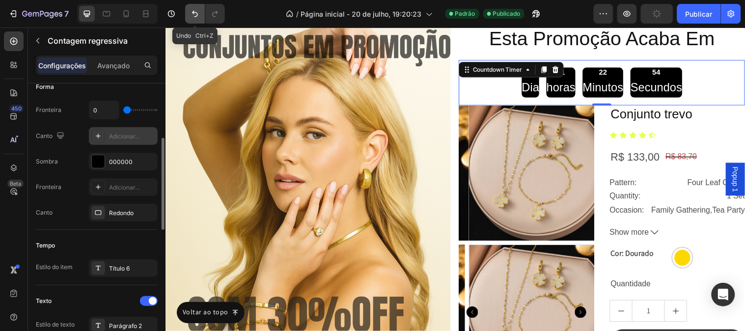
click at [197, 10] on icon "Desfazer/Refazer" at bounding box center [195, 14] width 10 height 10
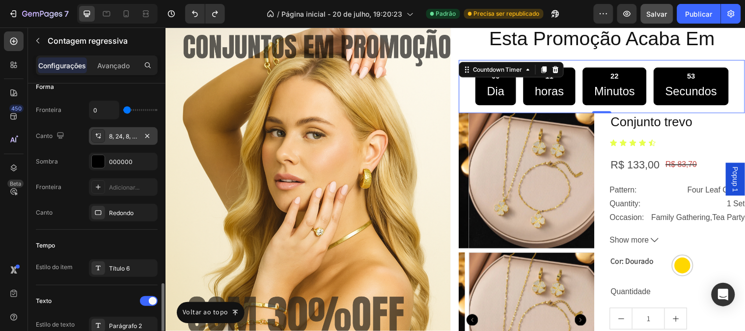
scroll to position [327, 0]
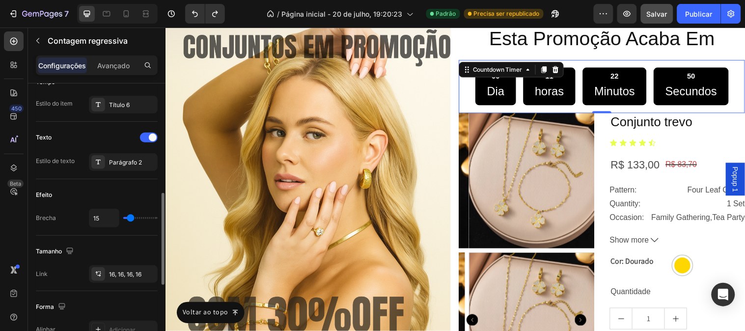
type input "17"
type input "108"
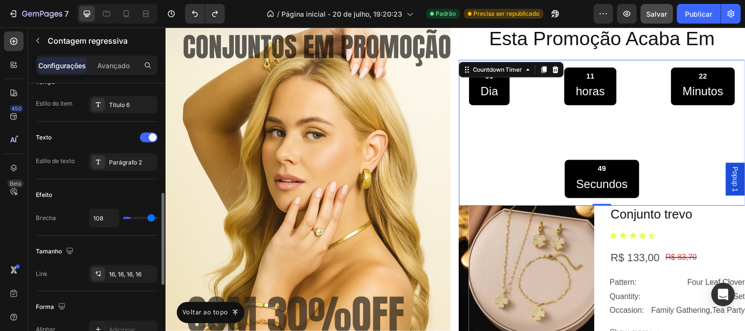
type input "120"
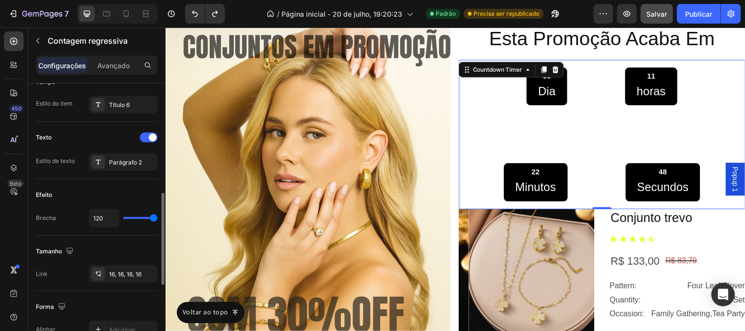
type input "118"
type input "89"
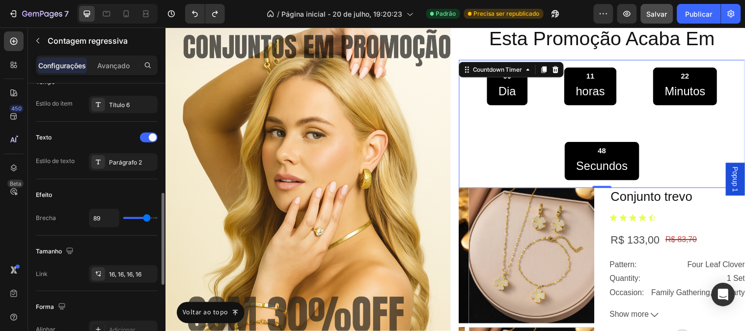
type input "76"
type input "74"
type input "71"
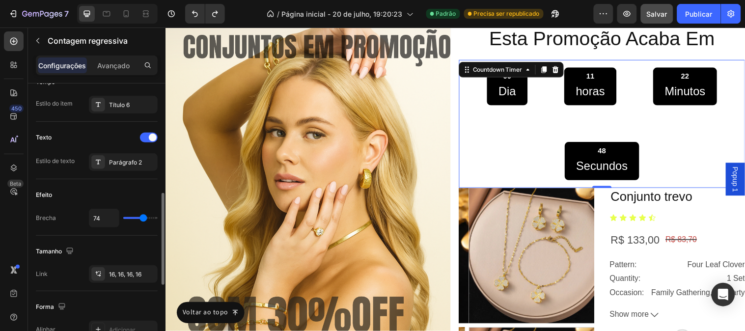
type input "71"
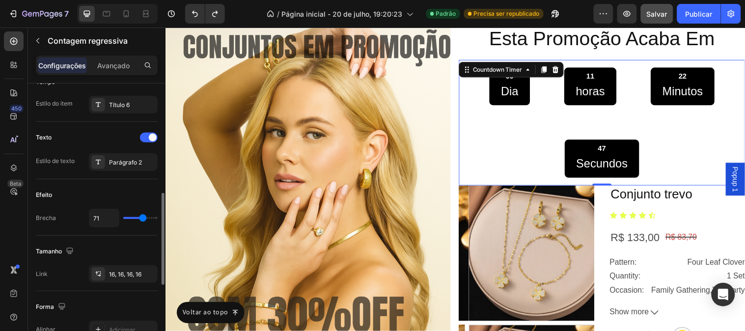
type input "49"
type input "2"
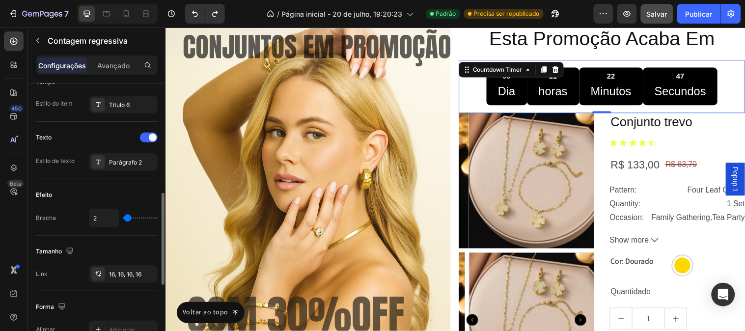
type input "0"
type input "2"
type input "7"
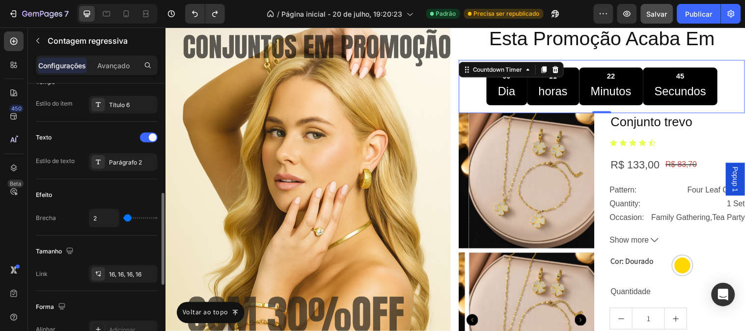
type input "7"
type input "15"
type input "17"
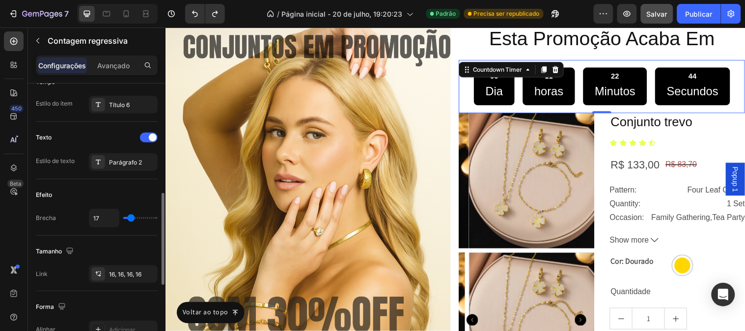
type input "17"
click at [131, 217] on input "range" at bounding box center [140, 218] width 34 height 2
click at [705, 13] on font "Publicar" at bounding box center [698, 14] width 27 height 8
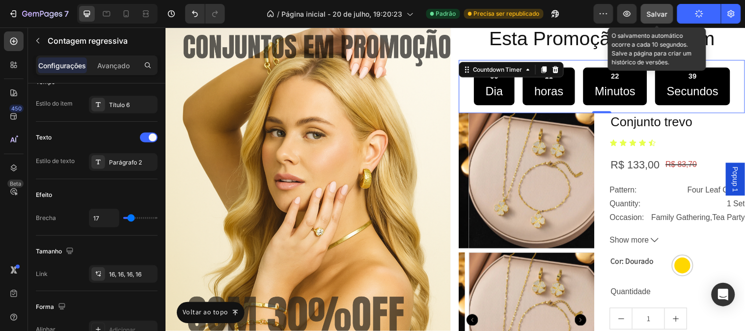
click at [660, 17] on font "Salvar" at bounding box center [657, 14] width 21 height 8
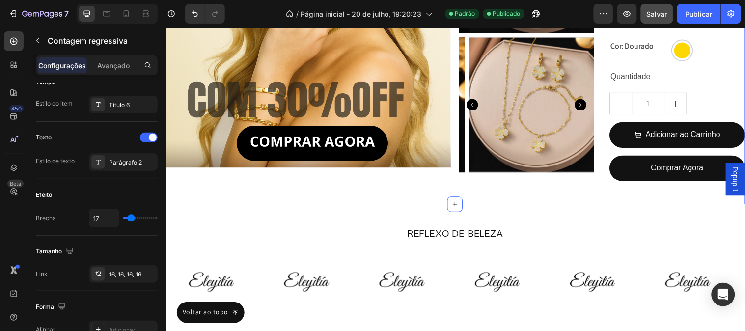
scroll to position [1751, 0]
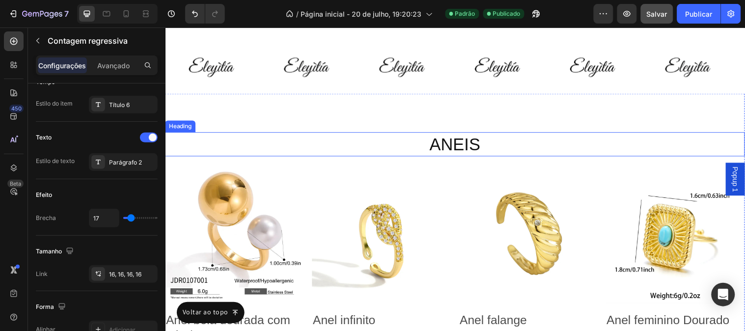
click at [434, 151] on h2 "ANEIS" at bounding box center [459, 146] width 589 height 25
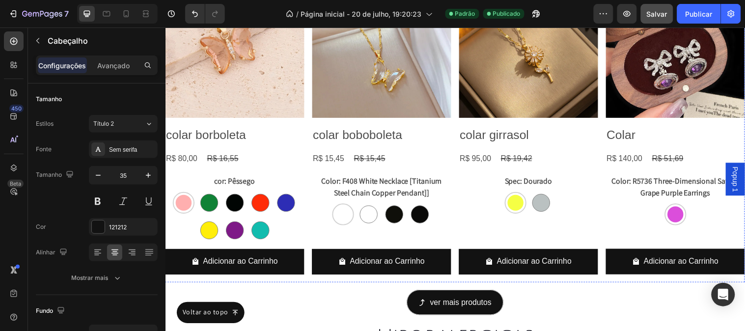
scroll to position [2896, 0]
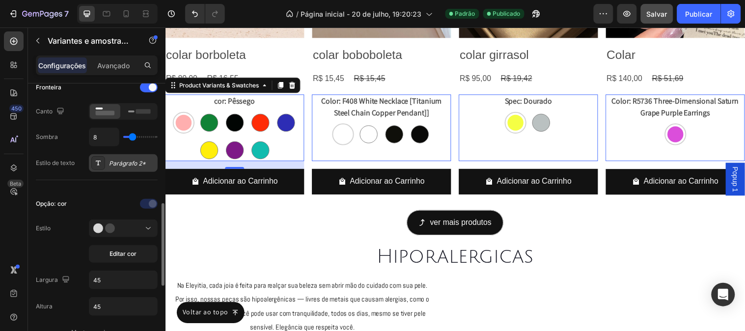
scroll to position [218, 0]
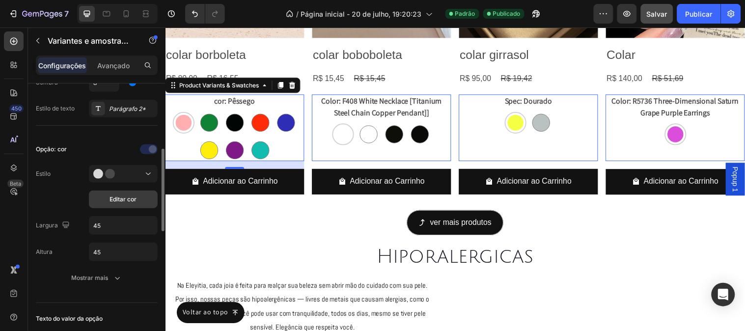
click at [126, 200] on font "Editar cor" at bounding box center [123, 198] width 27 height 7
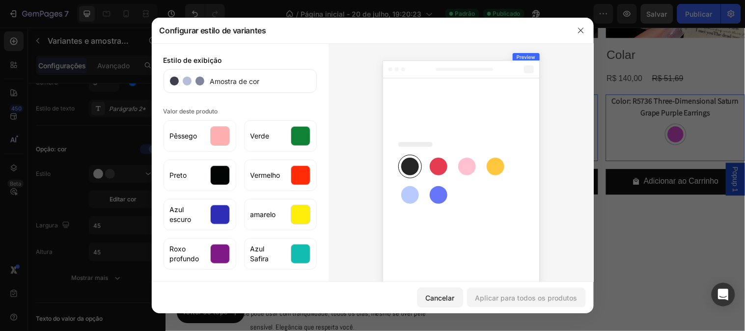
click at [99, 202] on div at bounding box center [372, 165] width 745 height 331
click at [585, 30] on icon "button" at bounding box center [581, 31] width 8 height 8
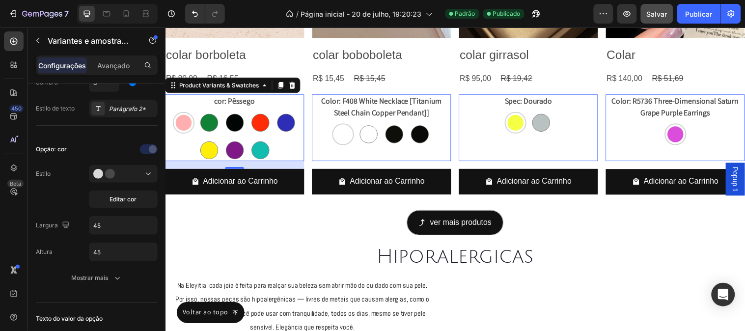
scroll to position [436, 0]
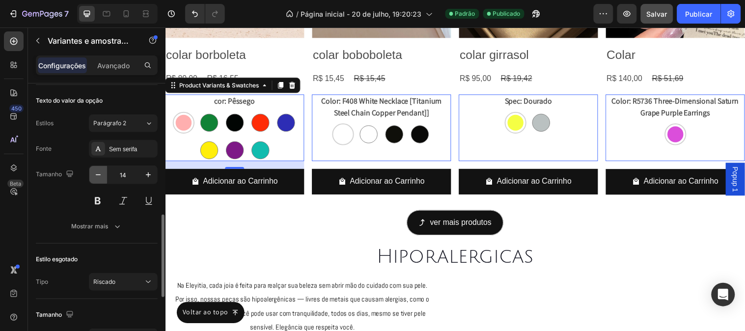
click at [99, 180] on button "button" at bounding box center [98, 175] width 18 height 18
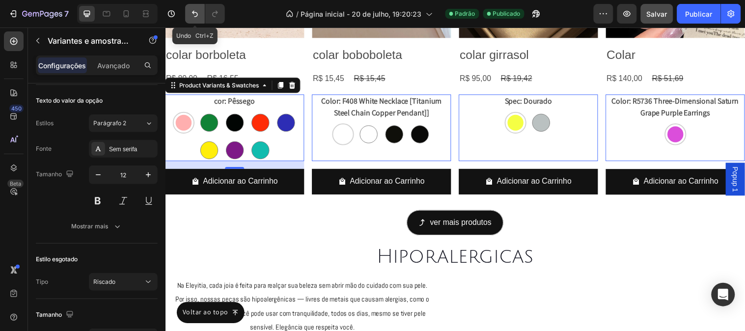
click at [198, 15] on icon "Desfazer/Refazer" at bounding box center [195, 14] width 10 height 10
click at [192, 15] on icon "Desfazer/Refazer" at bounding box center [195, 14] width 10 height 10
type input "13"
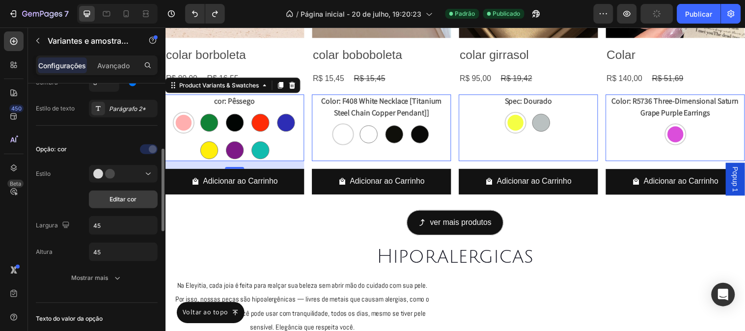
click at [114, 197] on font "Editar cor" at bounding box center [123, 198] width 27 height 7
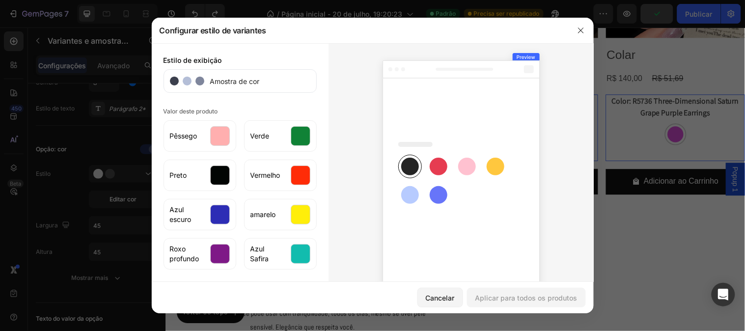
click at [86, 204] on div at bounding box center [372, 165] width 745 height 331
click at [584, 30] on icon "button" at bounding box center [581, 31] width 8 height 8
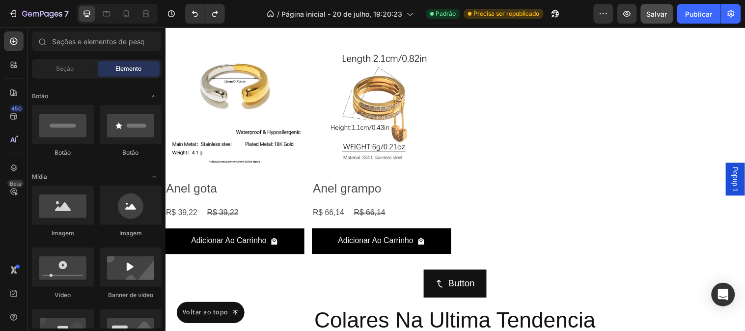
scroll to position [2106, 0]
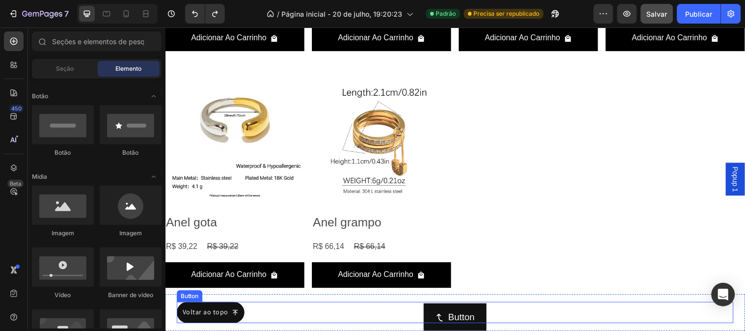
click at [459, 315] on div "Voltar ao topo Button" at bounding box center [460, 317] width 566 height 22
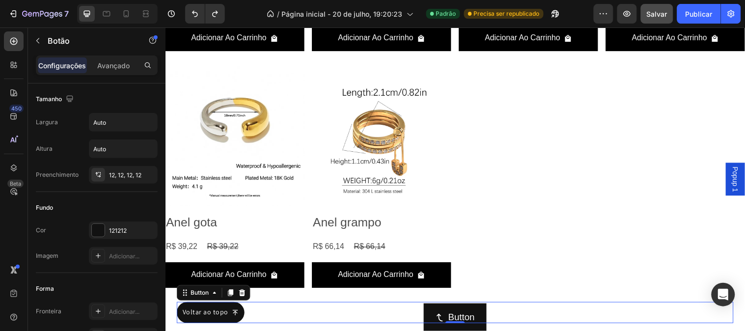
click at [459, 315] on div "Voltar ao topo Button 0" at bounding box center [460, 317] width 566 height 22
click at [477, 319] on div "Voltar ao topo Button 0" at bounding box center [460, 317] width 566 height 22
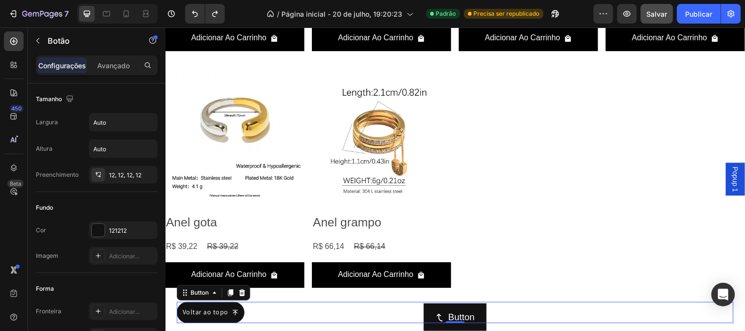
click at [469, 320] on div "Voltar ao topo Button 0" at bounding box center [460, 317] width 566 height 22
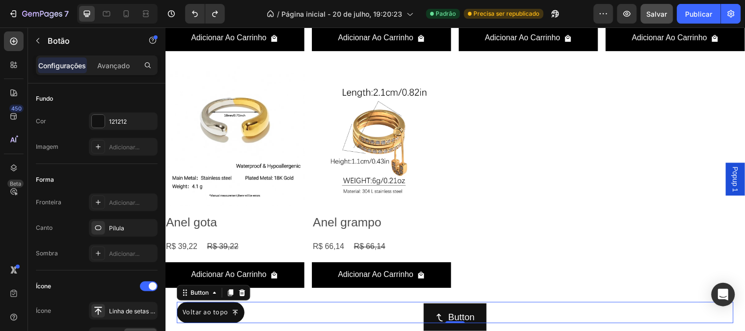
click at [464, 321] on div "Voltar ao topo Button 0" at bounding box center [460, 317] width 566 height 22
click at [464, 320] on div "Voltar ao topo Button 0" at bounding box center [460, 317] width 566 height 22
drag, startPoint x: 175, startPoint y: 49, endPoint x: 221, endPoint y: 21, distance: 54.2
click at [193, 10] on icon "Desfazer/Refazer" at bounding box center [195, 14] width 10 height 10
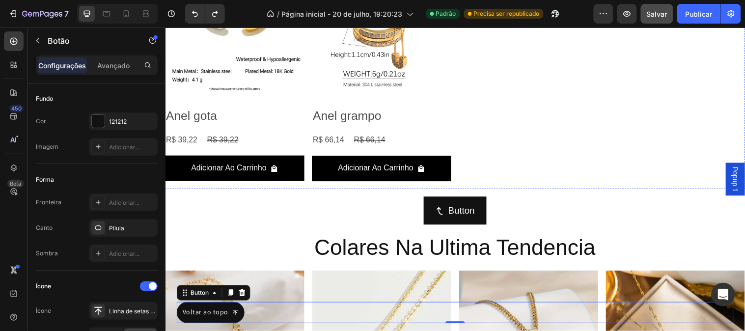
scroll to position [2269, 0]
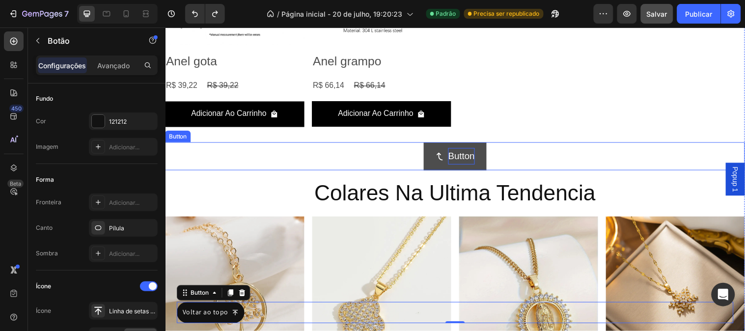
click at [462, 157] on p "Button" at bounding box center [466, 158] width 27 height 17
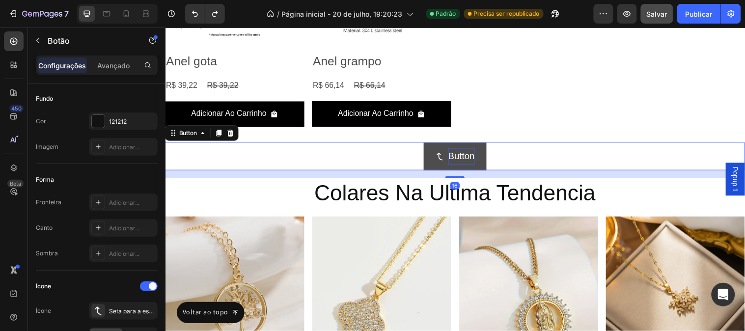
click at [462, 157] on p "Button" at bounding box center [466, 158] width 27 height 17
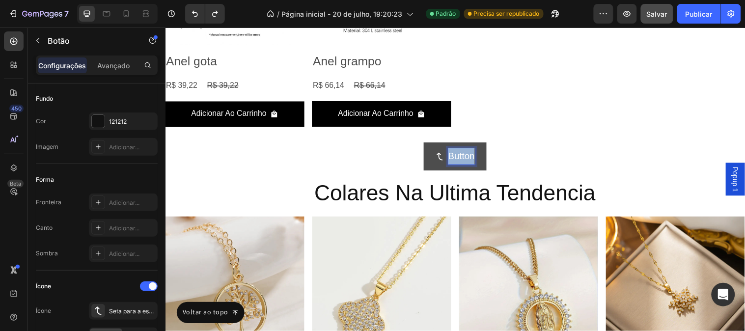
click at [462, 157] on p "Button" at bounding box center [466, 158] width 27 height 17
click at [434, 144] on button "Ver" at bounding box center [459, 158] width 51 height 28
click at [421, 144] on button "Ver masis" at bounding box center [460, 158] width 78 height 28
click at [421, 144] on button "Conhecer" at bounding box center [459, 158] width 77 height 28
click at [410, 144] on button "Conhecer Mais" at bounding box center [460, 158] width 100 height 28
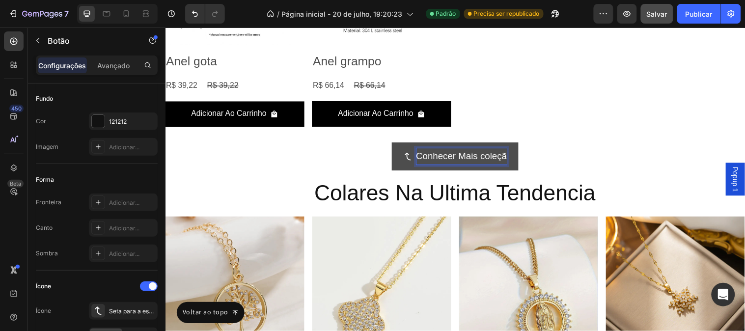
click at [395, 144] on button "Conhecer Mais coleçã" at bounding box center [459, 158] width 129 height 28
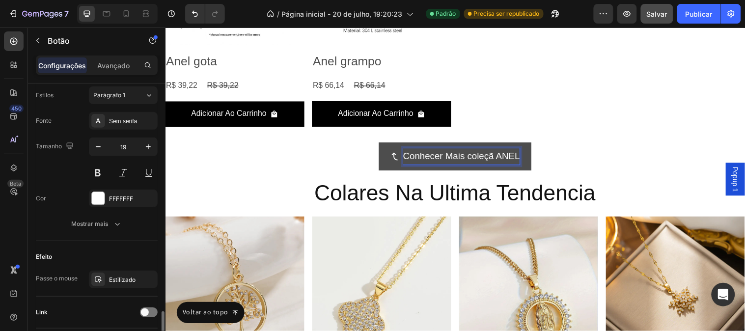
scroll to position [507, 0]
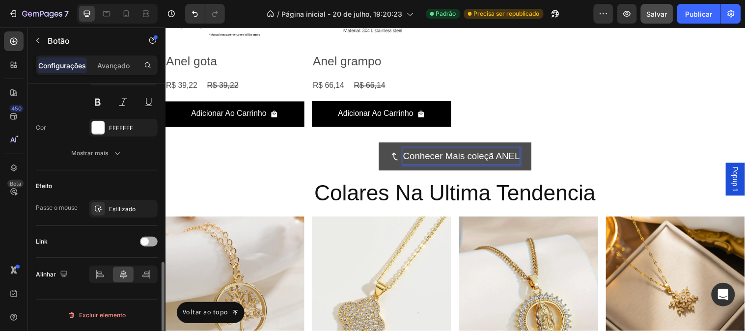
click at [148, 242] on span at bounding box center [145, 242] width 8 height 8
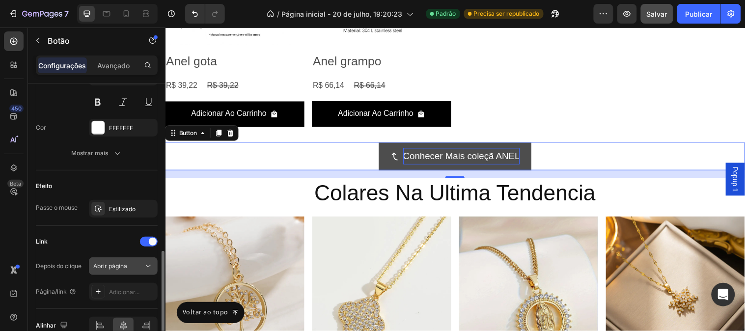
click at [134, 263] on div "Abrir página" at bounding box center [118, 266] width 50 height 9
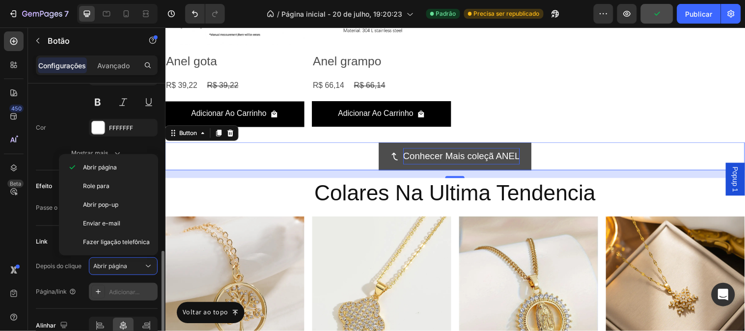
click at [136, 292] on font "Adicionar..." at bounding box center [124, 291] width 30 height 7
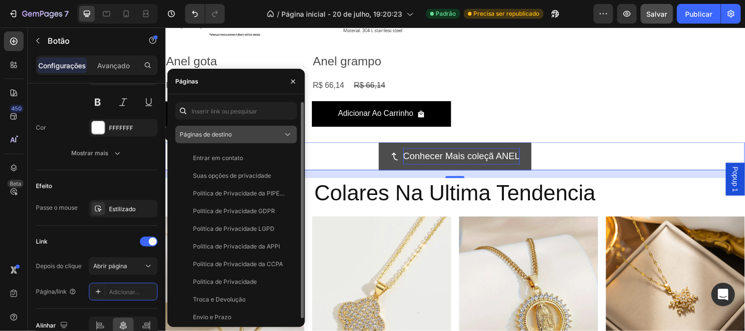
click at [273, 138] on div "Páginas de destino" at bounding box center [231, 134] width 103 height 9
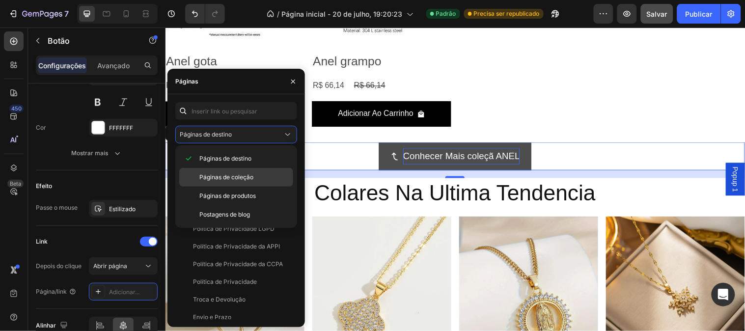
click at [263, 181] on p "Páginas de coleção" at bounding box center [243, 177] width 89 height 9
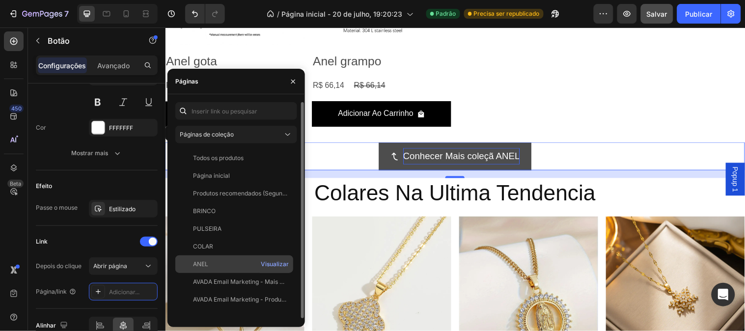
click at [235, 273] on div "ANEL Visualizar" at bounding box center [234, 282] width 118 height 18
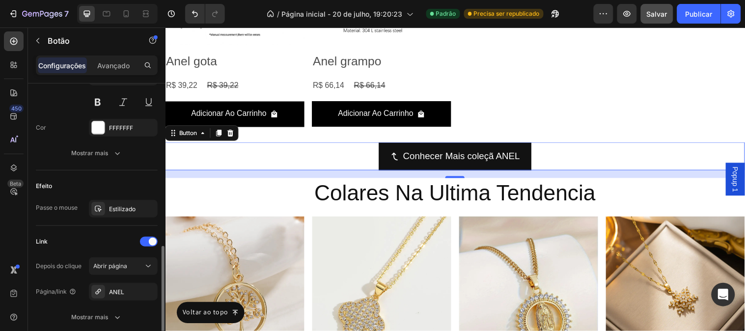
click at [141, 177] on div "Efeito Passe o mouse Estilizado" at bounding box center [97, 197] width 122 height 55
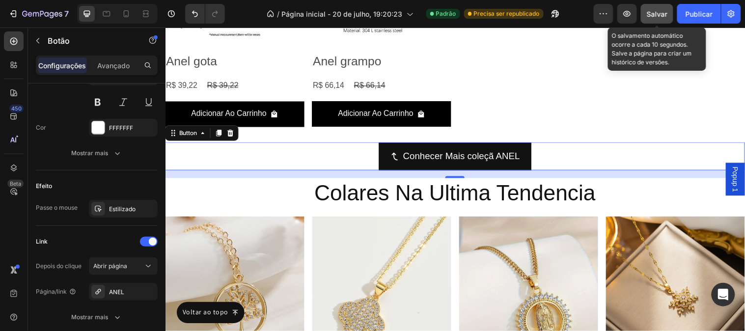
click at [656, 10] on font "Salvar" at bounding box center [657, 14] width 21 height 8
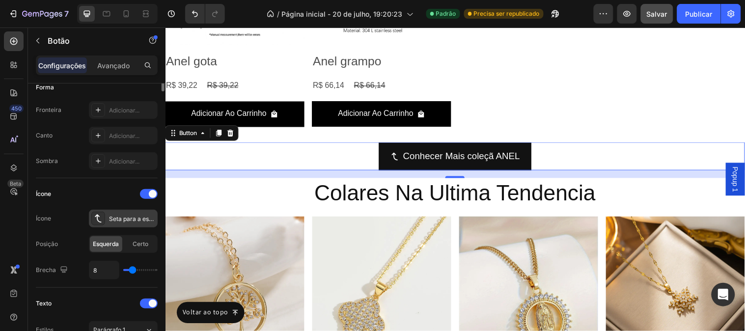
scroll to position [37, 0]
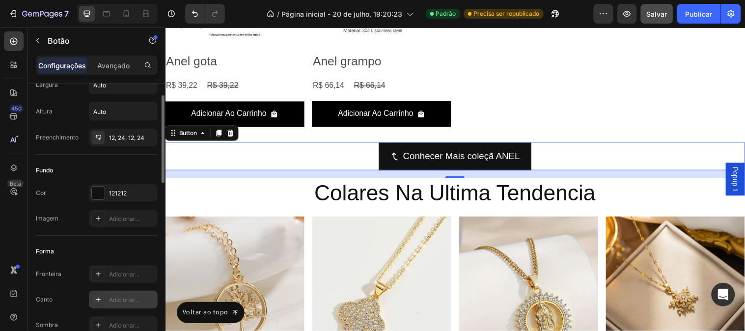
click at [110, 296] on font "Adicionar..." at bounding box center [124, 299] width 30 height 7
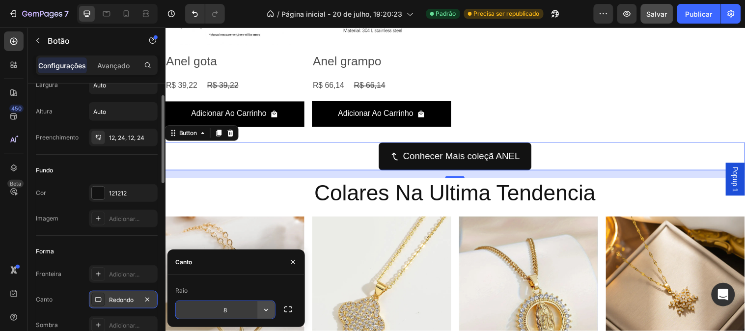
click at [266, 307] on icon "button" at bounding box center [266, 310] width 10 height 10
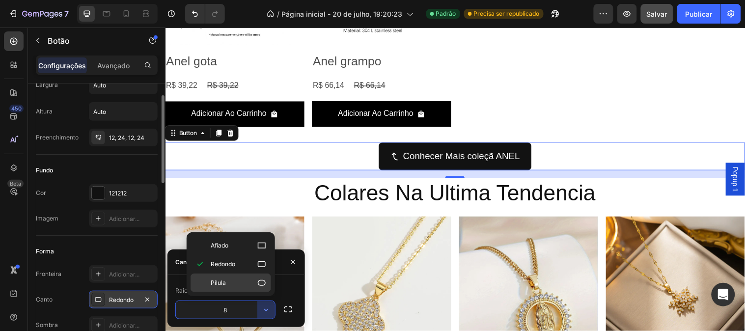
click at [262, 287] on icon at bounding box center [262, 283] width 10 height 10
type input "9999"
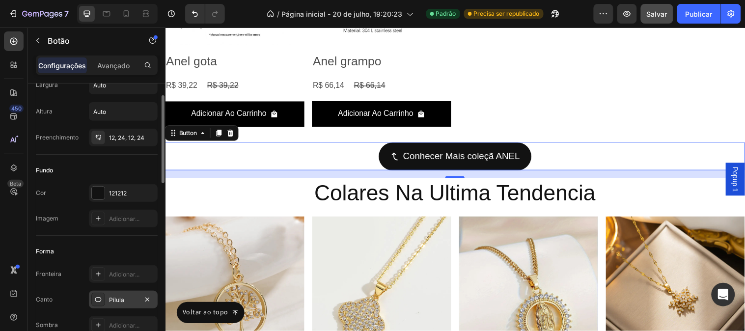
click at [124, 251] on div "Forma" at bounding box center [97, 251] width 122 height 16
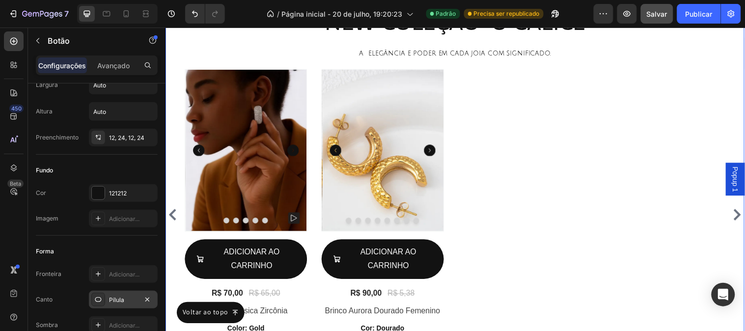
scroll to position [626, 0]
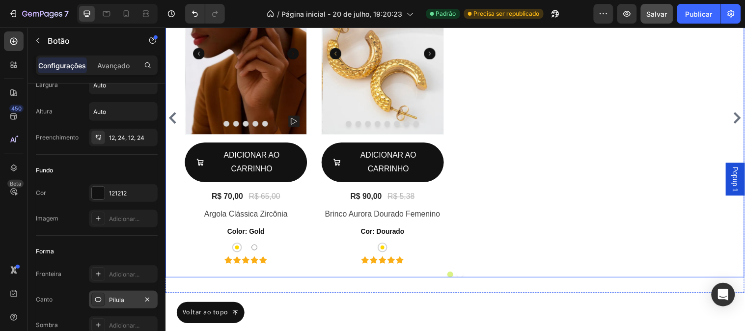
click at [528, 121] on div "Product Images Row ADICIONAR AO CARRINHO Add to Cart R$ 70,00 (P) Price (P) Pri…" at bounding box center [459, 119] width 549 height 296
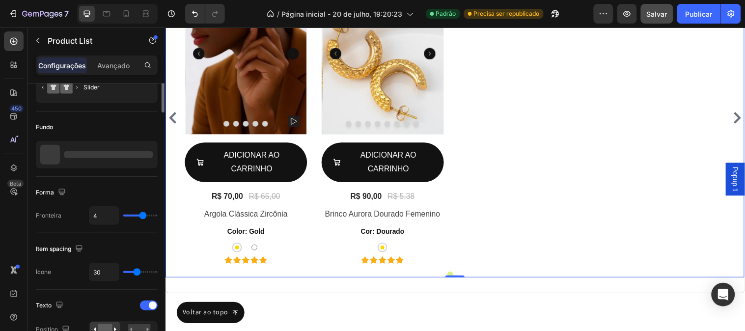
scroll to position [0, 0]
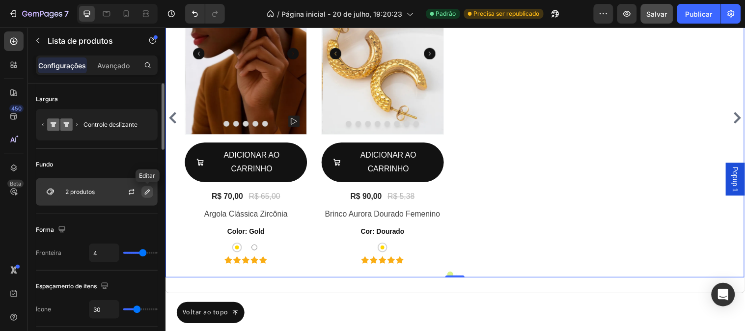
click at [145, 194] on icon "button" at bounding box center [147, 191] width 5 height 5
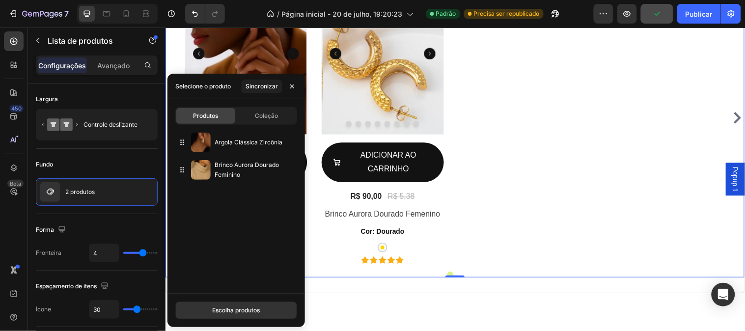
drag, startPoint x: 232, startPoint y: 305, endPoint x: 232, endPoint y: 295, distance: 10.3
click at [232, 305] on button "Escolha produtos" at bounding box center [236, 310] width 122 height 18
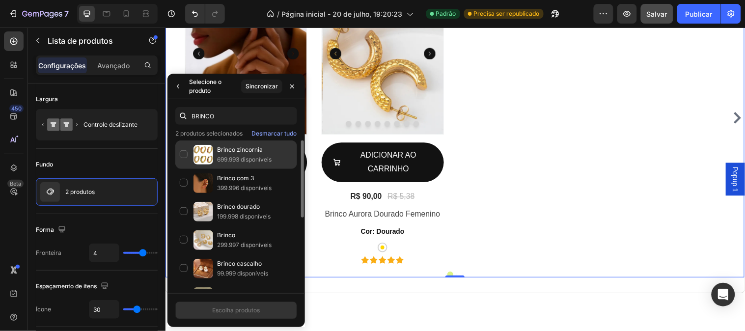
type input "BRINCO"
click at [242, 163] on p "699.993 disponíveis" at bounding box center [255, 160] width 76 height 10
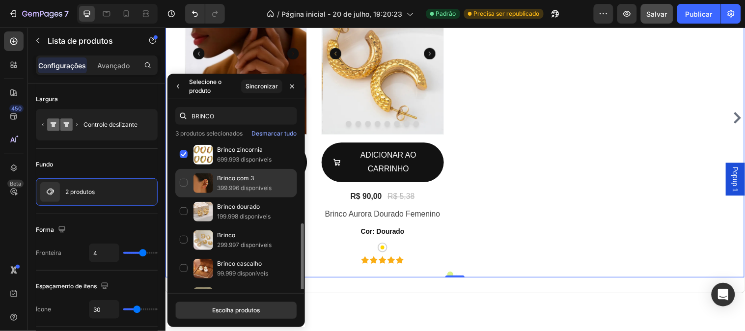
scroll to position [109, 0]
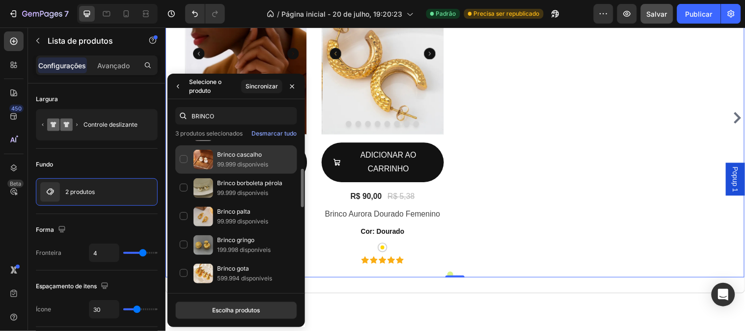
click at [238, 161] on font "99.999 disponíveis" at bounding box center [242, 164] width 51 height 7
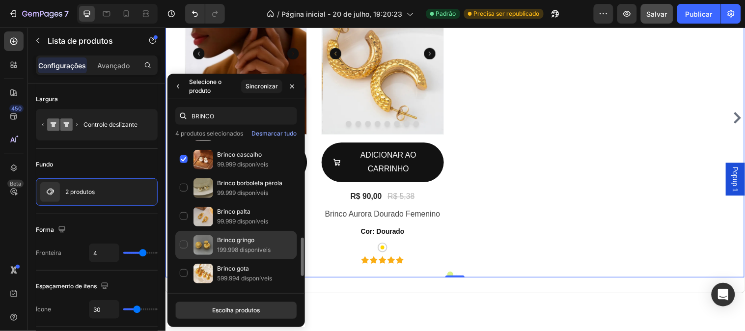
scroll to position [163, 0]
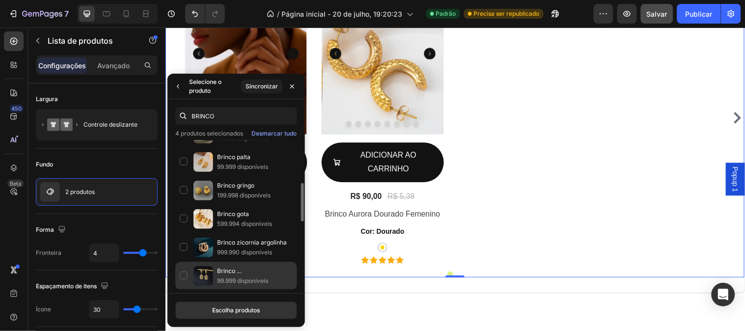
click at [249, 272] on font "Brinco [DEMOGRAPHIC_DATA]" at bounding box center [250, 275] width 66 height 17
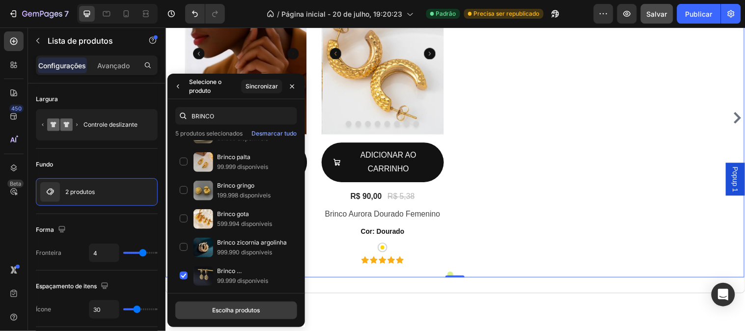
click at [244, 308] on font "Escolha produtos" at bounding box center [236, 309] width 48 height 7
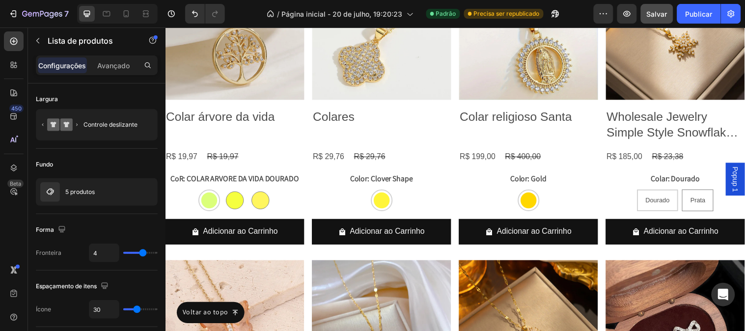
scroll to position [3775, 0]
